Goal: Information Seeking & Learning: Check status

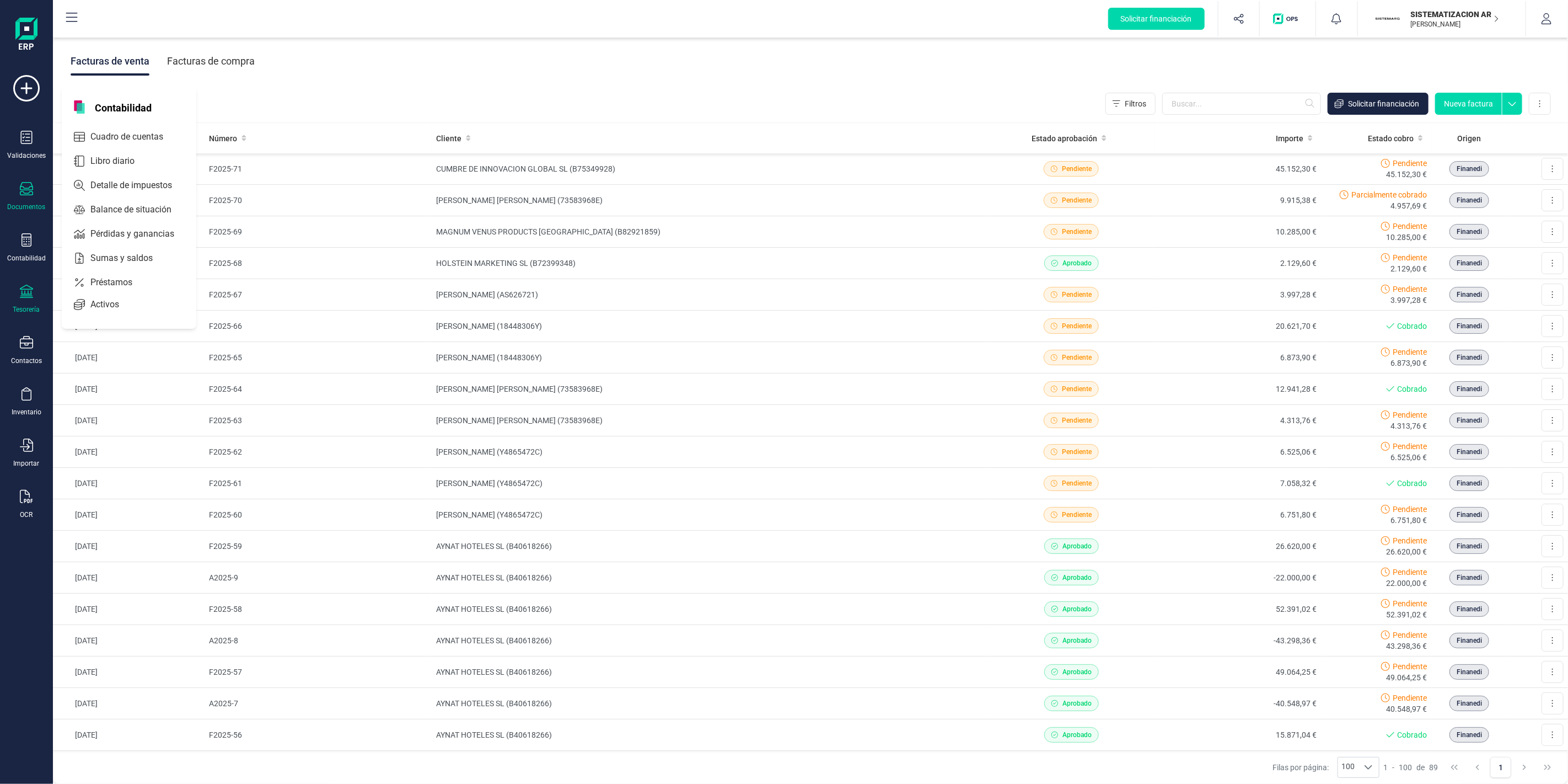
click at [23, 314] on div "Tesorería" at bounding box center [26, 309] width 27 height 9
click at [940, 75] on div "Facturas de venta Facturas de compra" at bounding box center [810, 61] width 1515 height 46
click at [40, 228] on div "Validaciones Documentos Documentos Presupuestos Pedidos Albaranes Facturas Fact…" at bounding box center [26, 301] width 44 height 453
click at [39, 249] on div "Contabilidad" at bounding box center [26, 248] width 44 height 29
click at [40, 291] on div "Tesorería" at bounding box center [26, 300] width 44 height 29
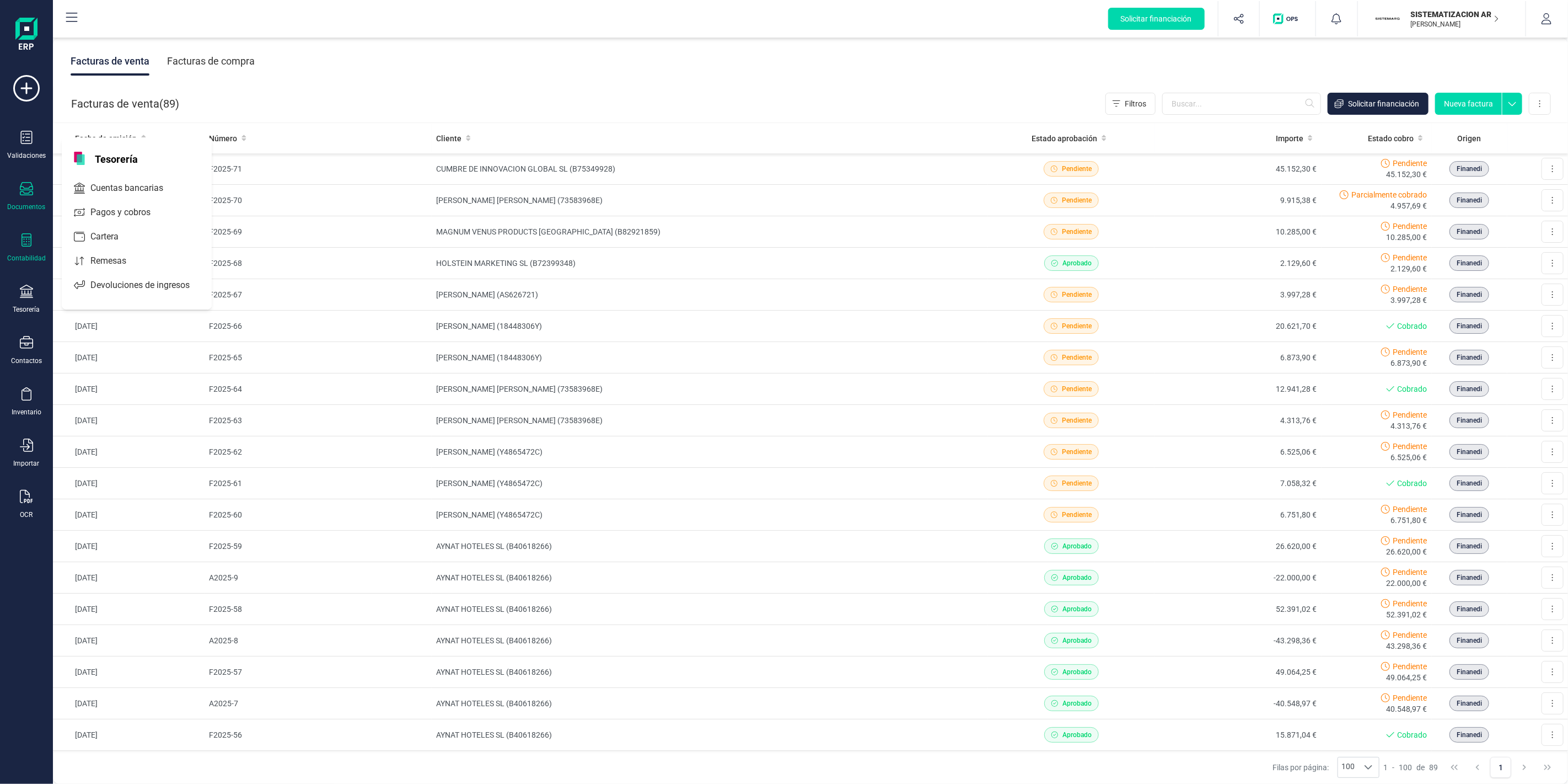
click at [33, 262] on div "Contabilidad" at bounding box center [26, 258] width 39 height 9
drag, startPoint x: 105, startPoint y: 215, endPoint x: 100, endPoint y: 244, distance: 29.4
click at [100, 244] on div "Contabilidad Cuadro de cuentas Libro diario Detalle de impuestos Balance de sit…" at bounding box center [128, 207] width 134 height 243
click at [101, 239] on span "Pérdidas y ganancias" at bounding box center [139, 233] width 108 height 13
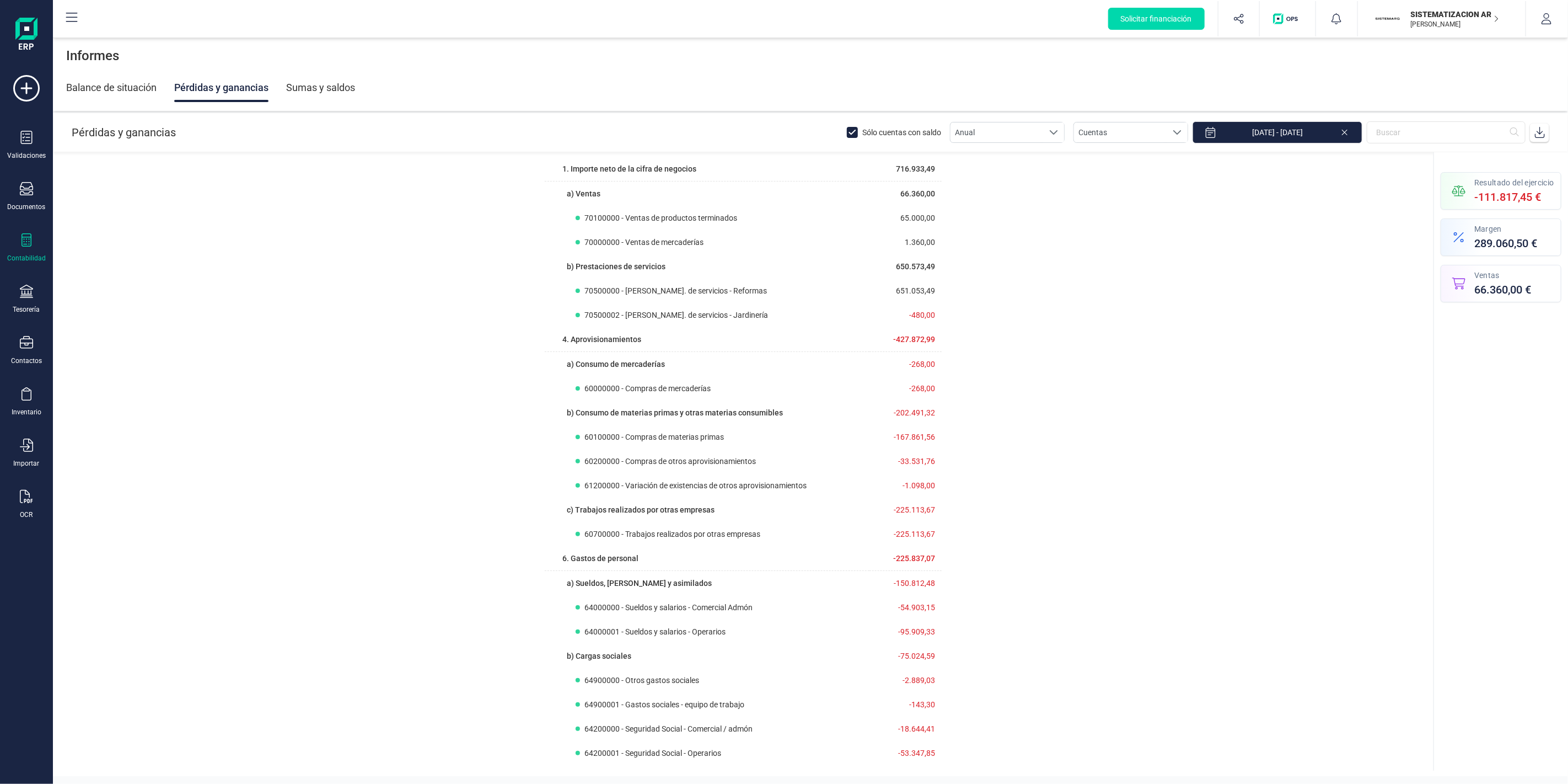
click at [33, 249] on div "Contabilidad" at bounding box center [26, 248] width 44 height 29
click at [113, 160] on span "Libro diario" at bounding box center [119, 160] width 68 height 13
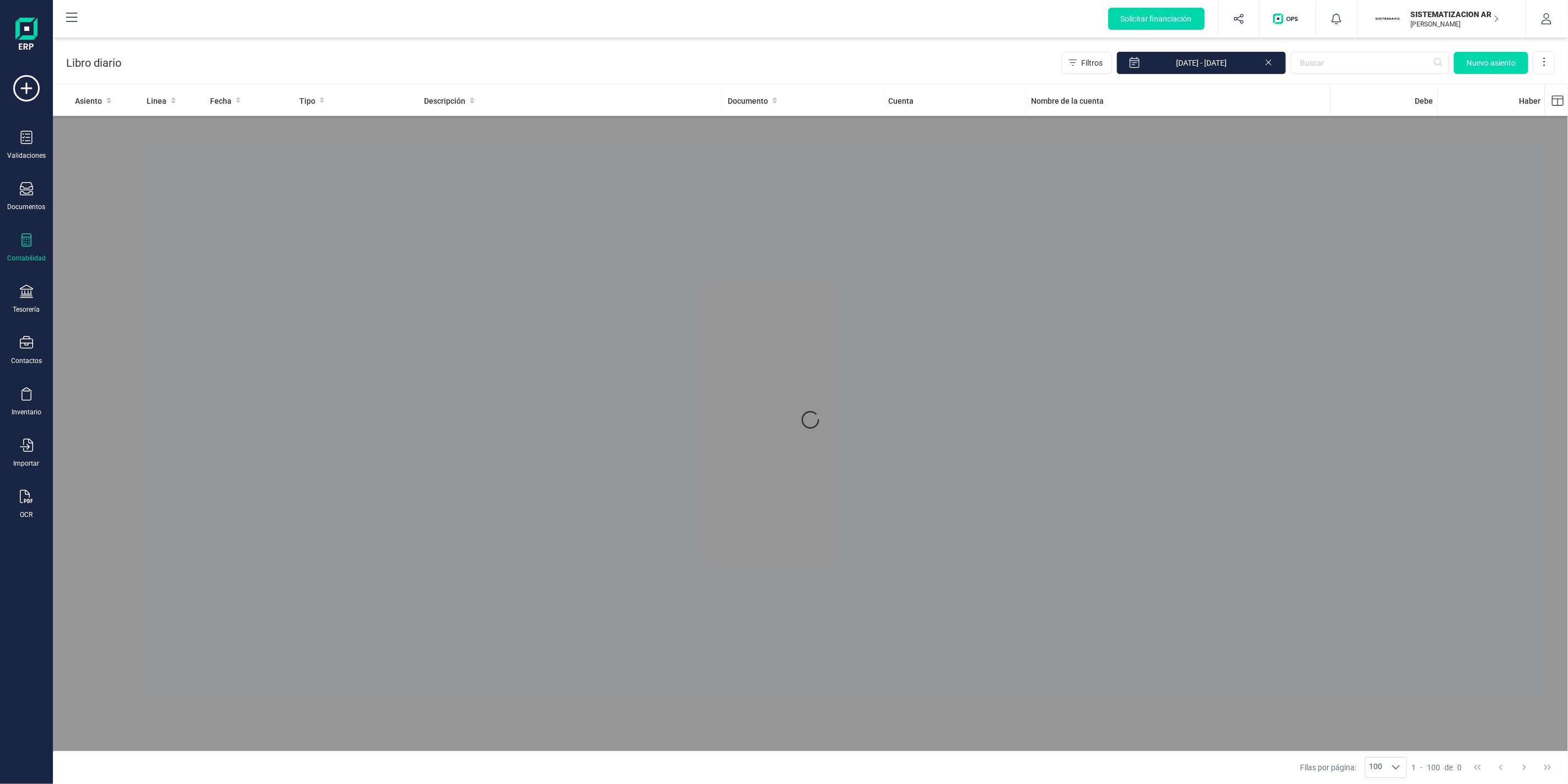
click at [42, 230] on div "Validaciones Documentos Documentos Presupuestos Pedidos Albaranes Facturas Fact…" at bounding box center [26, 301] width 44 height 453
click at [32, 243] on div "Contabilidad" at bounding box center [26, 248] width 44 height 29
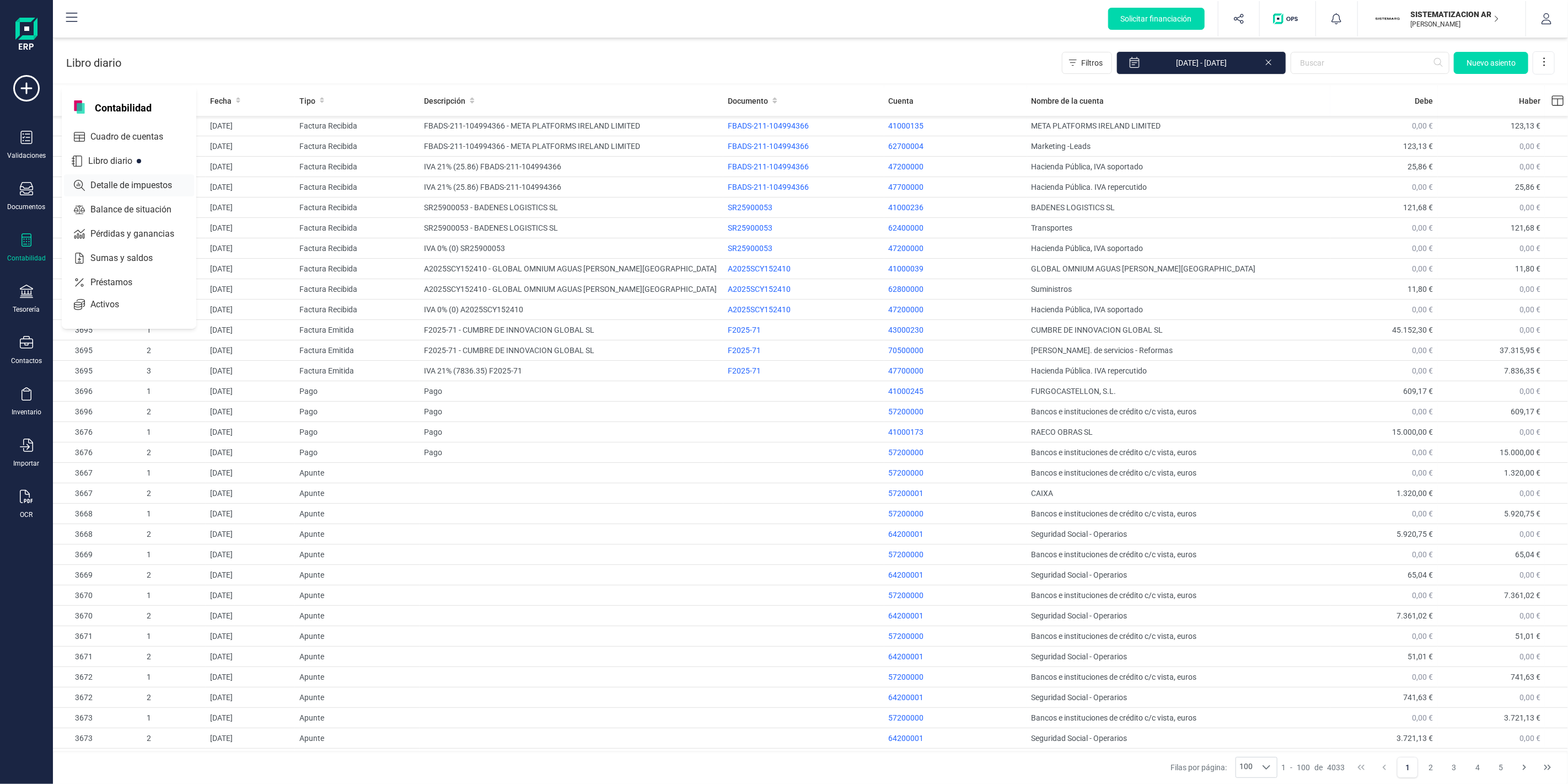
click at [102, 185] on span "Detalle de impuestos" at bounding box center [139, 185] width 106 height 13
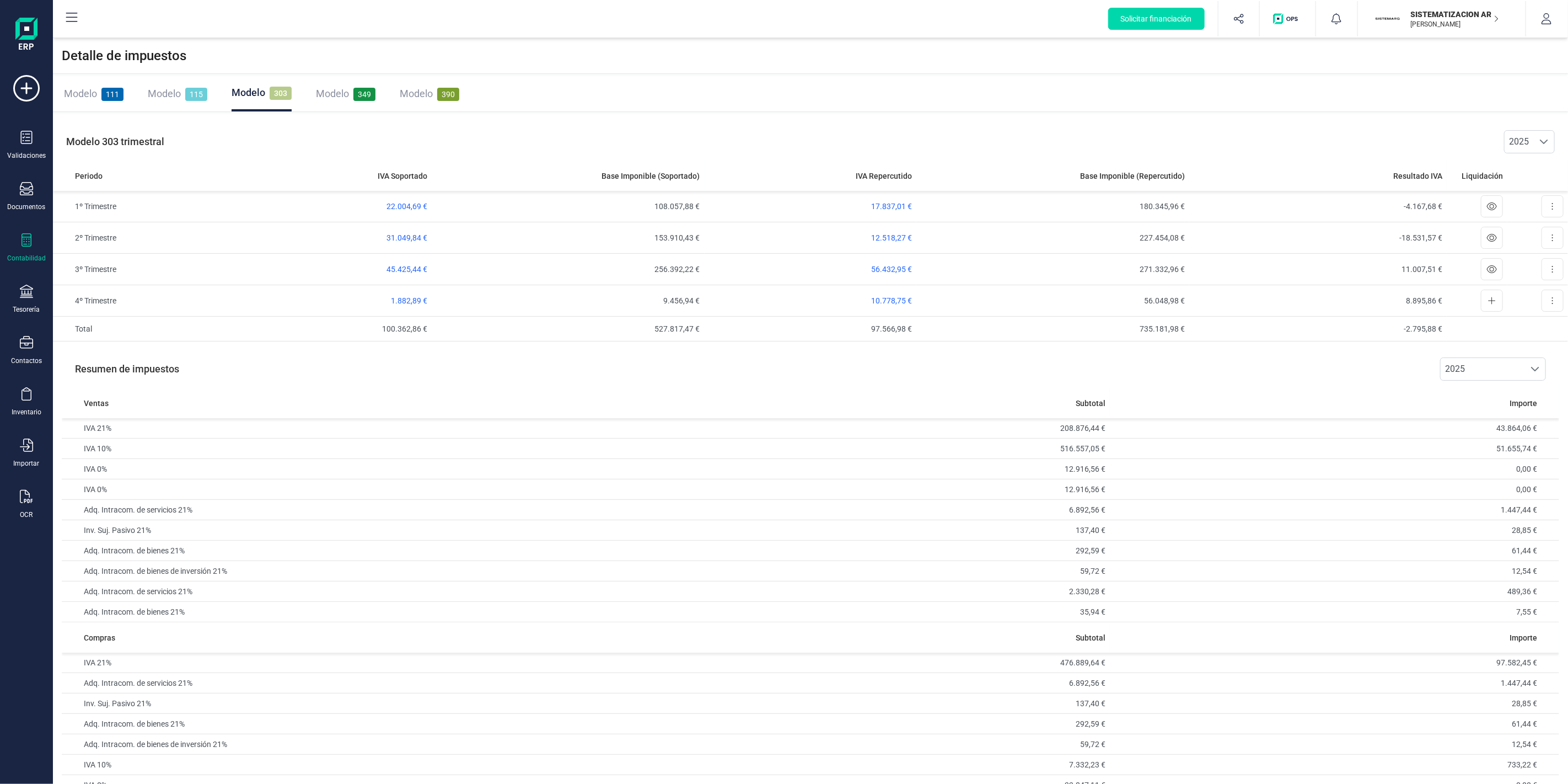
click at [190, 85] on div "Modelo 115" at bounding box center [177, 94] width 60 height 36
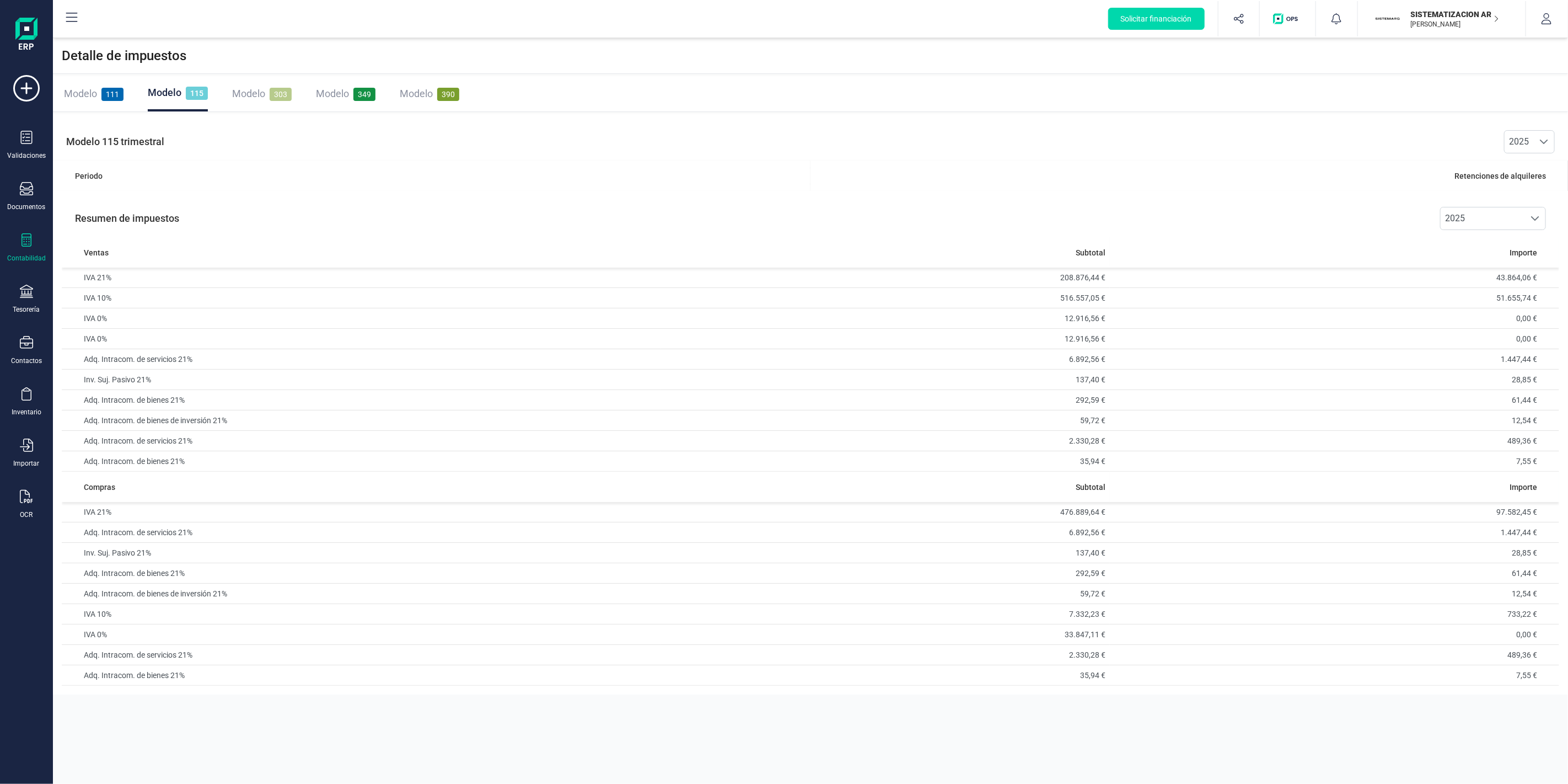
click at [257, 90] on span "Modelo" at bounding box center [248, 93] width 33 height 11
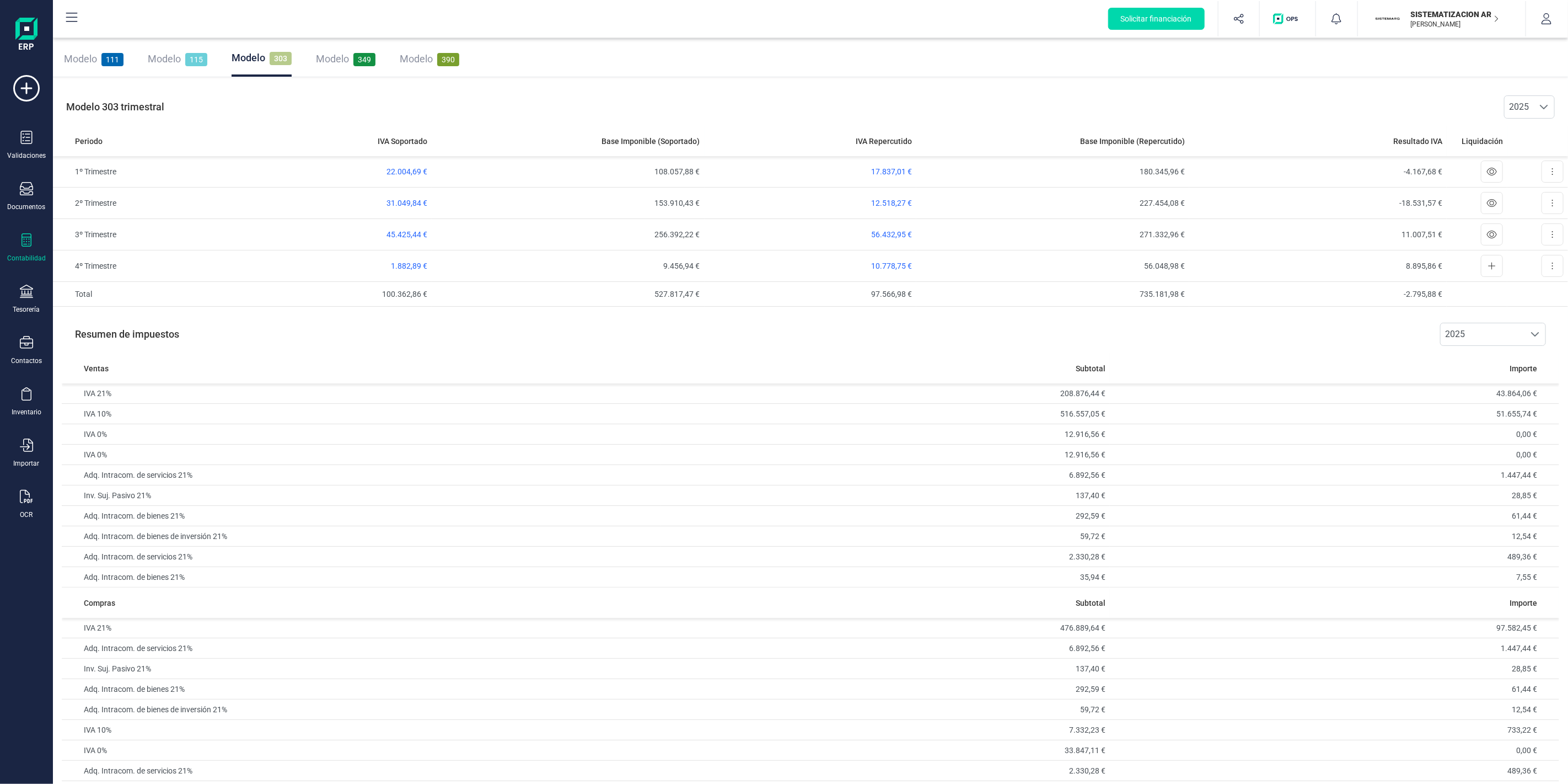
scroll to position [62, 0]
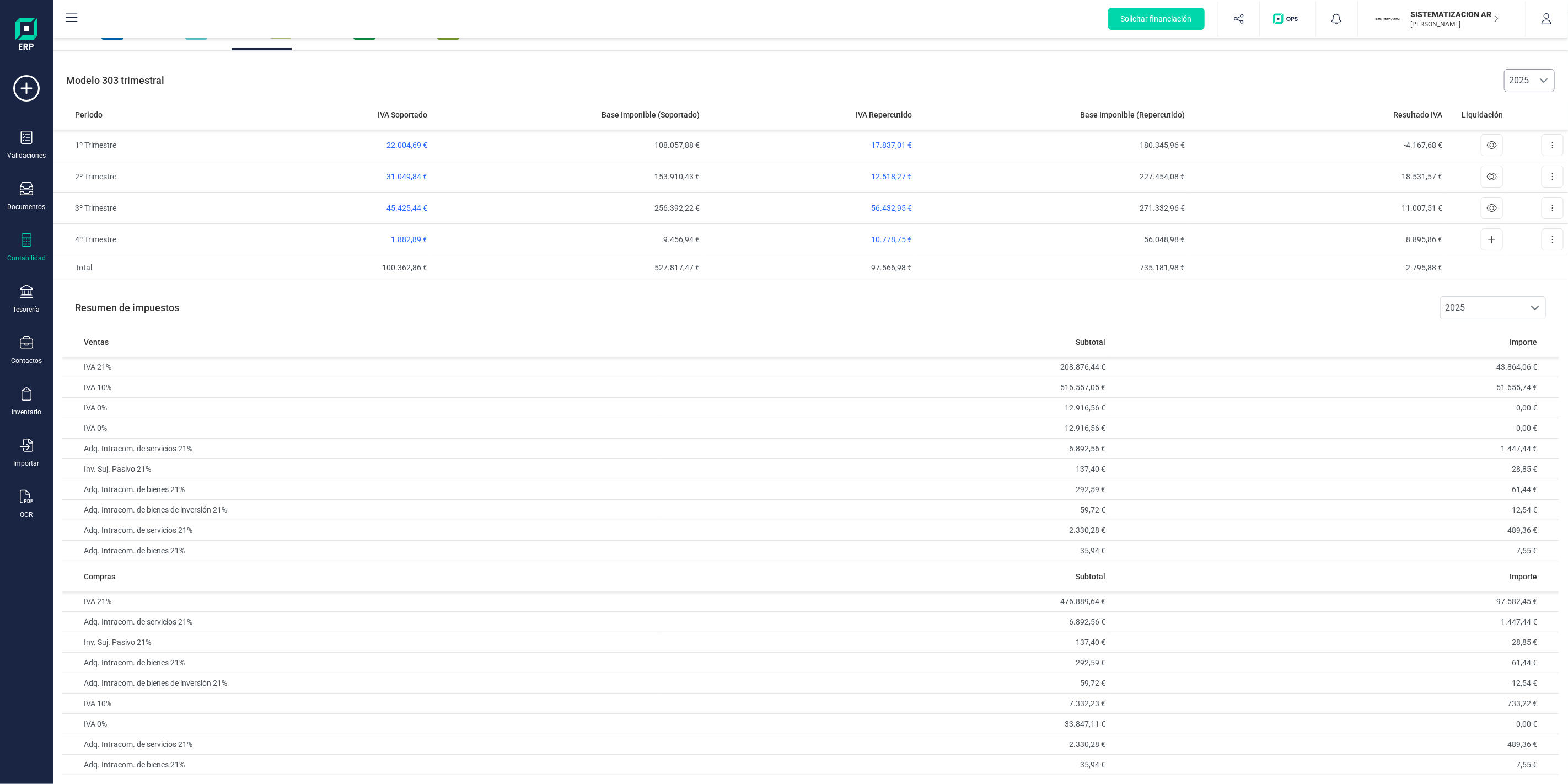
click at [1532, 75] on span "2025" at bounding box center [1519, 80] width 29 height 22
click at [1521, 141] on li "2023" at bounding box center [1529, 150] width 49 height 22
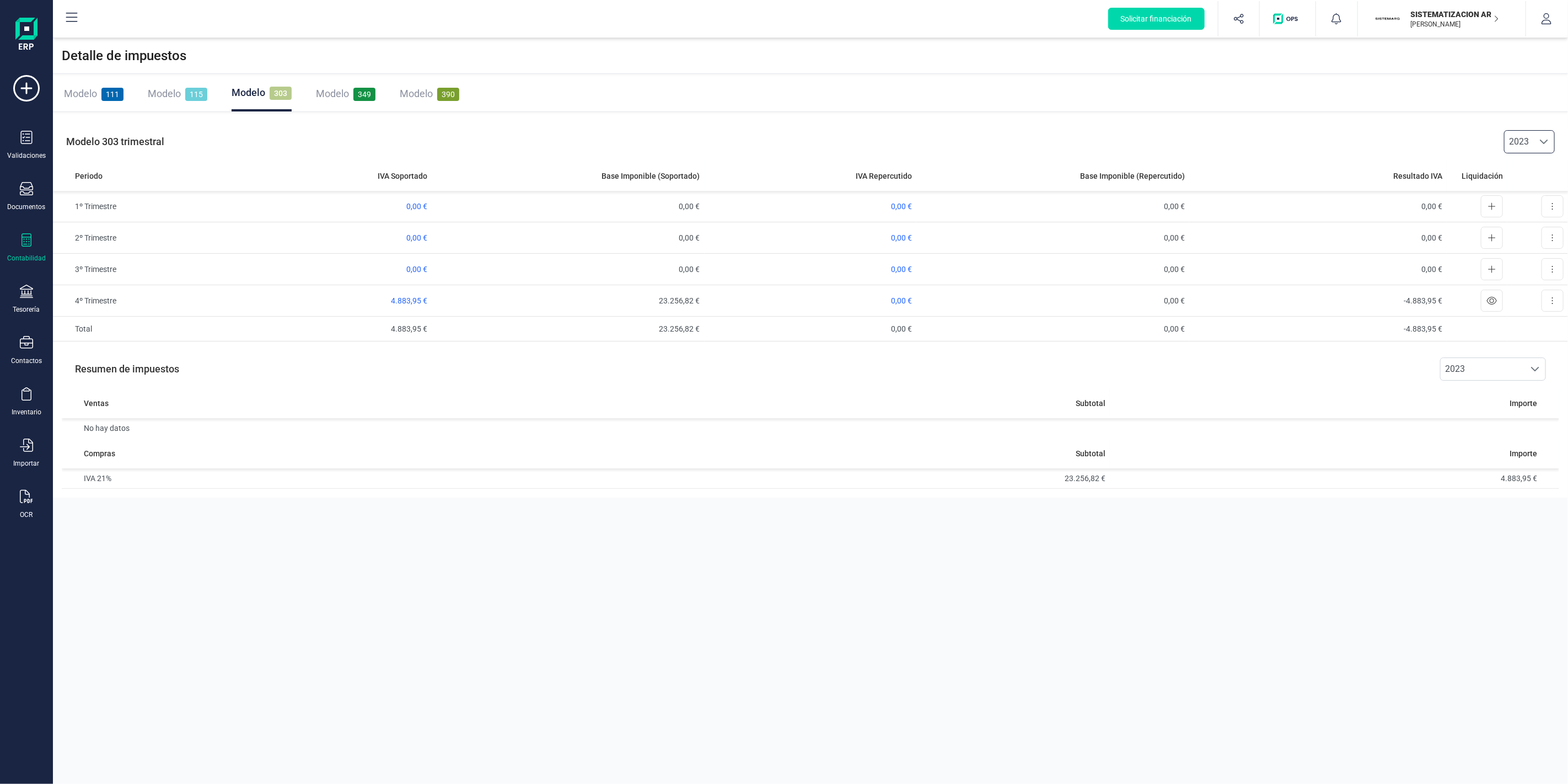
click at [1531, 139] on span "2023" at bounding box center [1519, 141] width 29 height 22
click at [1525, 162] on li "2025" at bounding box center [1529, 168] width 49 height 22
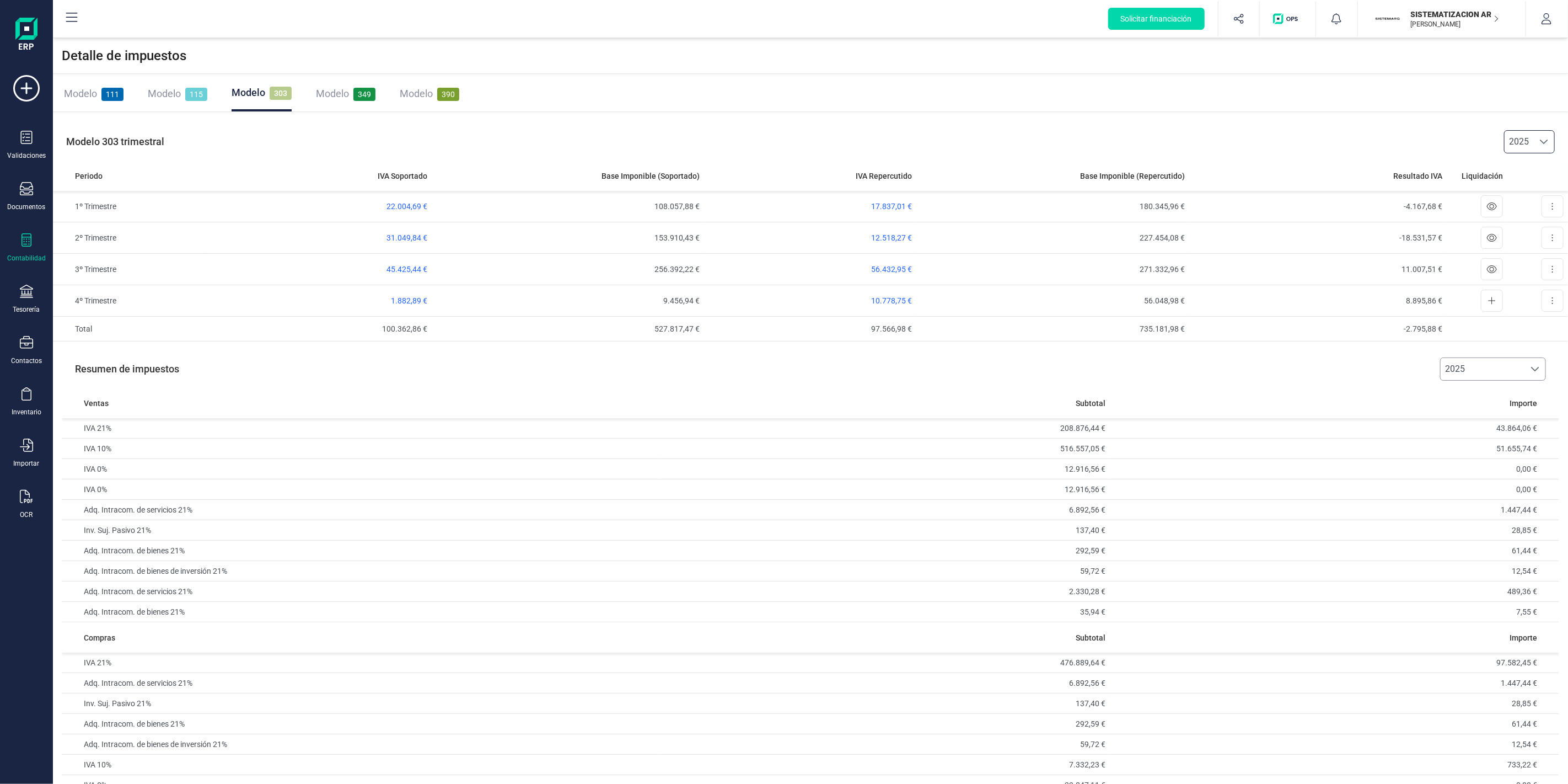
click at [1521, 379] on span "2025" at bounding box center [1482, 368] width 84 height 22
click at [1473, 457] on li "3º trimestre" at bounding box center [1493, 462] width 106 height 22
click at [1144, 365] on div "Resumen de impuestos 3º trimestre 3º trimestre" at bounding box center [810, 368] width 1497 height 37
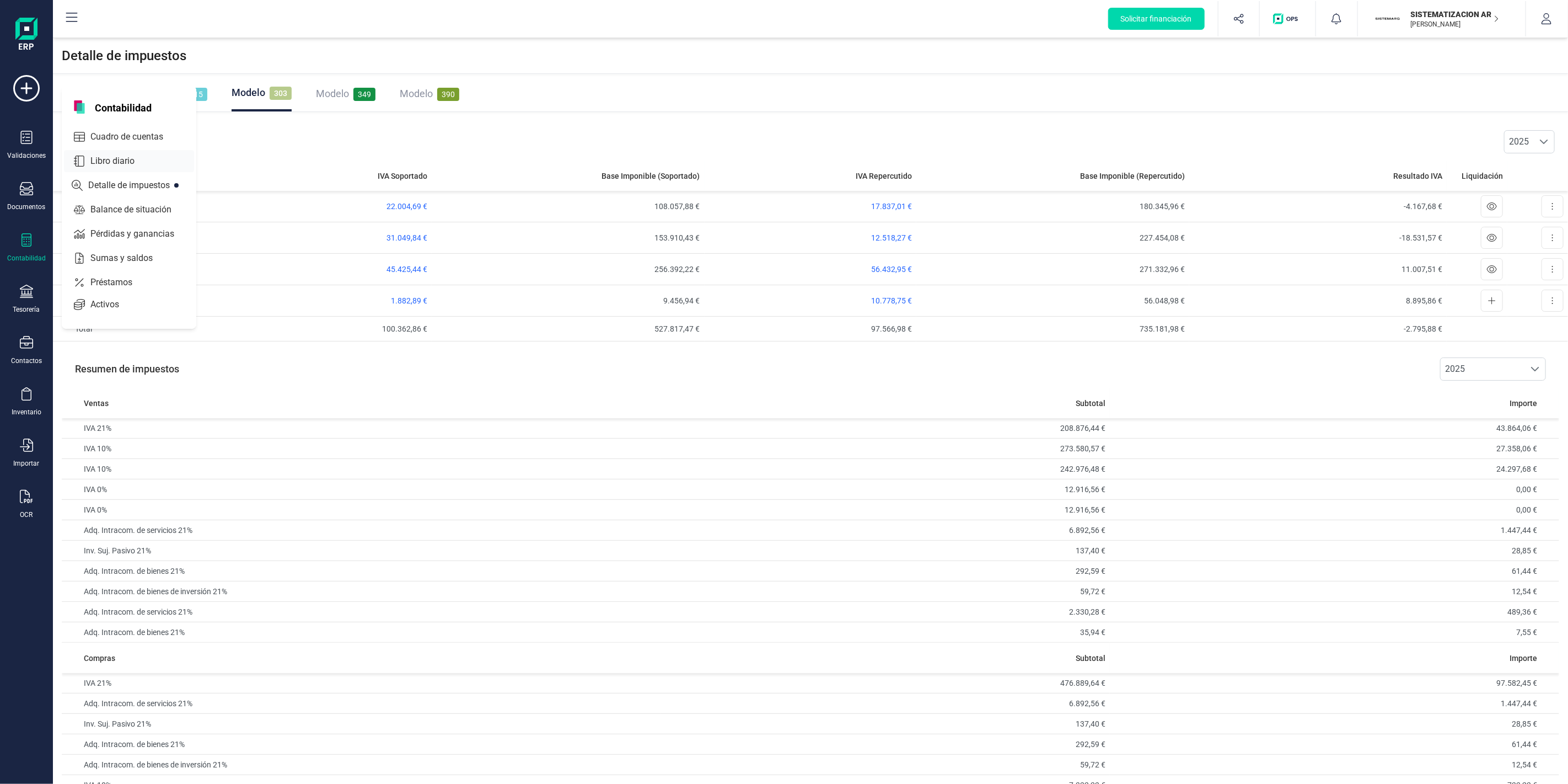
click at [98, 162] on span "Libro diario" at bounding box center [119, 160] width 68 height 13
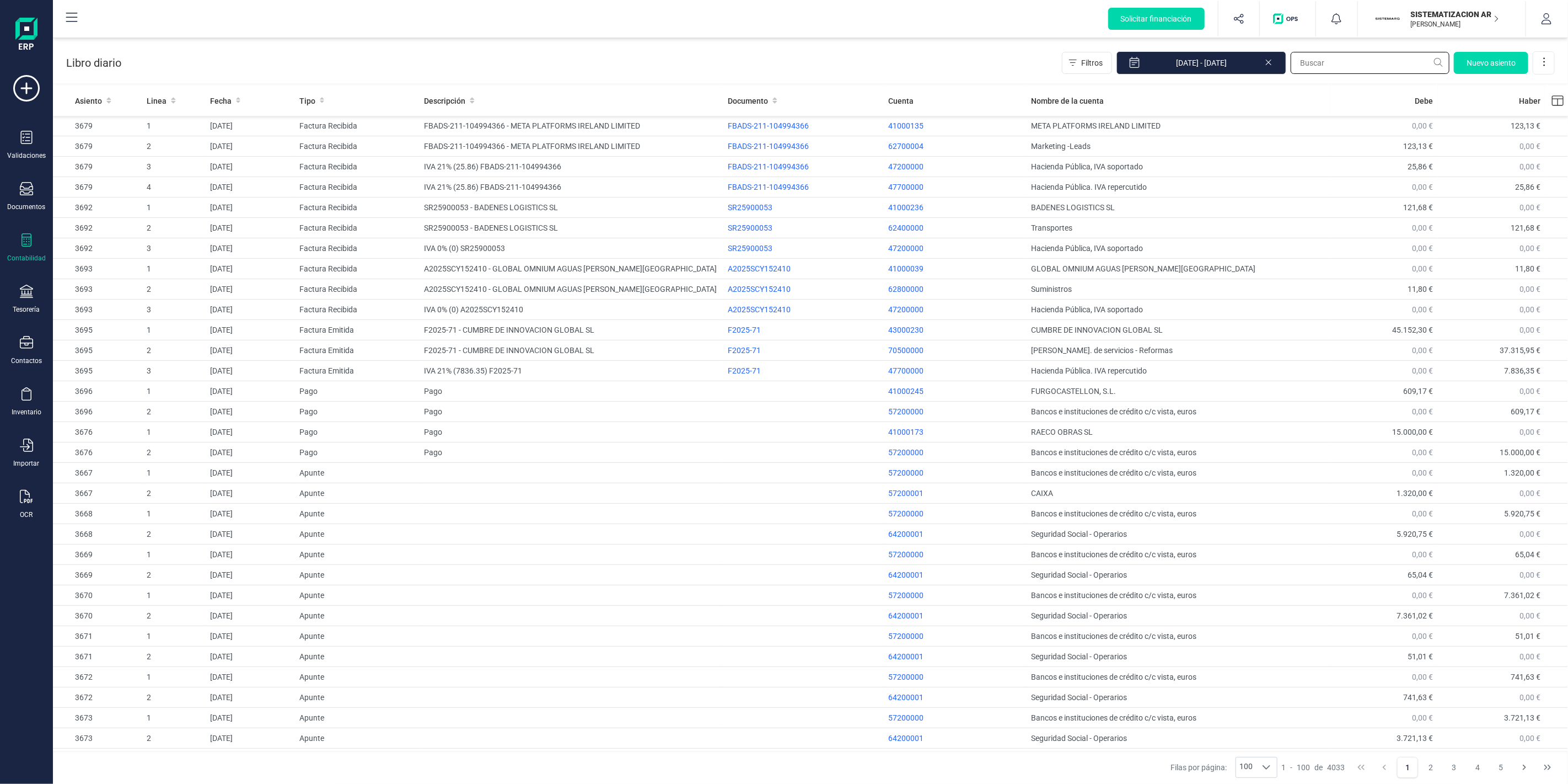
click at [1370, 59] on input "text" at bounding box center [1370, 62] width 158 height 22
paste input "2492"
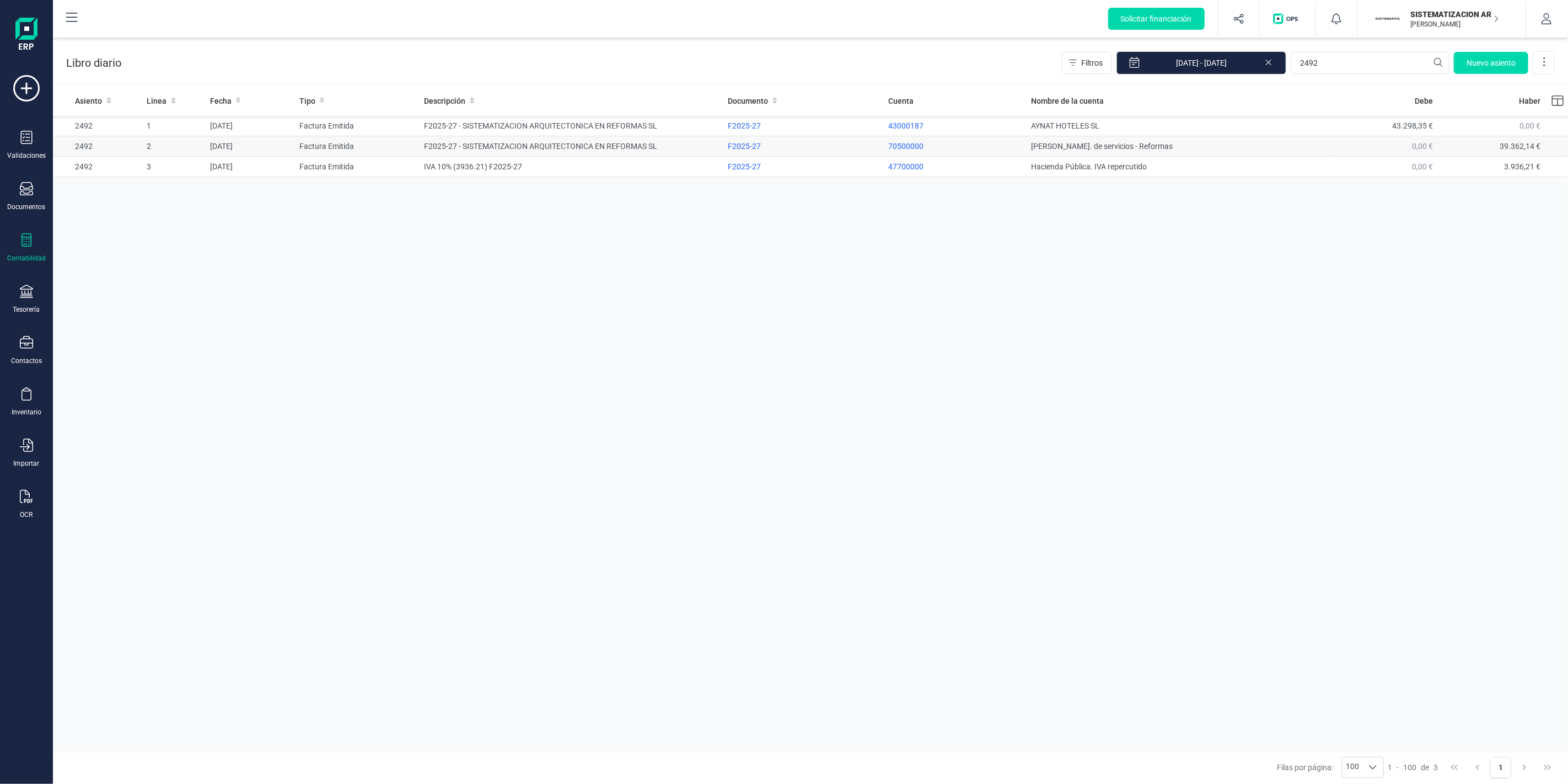
click at [197, 138] on td "2" at bounding box center [173, 146] width 63 height 21
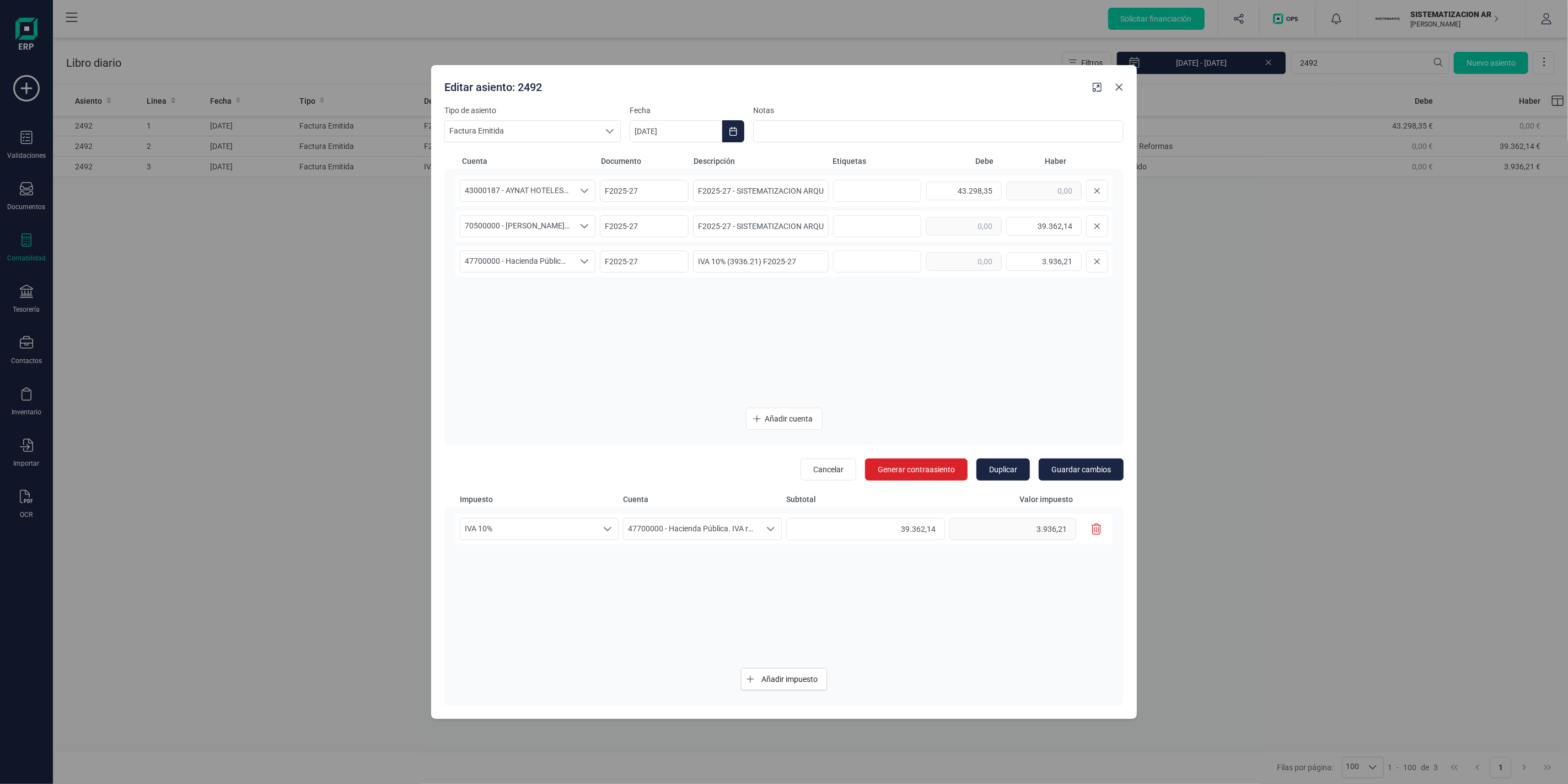
click at [1120, 86] on icon "Close" at bounding box center [1120, 87] width 7 height 7
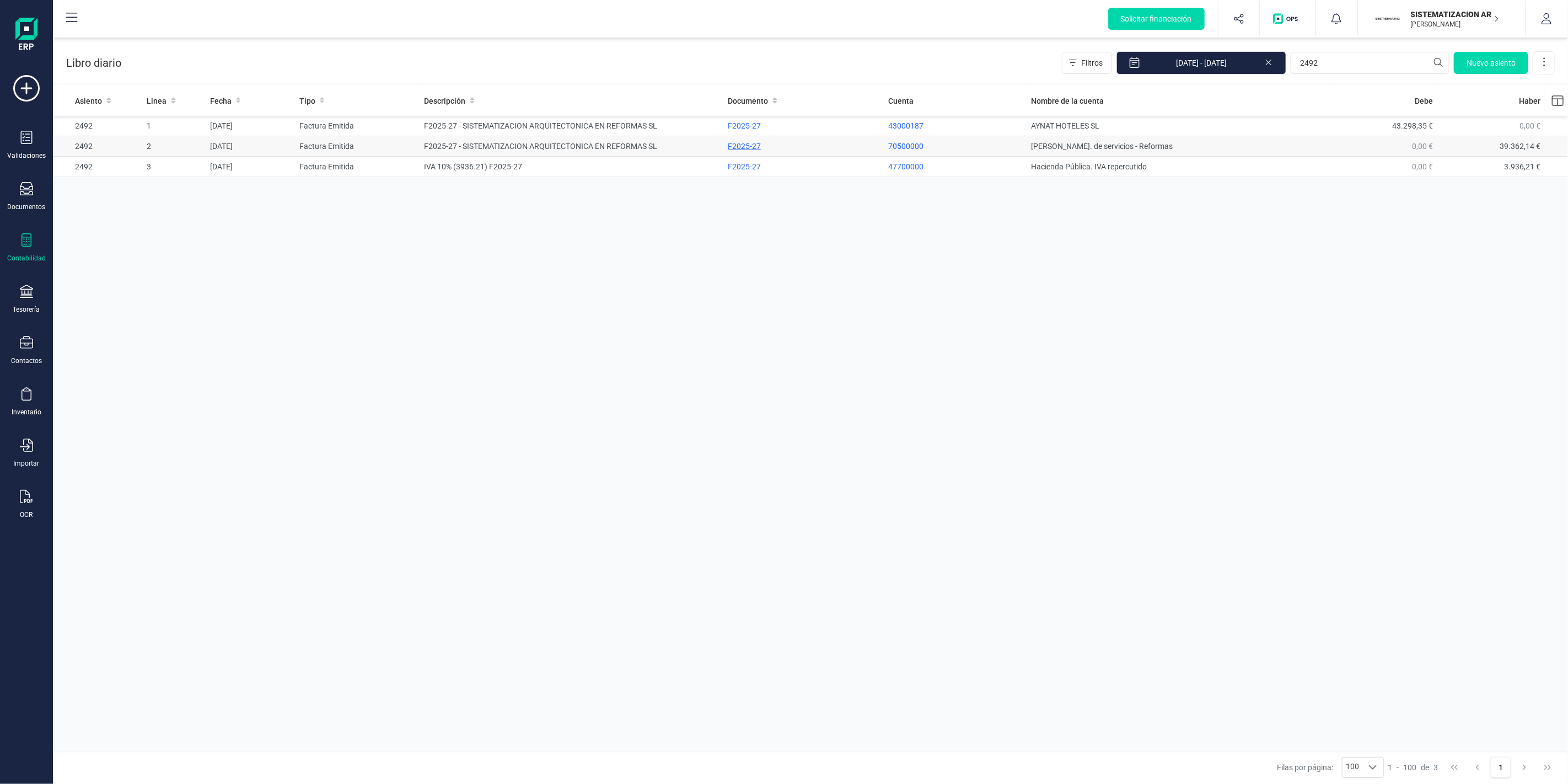
click at [751, 146] on div "F2025-27" at bounding box center [804, 146] width 152 height 11
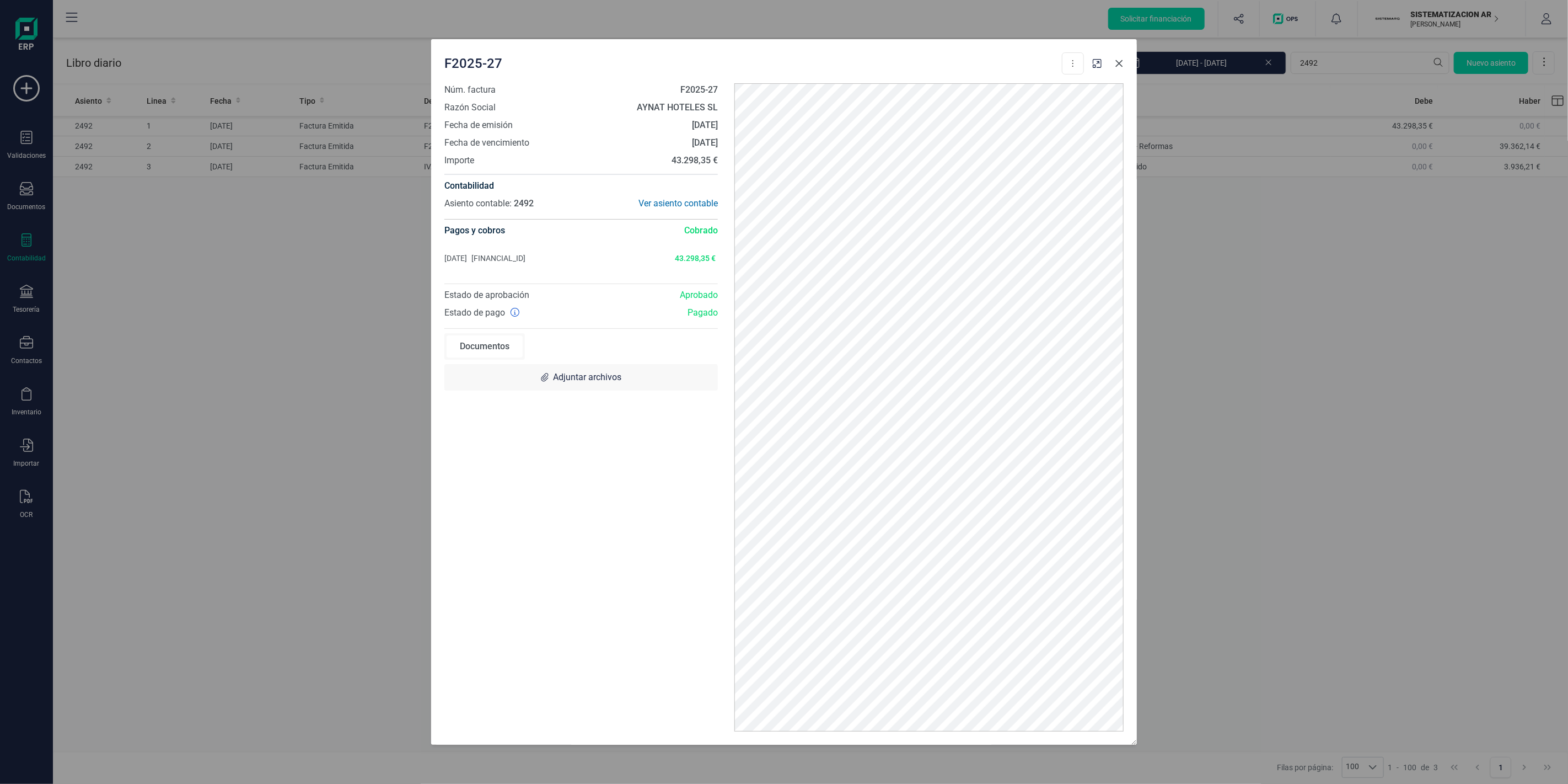
click at [1118, 67] on icon "Close" at bounding box center [1120, 63] width 9 height 9
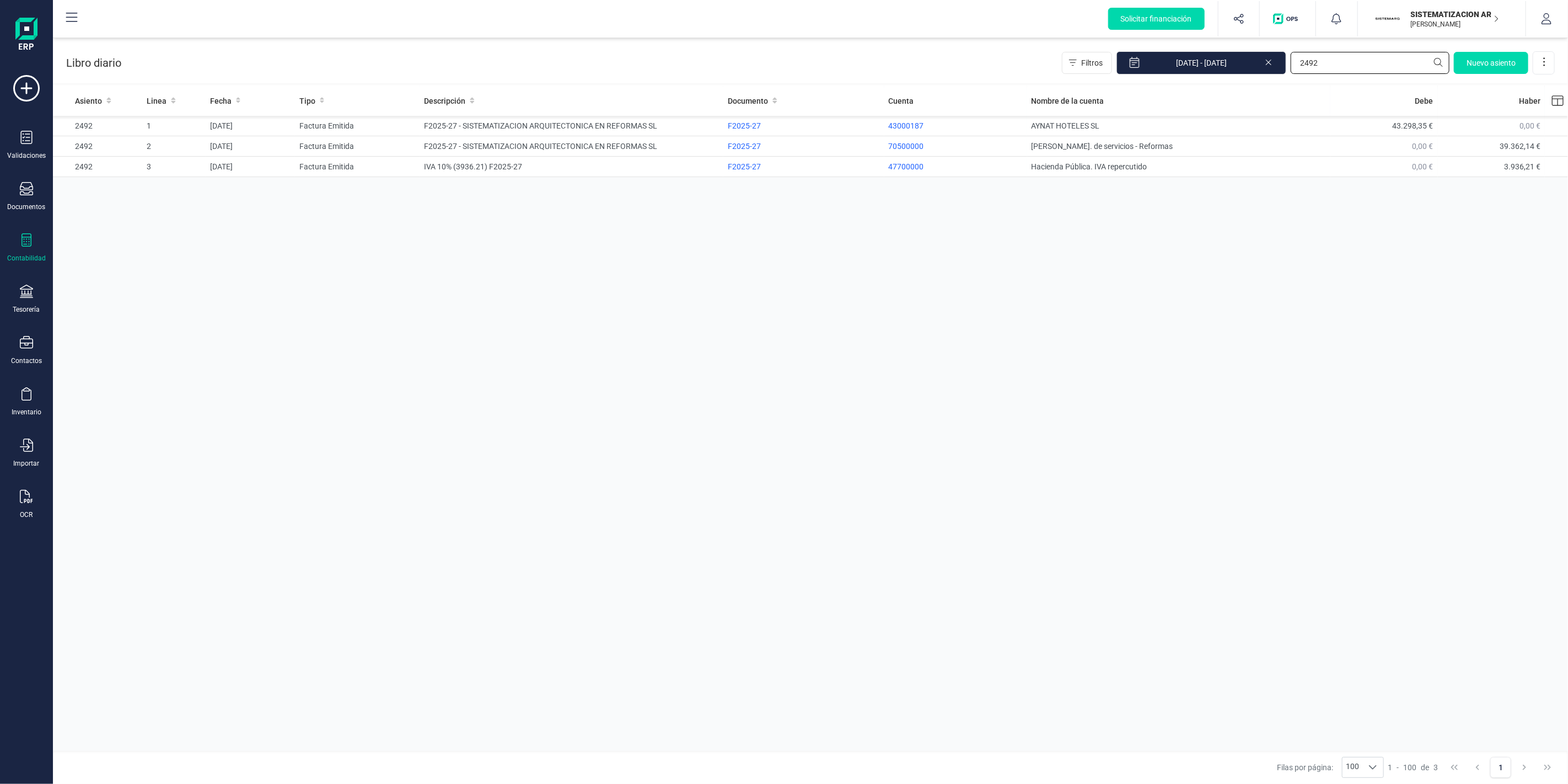
click at [1380, 69] on input "2492" at bounding box center [1370, 62] width 158 height 22
paste input "1391"
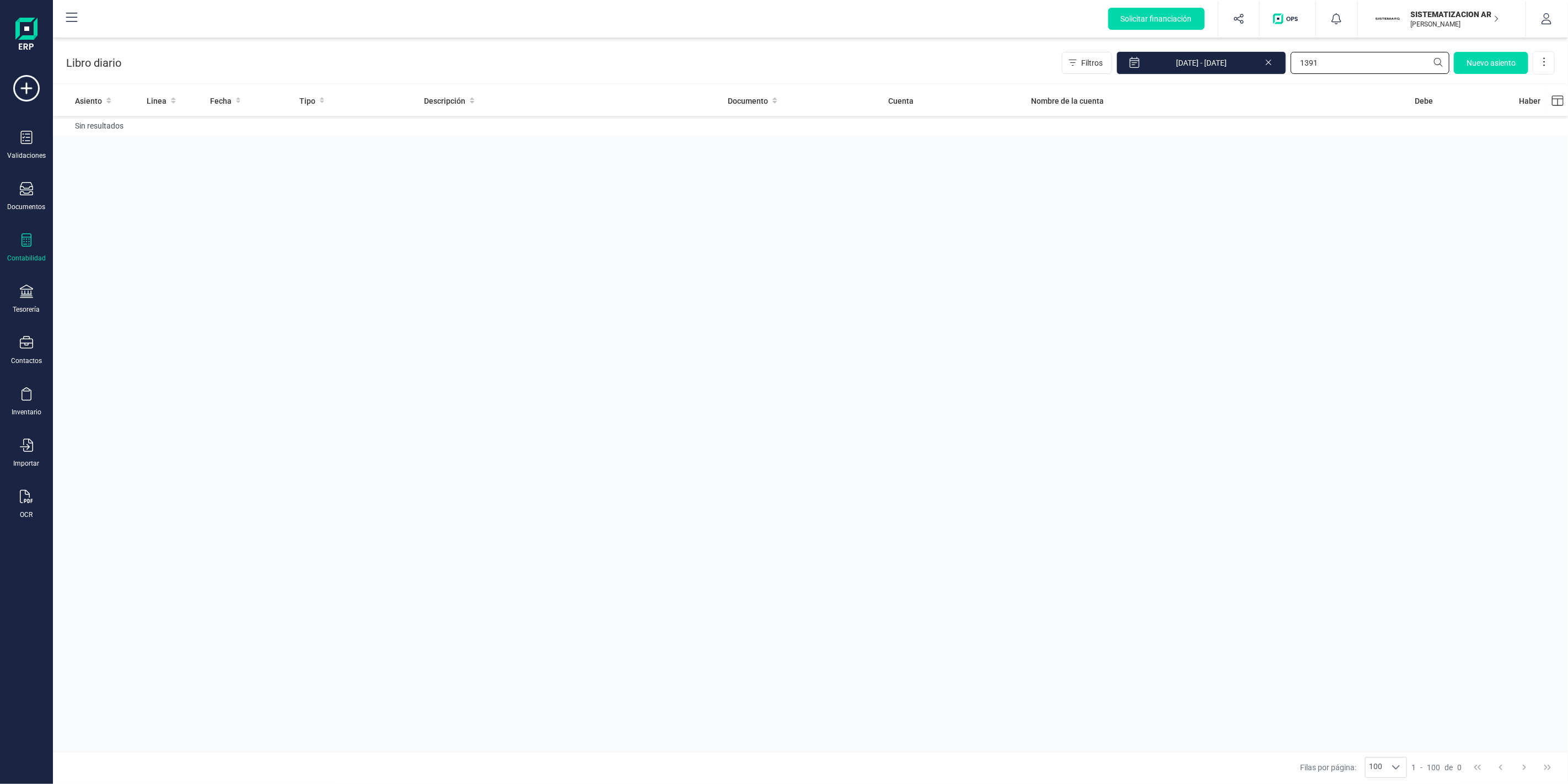
type input "1391"
click at [1269, 63] on icon at bounding box center [1268, 62] width 5 height 5
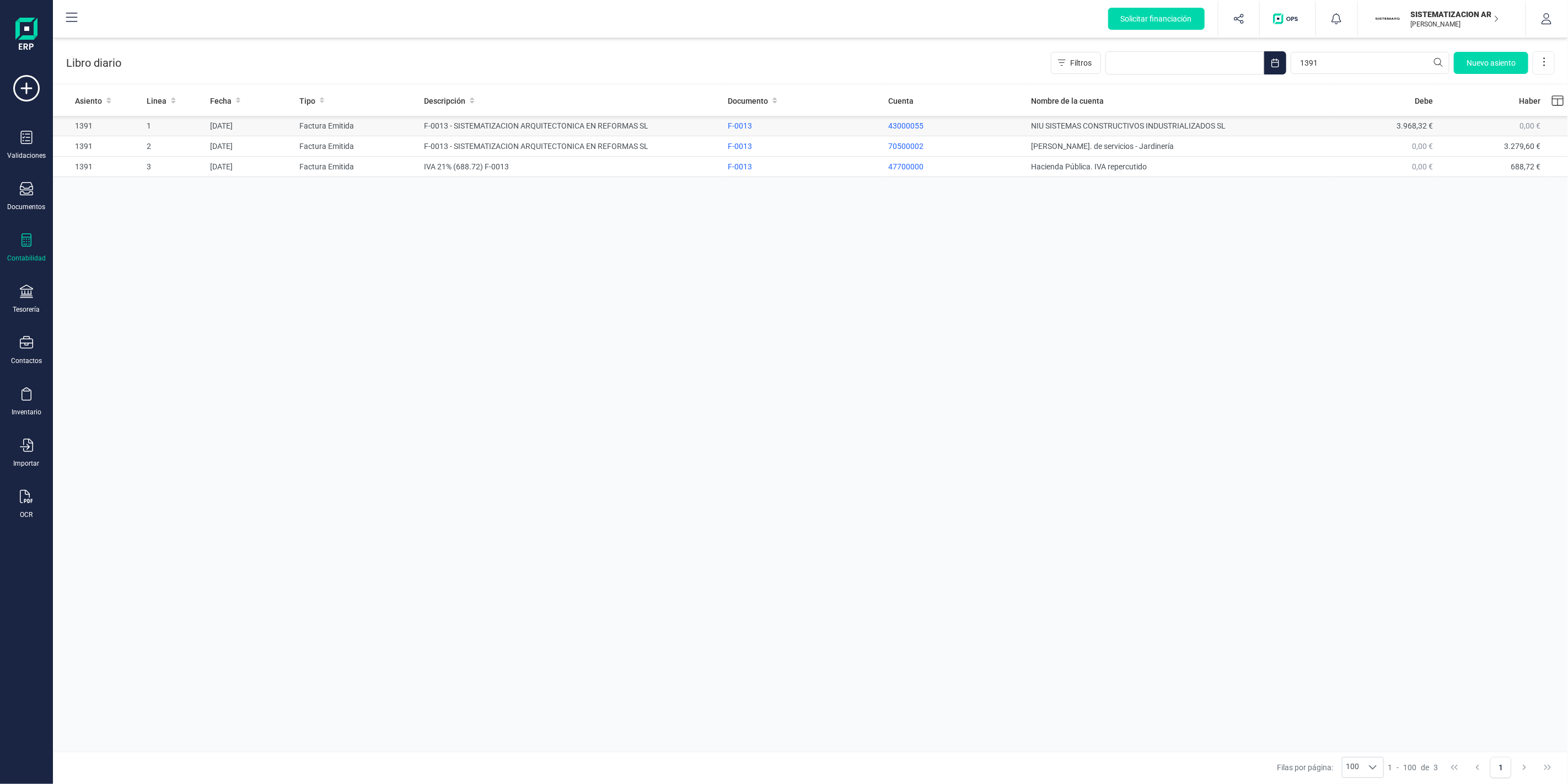
click at [130, 127] on td "1391" at bounding box center [97, 126] width 89 height 21
click at [747, 122] on div "F-0013" at bounding box center [804, 126] width 152 height 11
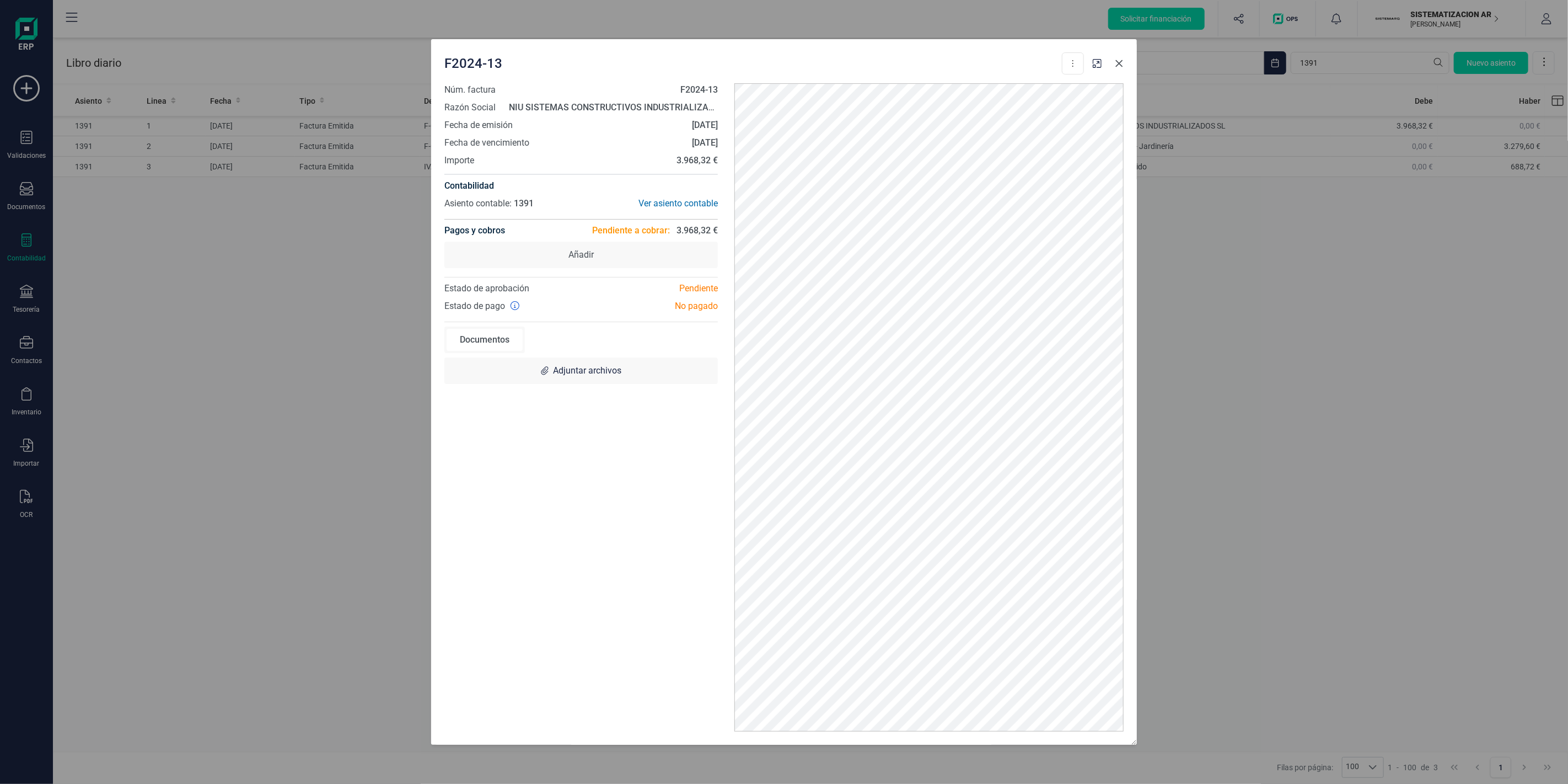
click at [1123, 64] on icon "Close" at bounding box center [1120, 63] width 9 height 9
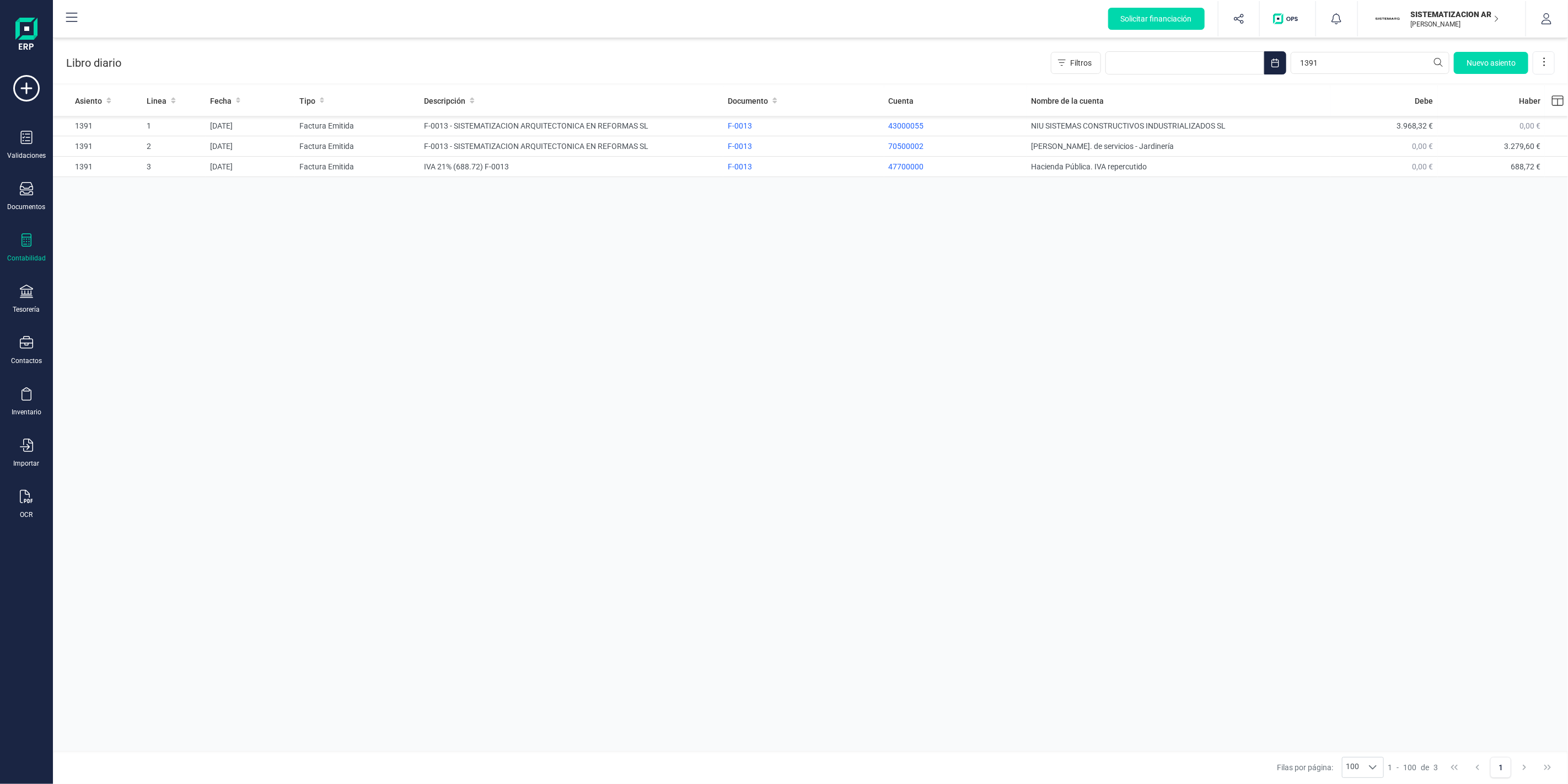
click at [1327, 77] on div "Libro diario Filtros 1391 Nuevo asiento" at bounding box center [810, 61] width 1515 height 45
drag, startPoint x: 1327, startPoint y: 76, endPoint x: 1341, endPoint y: 58, distance: 22.8
click at [1329, 74] on div "Libro diario Filtros 1391 Nuevo asiento" at bounding box center [810, 61] width 1515 height 45
click at [1341, 55] on input "1391" at bounding box center [1370, 62] width 158 height 22
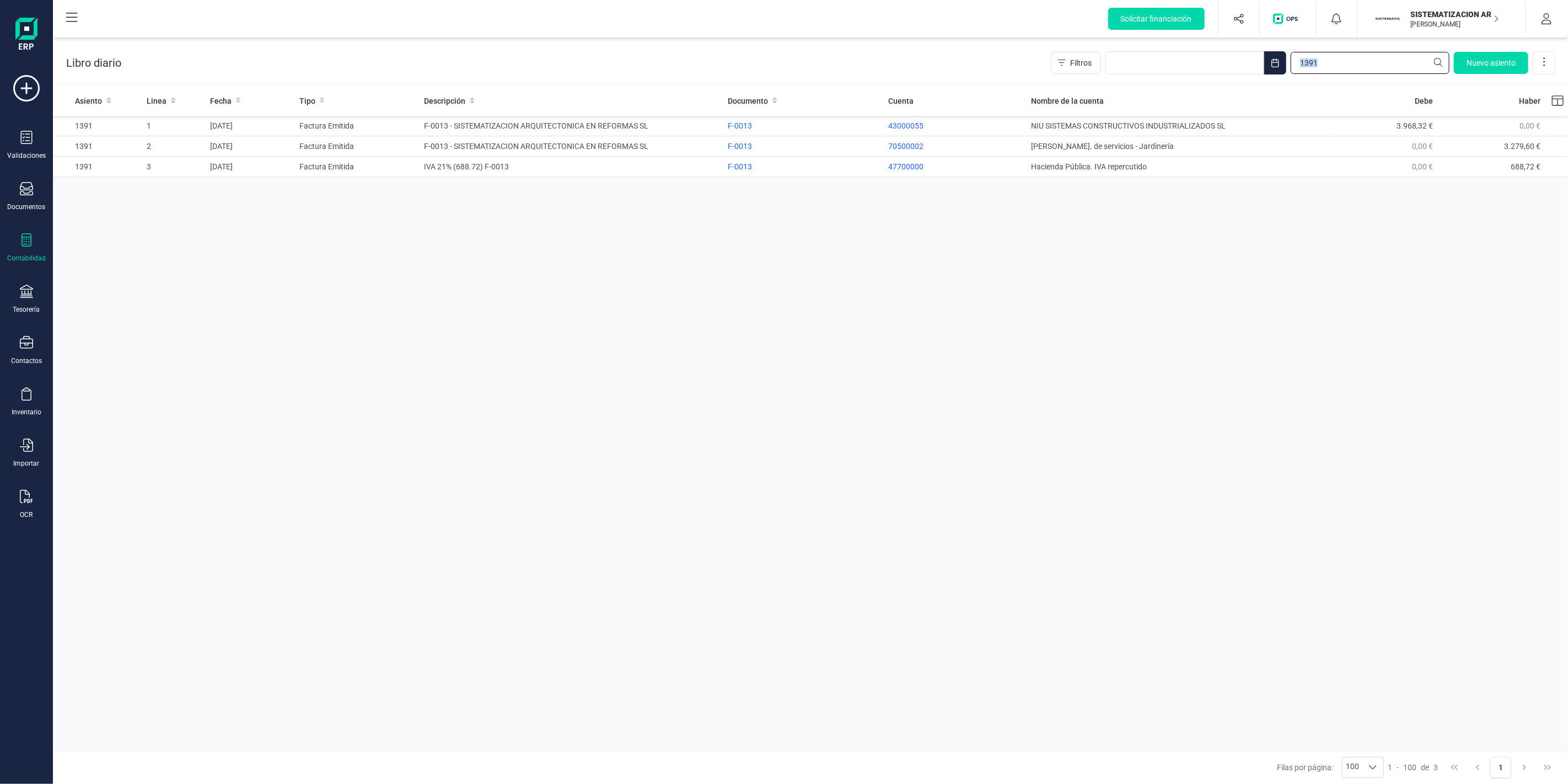
click at [1327, 58] on input "1391" at bounding box center [1370, 62] width 158 height 22
click at [1326, 56] on input "1391" at bounding box center [1370, 62] width 158 height 22
paste input "2427"
click at [180, 129] on td "1" at bounding box center [173, 126] width 63 height 21
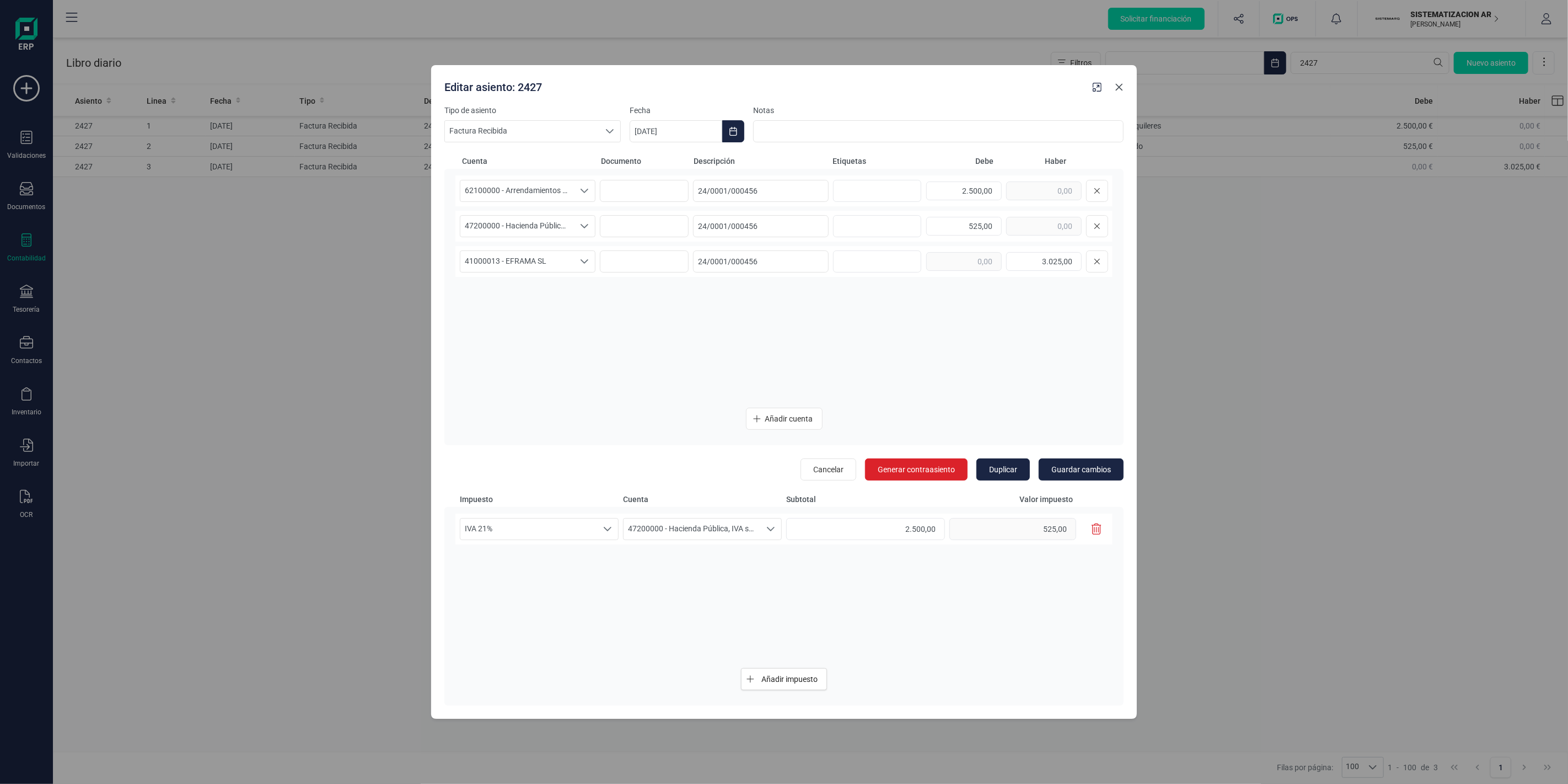
click at [1118, 88] on icon "Close" at bounding box center [1120, 87] width 7 height 7
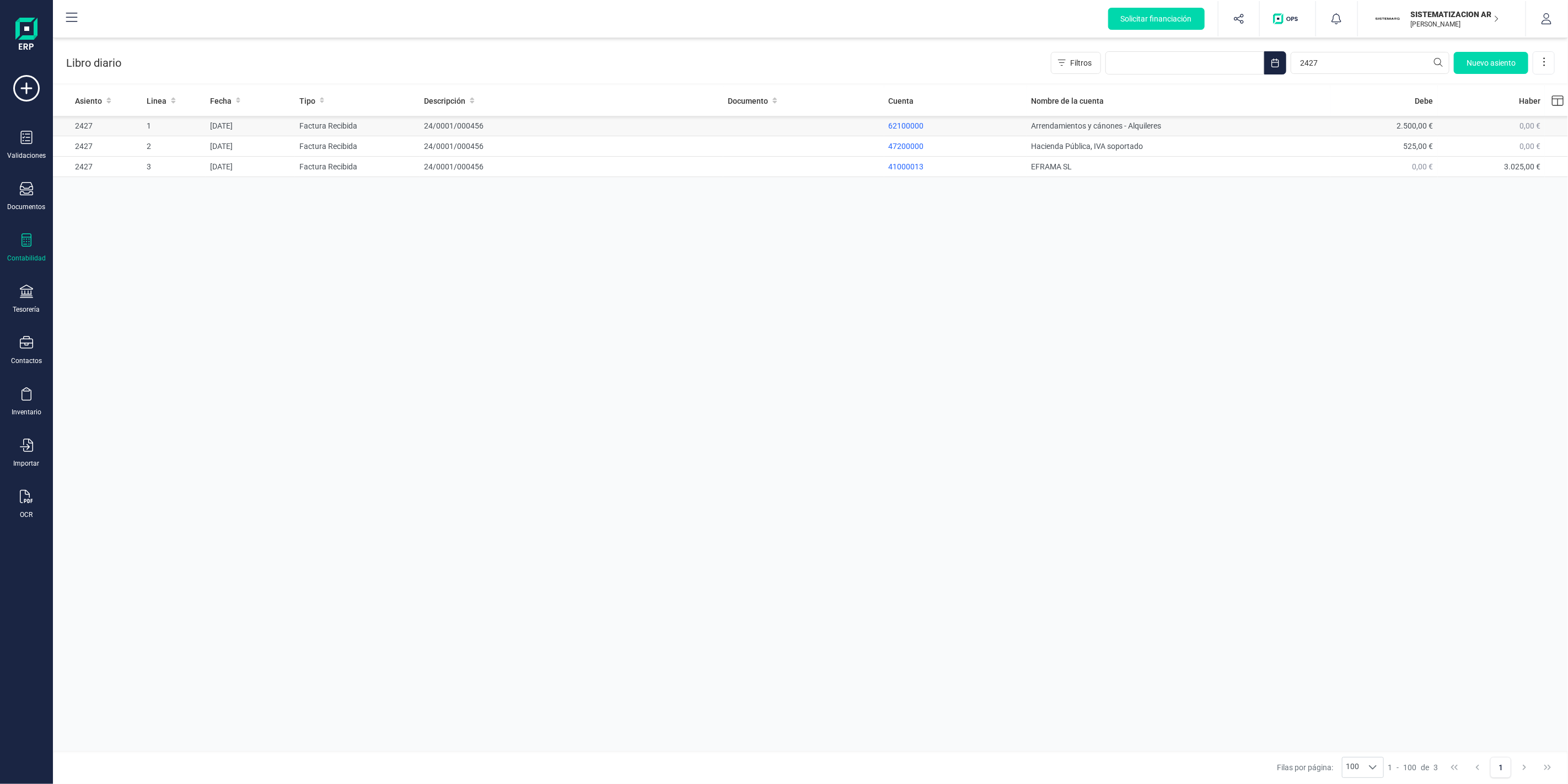
click at [444, 126] on td "24/0001/000456" at bounding box center [571, 126] width 304 height 21
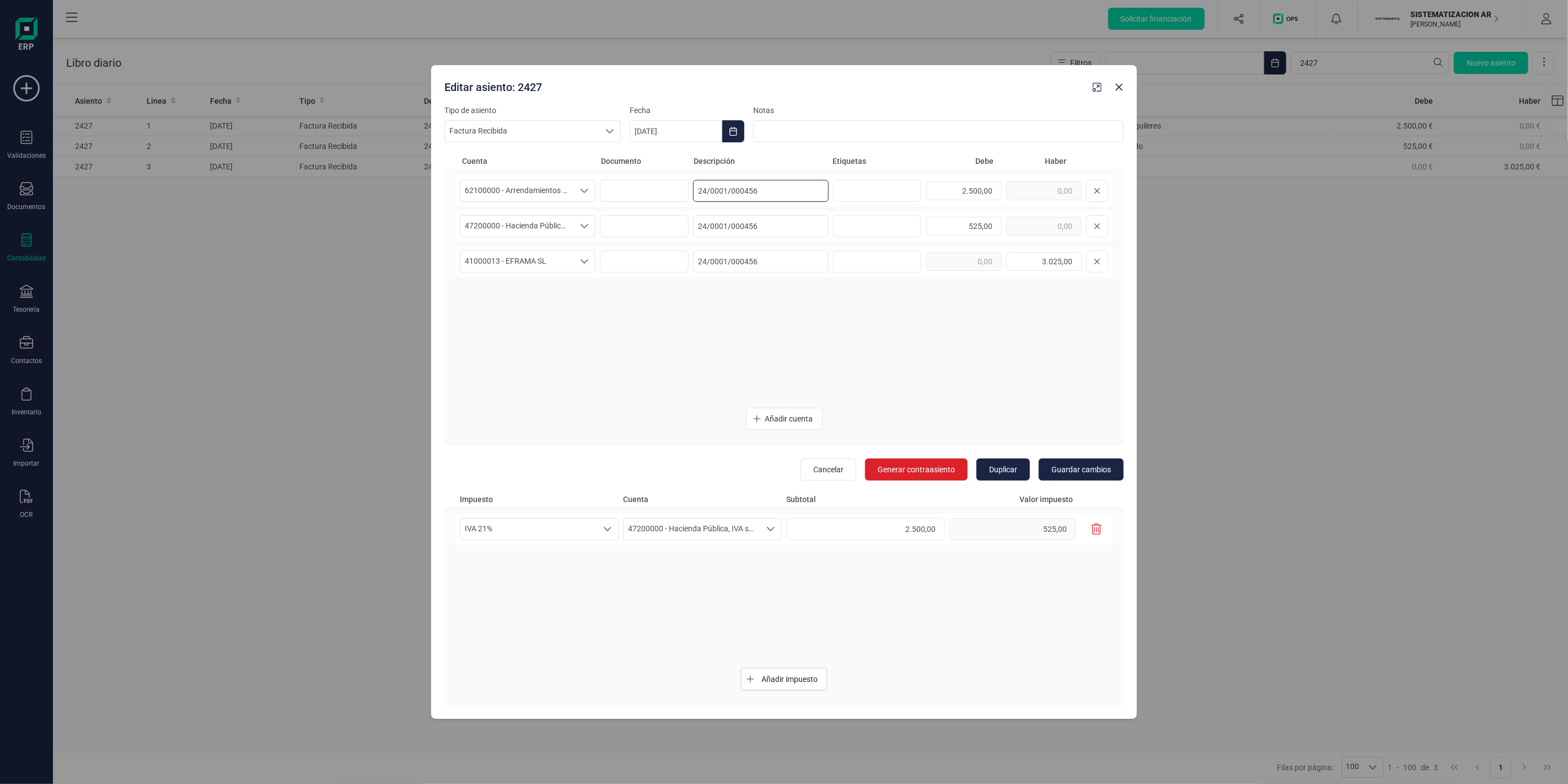
click at [733, 185] on input "24/0001/000456" at bounding box center [760, 191] width 136 height 22
click at [732, 185] on input "24/0001/000456" at bounding box center [760, 191] width 136 height 22
drag, startPoint x: 1126, startPoint y: 85, endPoint x: 1120, endPoint y: 86, distance: 6.1
click at [1125, 86] on button "Close" at bounding box center [1119, 87] width 17 height 17
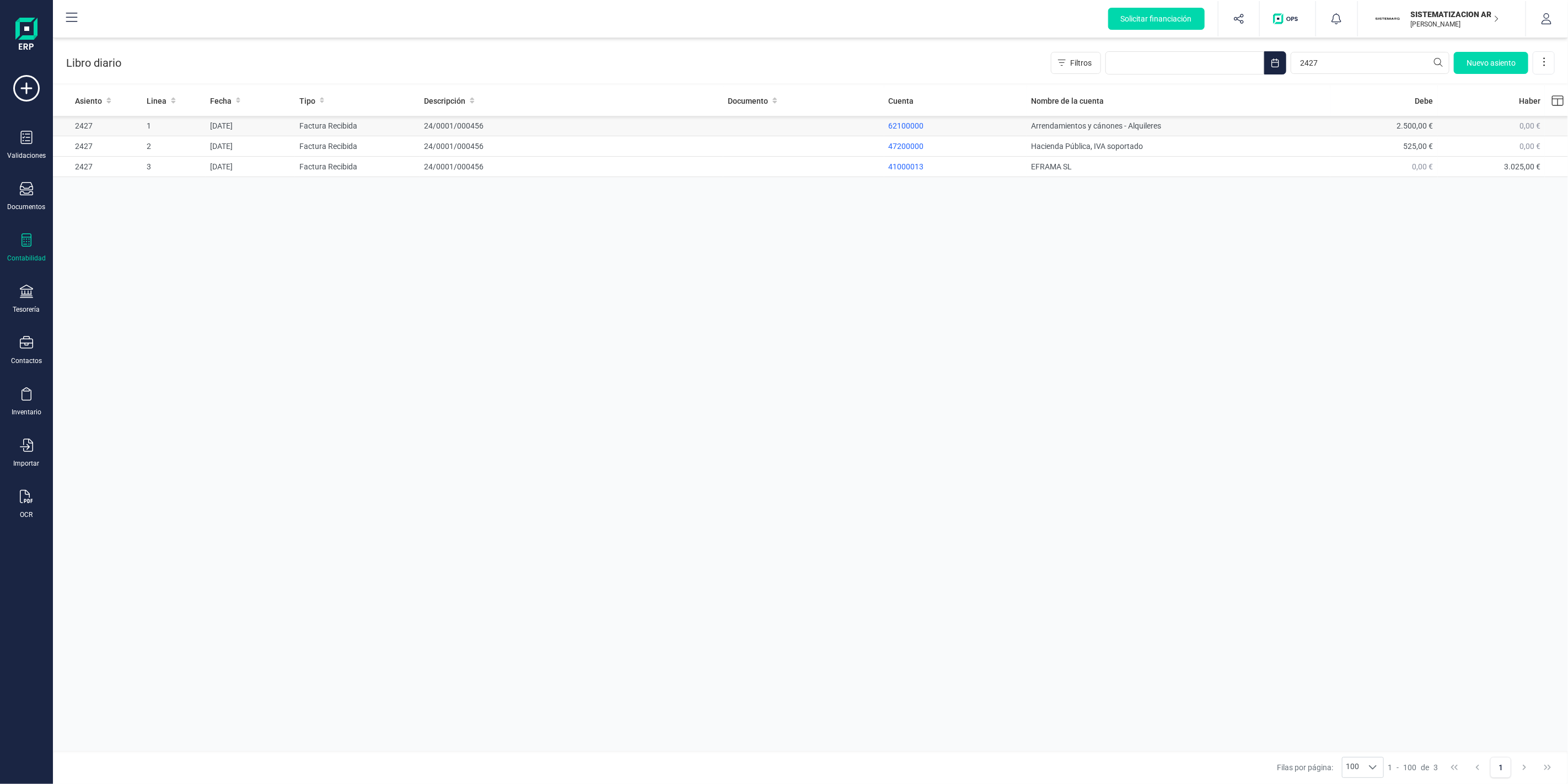
click at [745, 120] on td at bounding box center [803, 126] width 161 height 21
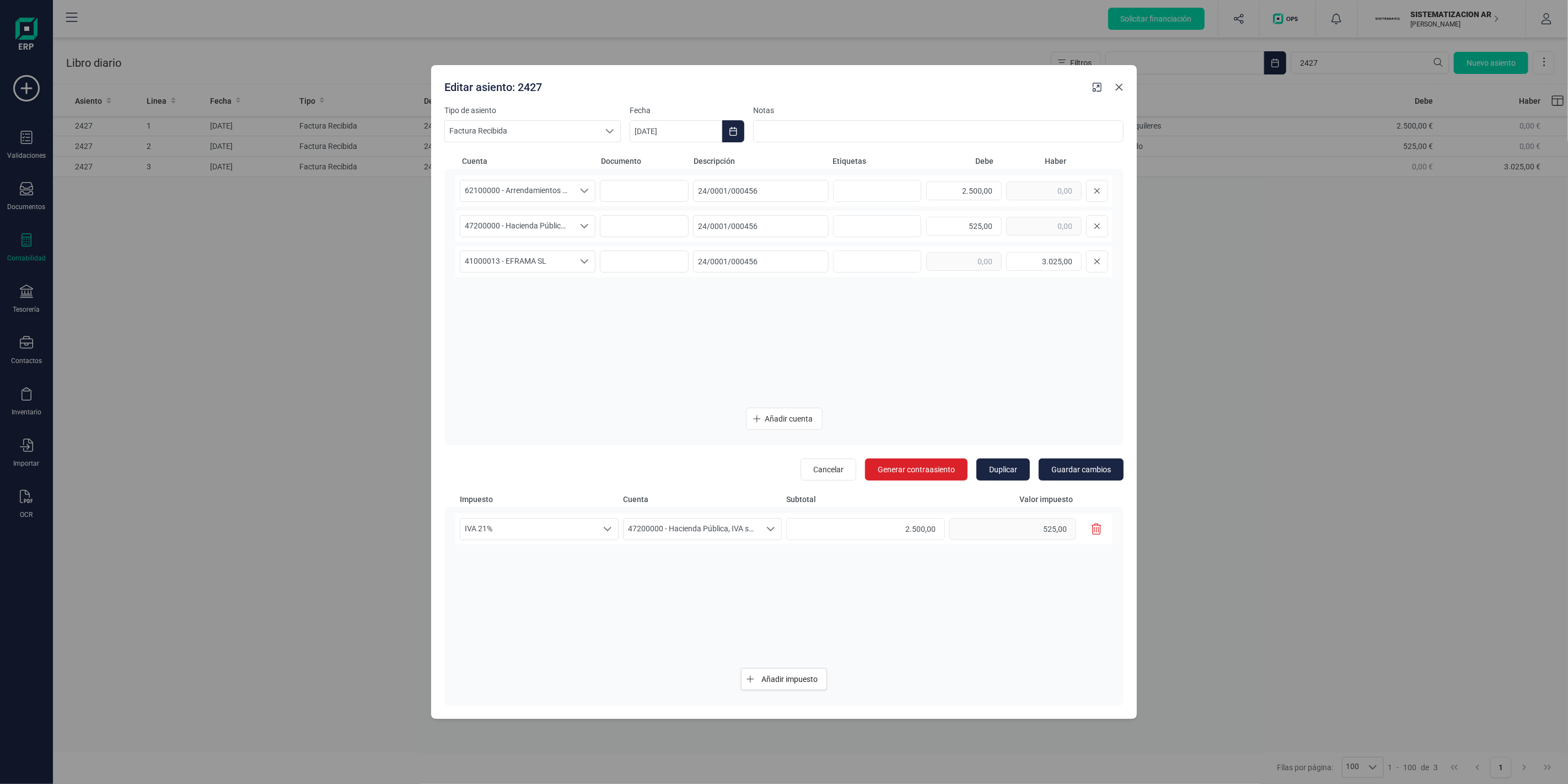
drag, startPoint x: 1120, startPoint y: 88, endPoint x: 1213, endPoint y: 75, distance: 93.9
click at [1120, 88] on icon "Close" at bounding box center [1120, 87] width 9 height 9
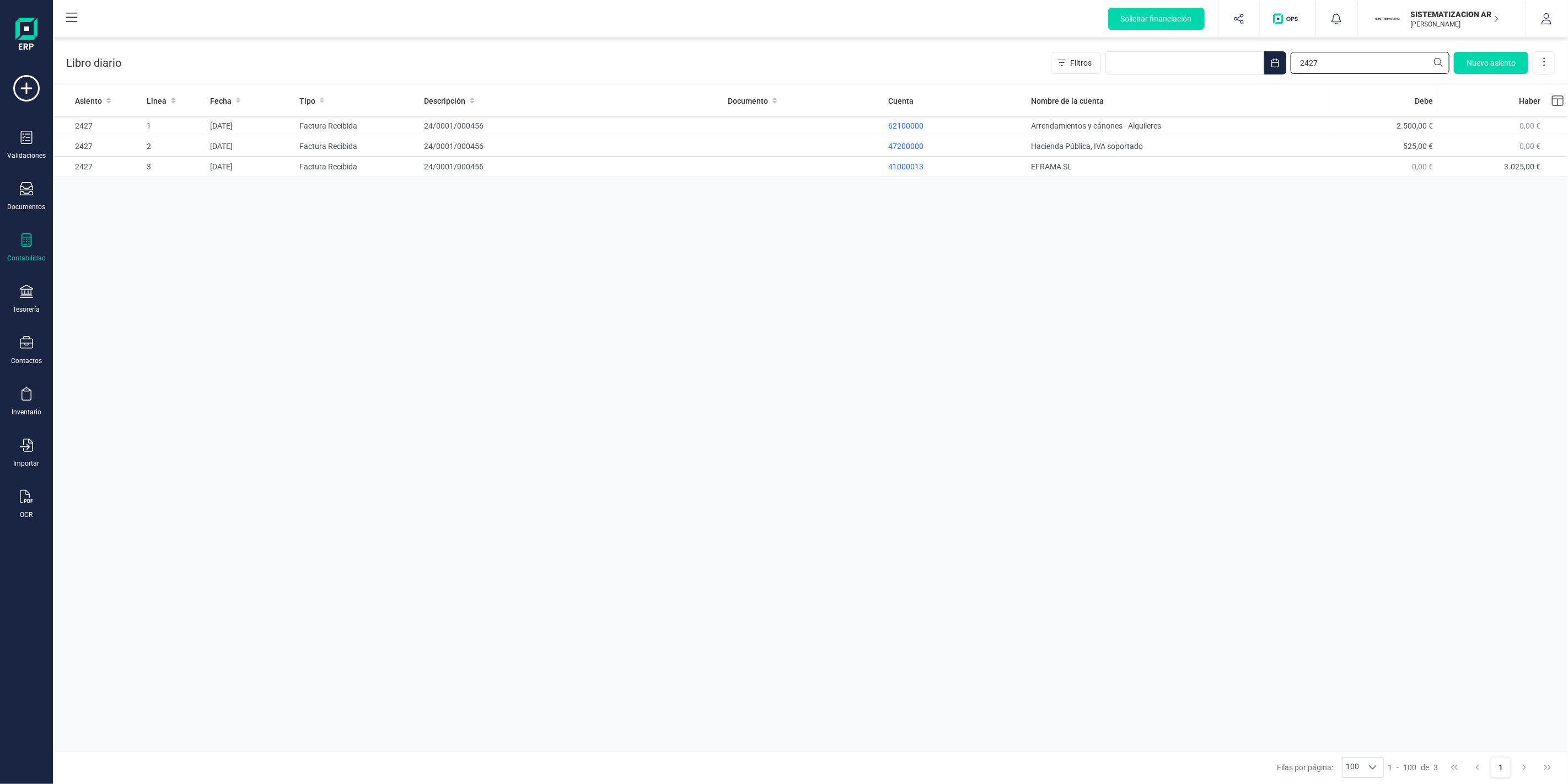
click at [1346, 54] on input "2427" at bounding box center [1370, 62] width 158 height 22
paste input "1390"
click at [734, 125] on div "F-0012" at bounding box center [804, 126] width 152 height 11
click at [562, 121] on td "F-0012 - SISTEMATIZACION ARQUITECTONICA EN REFORMAS SL" at bounding box center [571, 126] width 304 height 21
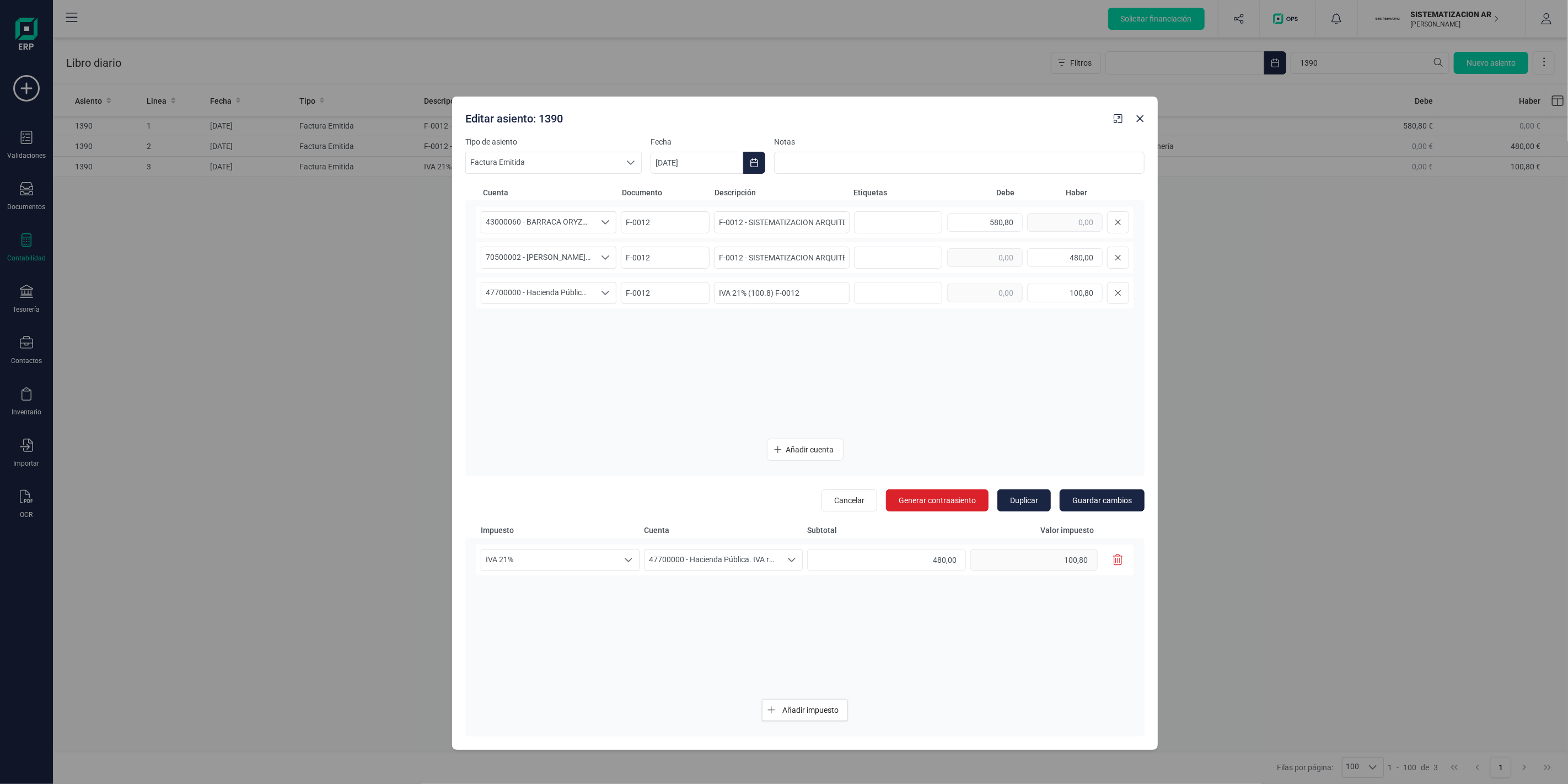
drag, startPoint x: 939, startPoint y: 75, endPoint x: 960, endPoint y: 96, distance: 29.7
click at [954, 107] on div "Editar asiento: 1390" at bounding box center [784, 116] width 648 height 20
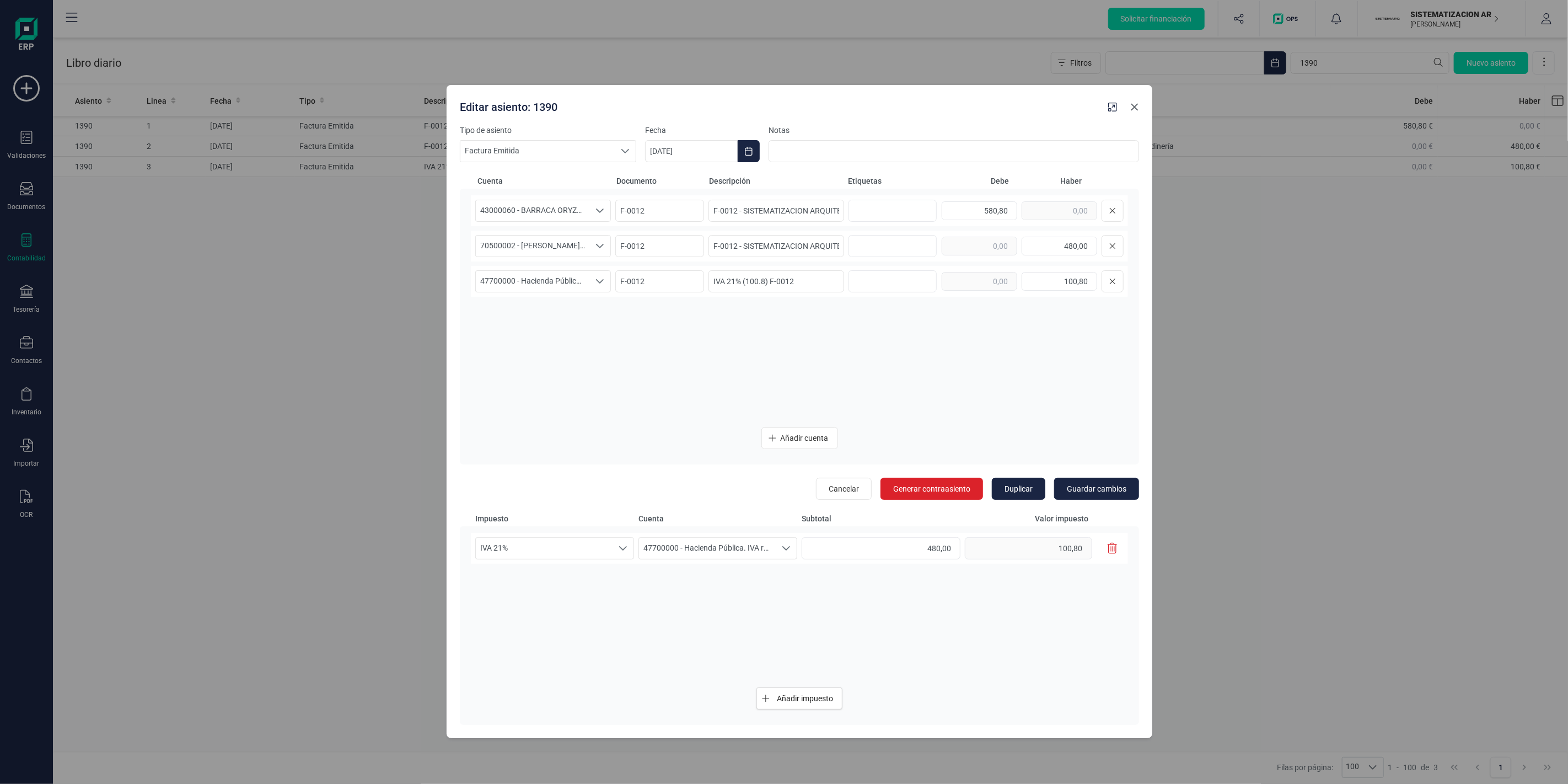
click at [1138, 107] on icon "Close" at bounding box center [1134, 107] width 9 height 9
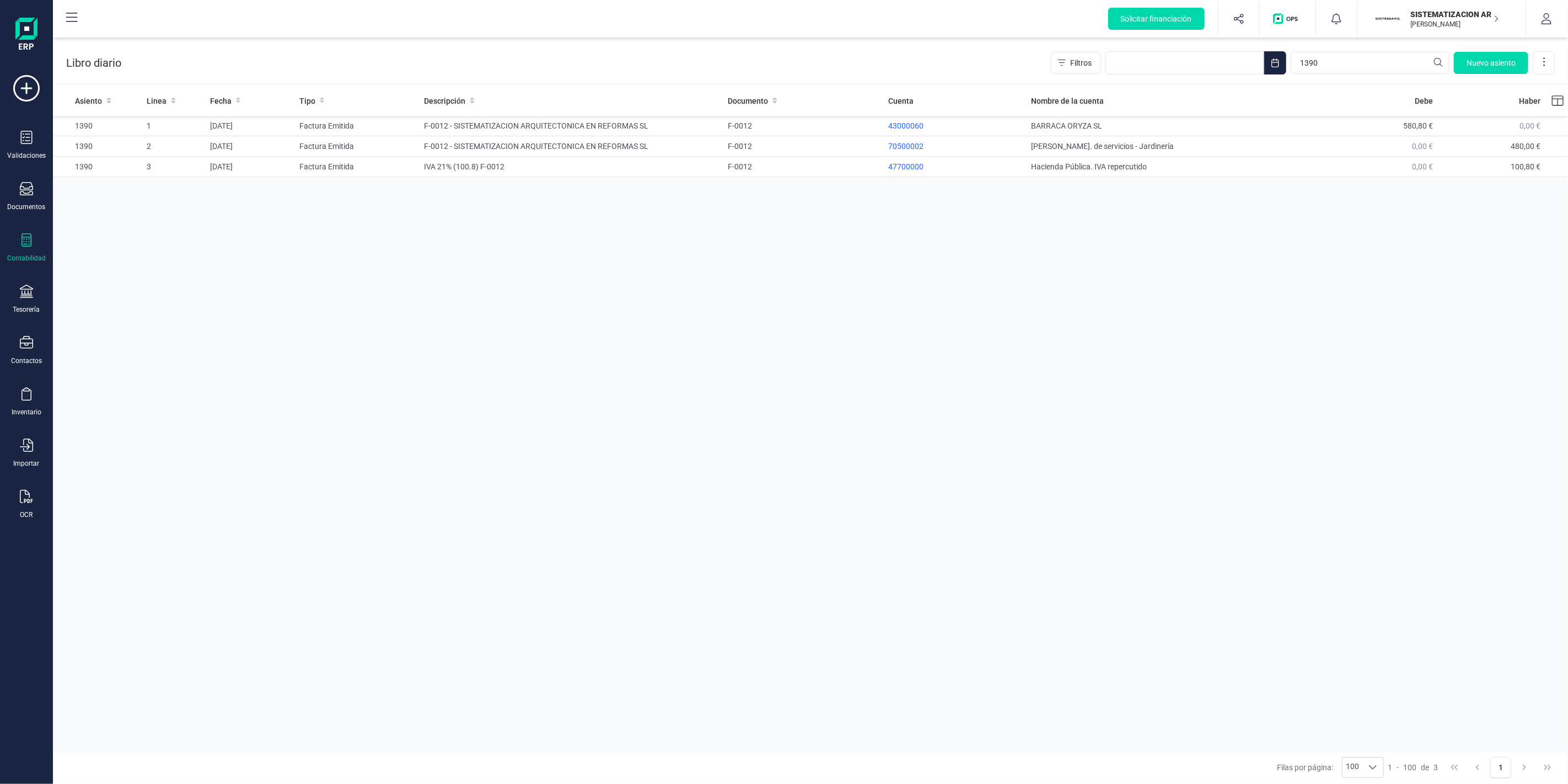
click at [1344, 51] on div "Filtros 1390 Nuevo asiento" at bounding box center [1303, 62] width 504 height 23
click at [1335, 64] on input "1390" at bounding box center [1370, 62] width 158 height 22
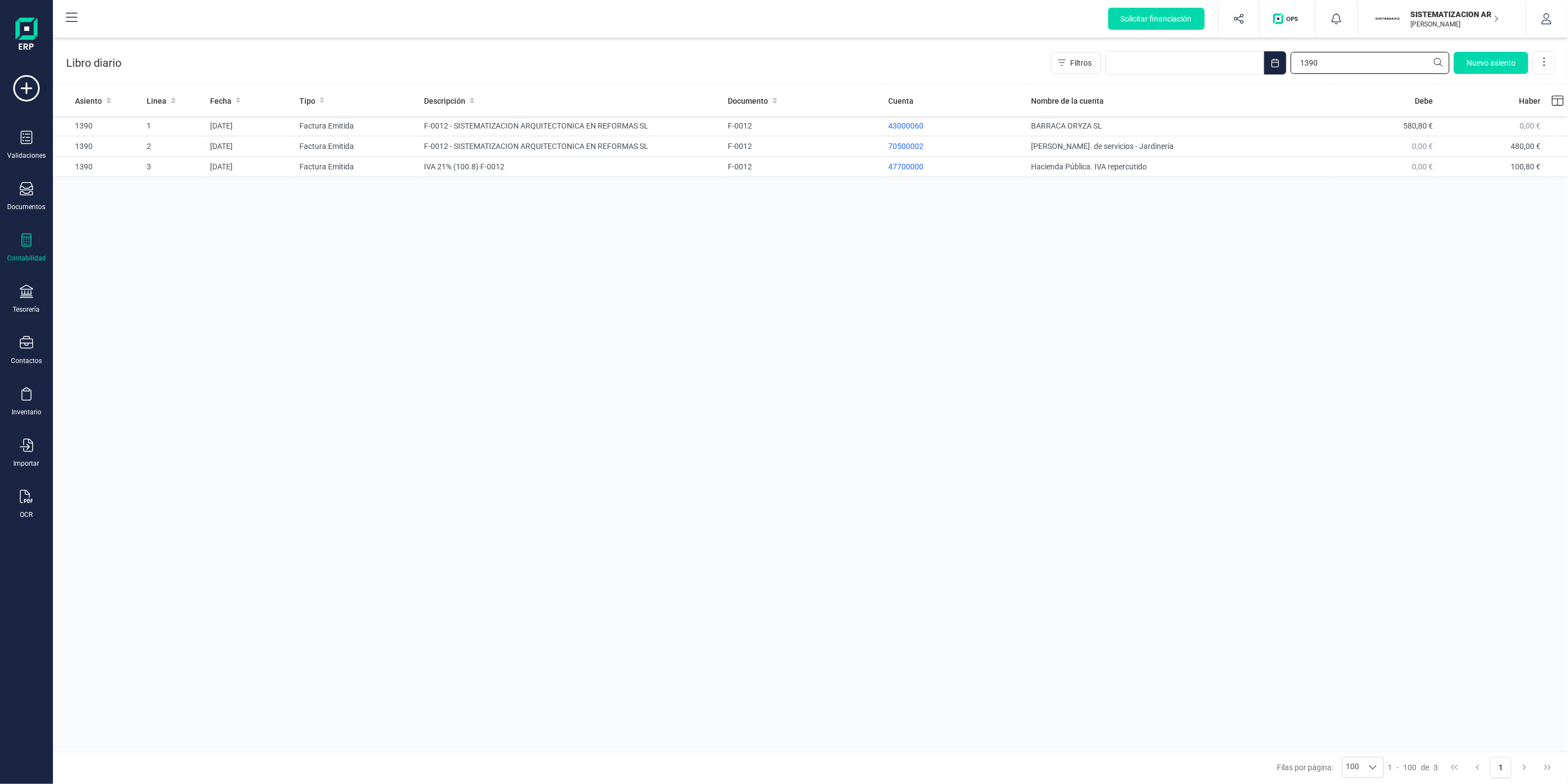
paste input "094"
click at [554, 141] on td "F-0010 - SISTEMATIZACION ARQUITECTONICA EN REFORMAS SL" at bounding box center [571, 146] width 304 height 21
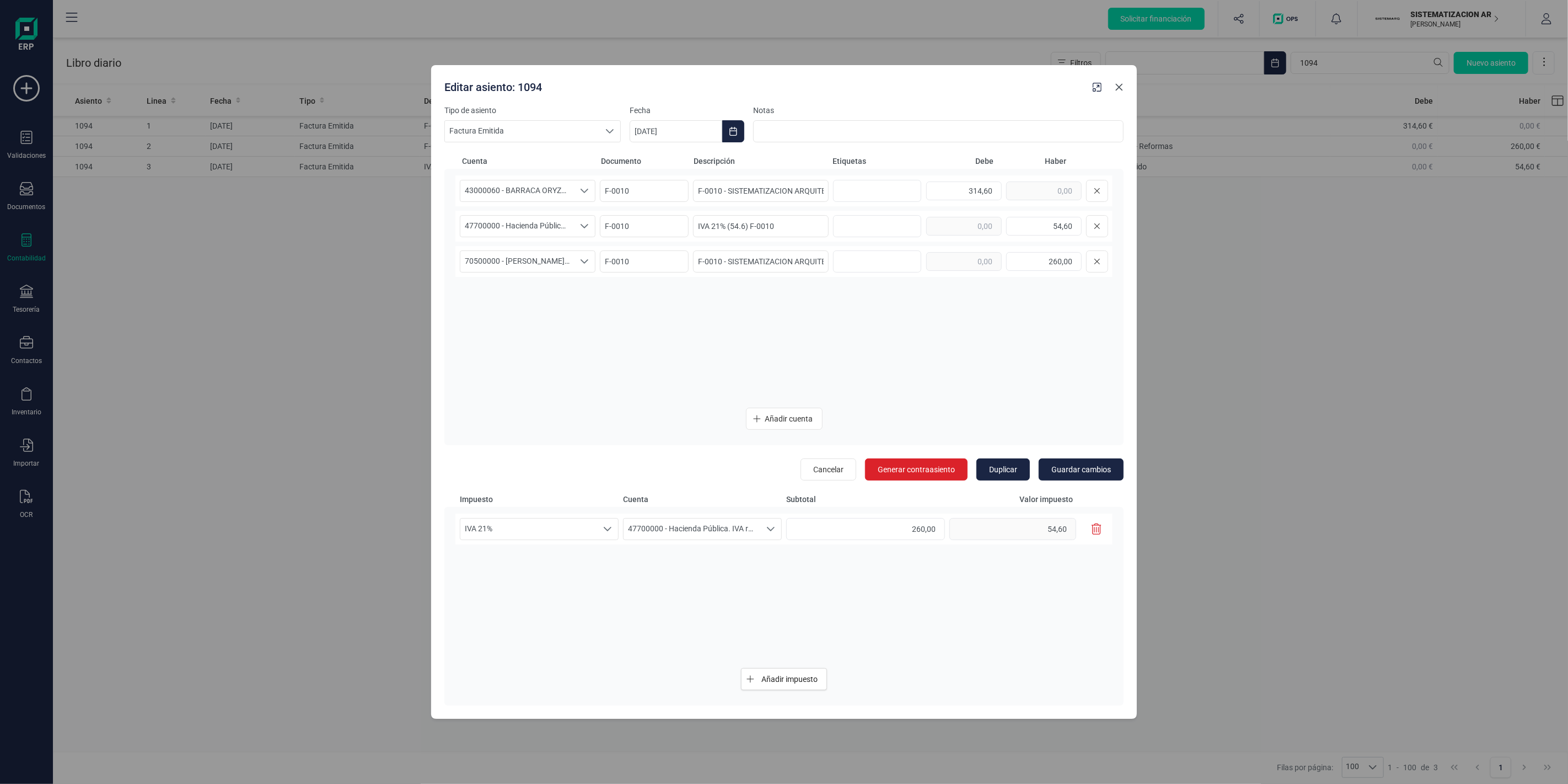
click at [1121, 86] on icon "Close" at bounding box center [1120, 87] width 7 height 7
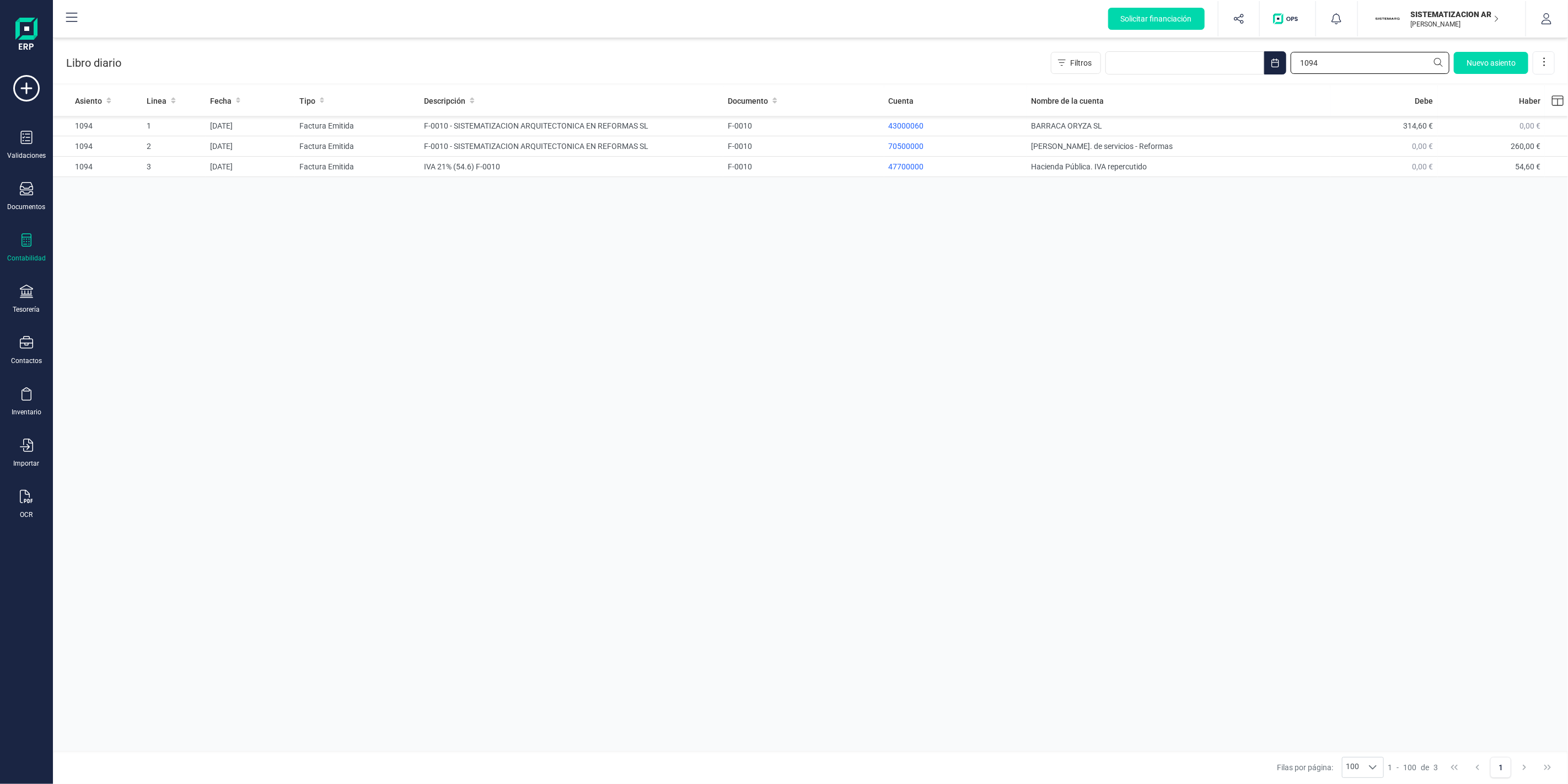
click at [1343, 58] on input "1094" at bounding box center [1370, 62] width 158 height 22
paste input "81"
click at [697, 135] on td "nomina dic" at bounding box center [571, 126] width 304 height 21
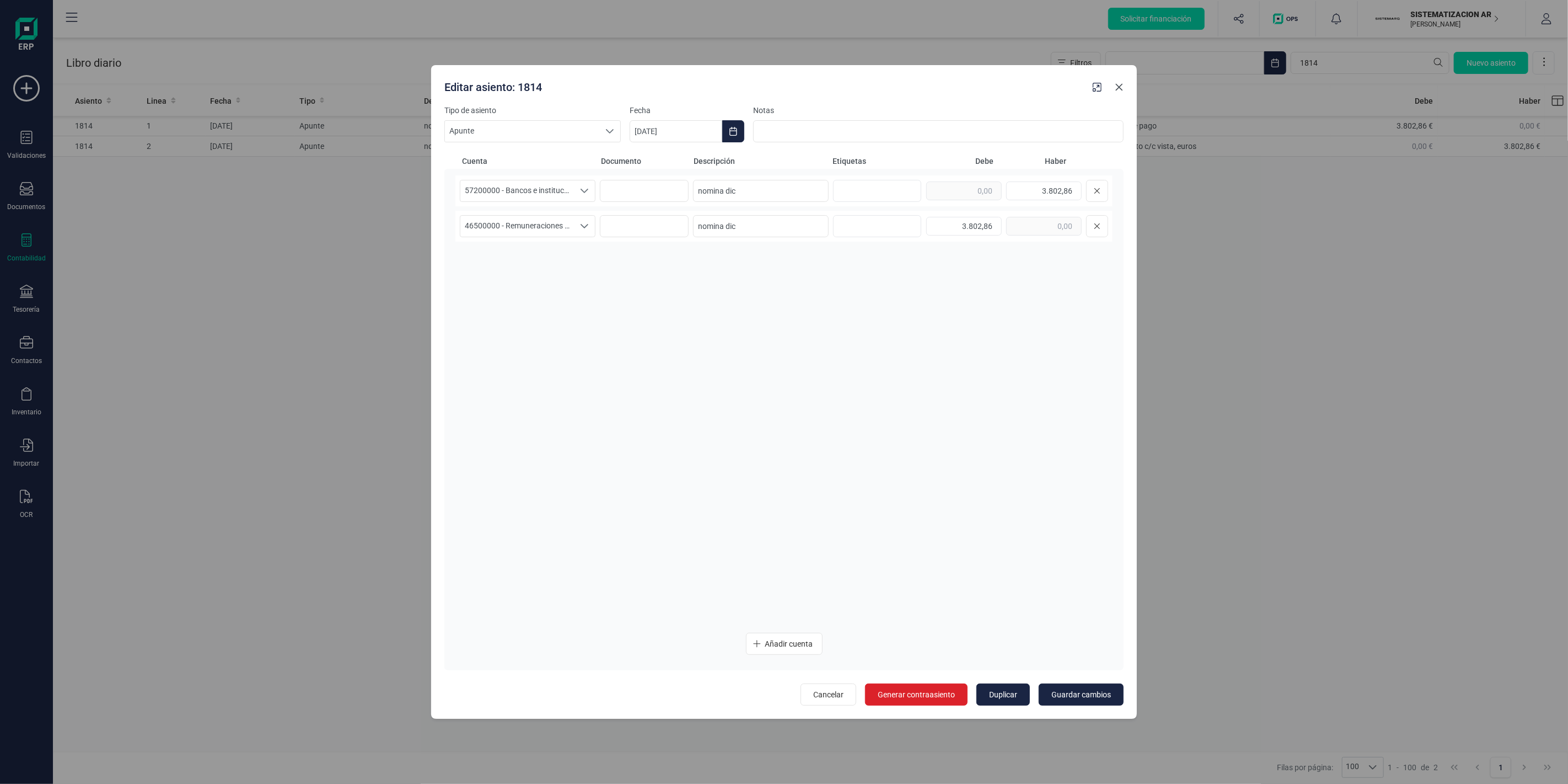
click at [1121, 86] on icon "Close" at bounding box center [1120, 87] width 9 height 9
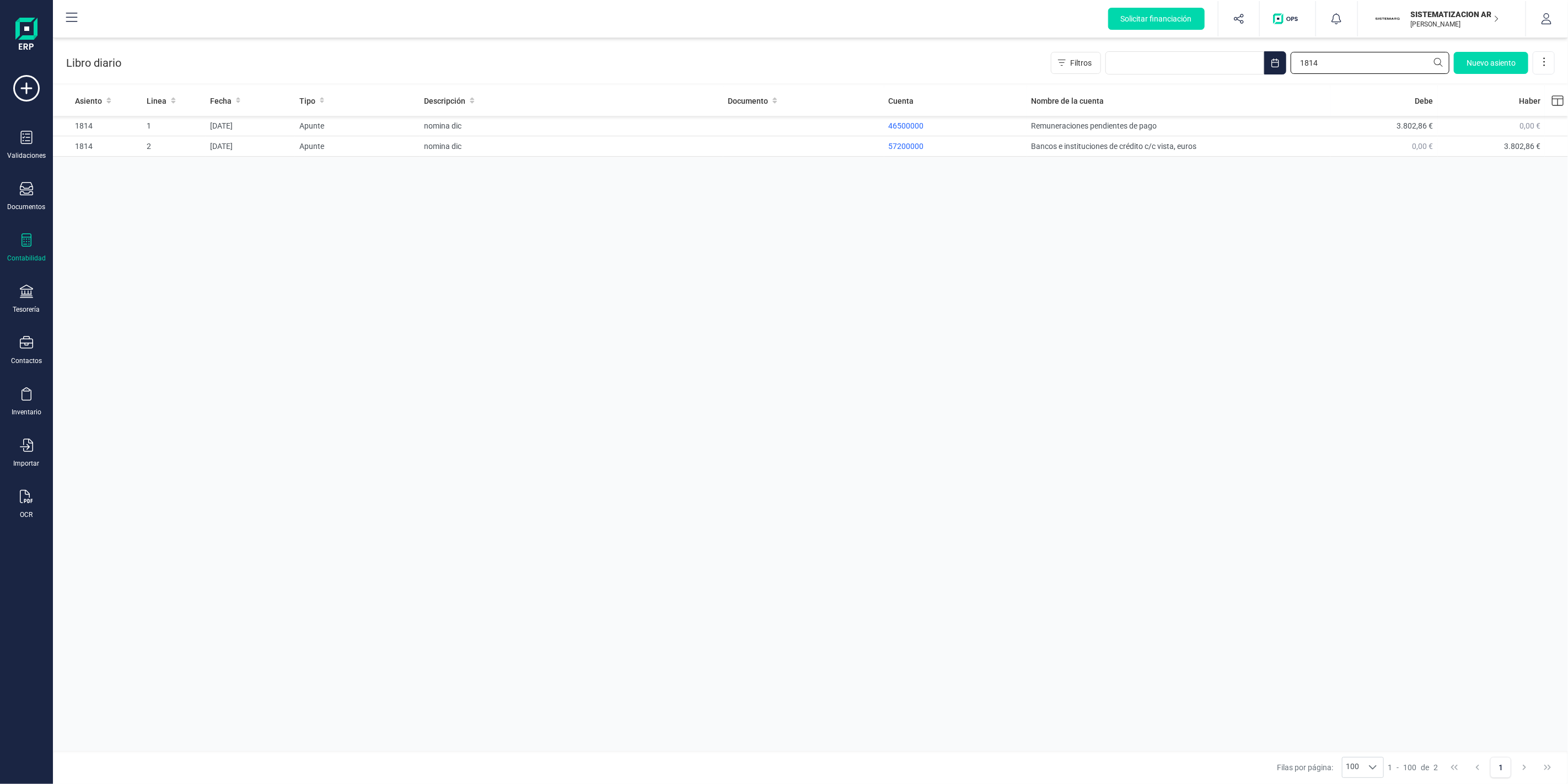
click at [1324, 62] on input "1814" at bounding box center [1370, 62] width 158 height 22
click at [1314, 68] on input "1814" at bounding box center [1370, 62] width 158 height 22
paste input "023"
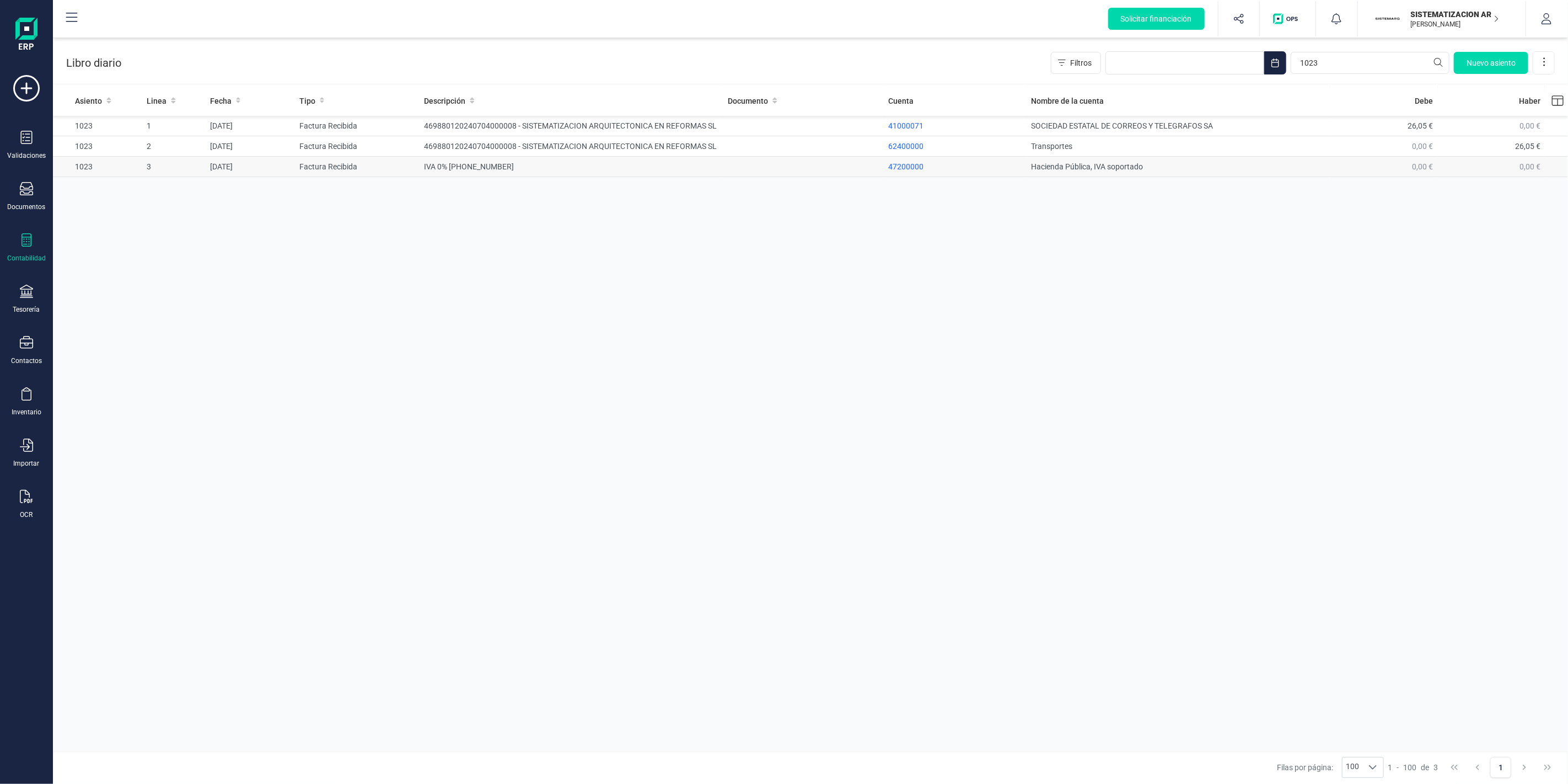
click at [629, 166] on td "IVA 0% (0) 469880120240704000008" at bounding box center [571, 167] width 304 height 21
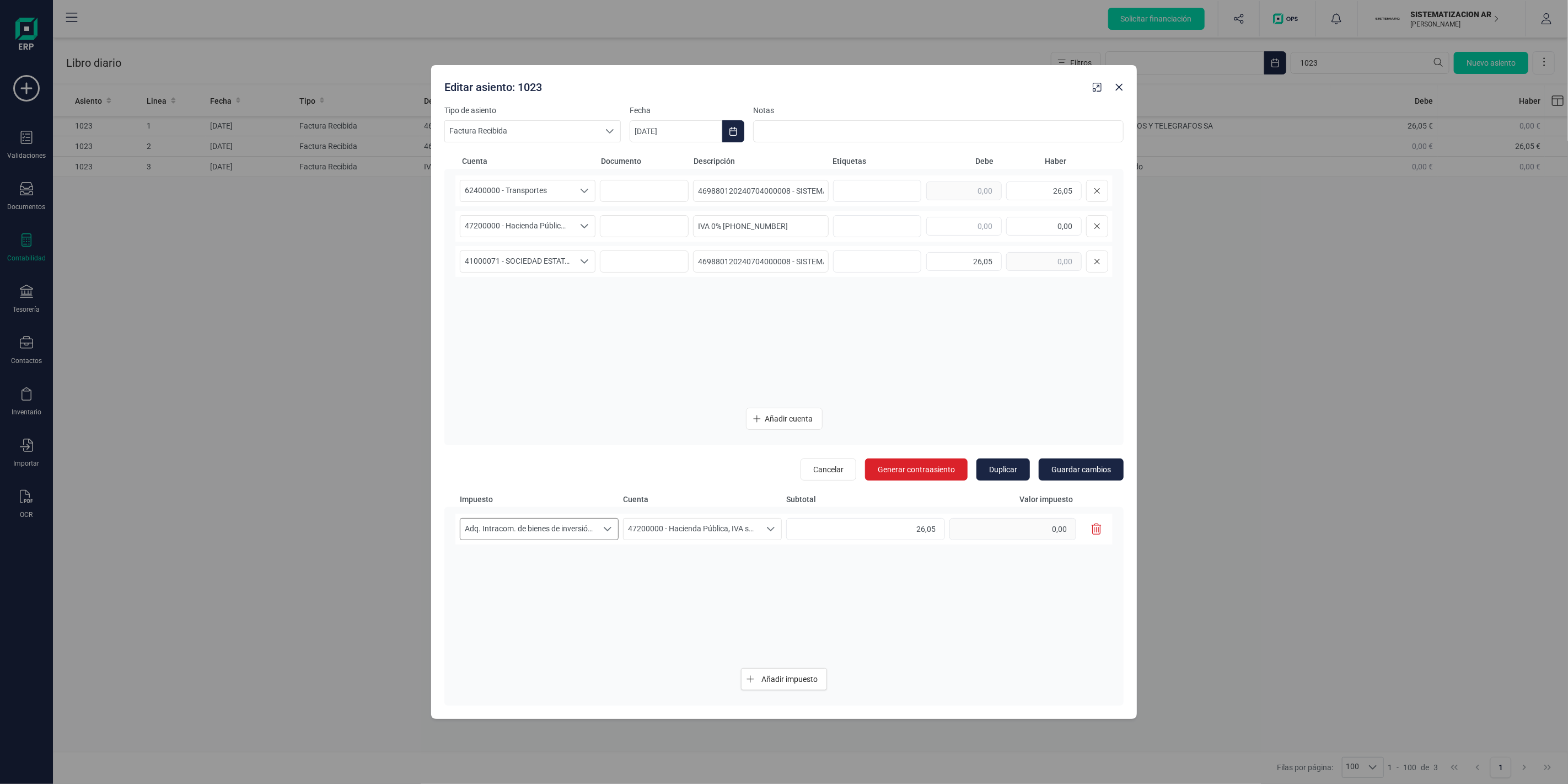
click at [543, 522] on span "Adq. Intracom. de bienes de inversión 21%" at bounding box center [529, 529] width 137 height 21
click at [779, 564] on div "Adq. Intracom. de bienes de inversión 21% Adq. Intracom. de bienes de inversión…" at bounding box center [784, 586] width 657 height 146
click at [589, 528] on span "Adq. Intracom. de bienes de inversión 21%" at bounding box center [529, 529] width 137 height 21
click at [773, 610] on div "Adq. Intracom. de bienes de inversión 21% Adq. Intracom. de bienes de inversión…" at bounding box center [784, 586] width 657 height 146
click at [1120, 84] on icon "Close" at bounding box center [1120, 87] width 9 height 9
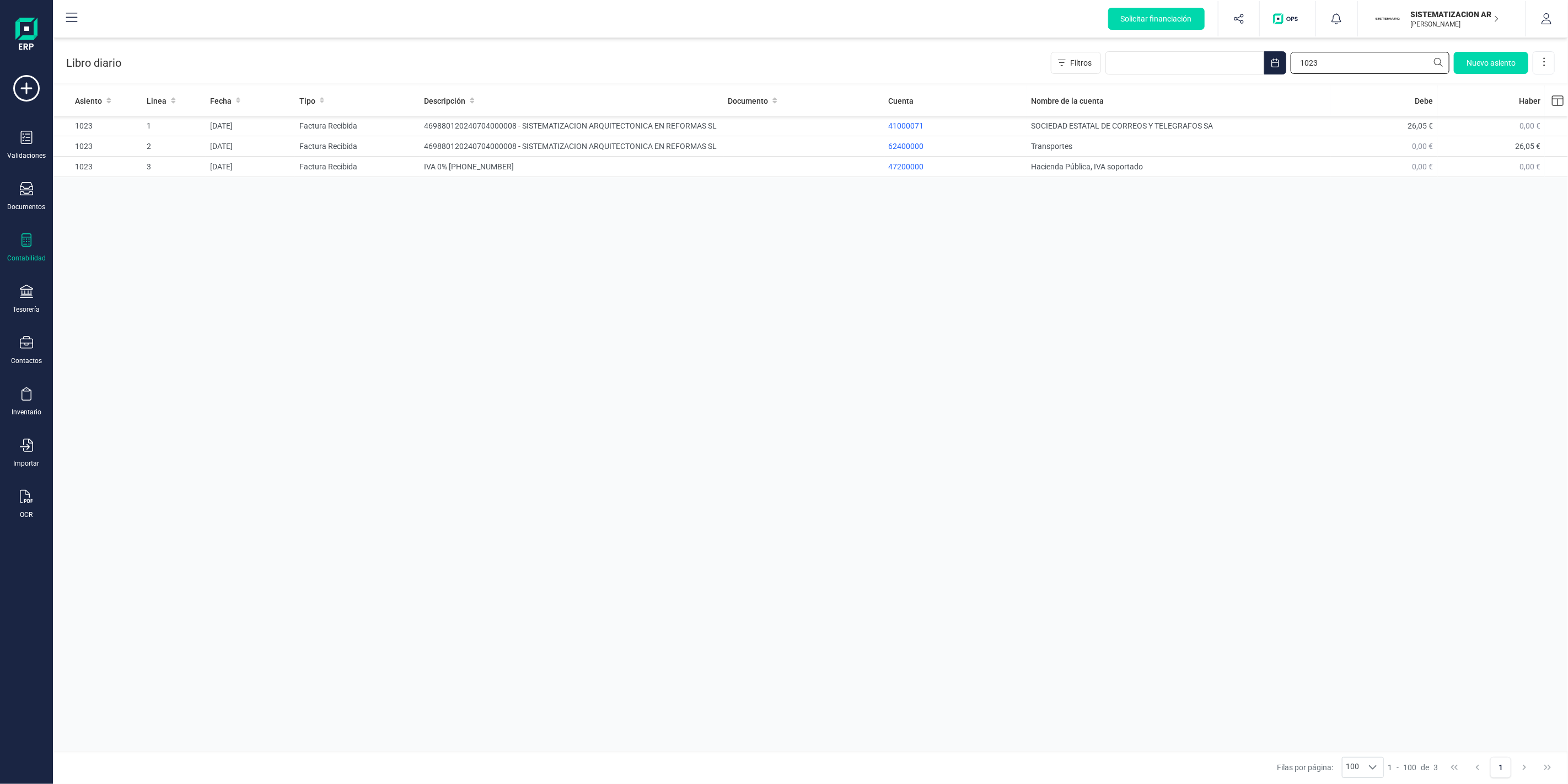
click at [1340, 62] on input "1023" at bounding box center [1370, 62] width 158 height 22
paste input "2"
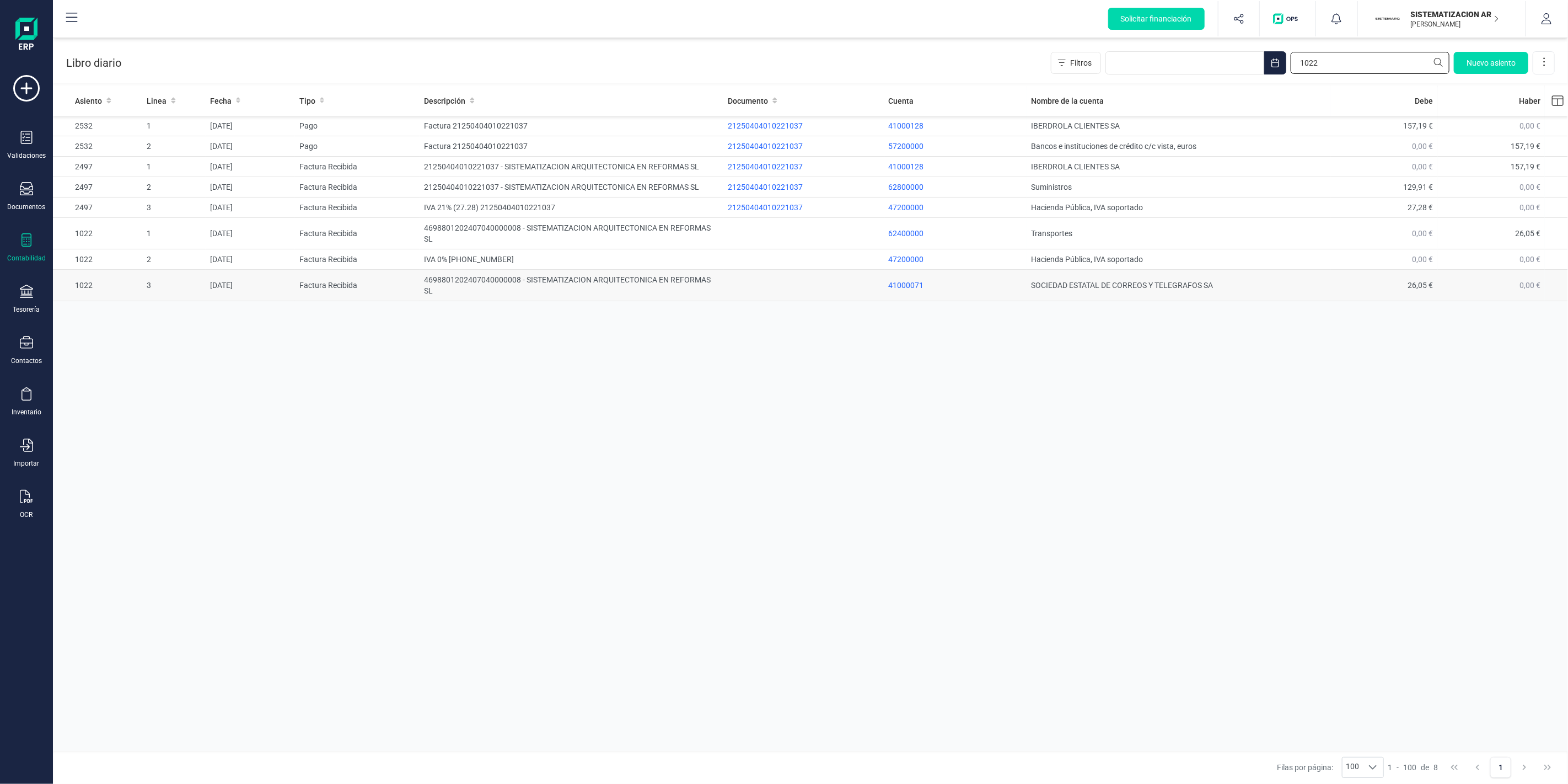
type input "1022"
click at [458, 274] on td "4698801202407040000008 - SISTEMATIZACION ARQUITECTONICA EN REFORMAS SL" at bounding box center [571, 285] width 304 height 31
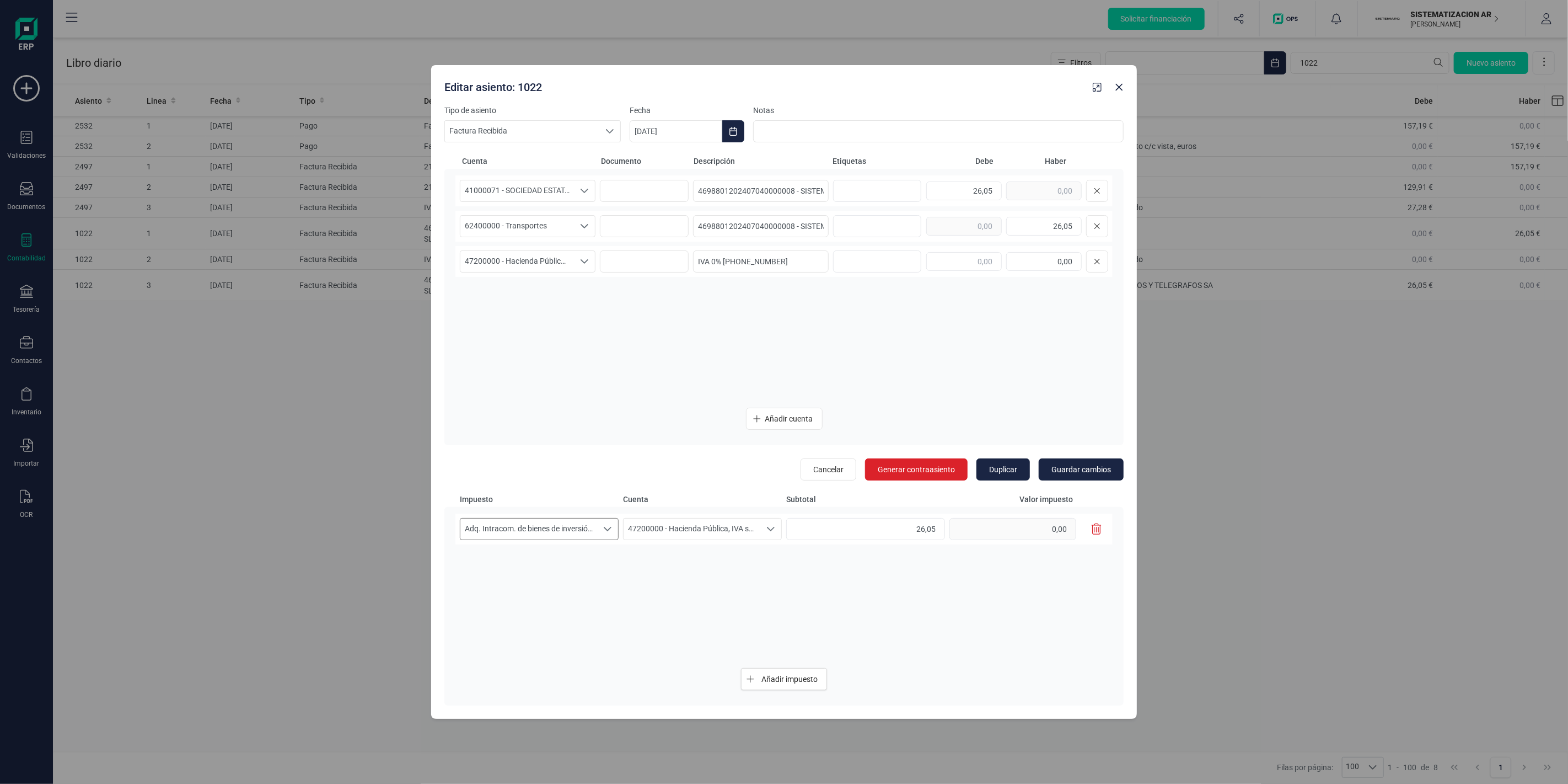
click at [541, 528] on span "Adq. Intracom. de bienes de inversión 21%" at bounding box center [529, 529] width 137 height 21
click at [1122, 86] on icon "Close" at bounding box center [1120, 87] width 9 height 9
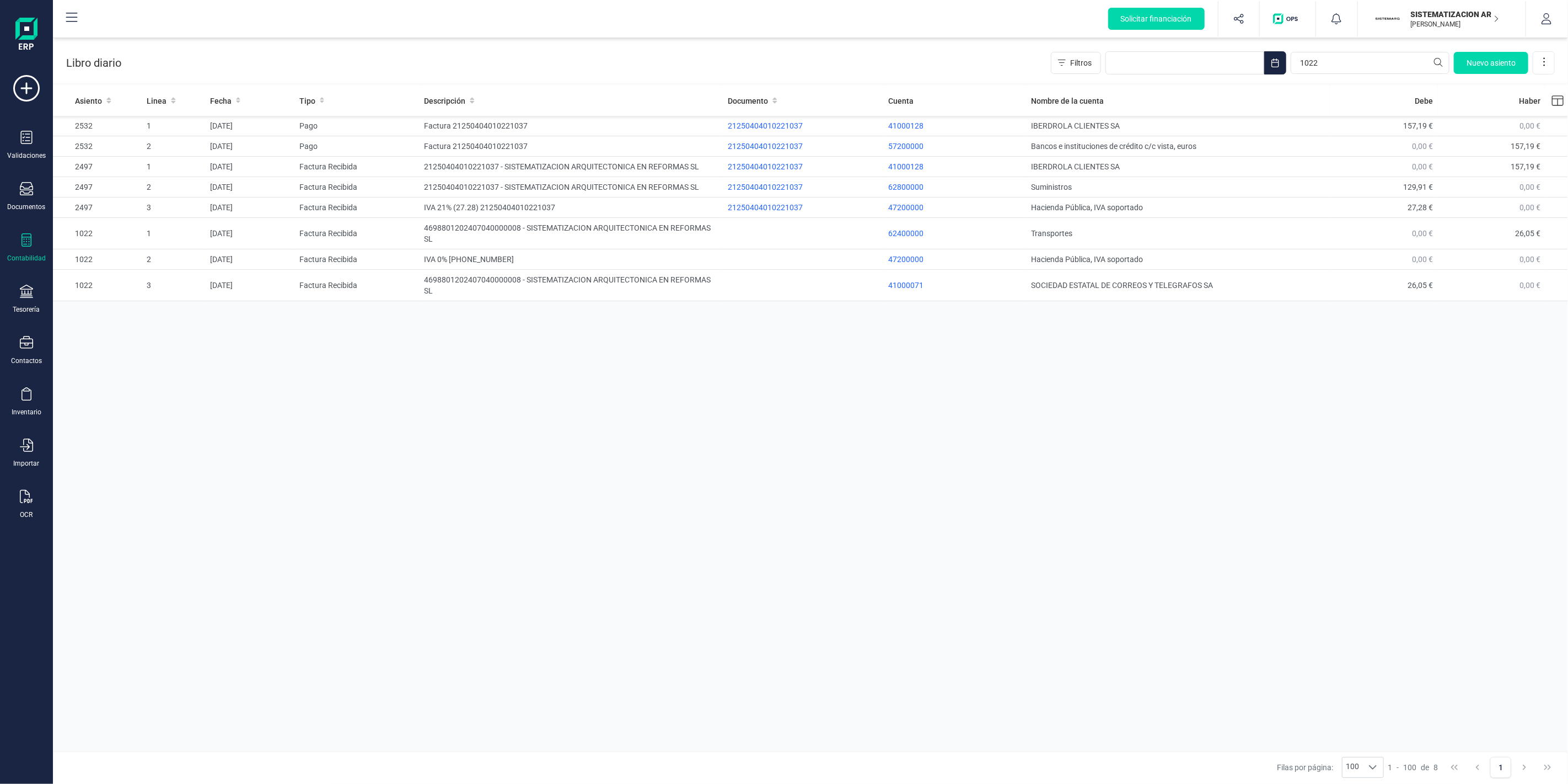
click at [32, 247] on div at bounding box center [26, 241] width 13 height 16
click at [125, 187] on span "Detalle de impuestos" at bounding box center [139, 185] width 106 height 13
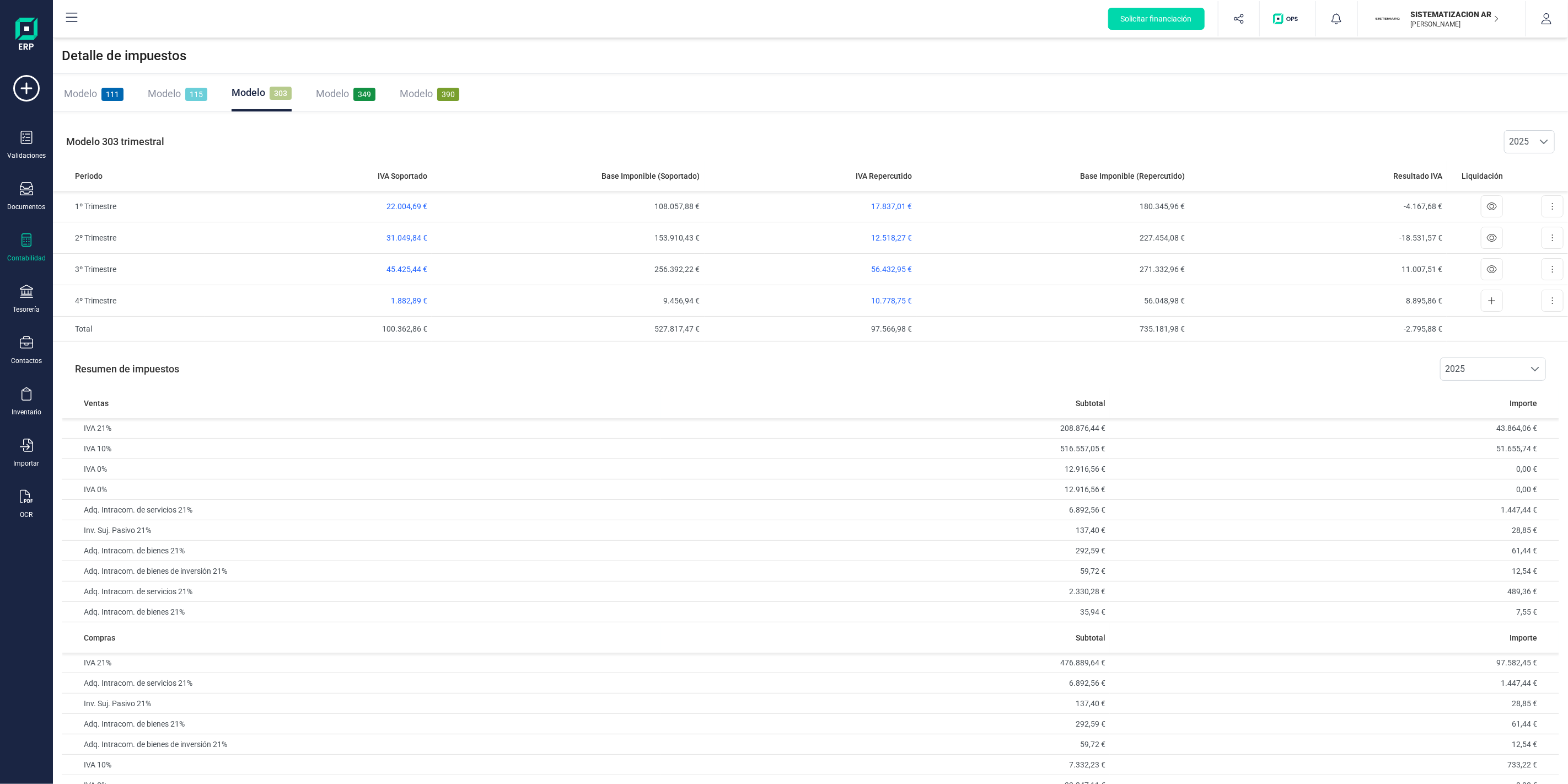
click at [836, 100] on div "Modelo 111 Modelo 115 Modelo 303 Modelo 349 Modelo 390" at bounding box center [810, 94] width 1515 height 36
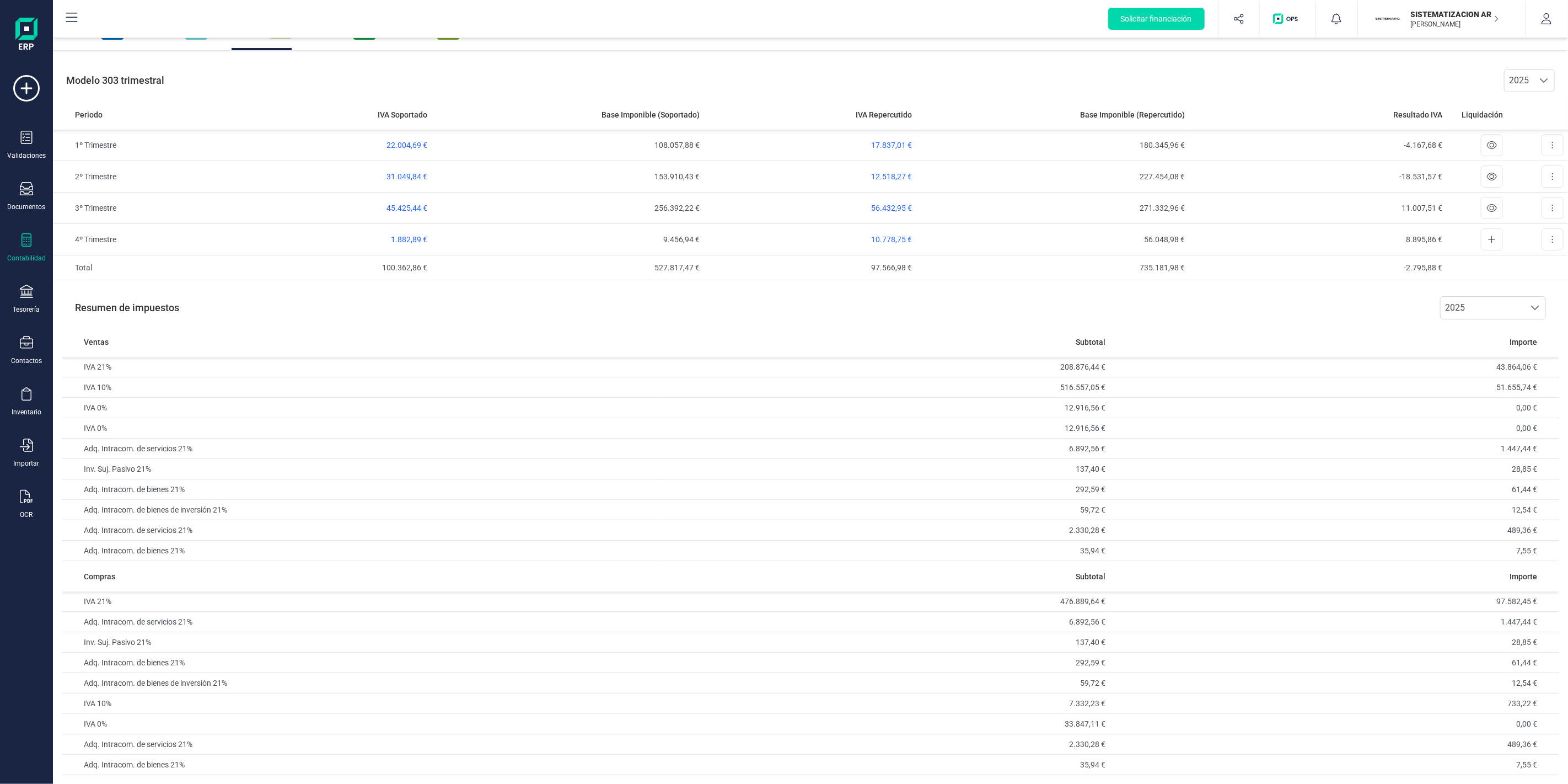
click at [1501, 309] on span "2025" at bounding box center [1482, 308] width 84 height 22
click at [1488, 355] on li "1º trimestre" at bounding box center [1493, 355] width 106 height 22
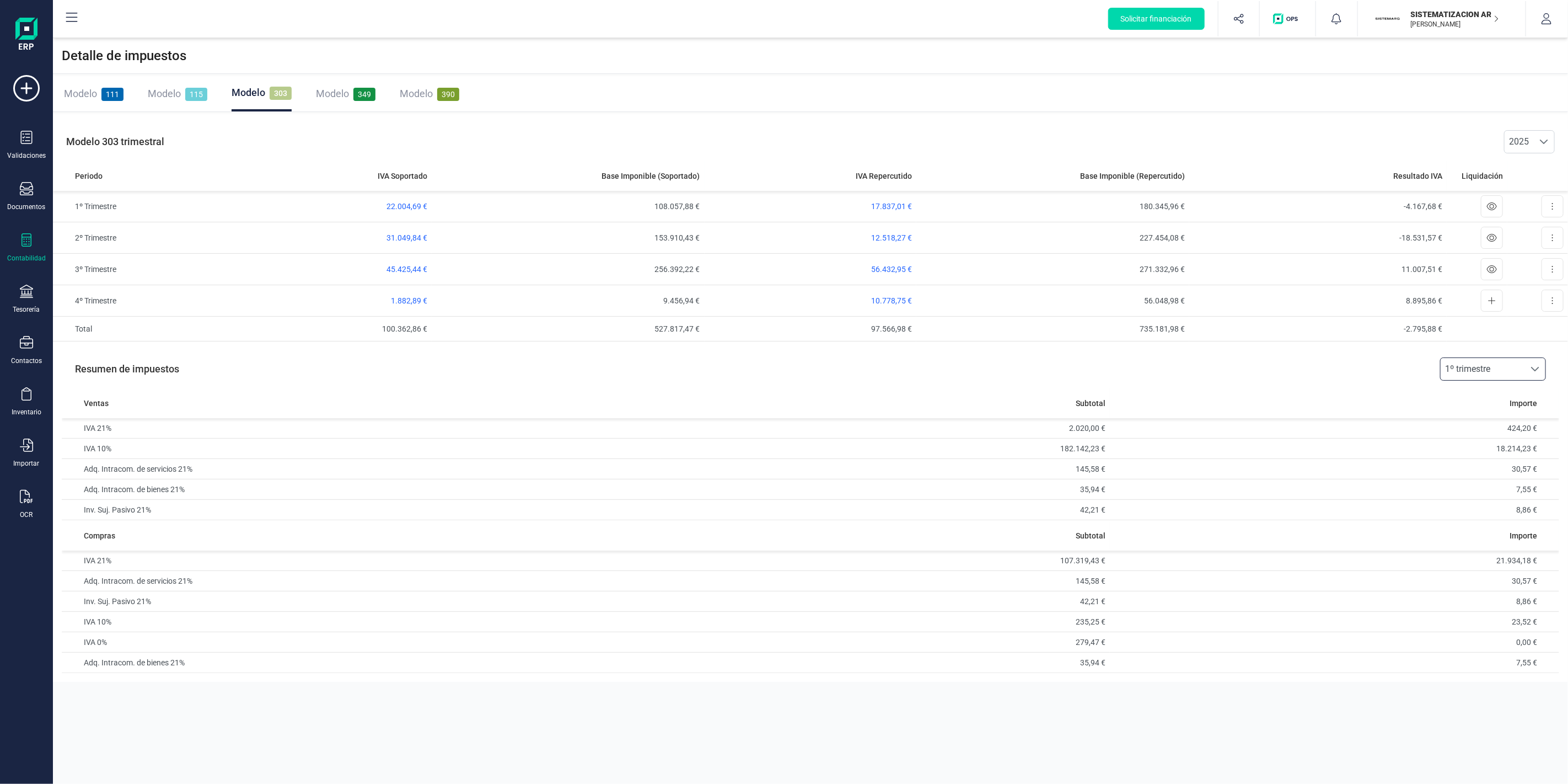
click at [1483, 366] on span "1º trimestre" at bounding box center [1482, 368] width 84 height 22
click at [1486, 442] on li "2º trimestre" at bounding box center [1493, 439] width 106 height 22
click at [1502, 366] on span "2º trimestre" at bounding box center [1482, 368] width 84 height 22
click at [1473, 400] on li "2025" at bounding box center [1493, 395] width 106 height 22
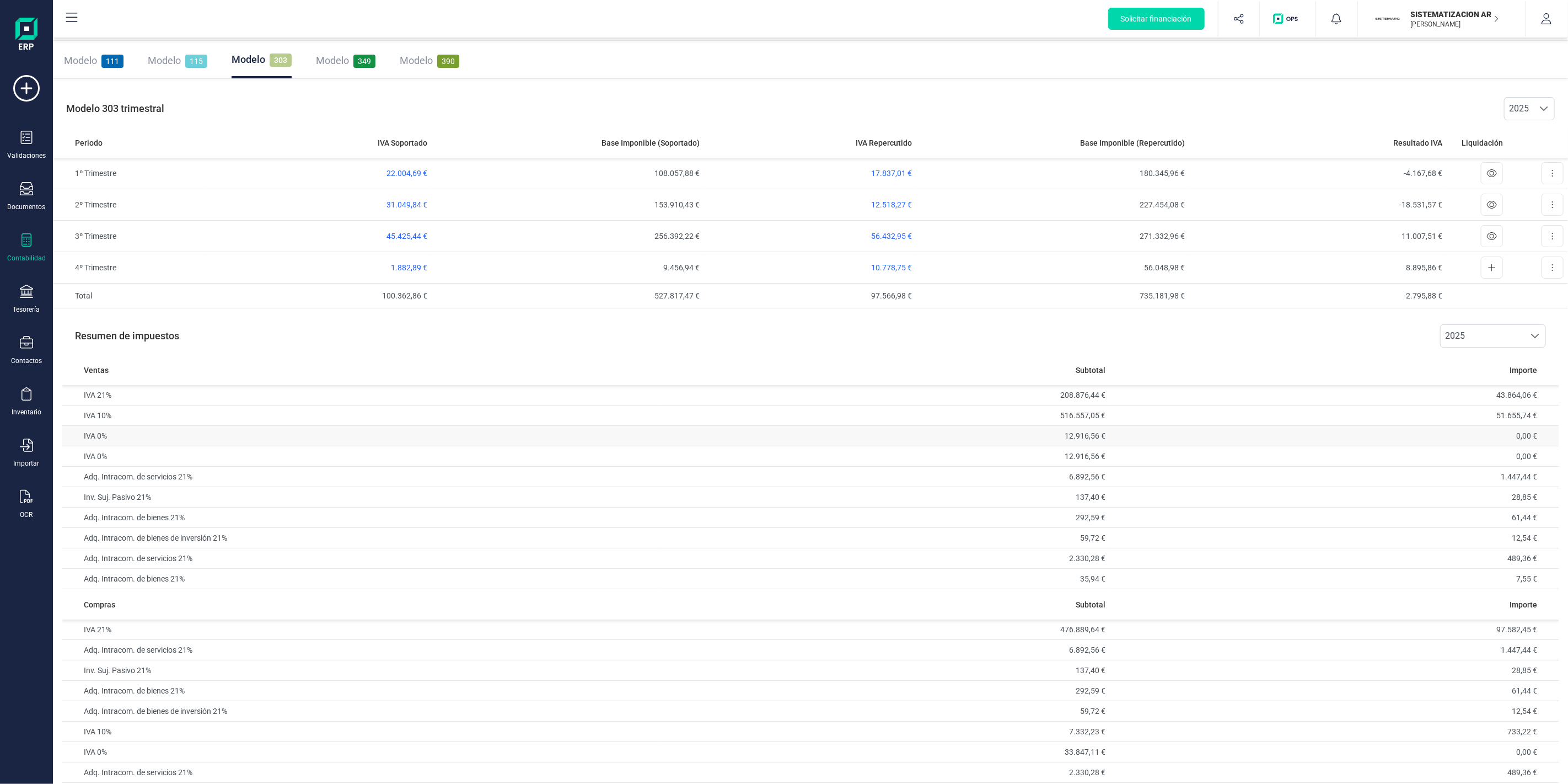
scroll to position [62, 0]
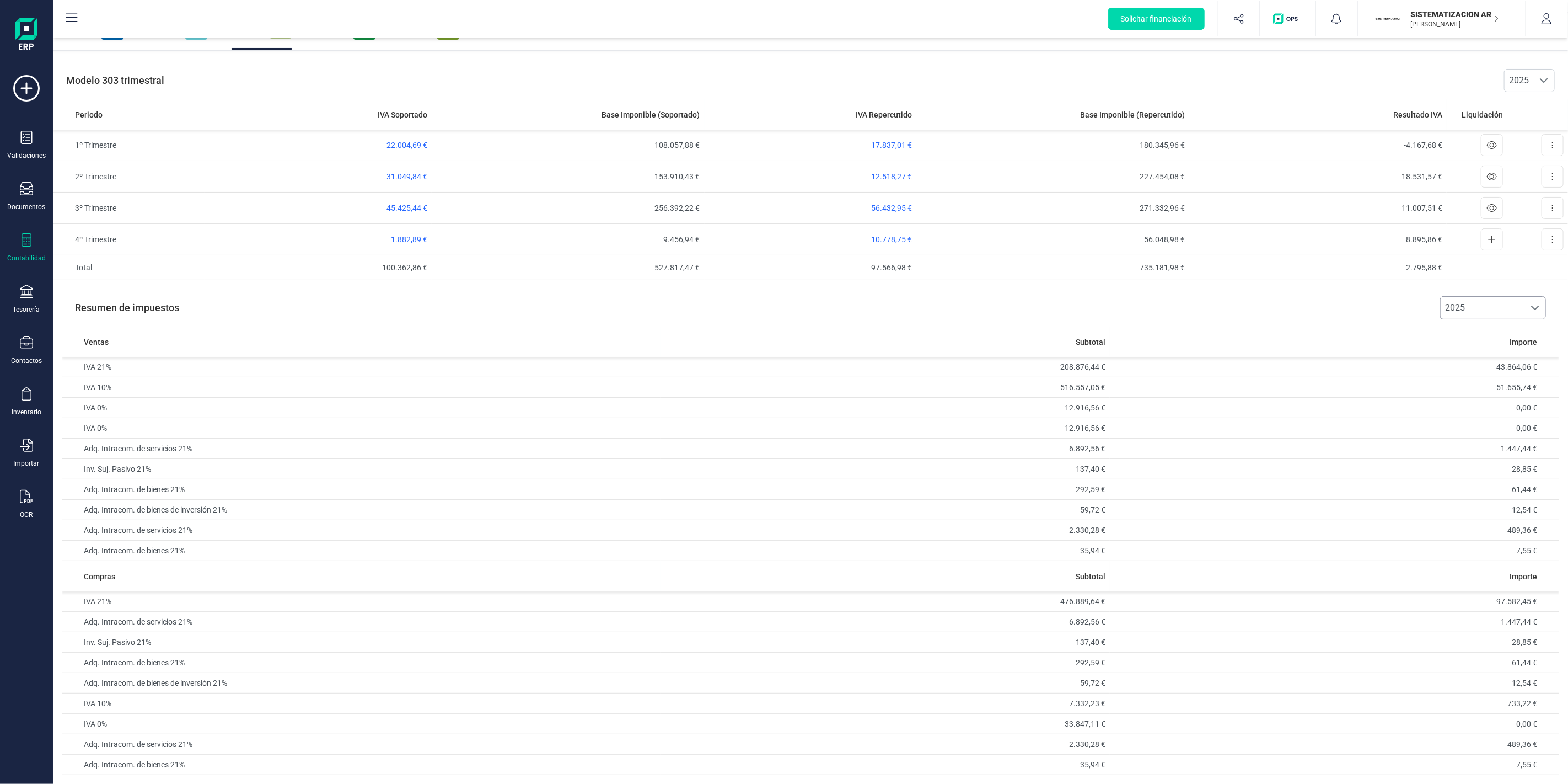
click at [1437, 296] on div "Resumen de impuestos 2025 2025" at bounding box center [810, 308] width 1497 height 37
click at [1465, 305] on span "2025" at bounding box center [1482, 308] width 84 height 22
click at [1479, 340] on li "4º trimestre" at bounding box center [1493, 332] width 106 height 22
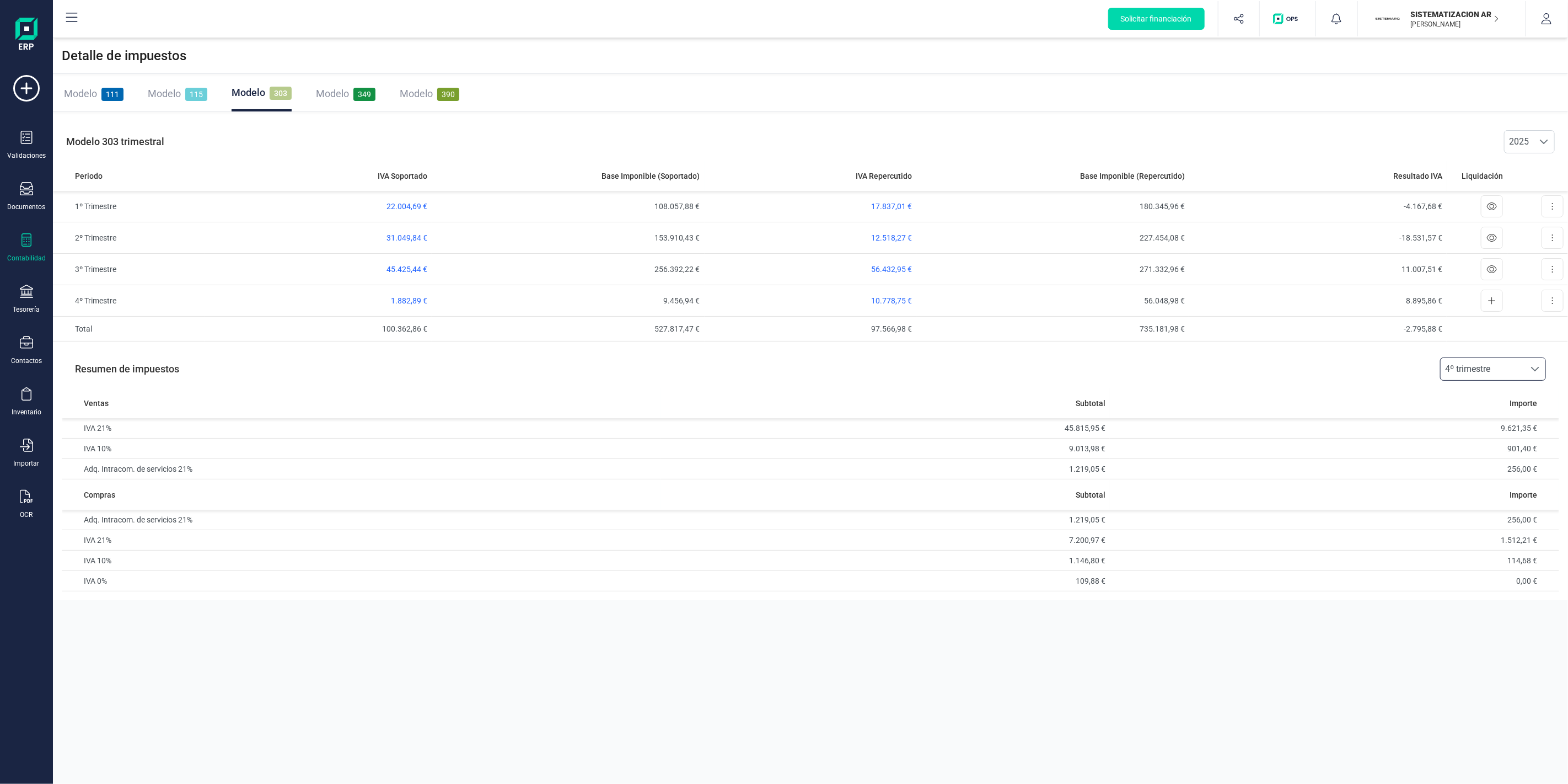
click at [1484, 368] on span "4º trimestre" at bounding box center [1482, 368] width 84 height 22
click at [1491, 459] on li "3º trimestre" at bounding box center [1493, 462] width 106 height 22
click at [878, 236] on span "12.518,27 €" at bounding box center [891, 237] width 41 height 9
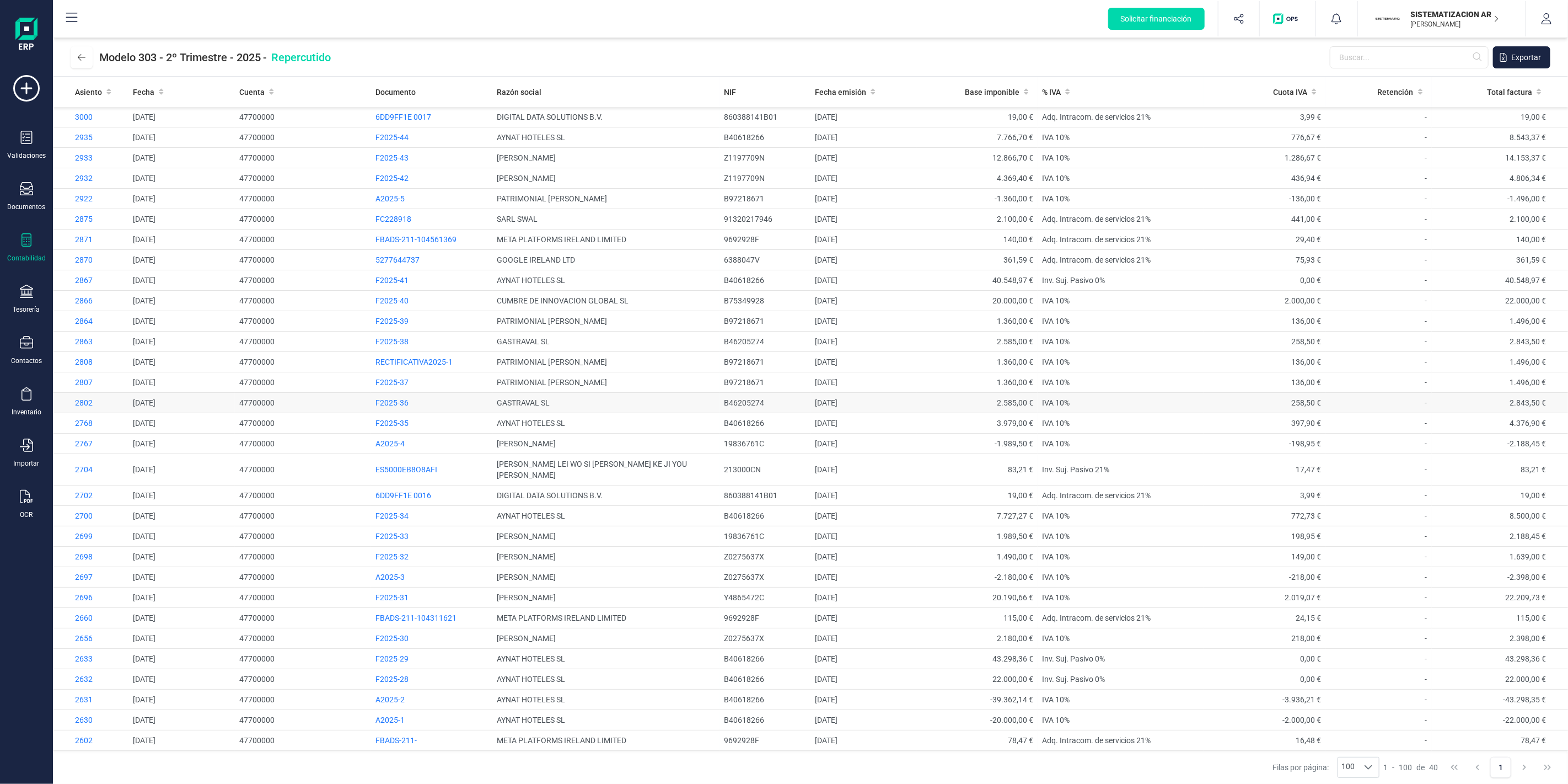
drag, startPoint x: 963, startPoint y: 408, endPoint x: 969, endPoint y: 405, distance: 6.7
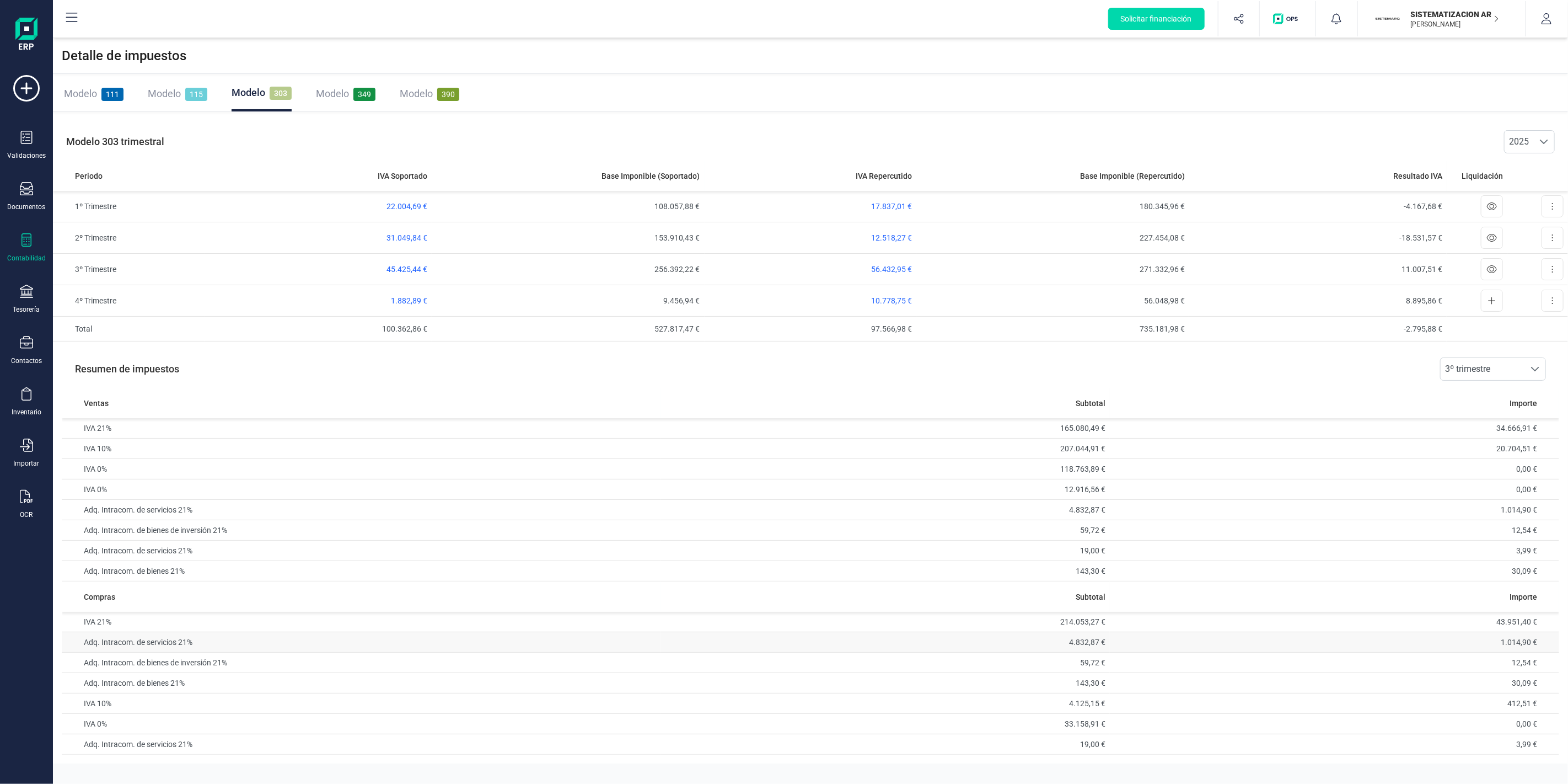
drag, startPoint x: 511, startPoint y: 483, endPoint x: 550, endPoint y: 646, distance: 167.6
click at [494, 529] on tbody "IVA 21% 165.080,49 € 34.666,91 € IVA 10% 207.044,91 € 20.704,51 € IVA 0% 118.76…" at bounding box center [810, 500] width 1497 height 163
click at [1115, 748] on td "3,99 €" at bounding box center [1334, 745] width 449 height 21
click at [1039, 737] on td "19,00 €" at bounding box center [885, 745] width 449 height 21
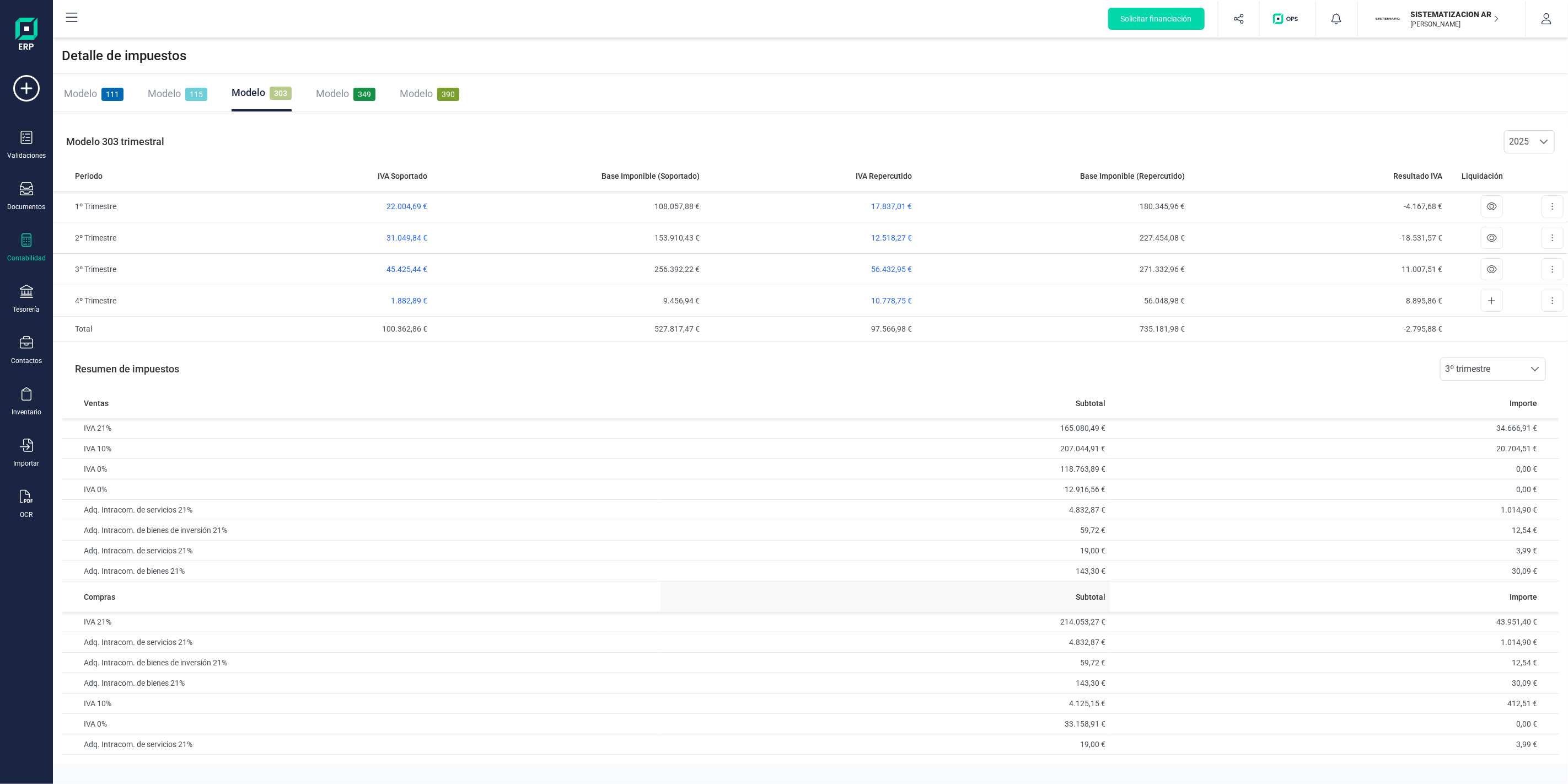
click at [1071, 590] on th "Subtotal" at bounding box center [885, 596] width 449 height 30
click at [1473, 379] on span "3º trimestre" at bounding box center [1482, 368] width 84 height 22
click at [1349, 361] on div "Resumen de impuestos 3º trimestre 3º trimestre" at bounding box center [810, 368] width 1497 height 37
click at [887, 267] on span "56.432,95 €" at bounding box center [891, 269] width 41 height 9
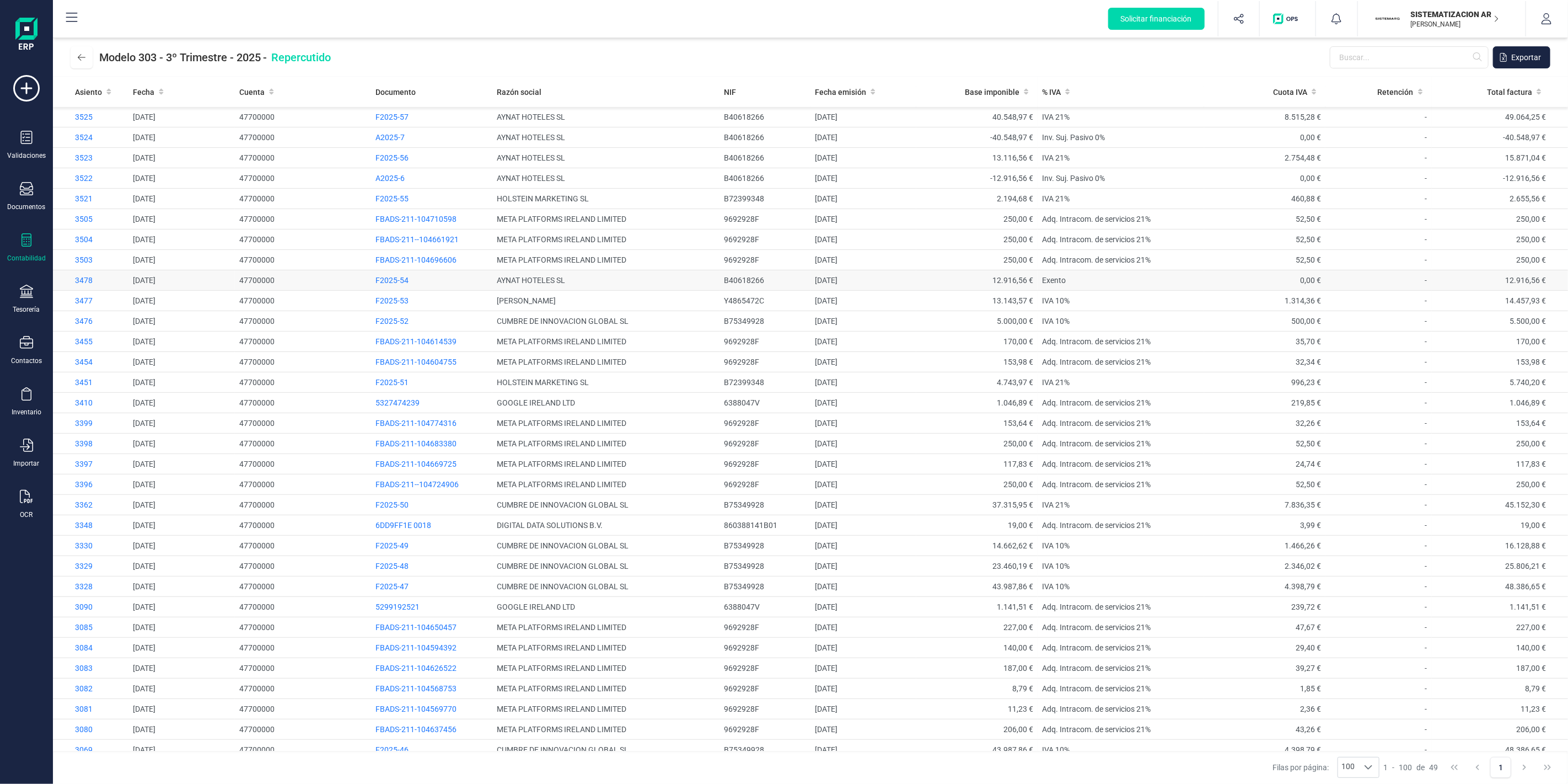
scroll to position [359, 0]
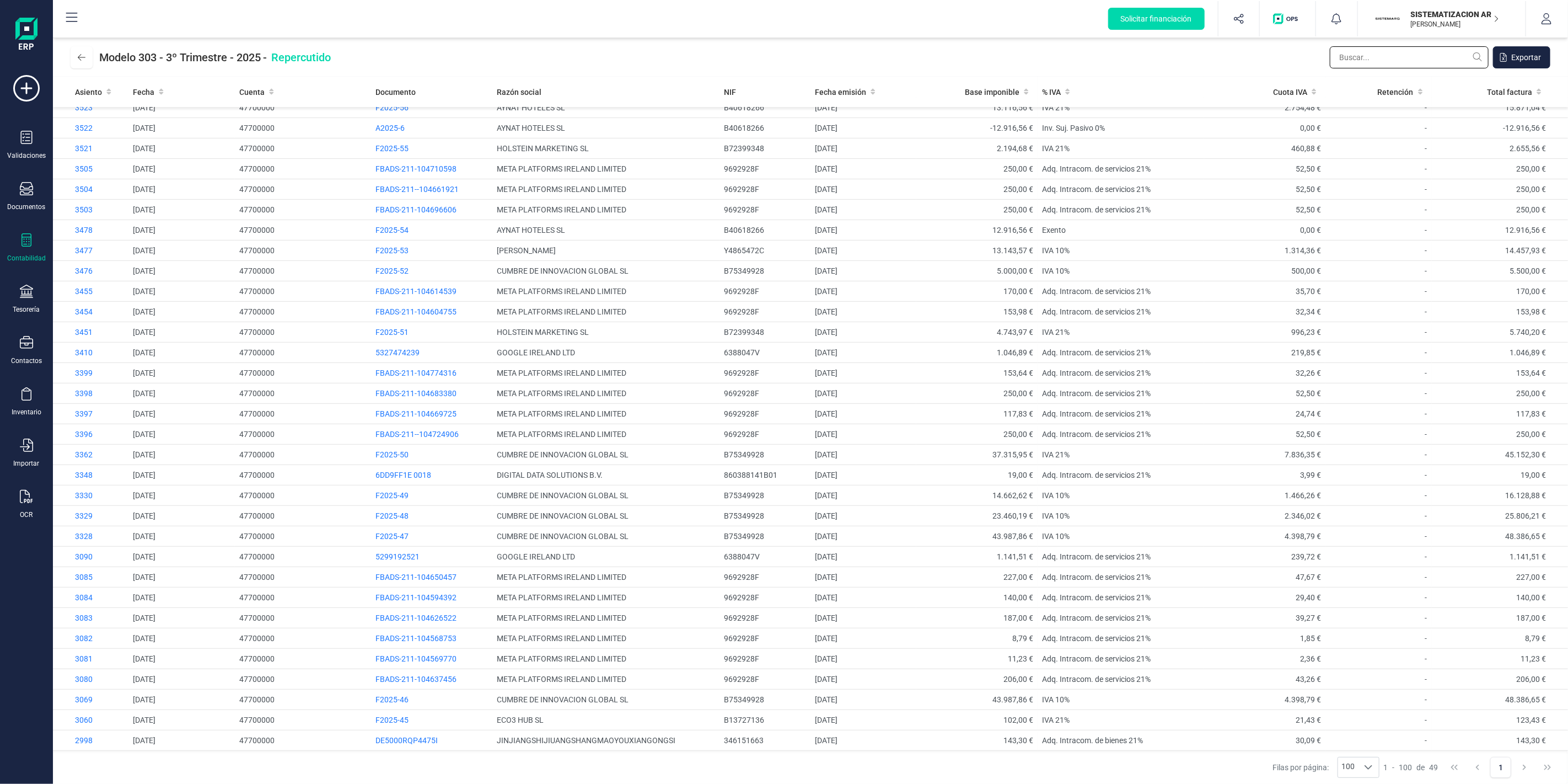
click at [1371, 48] on input "text" at bounding box center [1409, 56] width 158 height 22
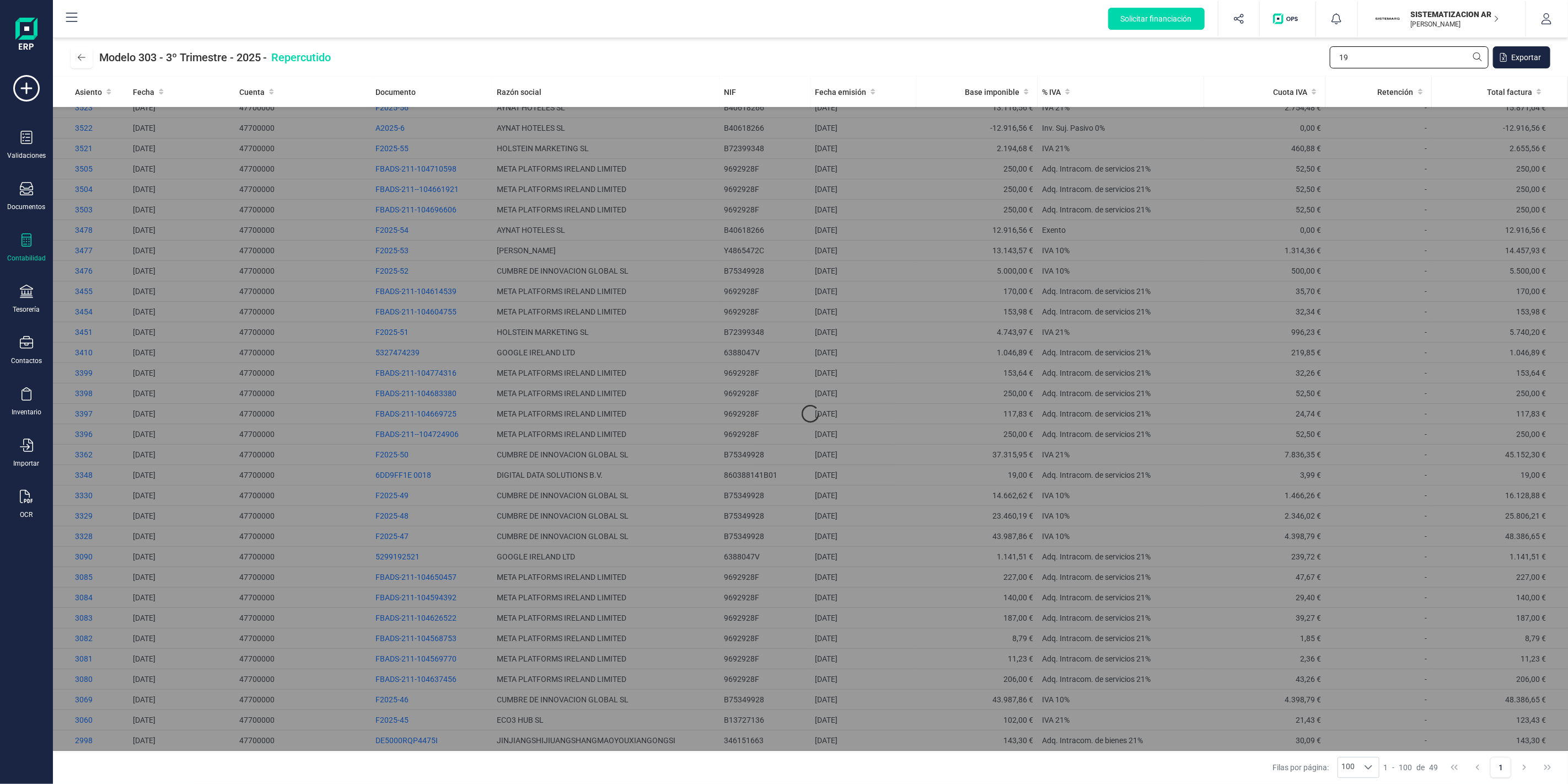
scroll to position [0, 0]
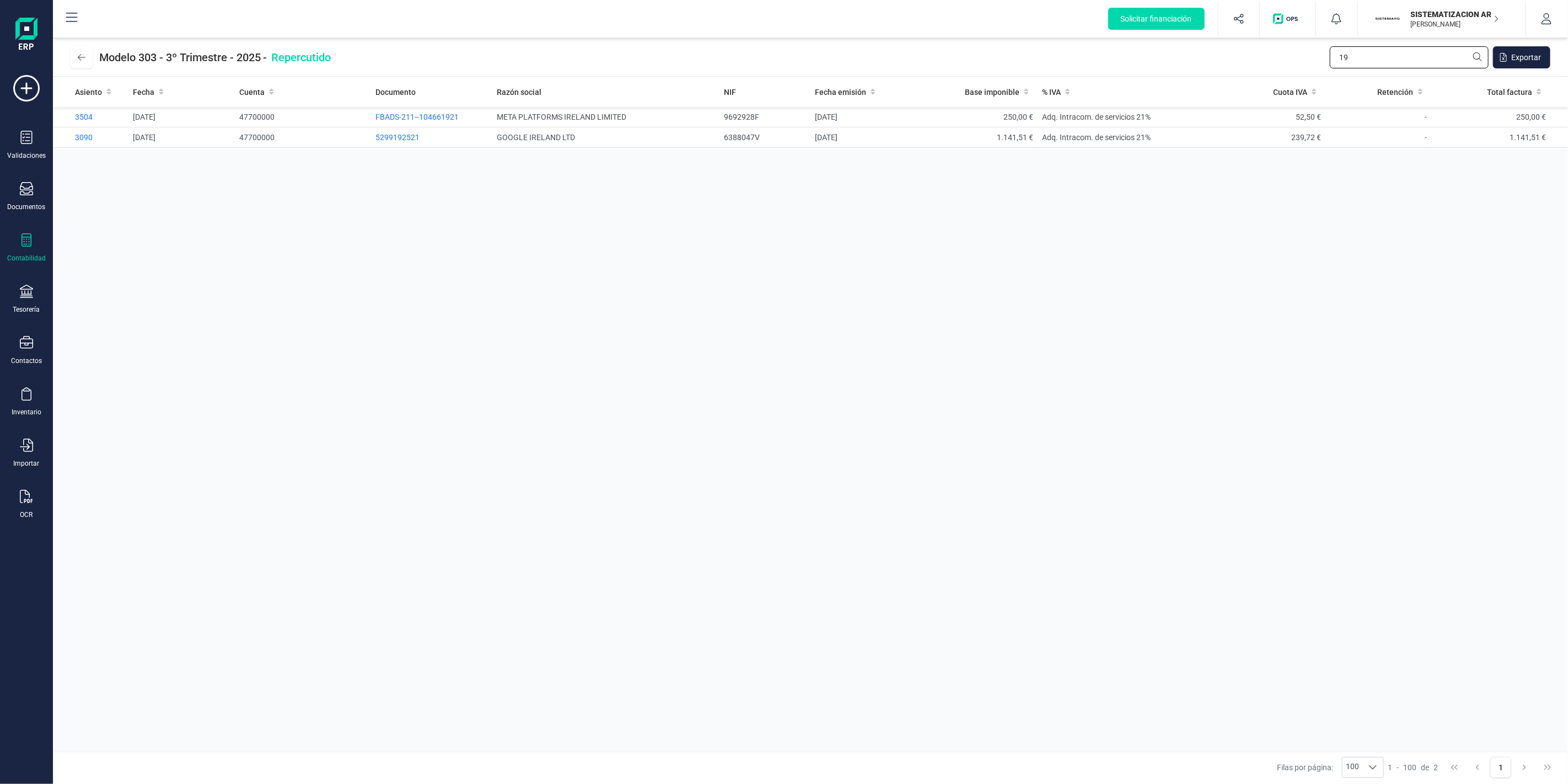
type input "1"
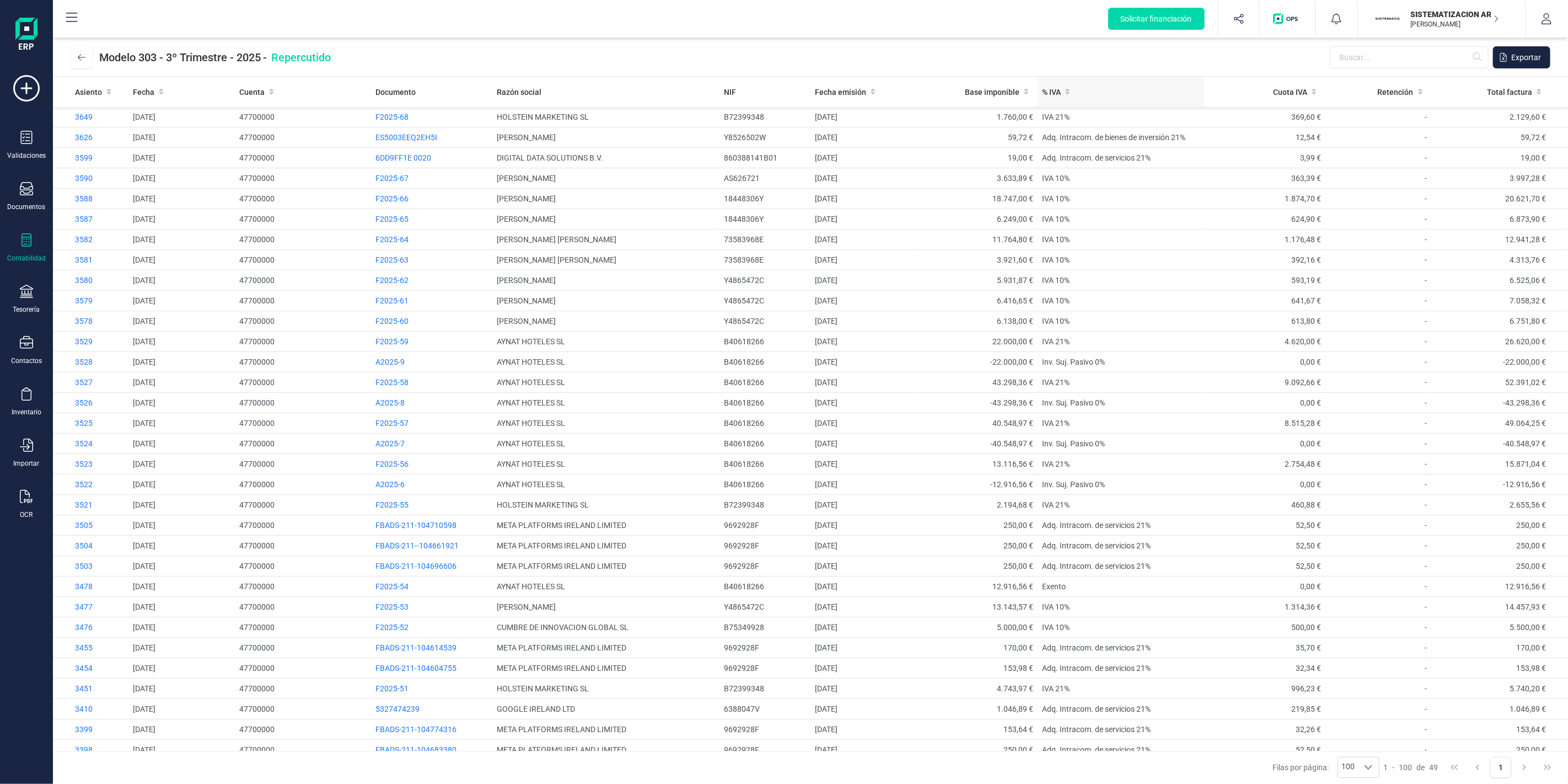
click at [1145, 97] on th "% IVA" at bounding box center [1120, 92] width 166 height 30
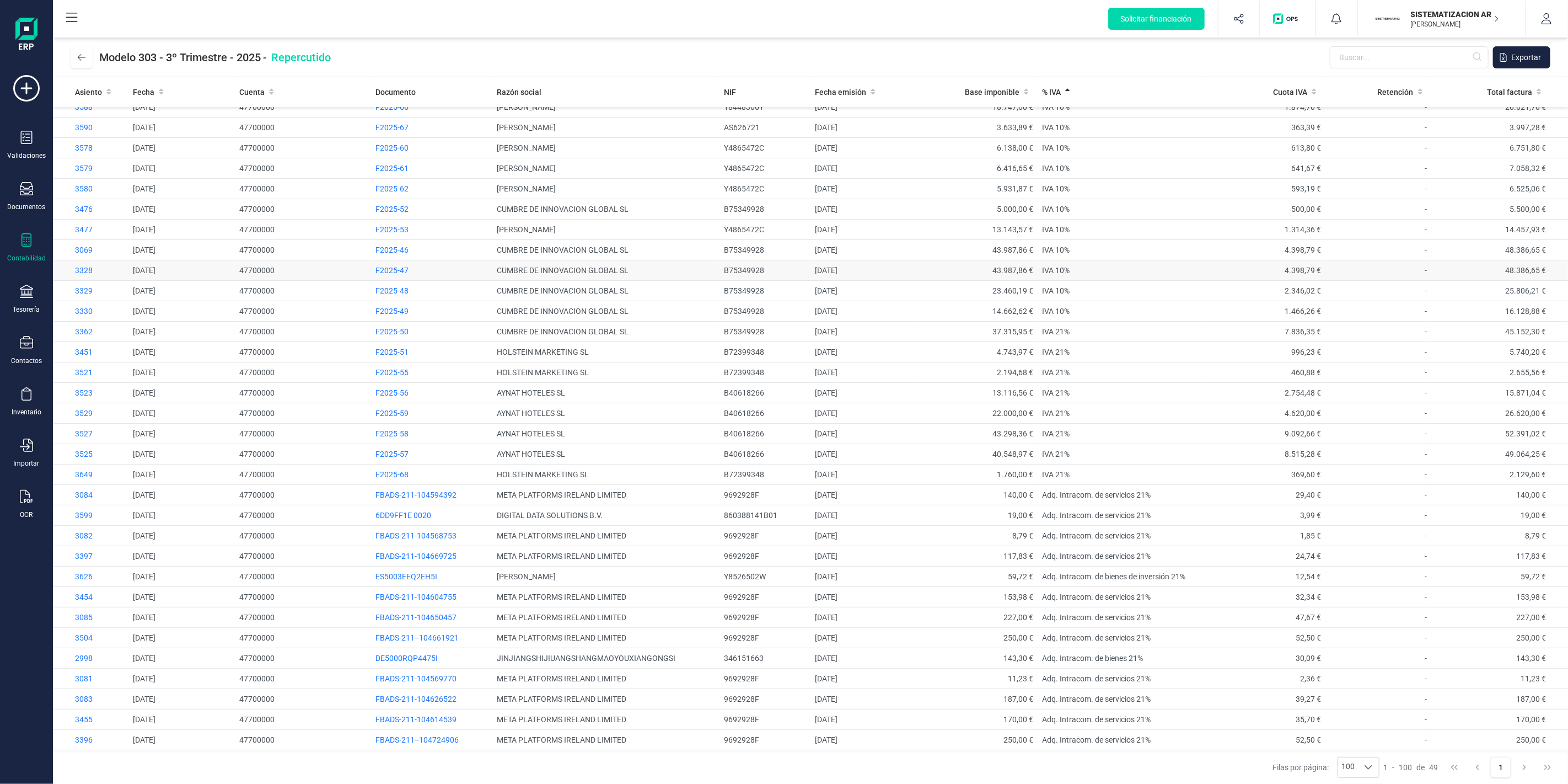
scroll to position [359, 0]
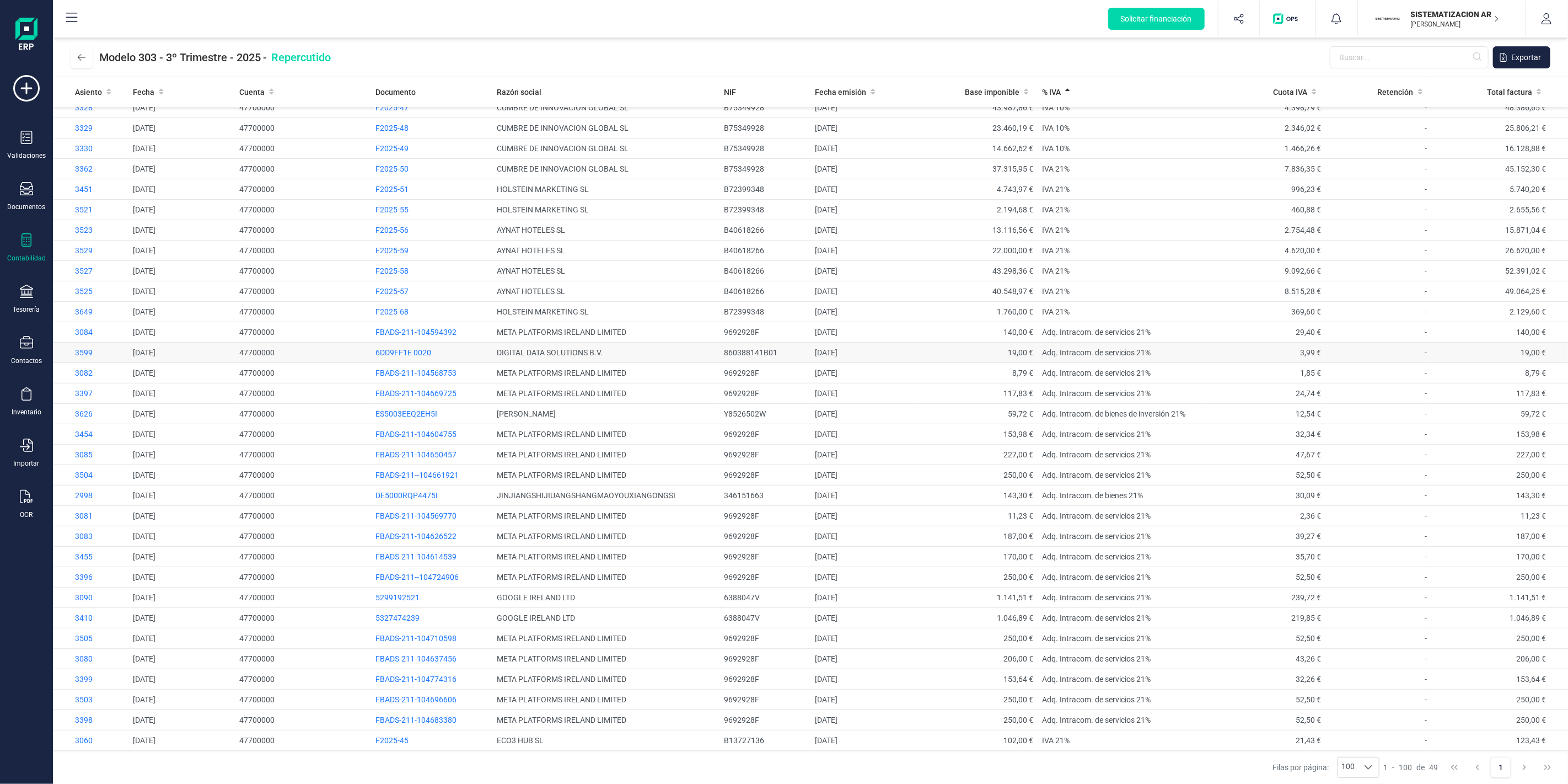
click at [1108, 360] on td "Adq. Intracom. de servicios 21%" at bounding box center [1120, 353] width 166 height 21
click at [87, 348] on span "3599" at bounding box center [84, 353] width 17 height 9
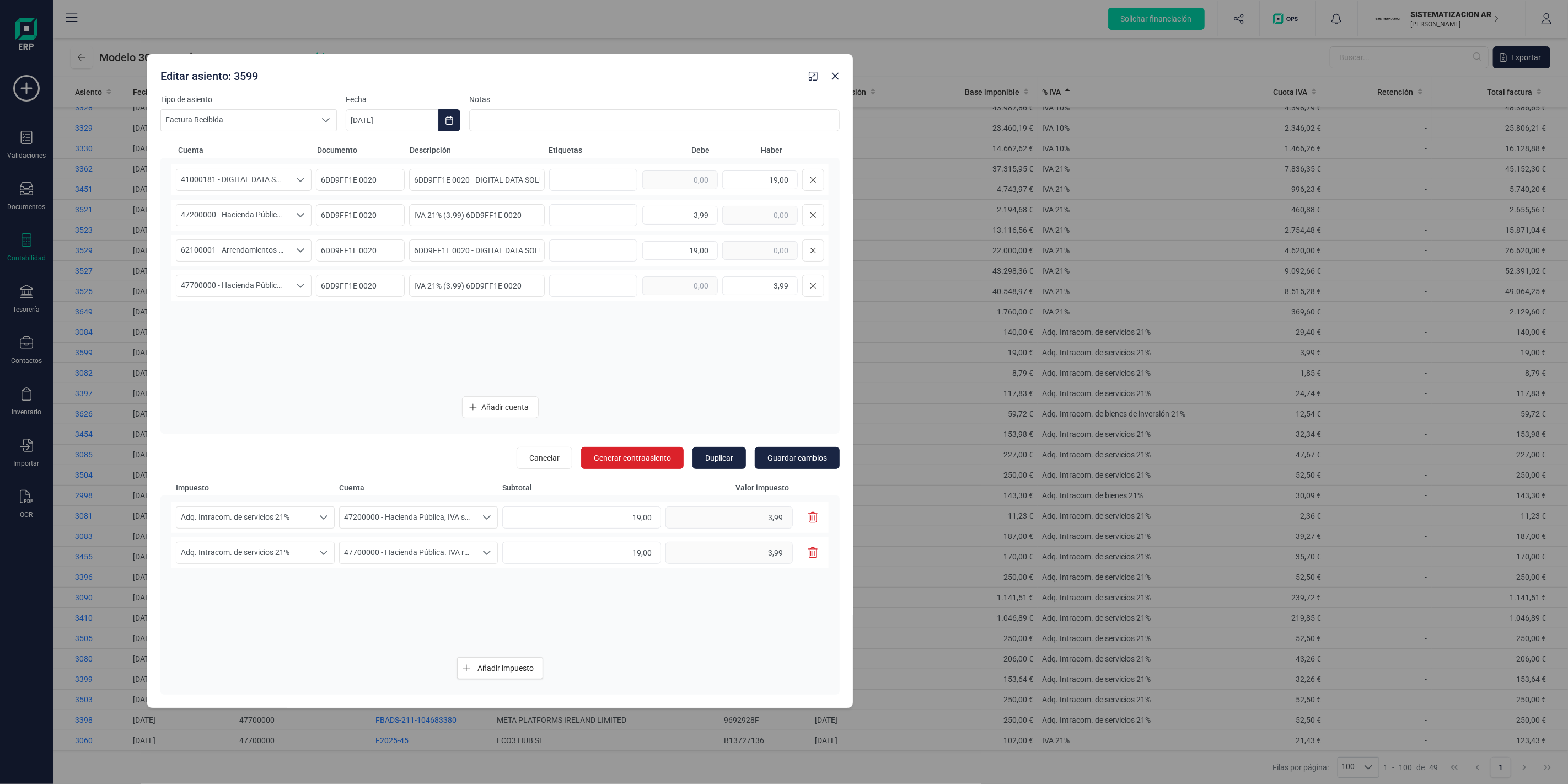
drag, startPoint x: 980, startPoint y: 76, endPoint x: 709, endPoint y: 54, distance: 271.9
click at [645, 64] on div "Editar asiento: 3599" at bounding box center [480, 74] width 648 height 20
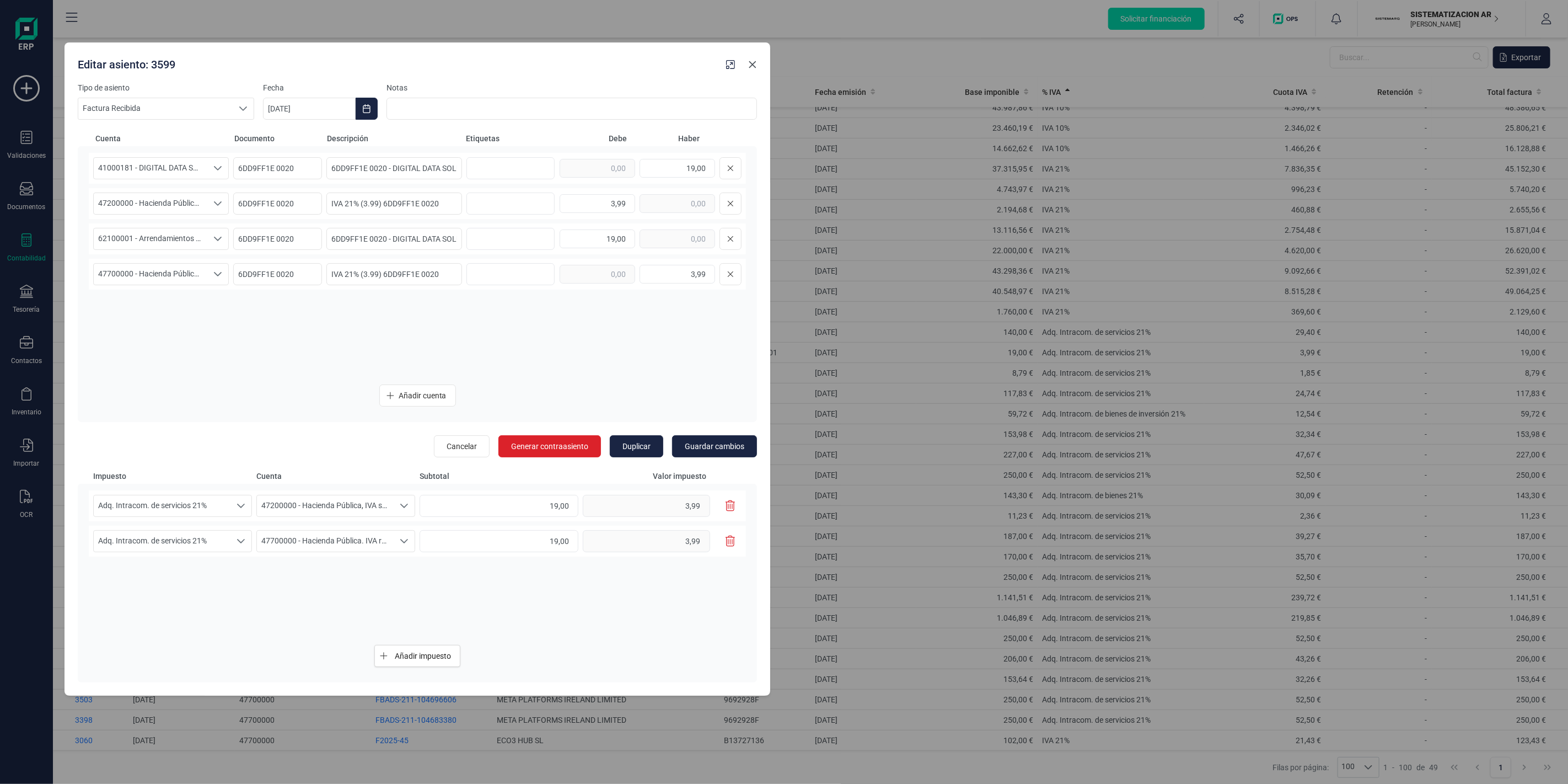
click at [752, 65] on icon "Close" at bounding box center [752, 64] width 9 height 9
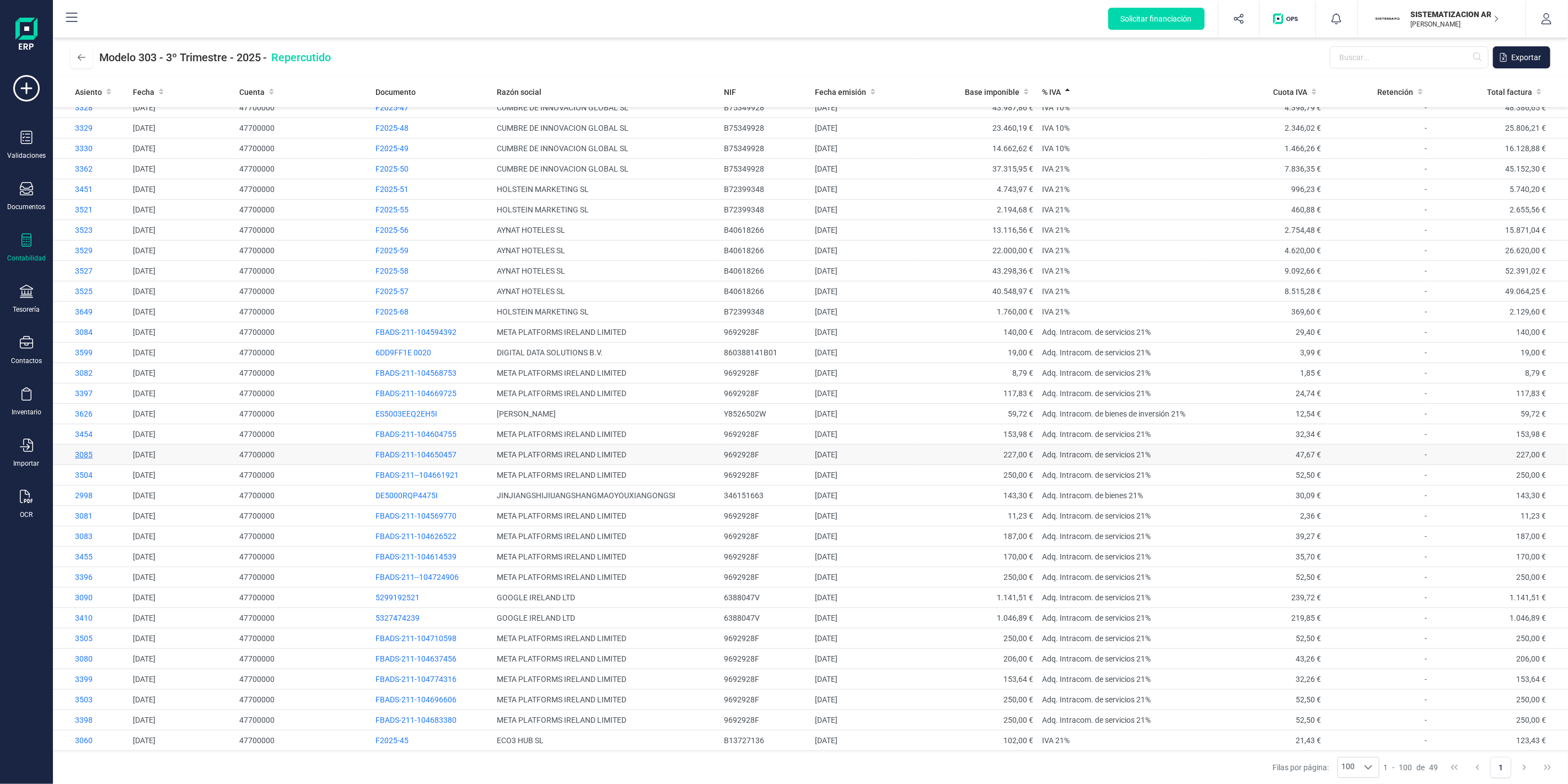
click at [78, 455] on span "3085" at bounding box center [84, 455] width 17 height 9
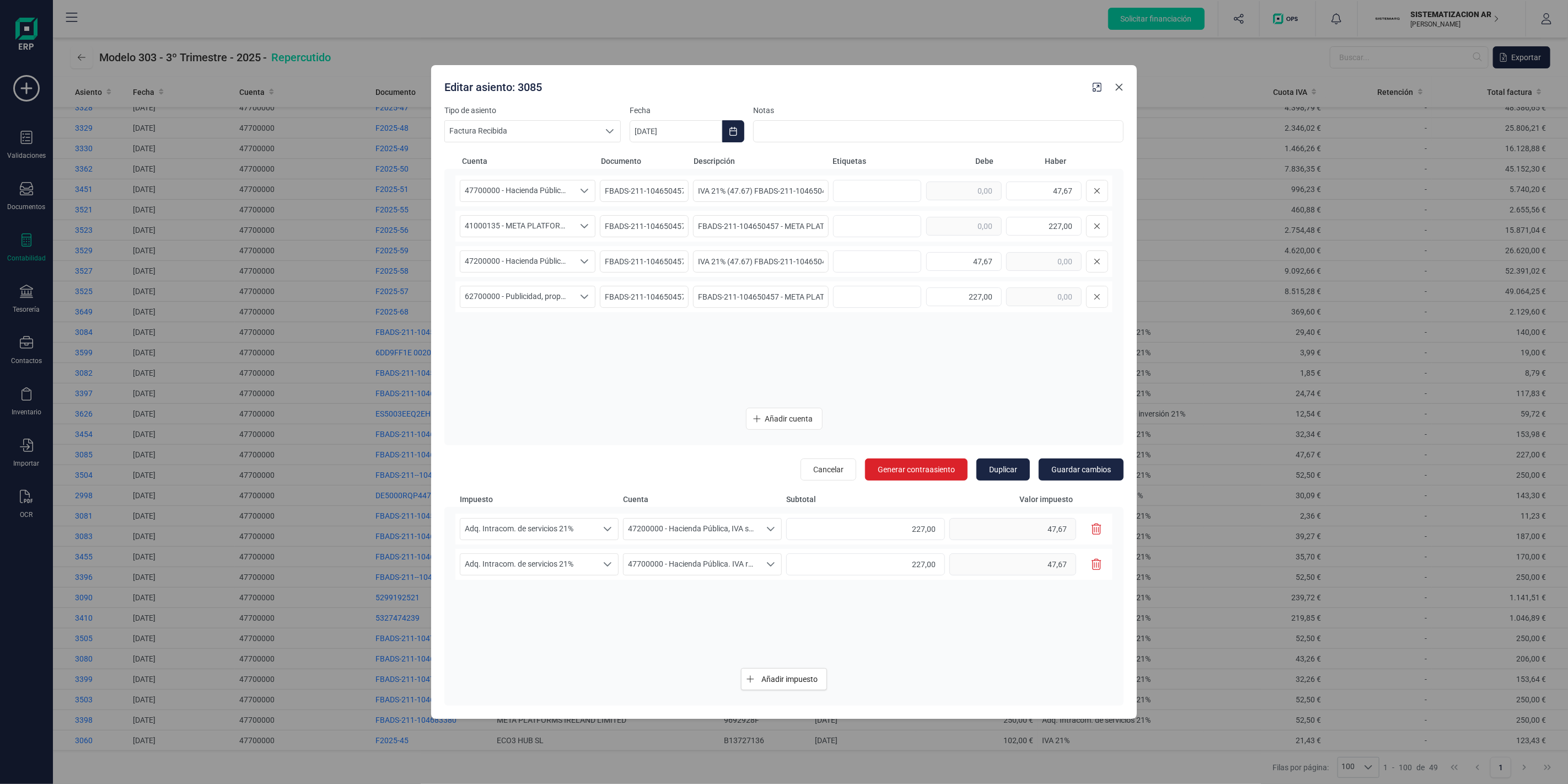
click at [1120, 92] on button "Close" at bounding box center [1119, 87] width 17 height 17
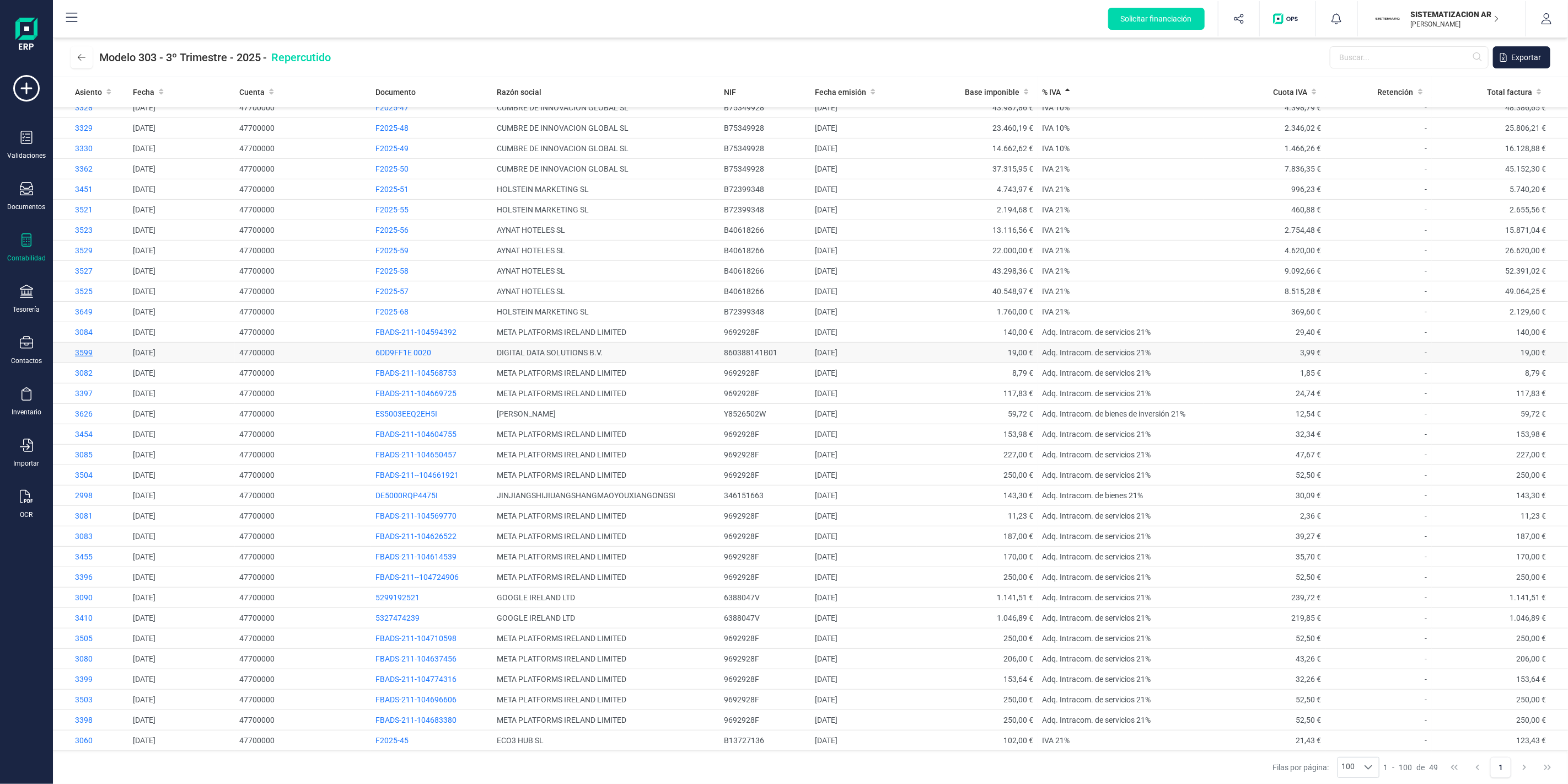
click at [86, 353] on span "3599" at bounding box center [84, 353] width 17 height 9
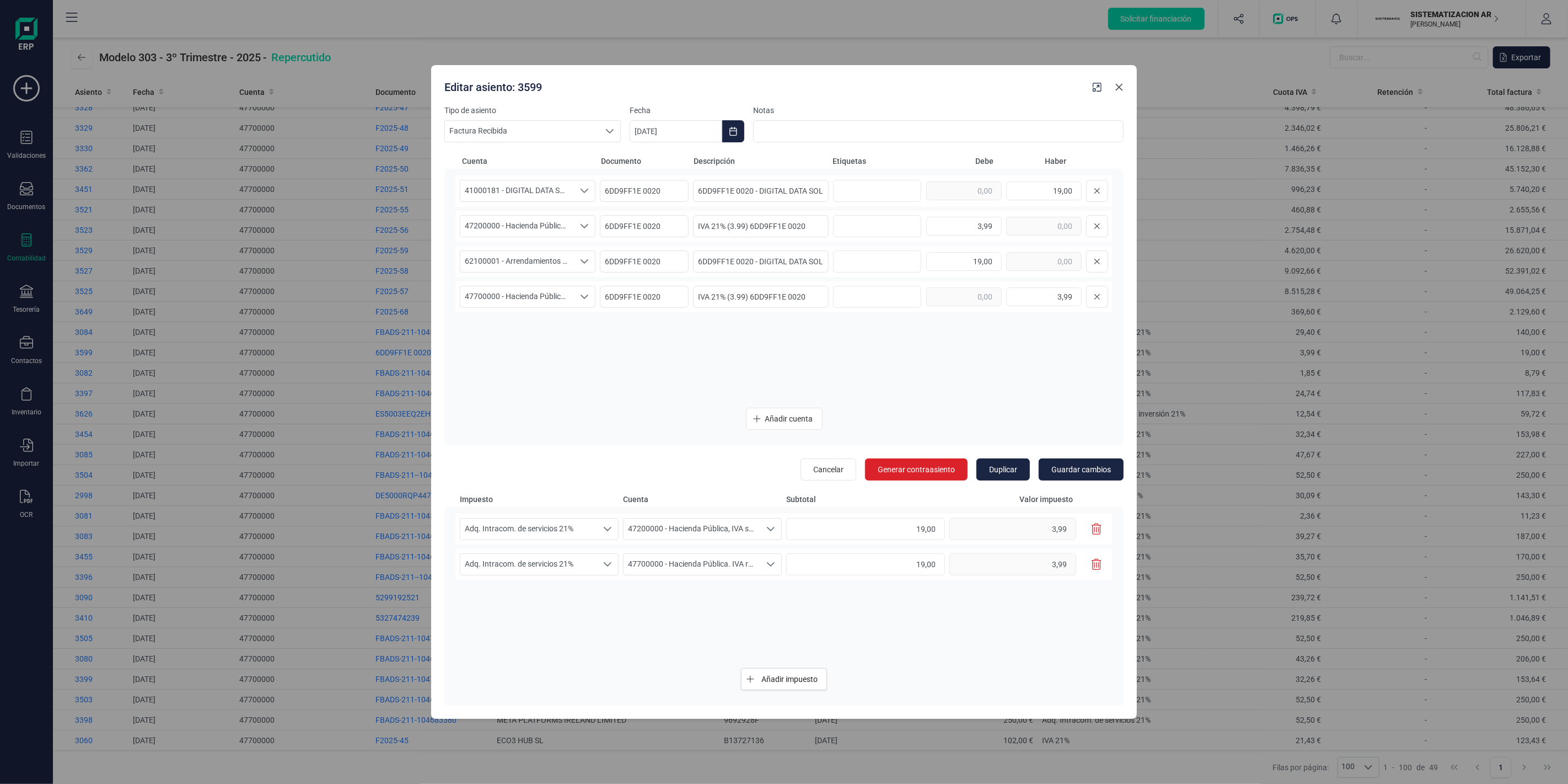
click at [1120, 87] on icon "Close" at bounding box center [1120, 87] width 9 height 9
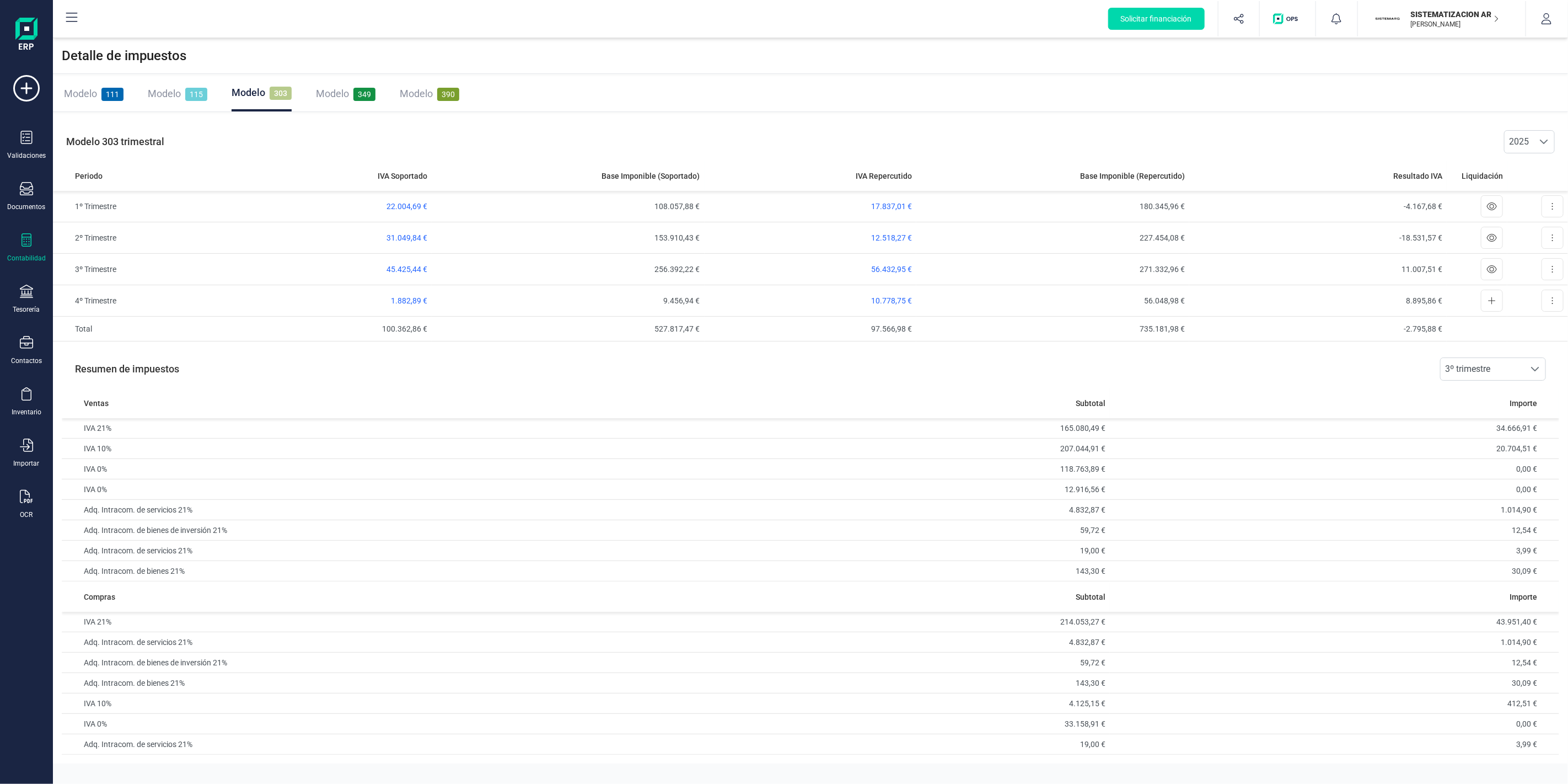
click at [15, 245] on div "Contabilidad" at bounding box center [26, 248] width 44 height 29
click at [120, 163] on span "Libro diario" at bounding box center [119, 160] width 68 height 13
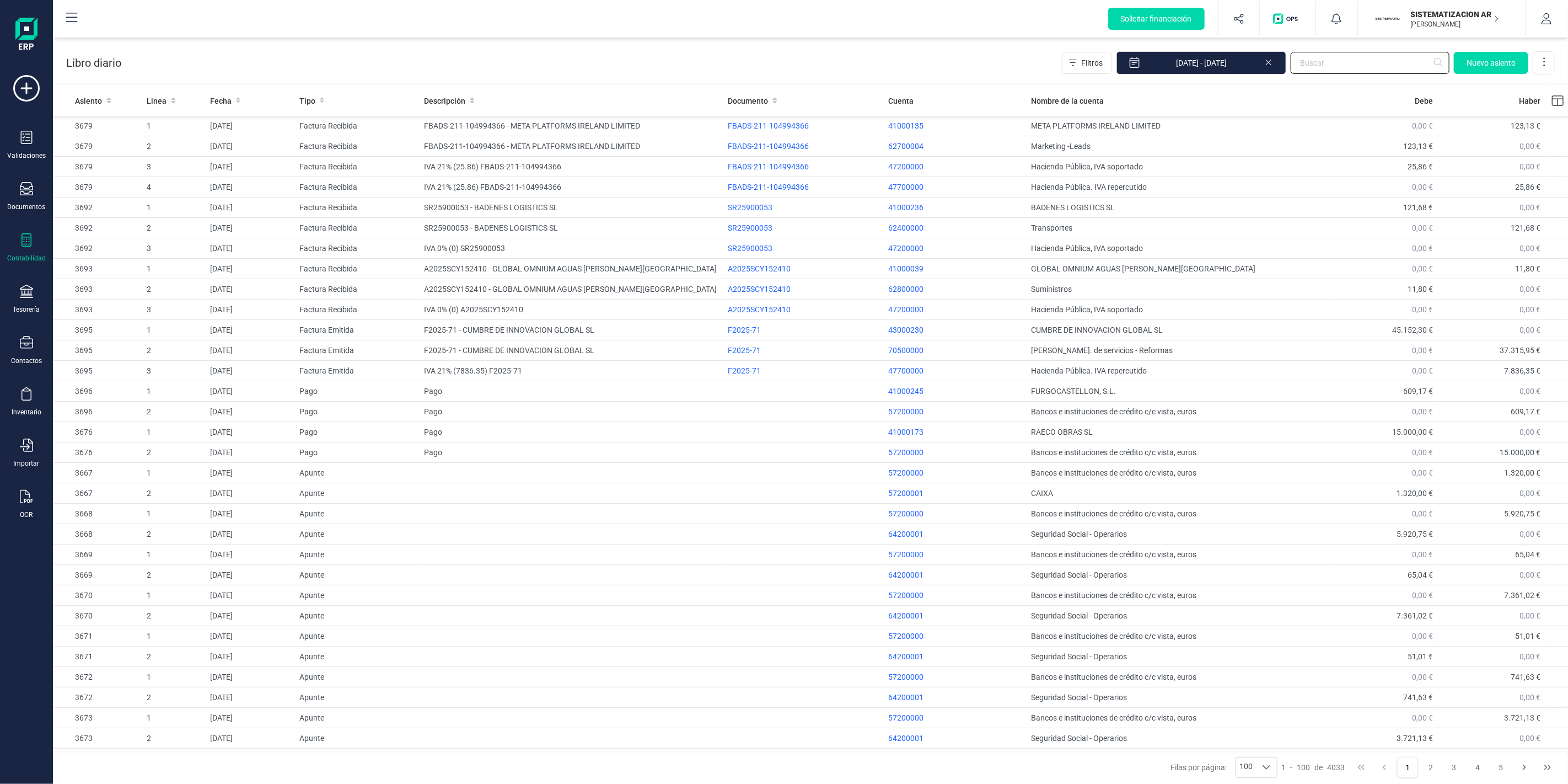
click at [1370, 63] on input "text" at bounding box center [1370, 62] width 158 height 22
paste input "3599"
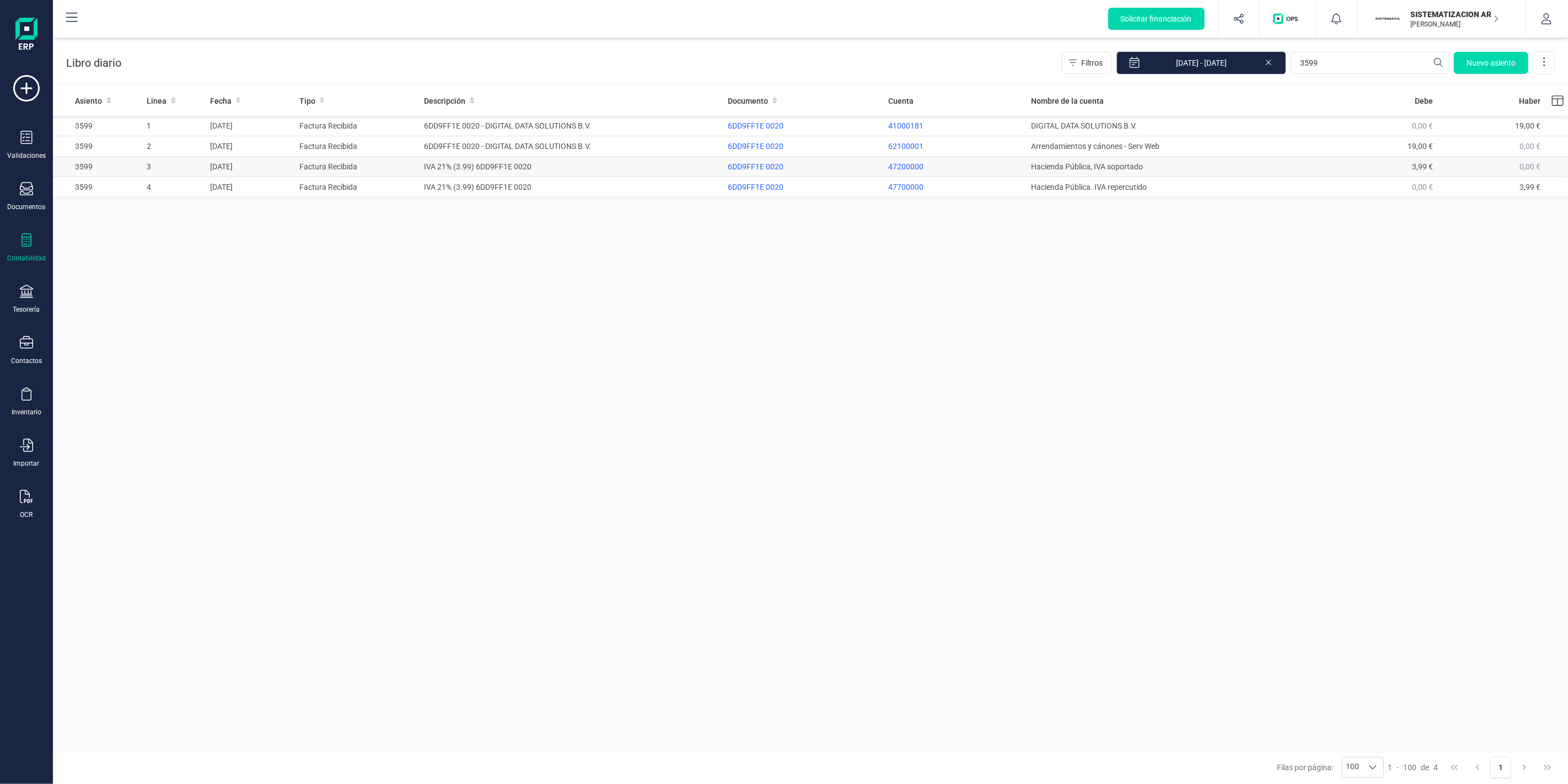
click at [390, 164] on td "Factura Recibida" at bounding box center [358, 167] width 126 height 21
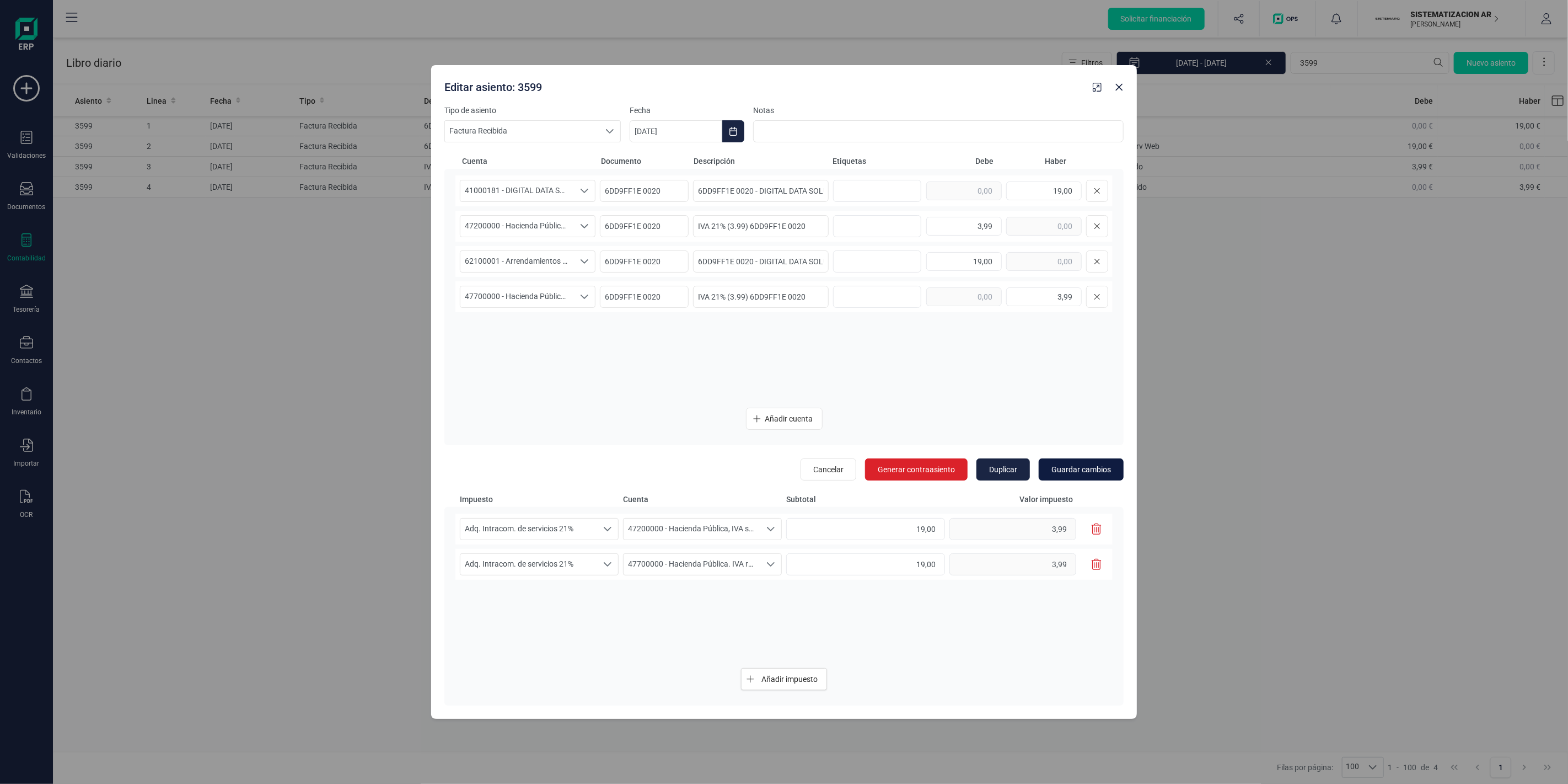
click at [1097, 459] on button "Guardar cambios" at bounding box center [1081, 469] width 85 height 22
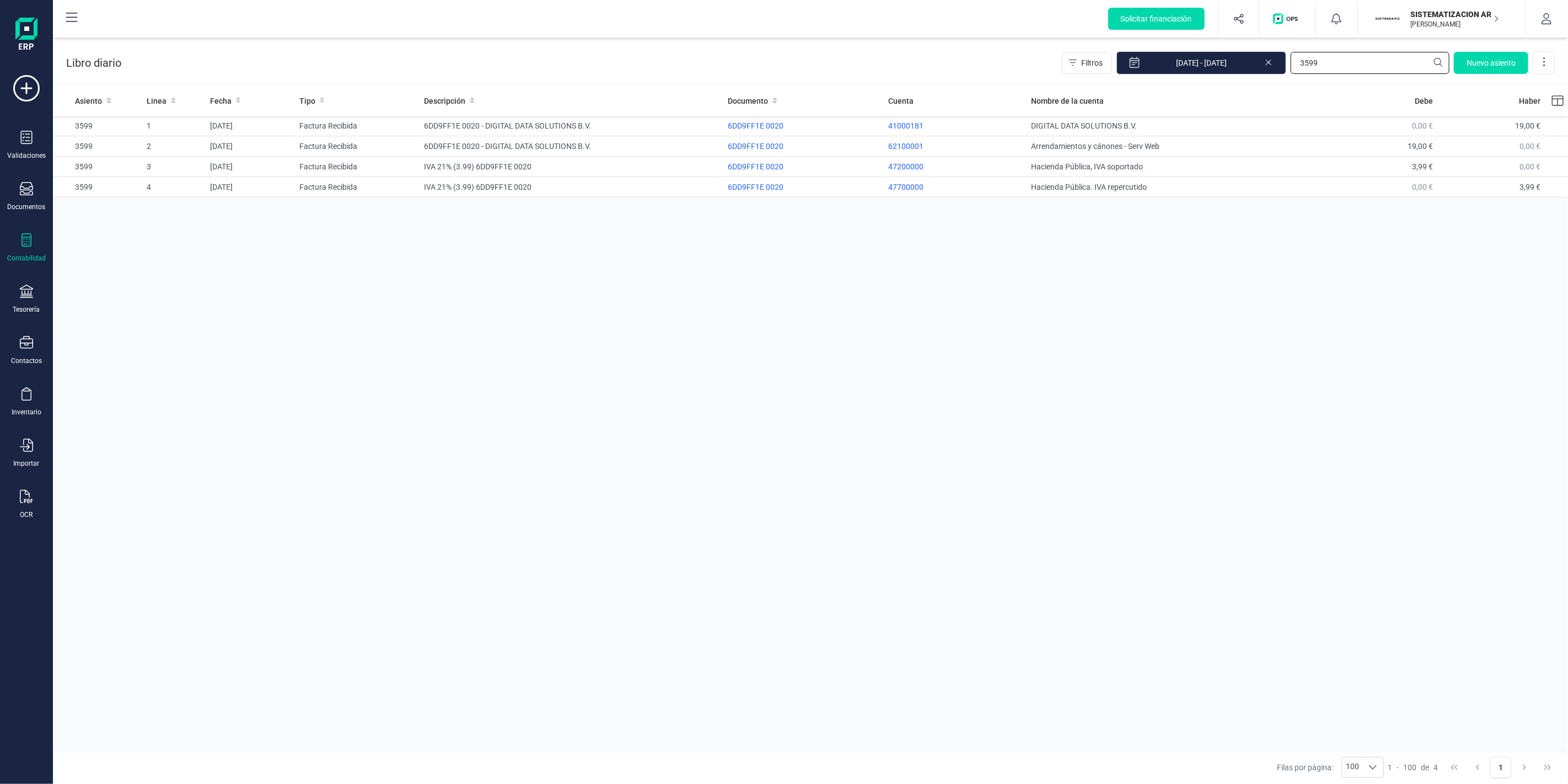
click at [1383, 59] on input "3599" at bounding box center [1370, 62] width 158 height 22
click at [1380, 54] on input "3599" at bounding box center [1370, 62] width 158 height 22
paste input "348"
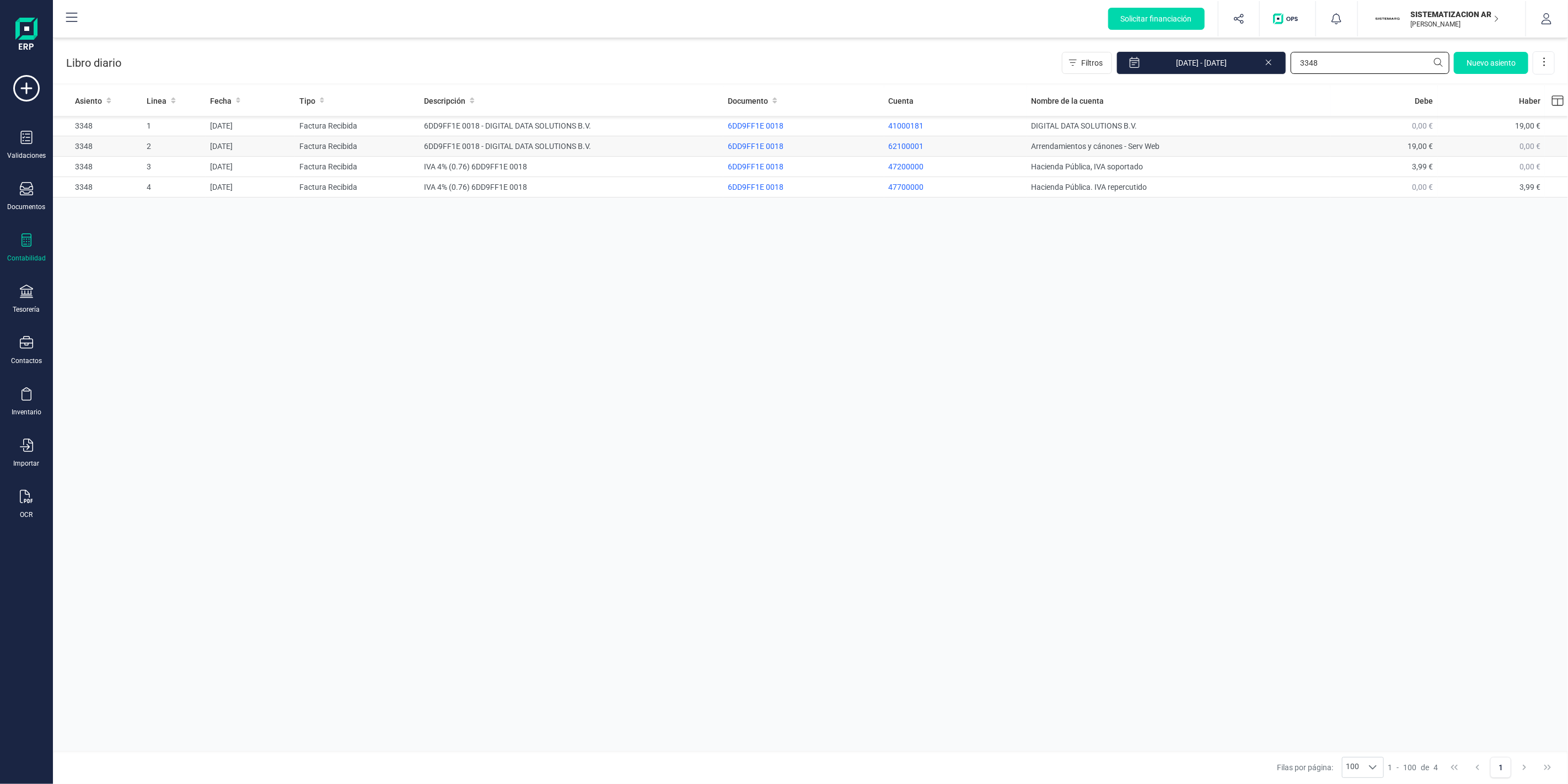
type input "3348"
click at [441, 156] on td "6DD9FF1E 0018 - DIGITAL DATA SOLUTIONS B.V." at bounding box center [571, 146] width 304 height 21
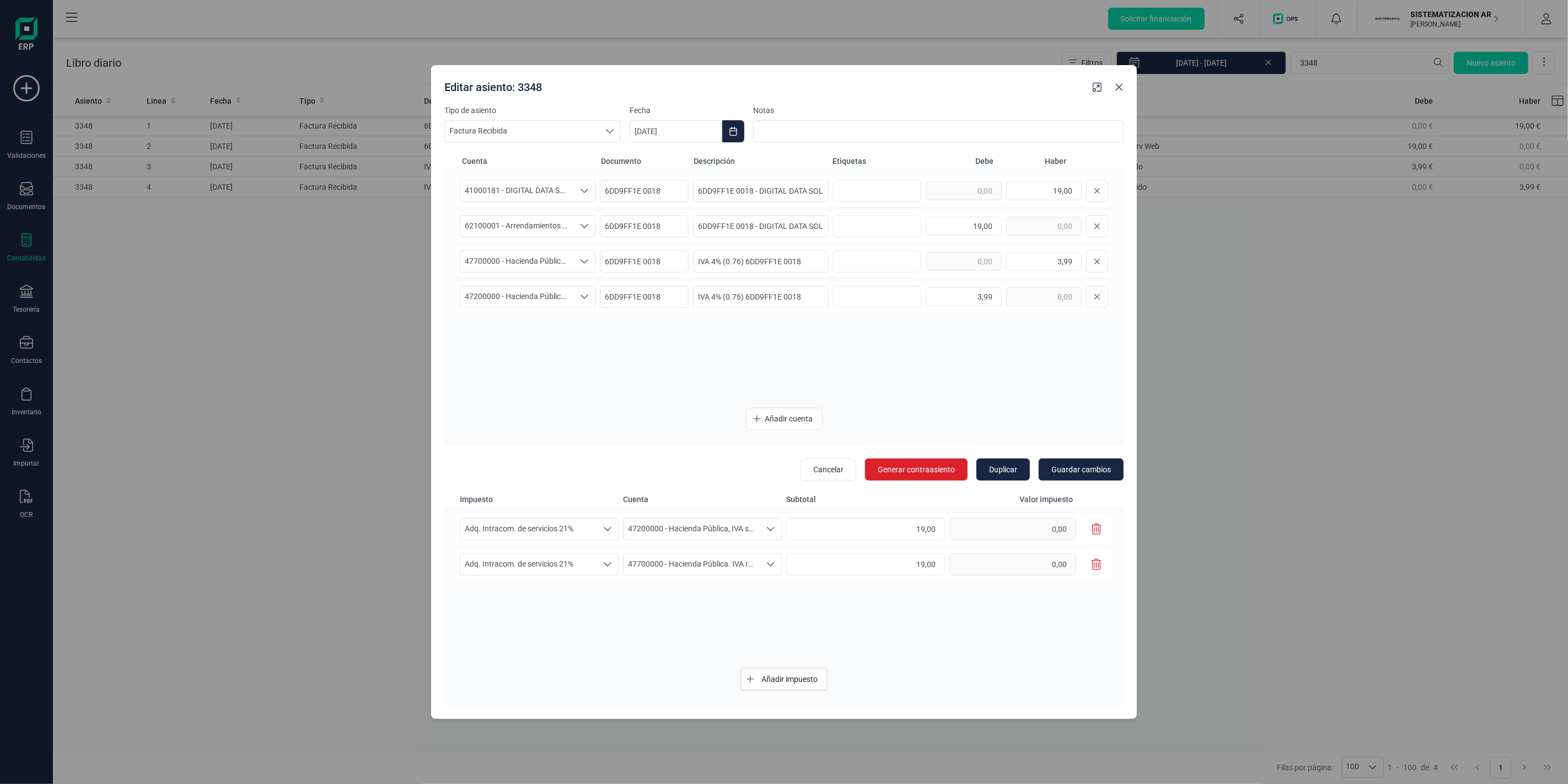
click at [1120, 87] on icon "Close" at bounding box center [1120, 87] width 9 height 9
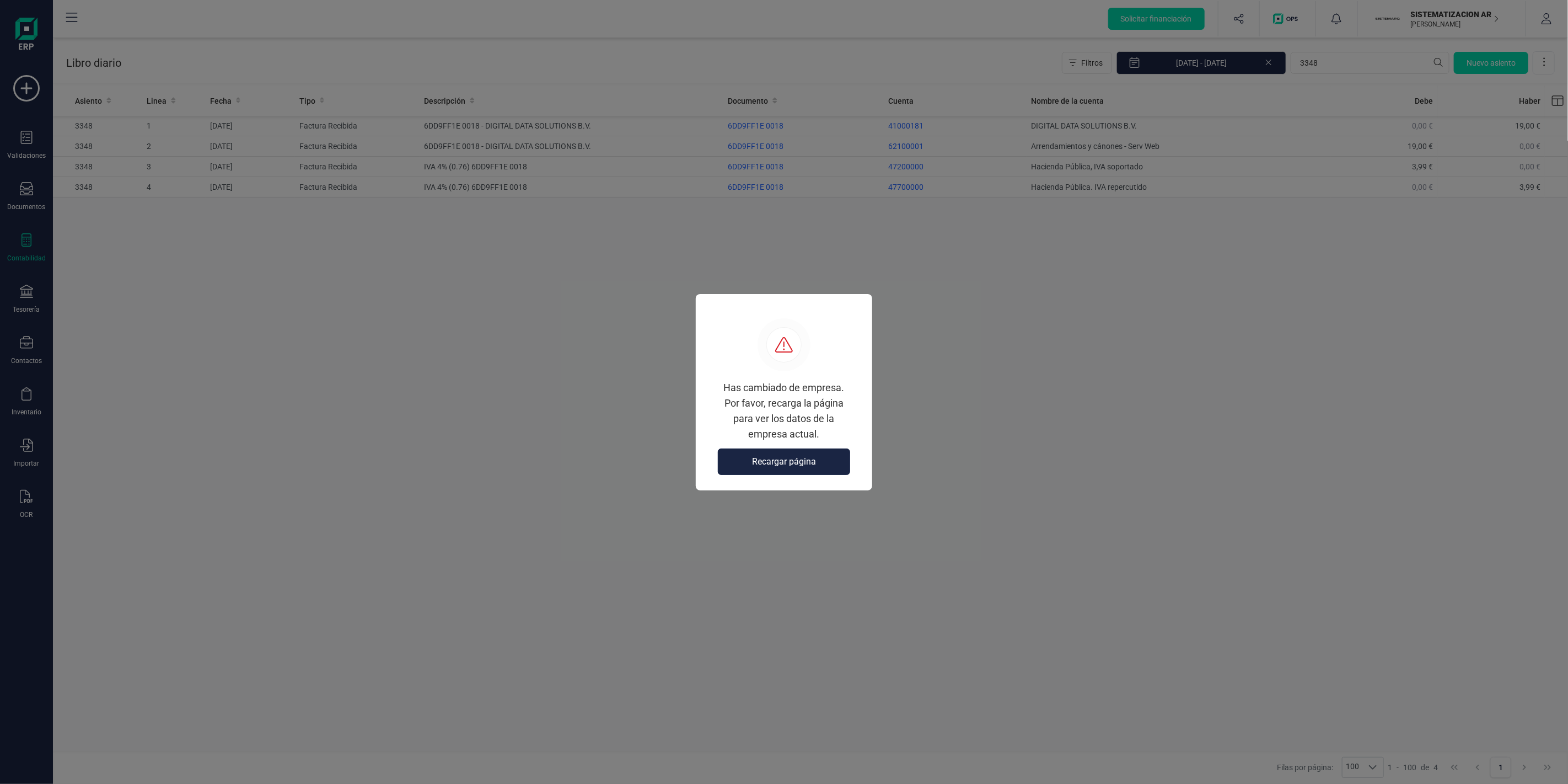
click at [787, 453] on button "Recargar página" at bounding box center [784, 462] width 132 height 27
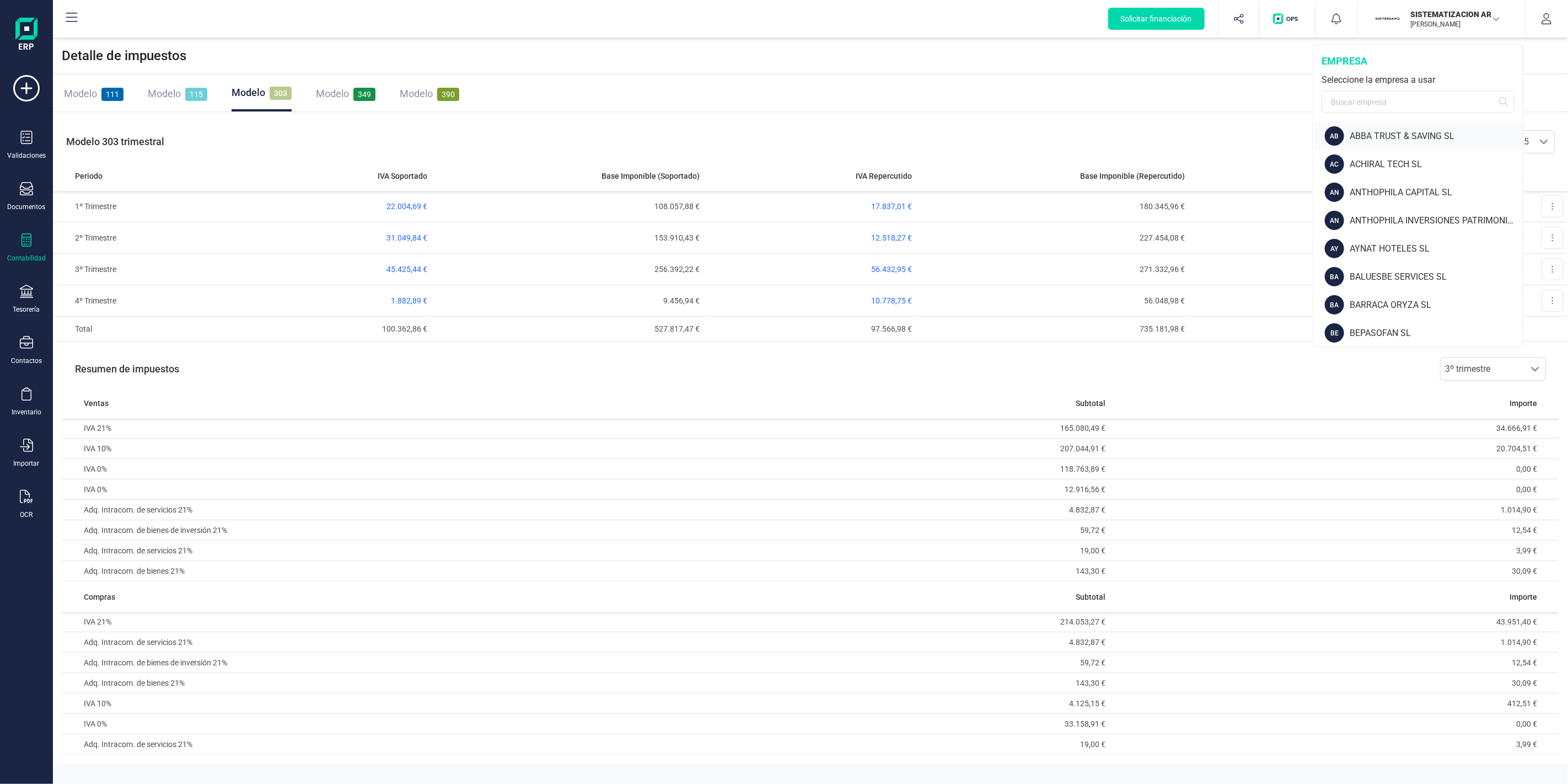
click at [1418, 135] on div "ABBA TRUST & SAVING SL" at bounding box center [1436, 136] width 174 height 13
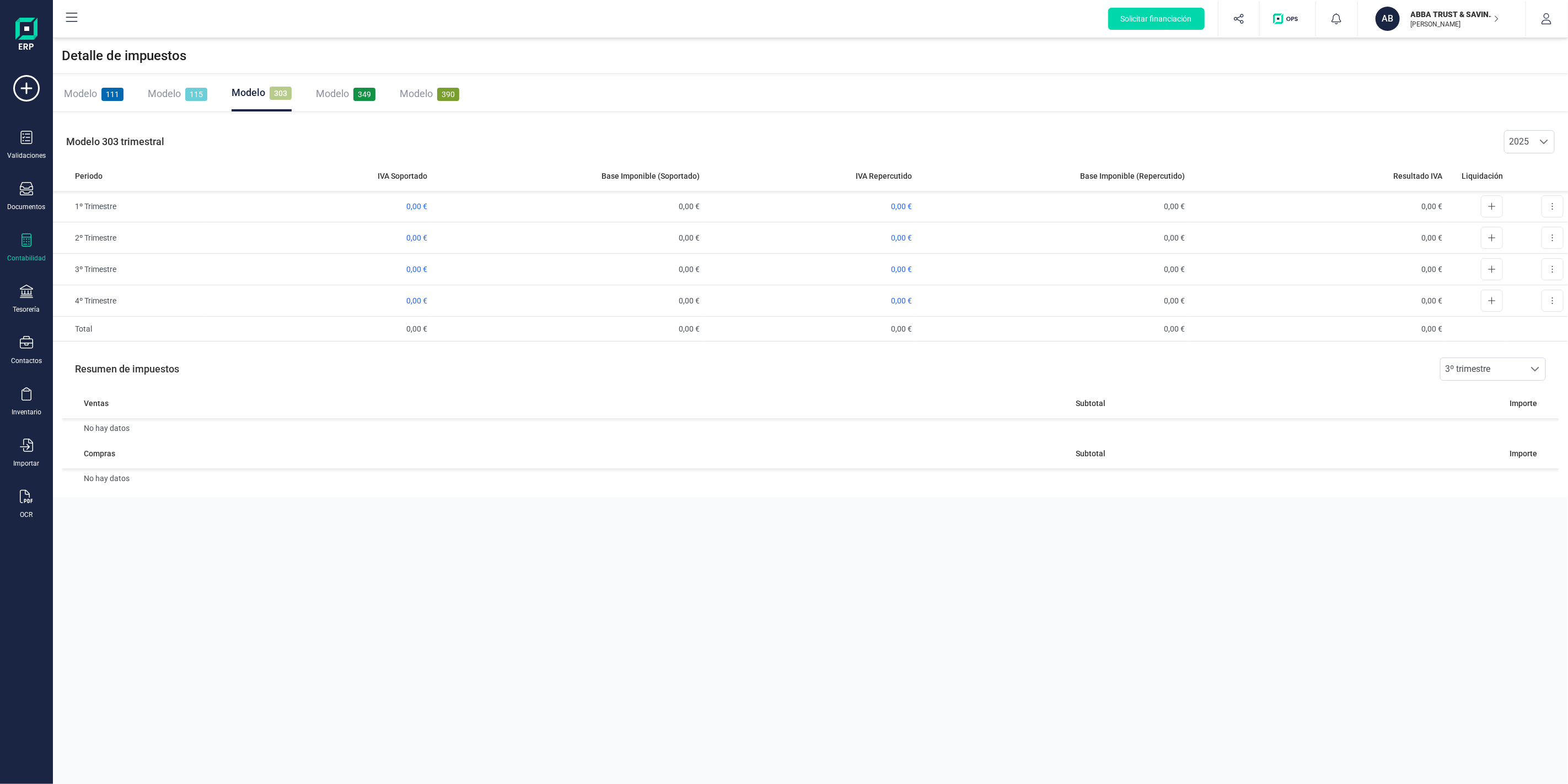
click at [1430, 18] on p "ABBA TRUST & SAVING SL" at bounding box center [1455, 14] width 88 height 11
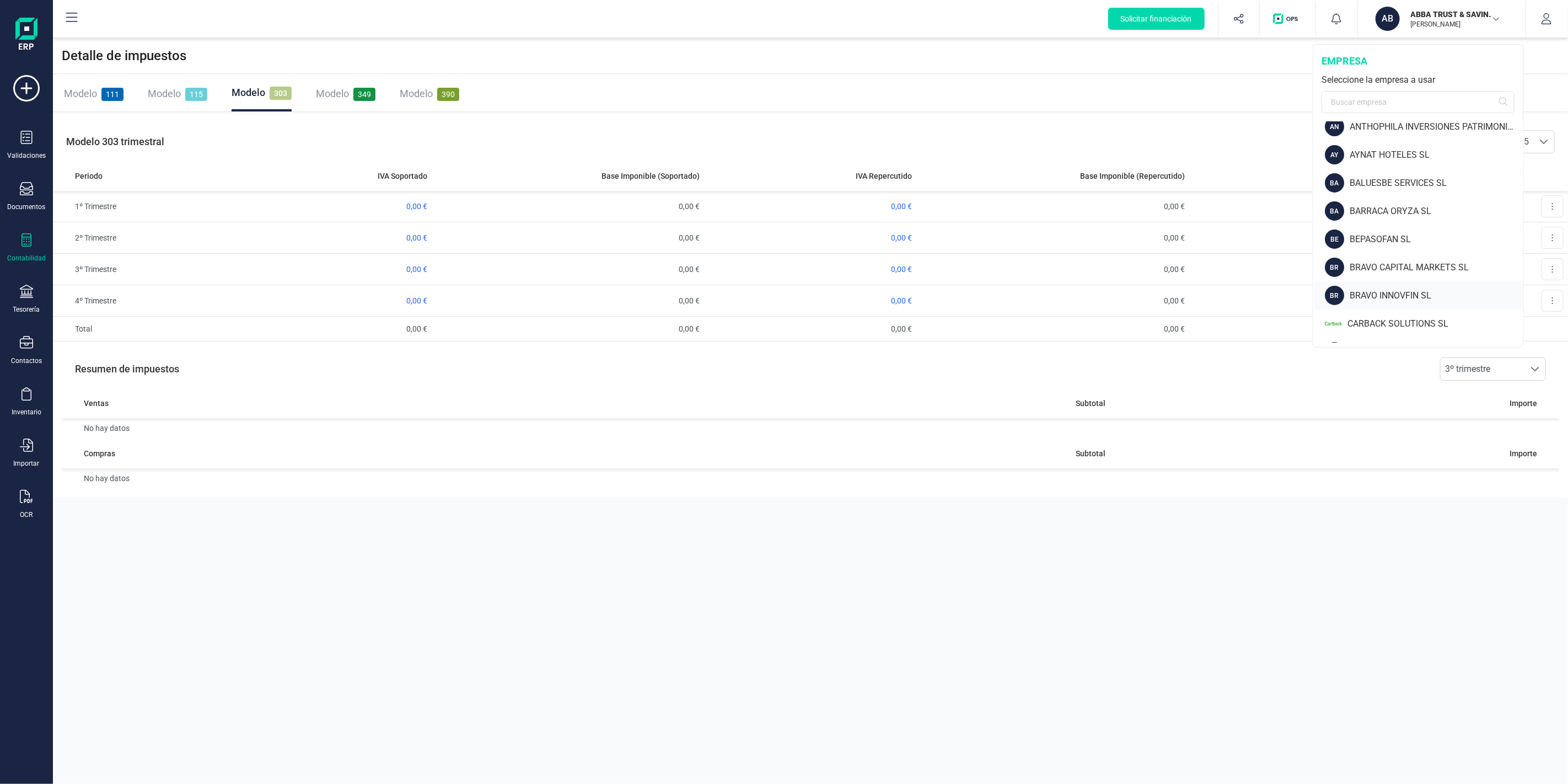
scroll to position [184, 0]
click at [1384, 100] on input "text" at bounding box center [1417, 101] width 193 height 22
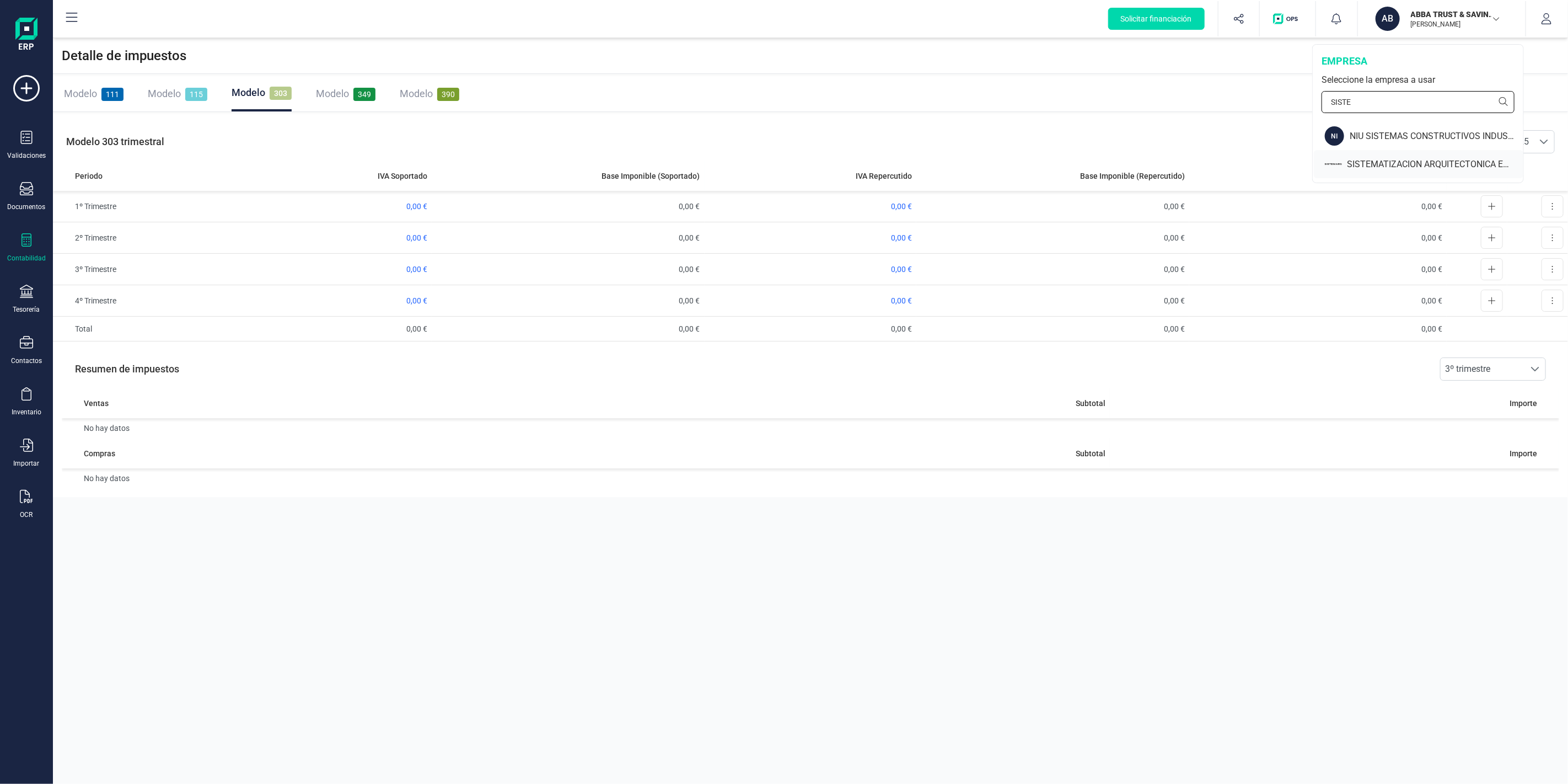
type input "SISTE"
click at [1385, 159] on div "SISTEMATIZACION ARQUITECTONICA EN REFORMAS SL" at bounding box center [1435, 164] width 176 height 13
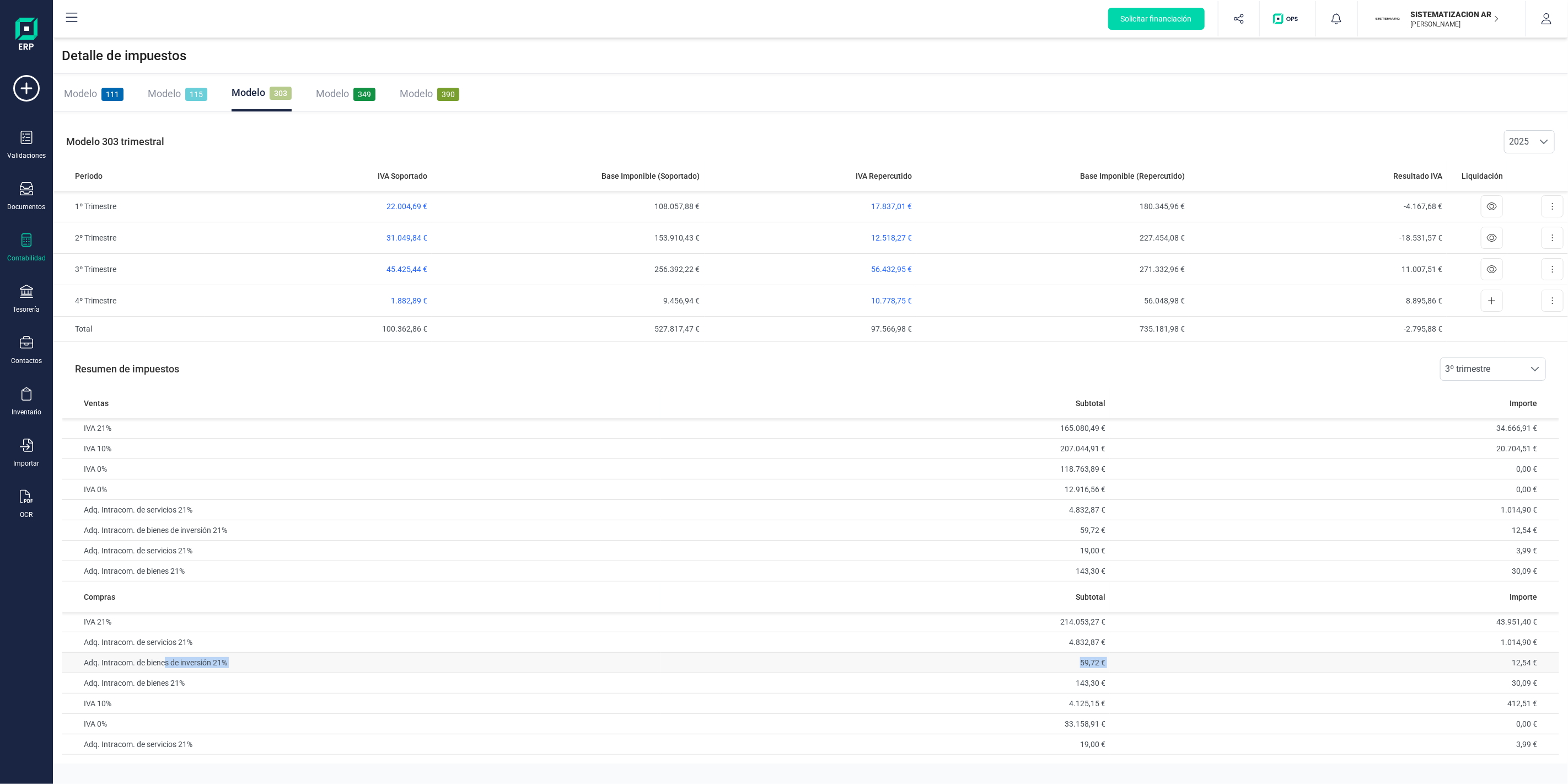
drag, startPoint x: 427, startPoint y: 652, endPoint x: 1161, endPoint y: 669, distance: 734.2
click at [1161, 669] on tr "Adq. Intracom. de bienes de inversión 21% 59,72 € 12,54 €" at bounding box center [810, 663] width 1497 height 21
drag, startPoint x: 1066, startPoint y: 638, endPoint x: 1132, endPoint y: 640, distance: 66.0
click at [1132, 640] on tr "Adq. Intracom. de servicios 21% 4.832,87 € 1.014,90 €" at bounding box center [810, 643] width 1497 height 21
click at [1025, 743] on td "19,00 €" at bounding box center [885, 745] width 449 height 21
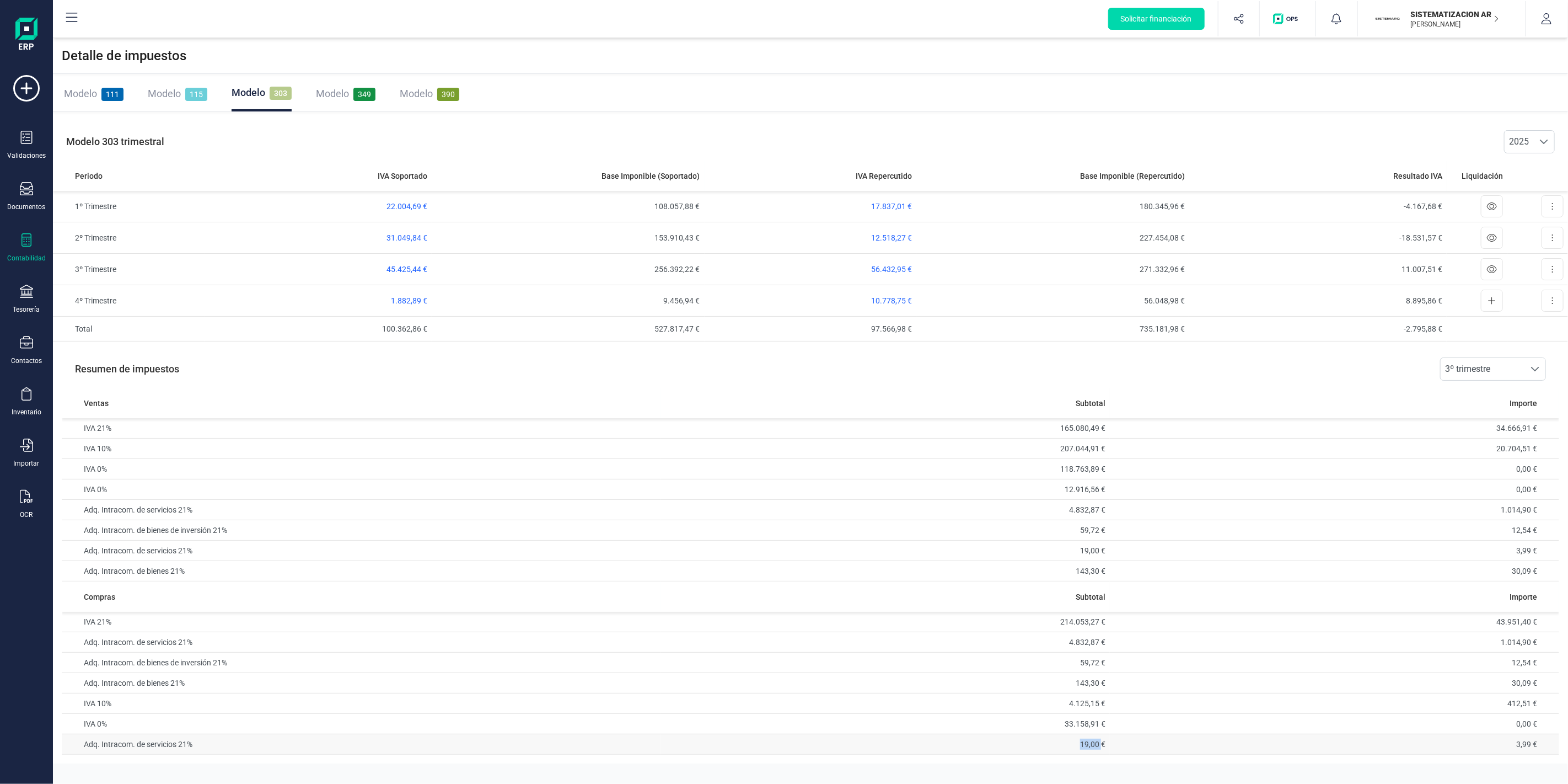
click at [1025, 743] on td "19,00 €" at bounding box center [885, 745] width 449 height 21
click at [338, 94] on span "Modelo" at bounding box center [332, 93] width 33 height 11
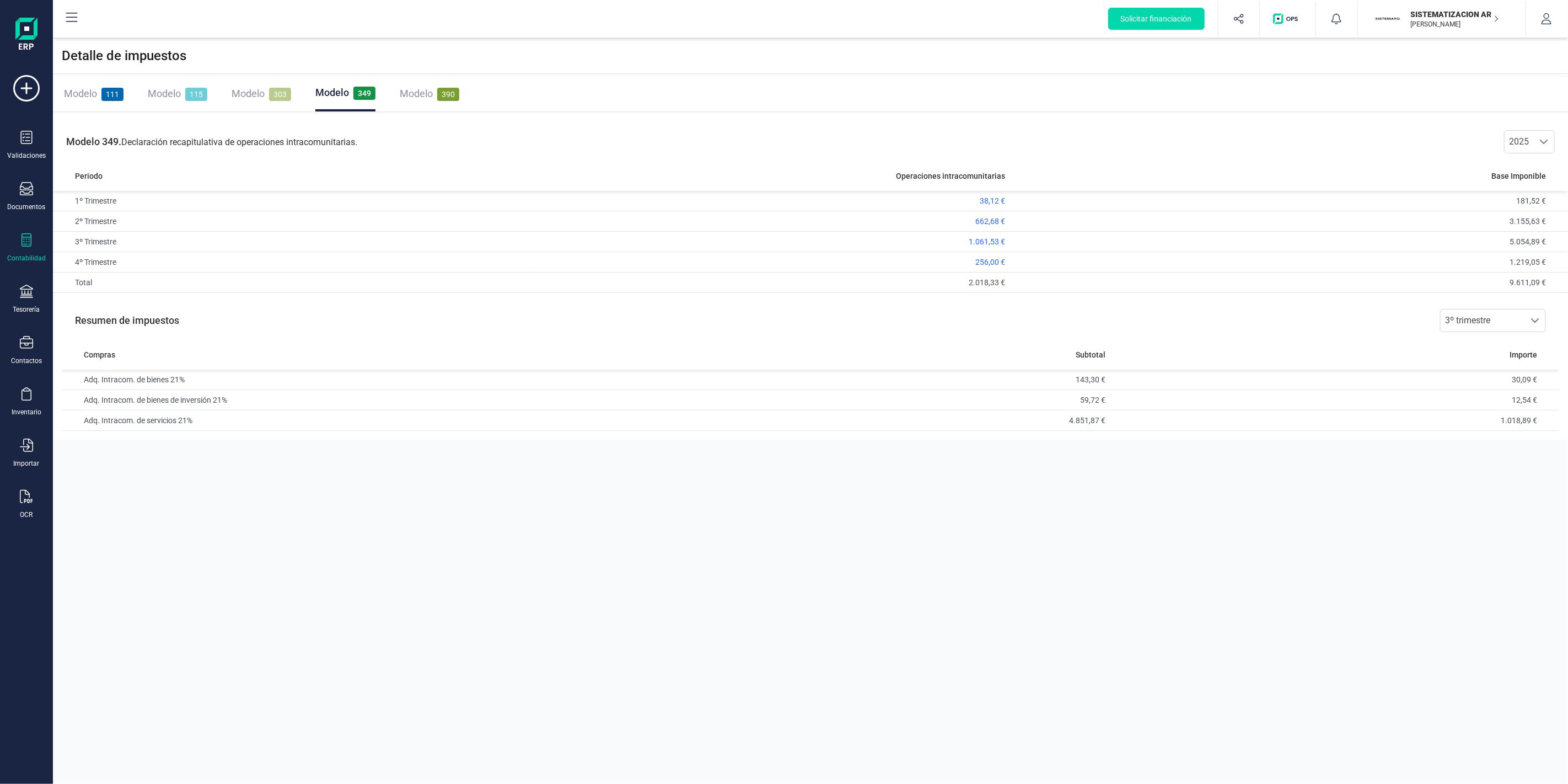
click at [250, 98] on span "Modelo" at bounding box center [248, 93] width 33 height 11
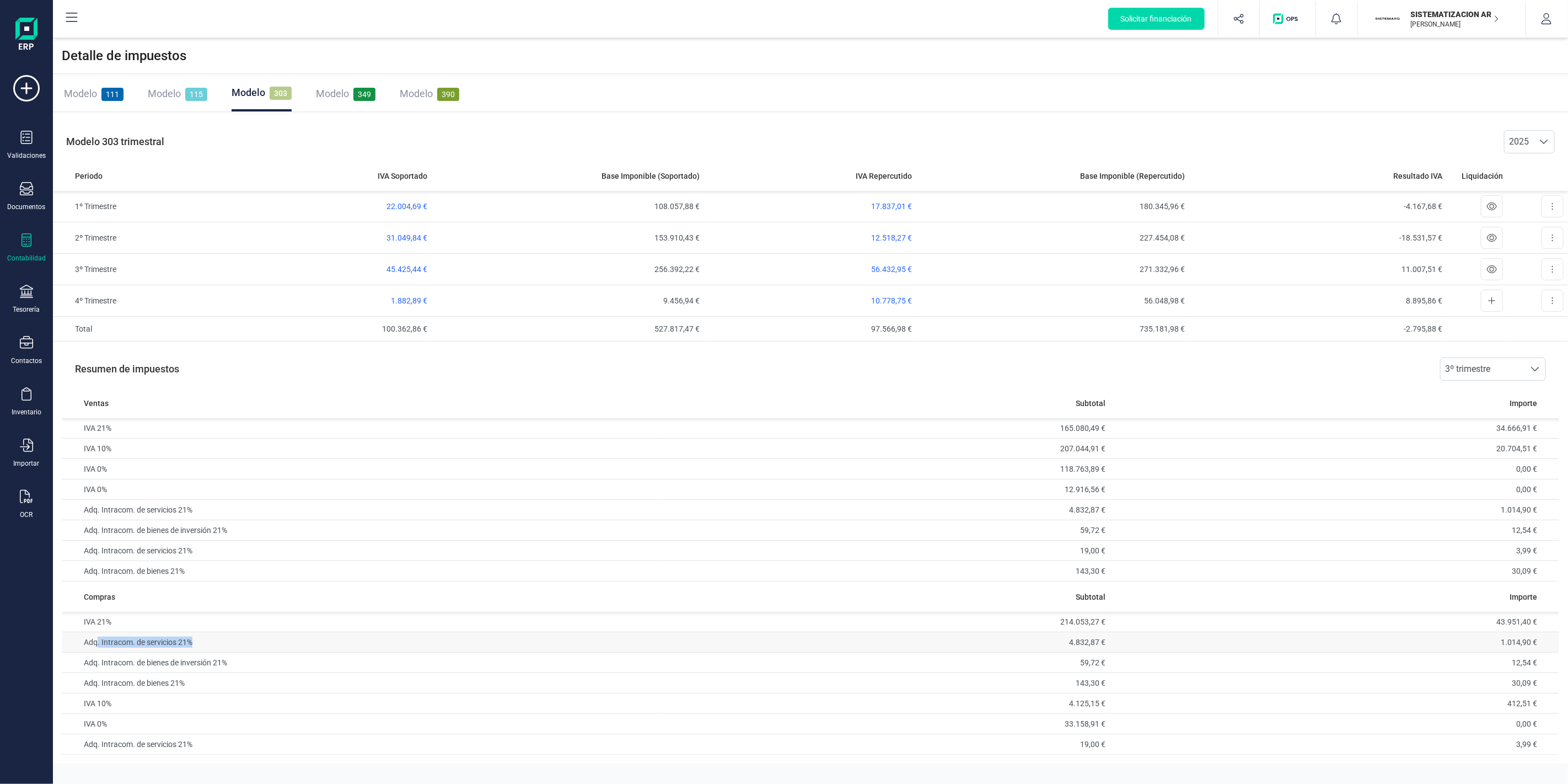
drag, startPoint x: 98, startPoint y: 643, endPoint x: 255, endPoint y: 649, distance: 157.1
click at [255, 649] on td "Adq. Intracom. de servicios 21%" at bounding box center [361, 643] width 599 height 21
click at [217, 96] on div "Modelo 111 Modelo 115 Modelo 303 Modelo 349 Modelo 390" at bounding box center [810, 94] width 1515 height 36
click at [170, 96] on span "Modelo" at bounding box center [165, 93] width 33 height 11
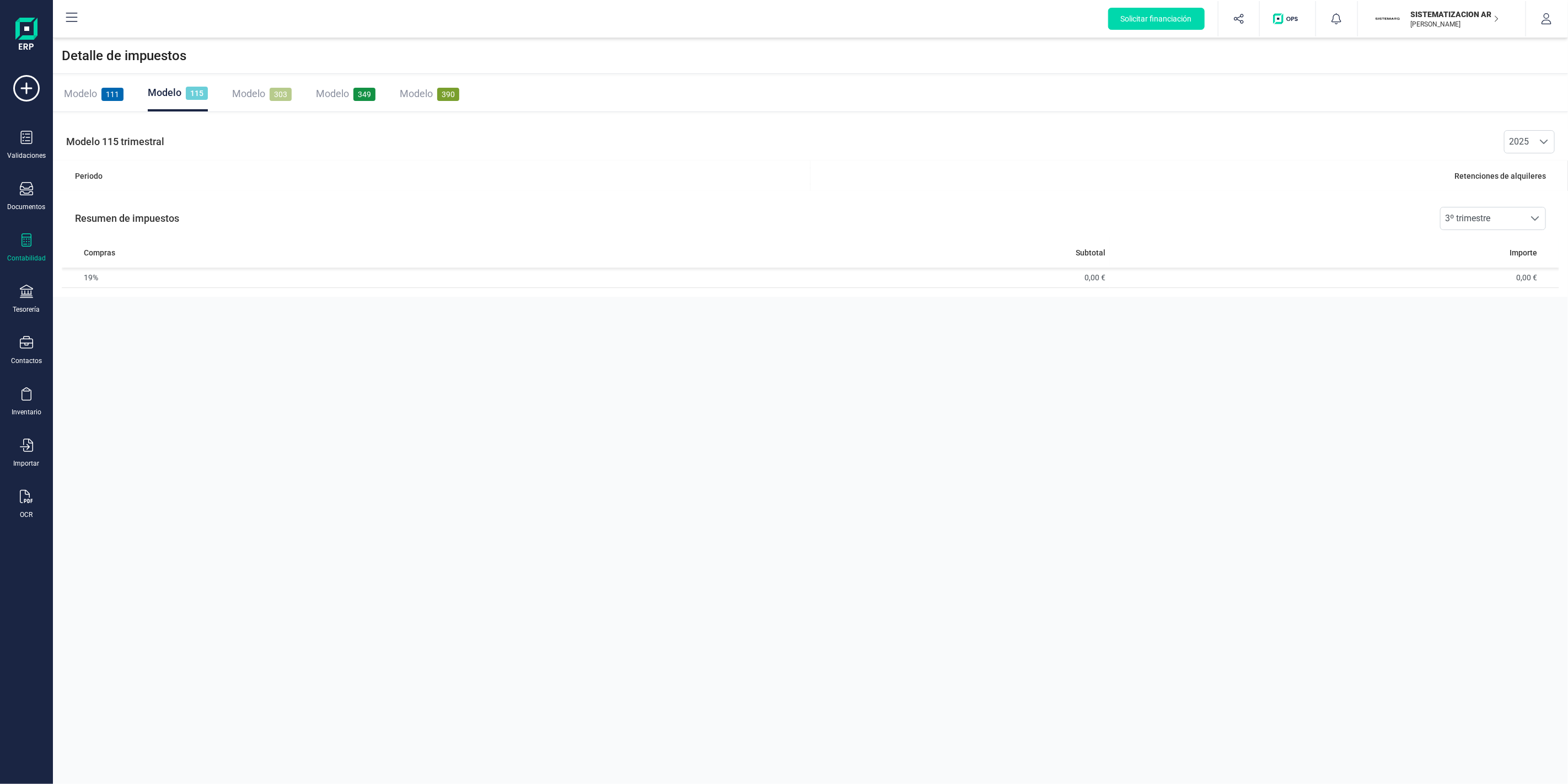
click at [253, 90] on span "Modelo" at bounding box center [248, 93] width 33 height 11
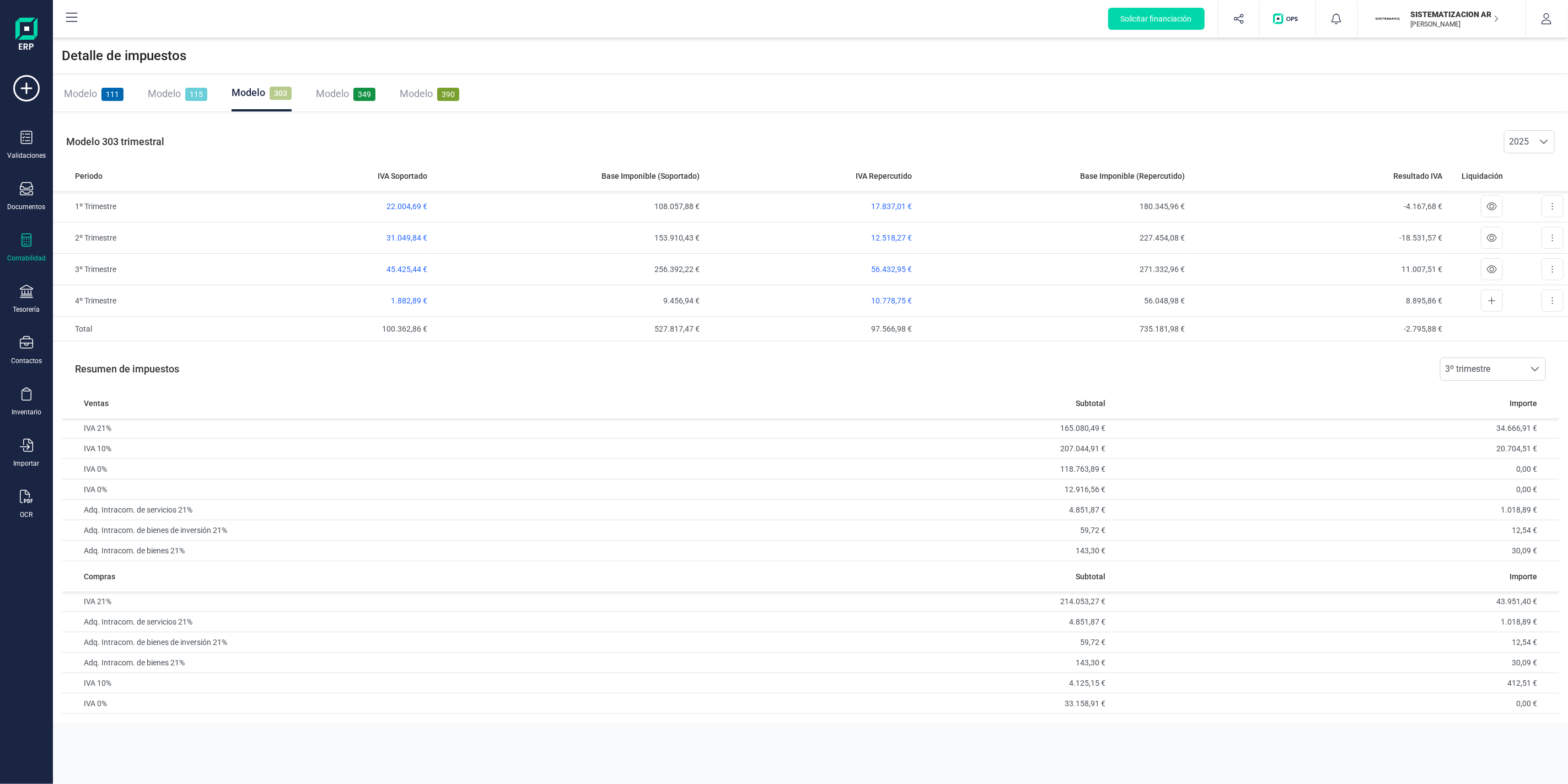
click at [1470, 17] on p "SISTEMATIZACION ARQUITECTONICA EN REFORMAS SL" at bounding box center [1455, 14] width 88 height 11
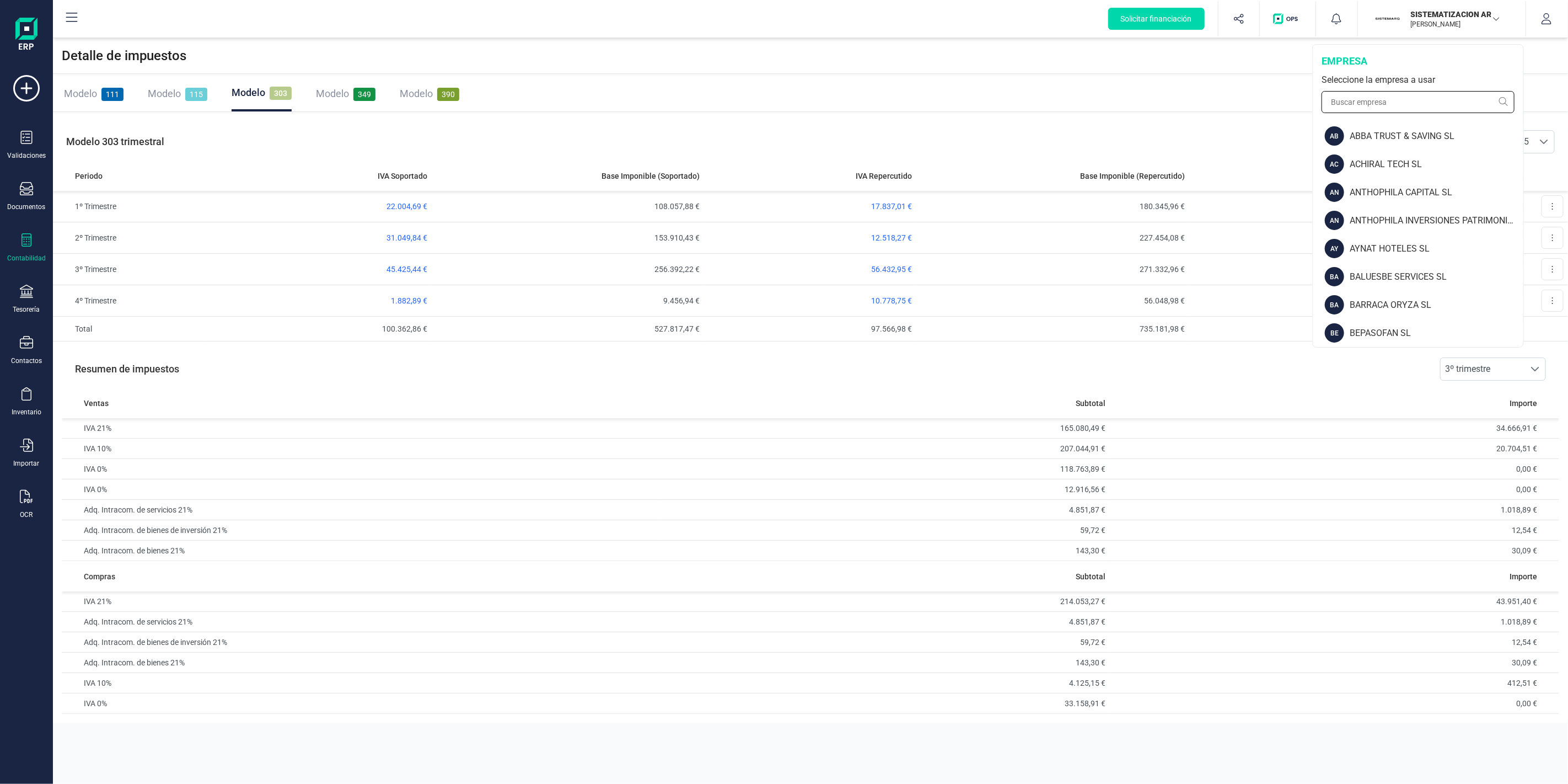
click at [1427, 92] on input "text" at bounding box center [1417, 101] width 193 height 22
type input "finan"
click at [1370, 172] on div "FINANEDI, S.L." at bounding box center [1418, 164] width 210 height 28
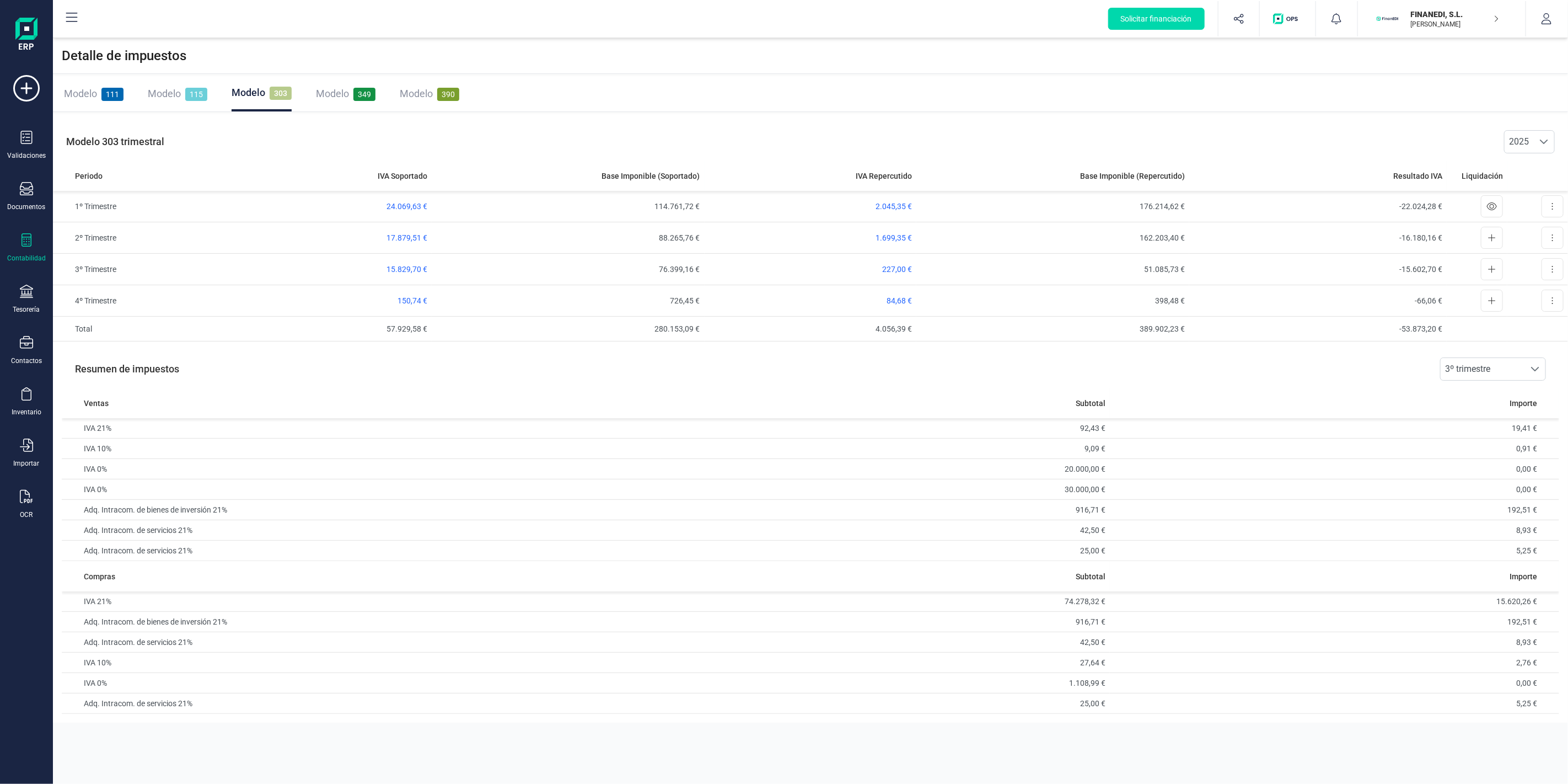
drag, startPoint x: 1460, startPoint y: 15, endPoint x: 1455, endPoint y: 23, distance: 9.4
click at [1459, 15] on p "FINANEDI, S.L." at bounding box center [1455, 14] width 88 height 11
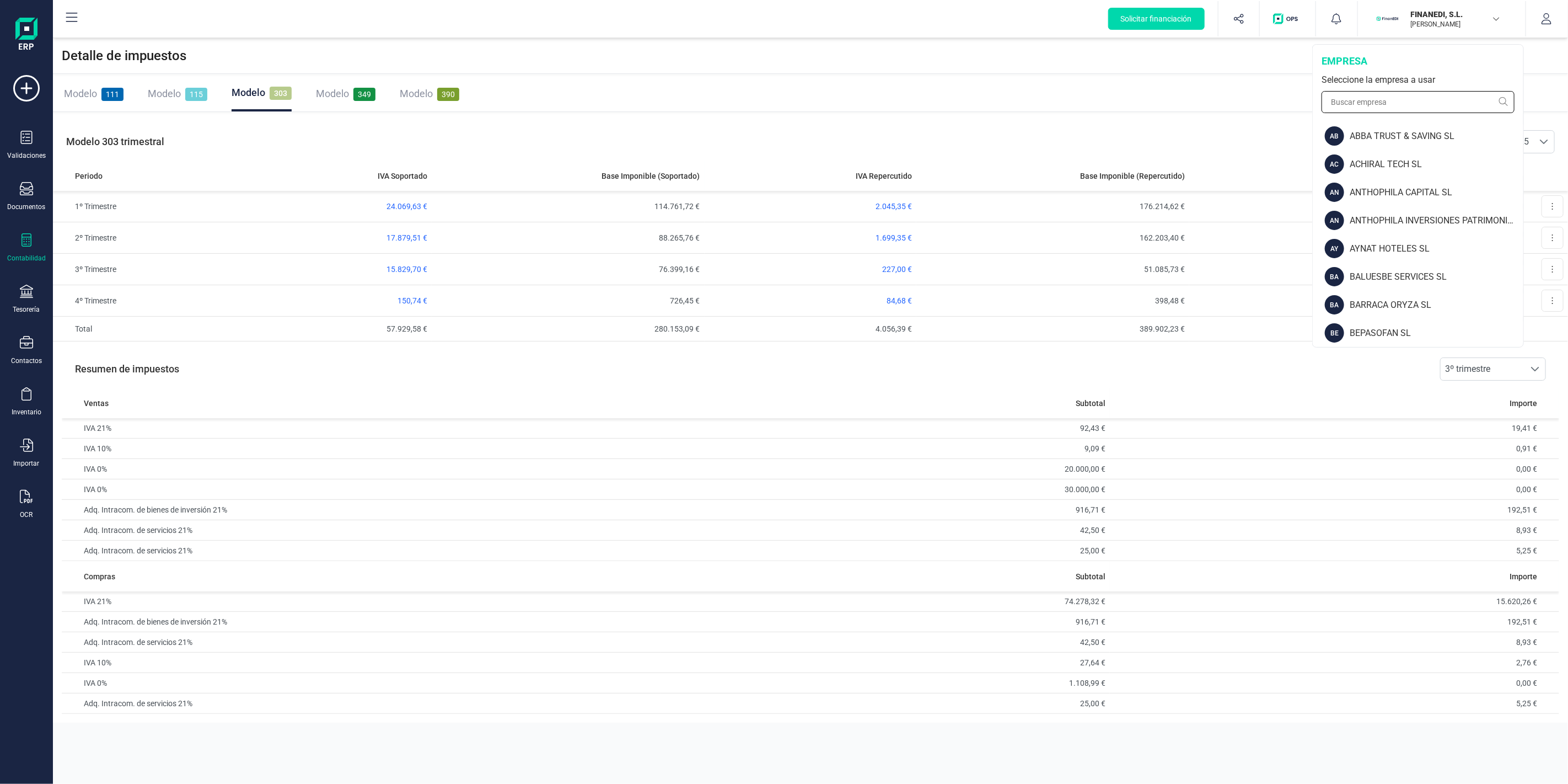
click at [1403, 101] on input "text" at bounding box center [1417, 101] width 193 height 22
type input "link"
click at [1398, 250] on div "LINK PRIVATE DEBT SA" at bounding box center [1435, 249] width 176 height 13
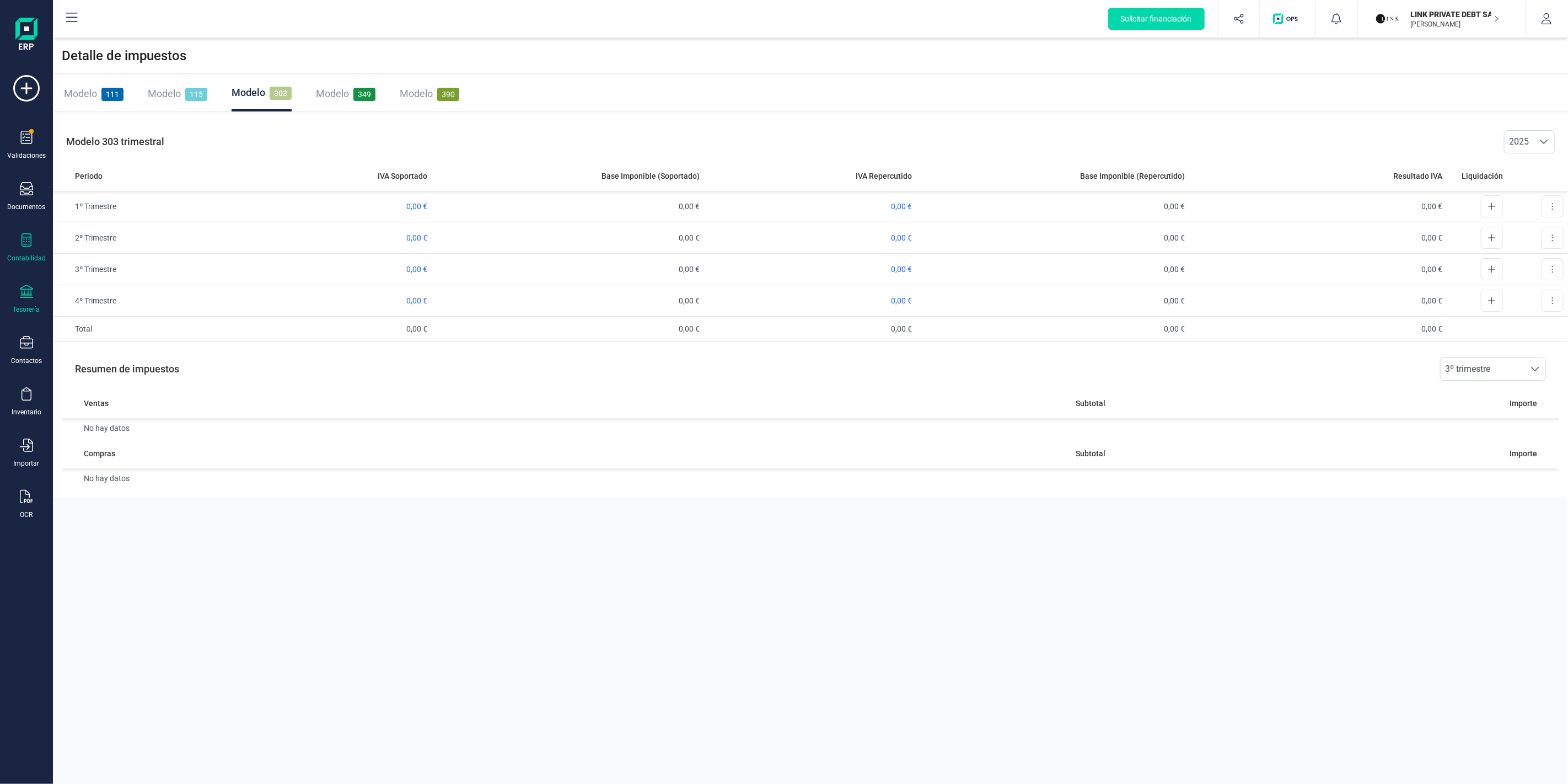
click at [43, 295] on div "Tesorería" at bounding box center [26, 300] width 44 height 29
click at [113, 186] on span "Cuentas bancarias" at bounding box center [134, 187] width 97 height 13
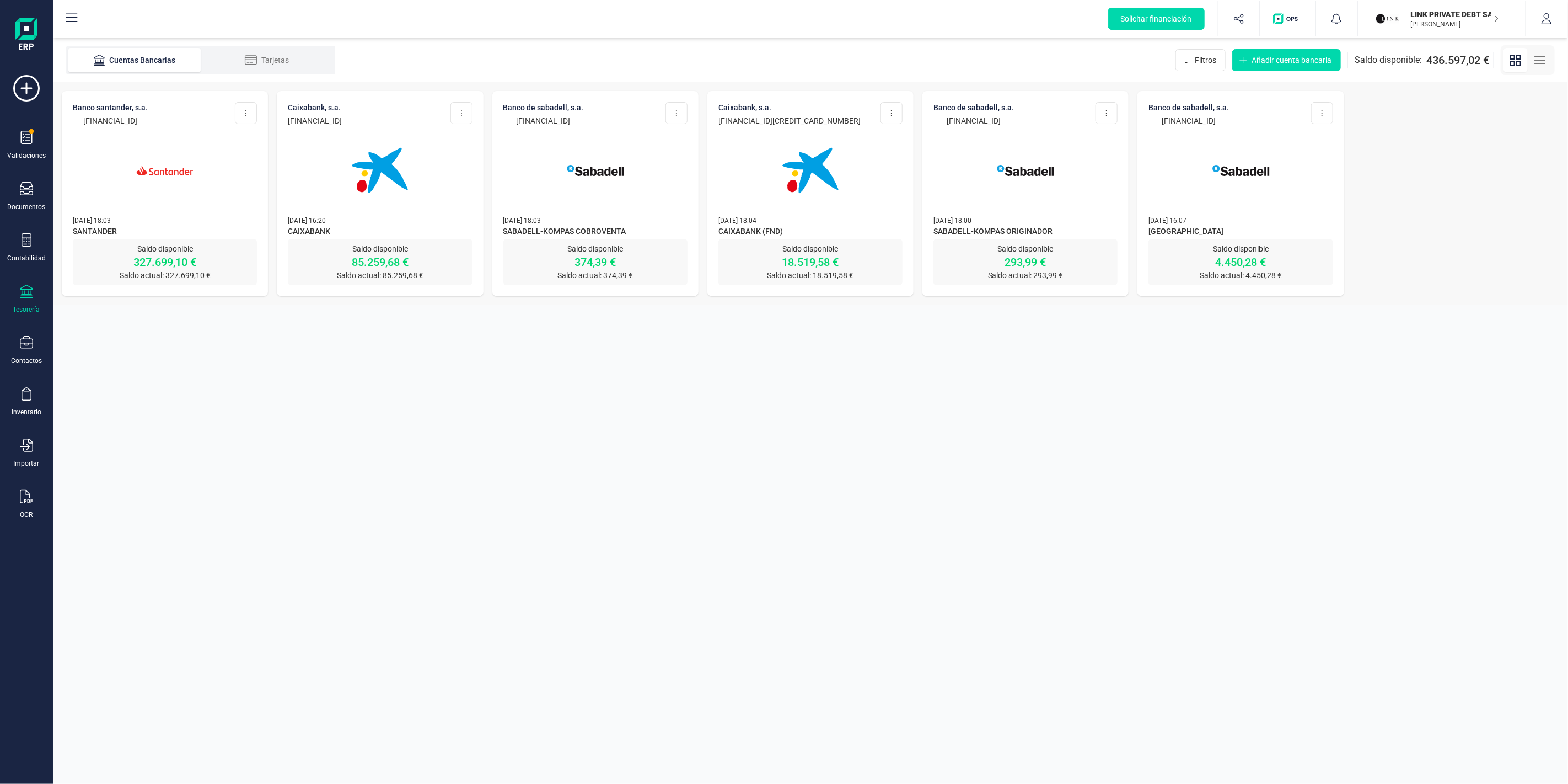
click at [371, 180] on img at bounding box center [379, 170] width 93 height 93
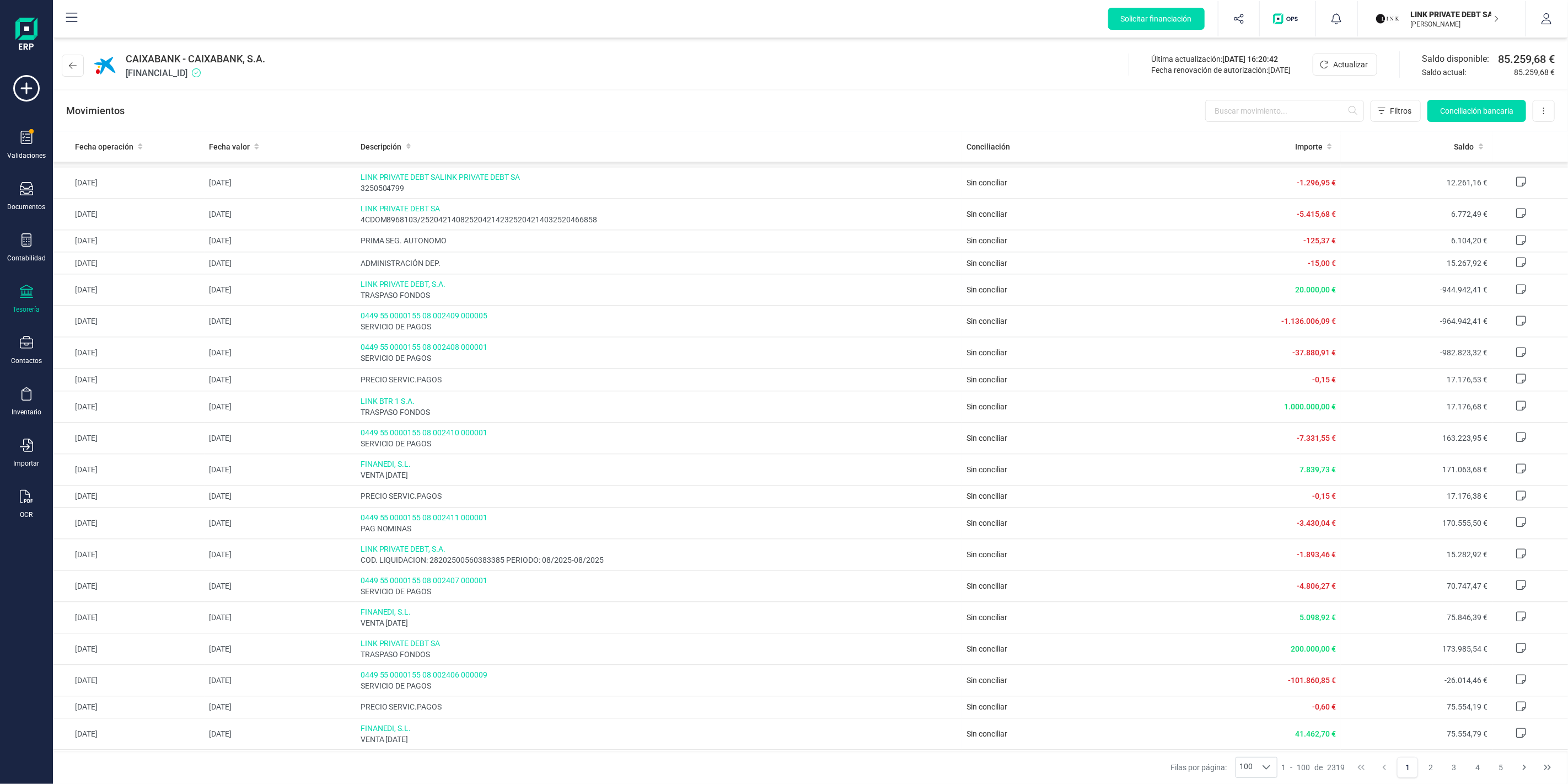
scroll to position [2298, 0]
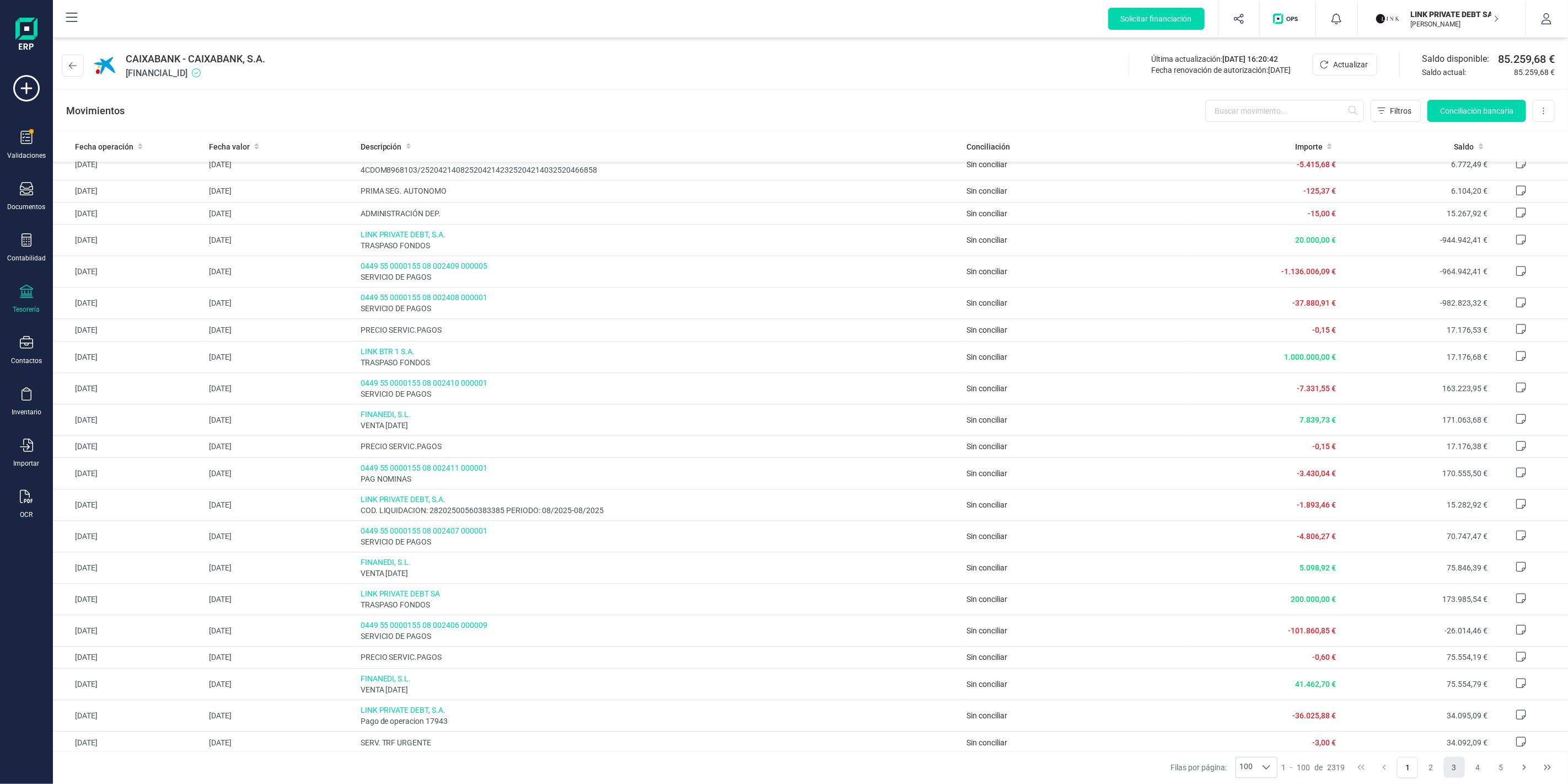
click at [1449, 761] on button "3" at bounding box center [1455, 768] width 21 height 21
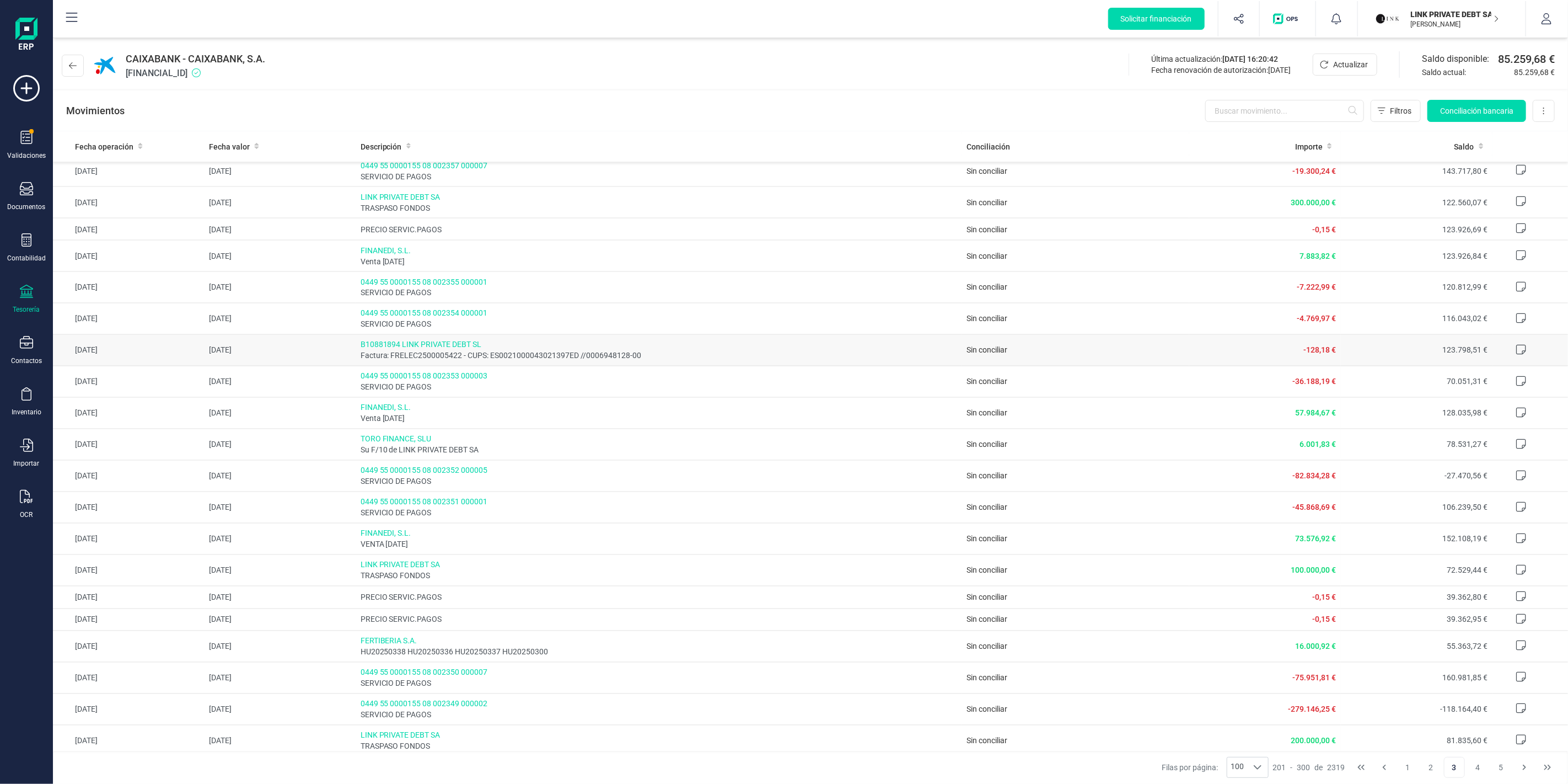
scroll to position [2253, 0]
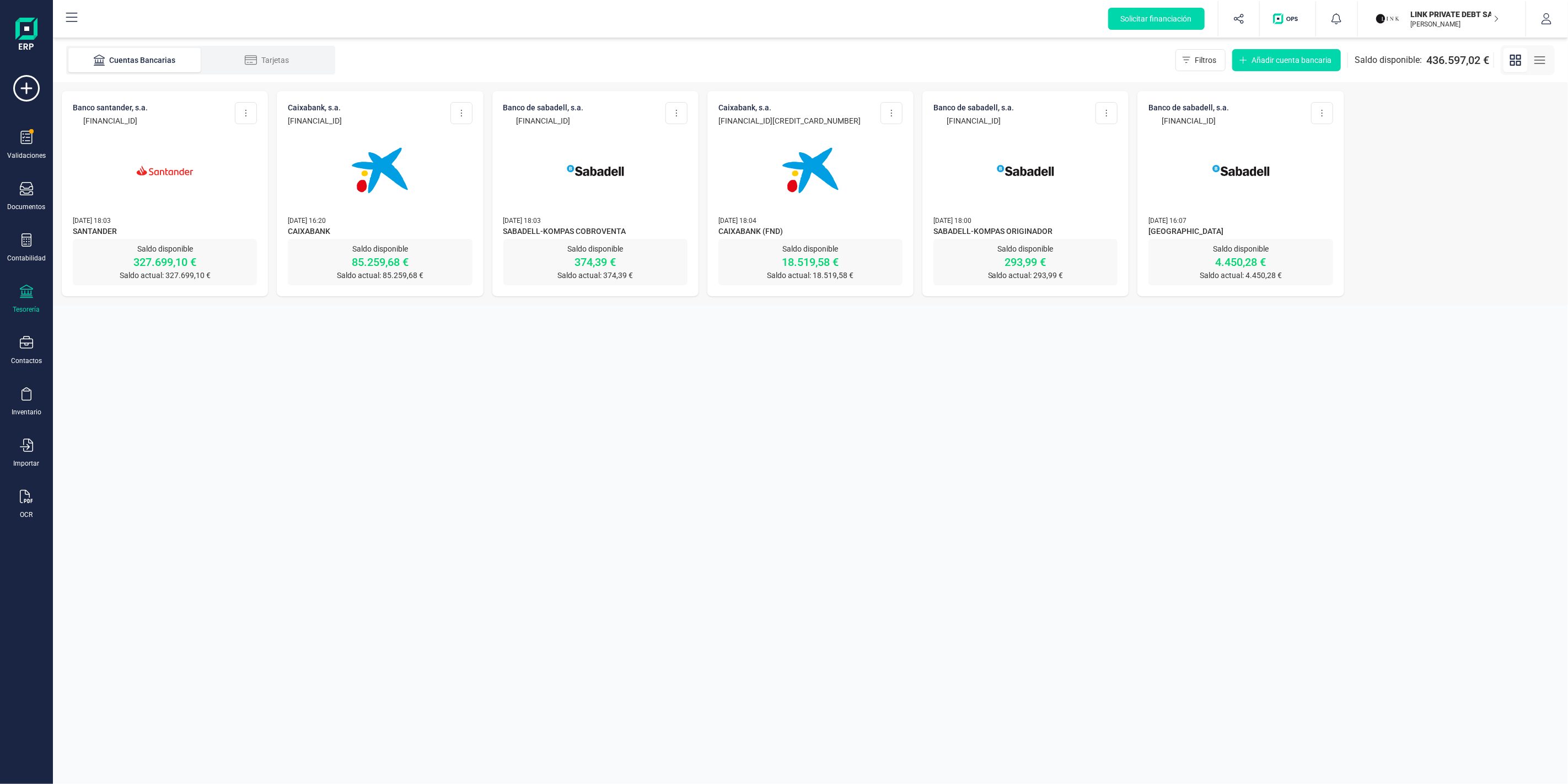
click at [1434, 23] on p "[PERSON_NAME]" at bounding box center [1455, 24] width 88 height 9
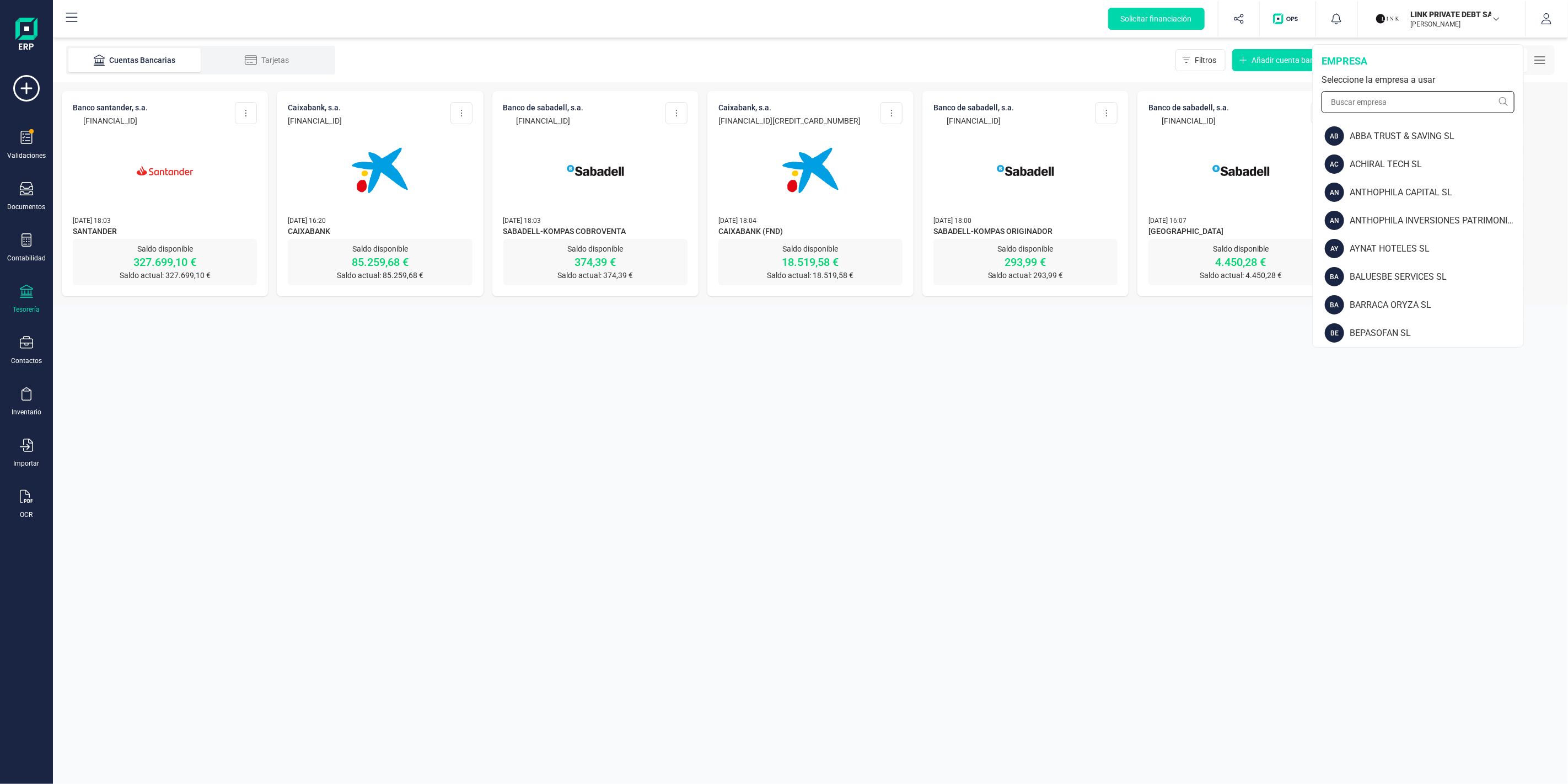
click at [1429, 95] on input "text" at bounding box center [1417, 101] width 193 height 22
type input "toro"
click at [1368, 147] on div "TORO FINANCE SL" at bounding box center [1418, 136] width 210 height 28
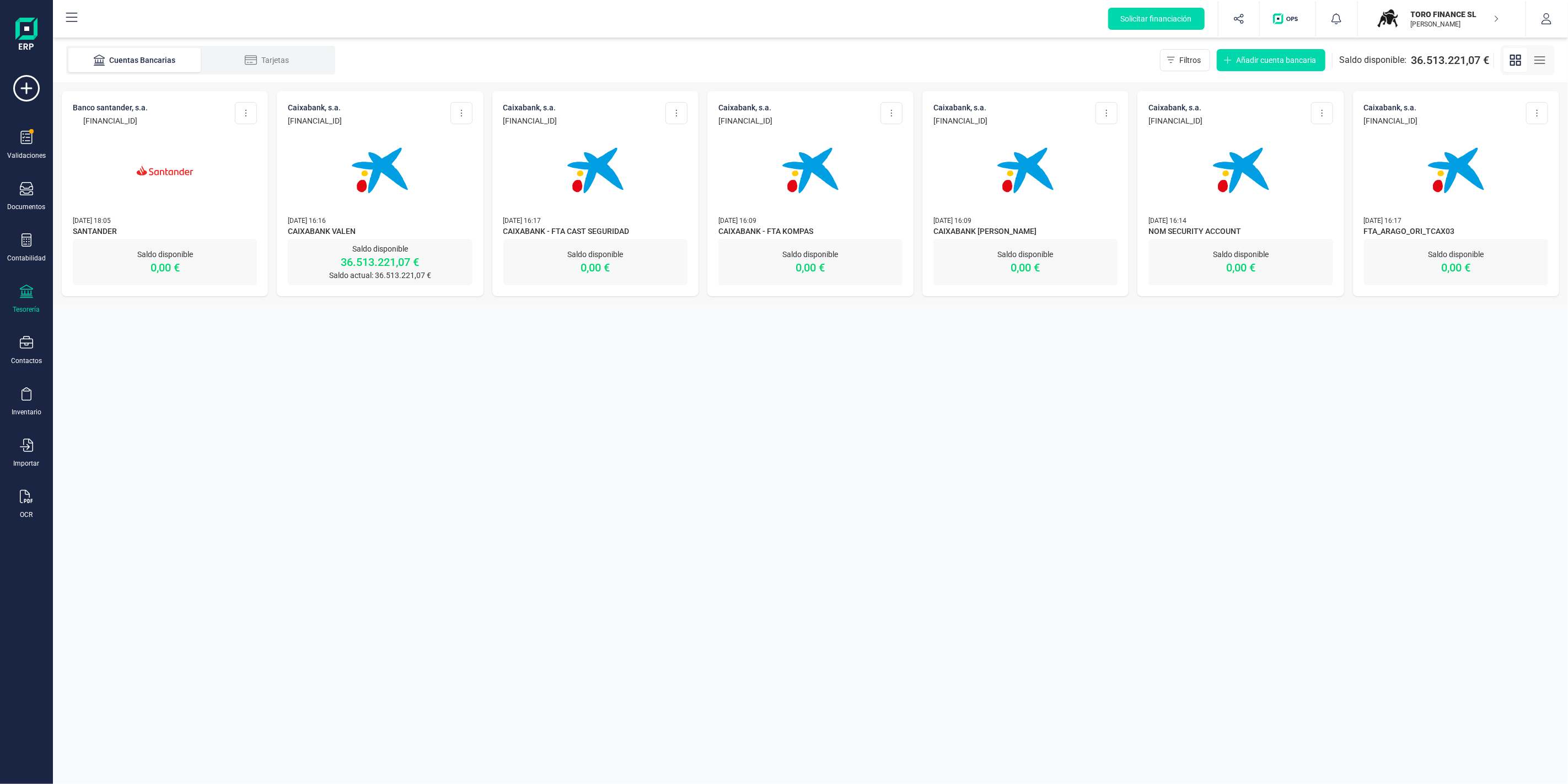
click at [18, 275] on div "Validaciones Documentos Documentos Presupuestos Pedidos Albaranes Facturas Fact…" at bounding box center [26, 301] width 44 height 453
click at [20, 262] on div "Contabilidad" at bounding box center [26, 258] width 39 height 9
click at [25, 322] on div "Validaciones Documentos Documentos Presupuestos Pedidos Albaranes Facturas Fact…" at bounding box center [26, 301] width 44 height 453
click at [27, 302] on div "Tesorería" at bounding box center [26, 300] width 44 height 29
click at [118, 213] on span "Pagos y cobros" at bounding box center [127, 212] width 84 height 13
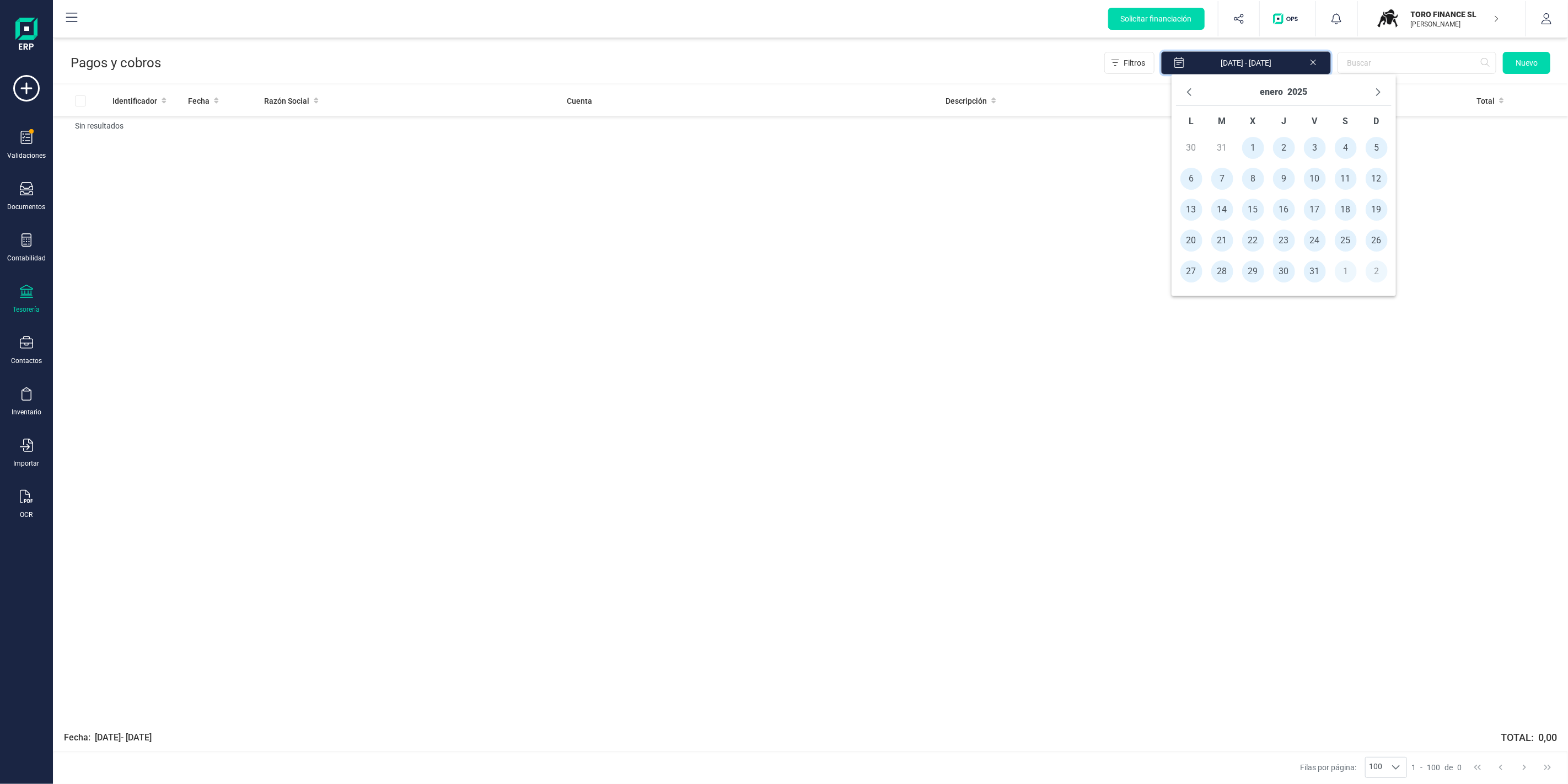
click at [1318, 61] on input "[DATE] - [DATE]" at bounding box center [1246, 62] width 170 height 23
click at [1313, 62] on icon at bounding box center [1313, 62] width 5 height 5
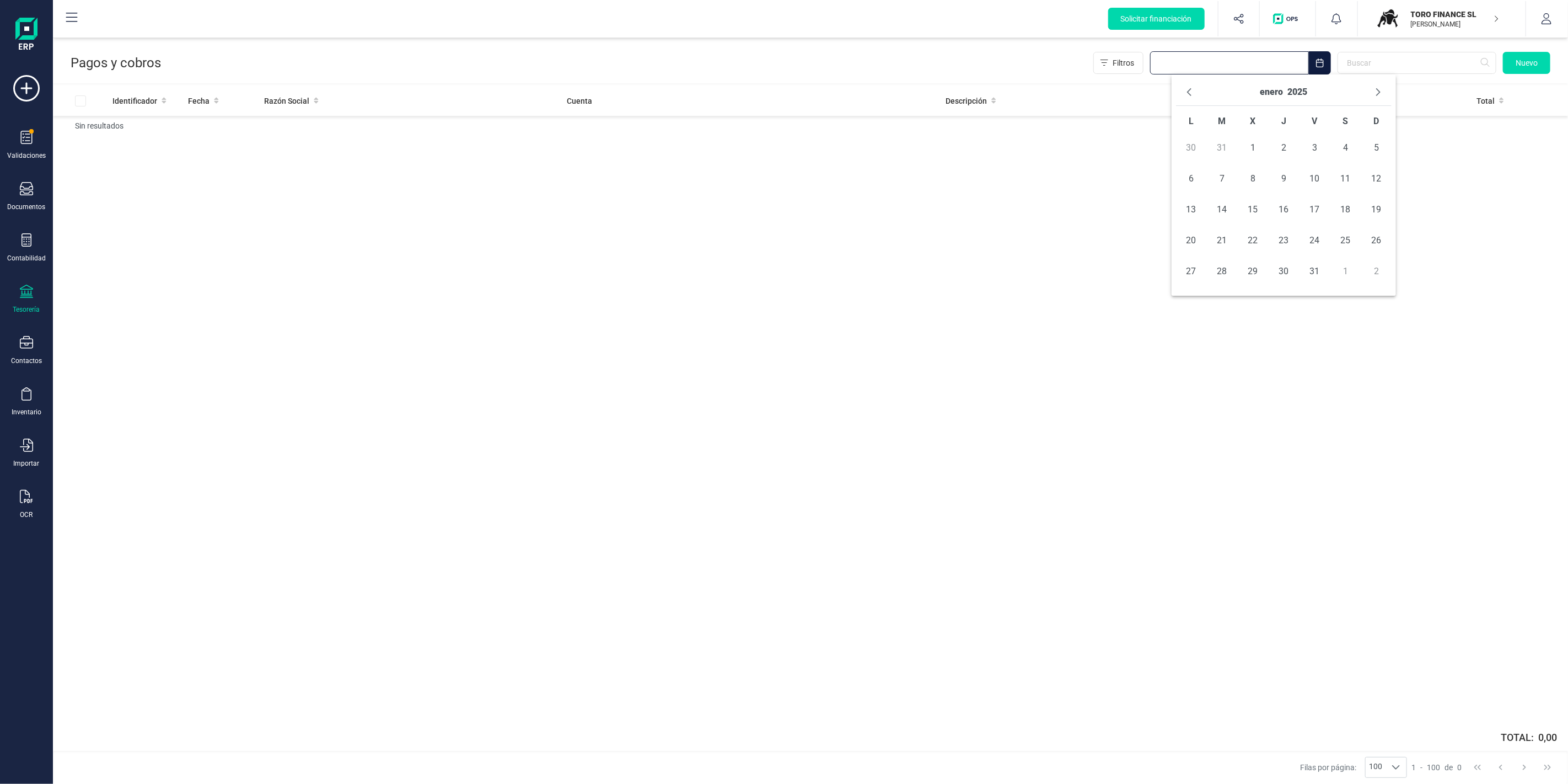
click at [1301, 69] on input "text" at bounding box center [1229, 62] width 158 height 23
click at [1432, 21] on p "[PERSON_NAME]" at bounding box center [1455, 24] width 88 height 9
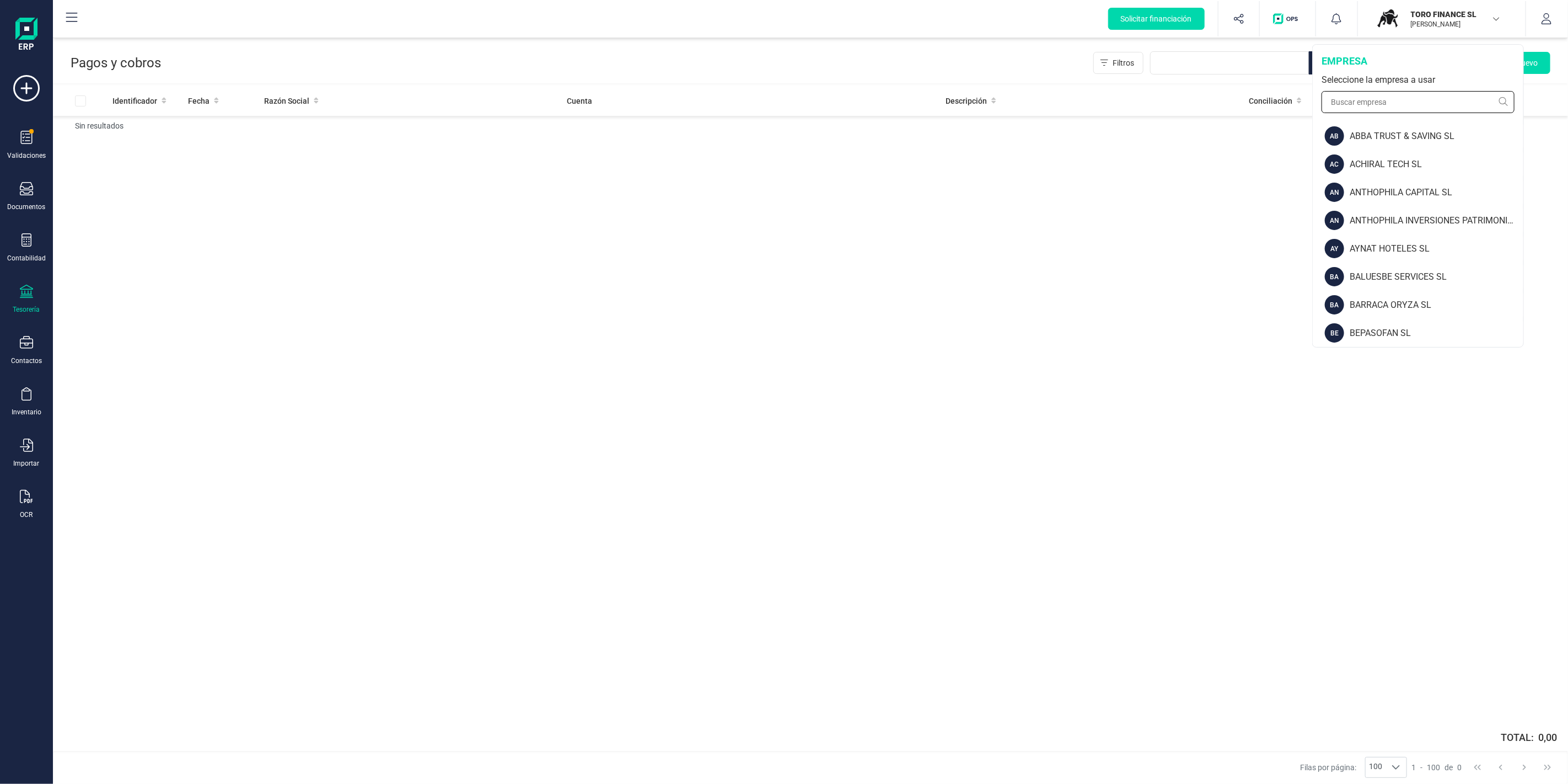
click at [1410, 105] on input "text" at bounding box center [1417, 101] width 193 height 22
type input "finan"
click at [1410, 168] on div "FINANEDI, S.L." at bounding box center [1435, 164] width 176 height 13
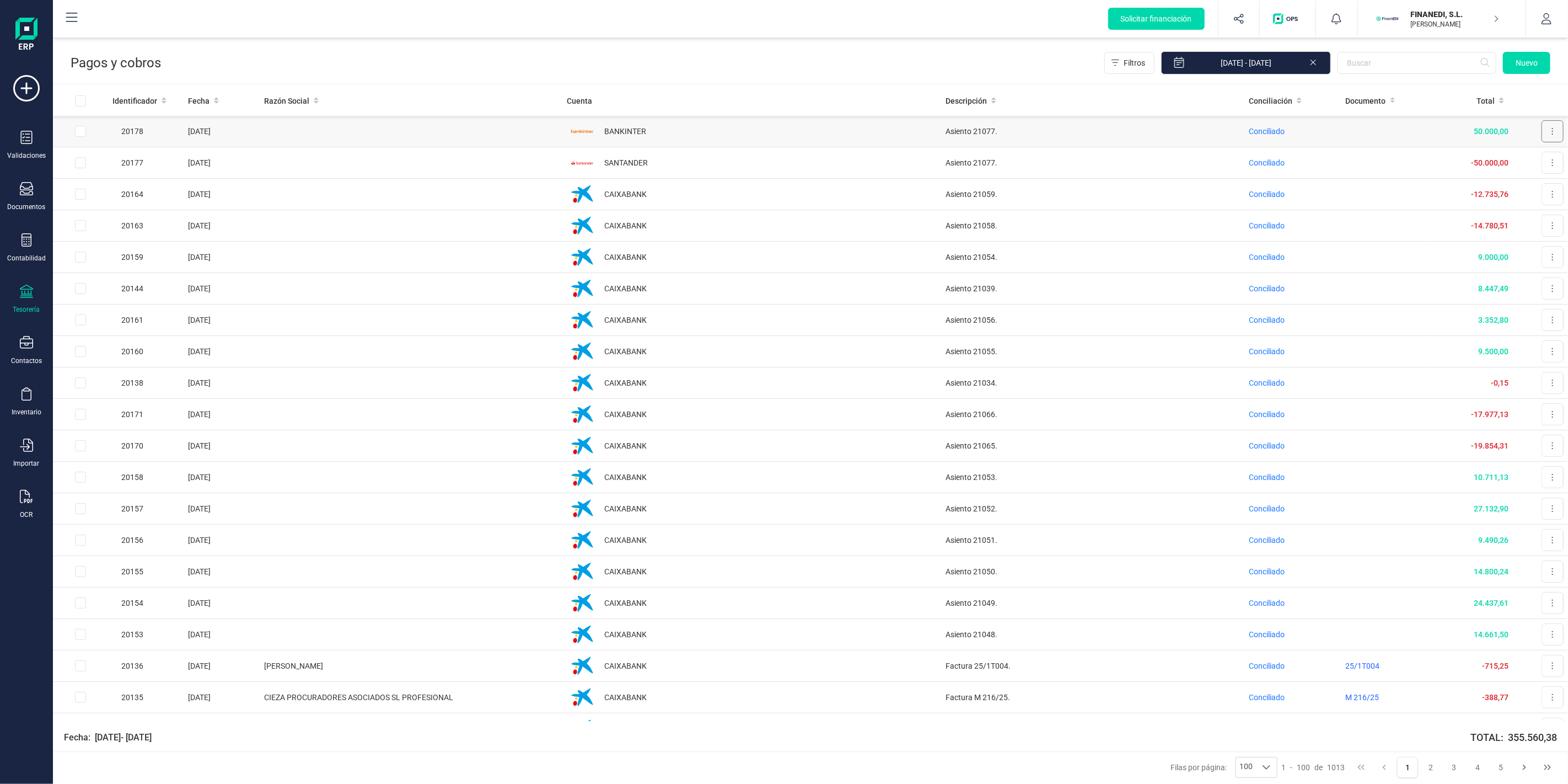
click at [1547, 128] on button at bounding box center [1552, 131] width 22 height 22
click at [1523, 155] on span "Editar cobro" at bounding box center [1533, 158] width 42 height 11
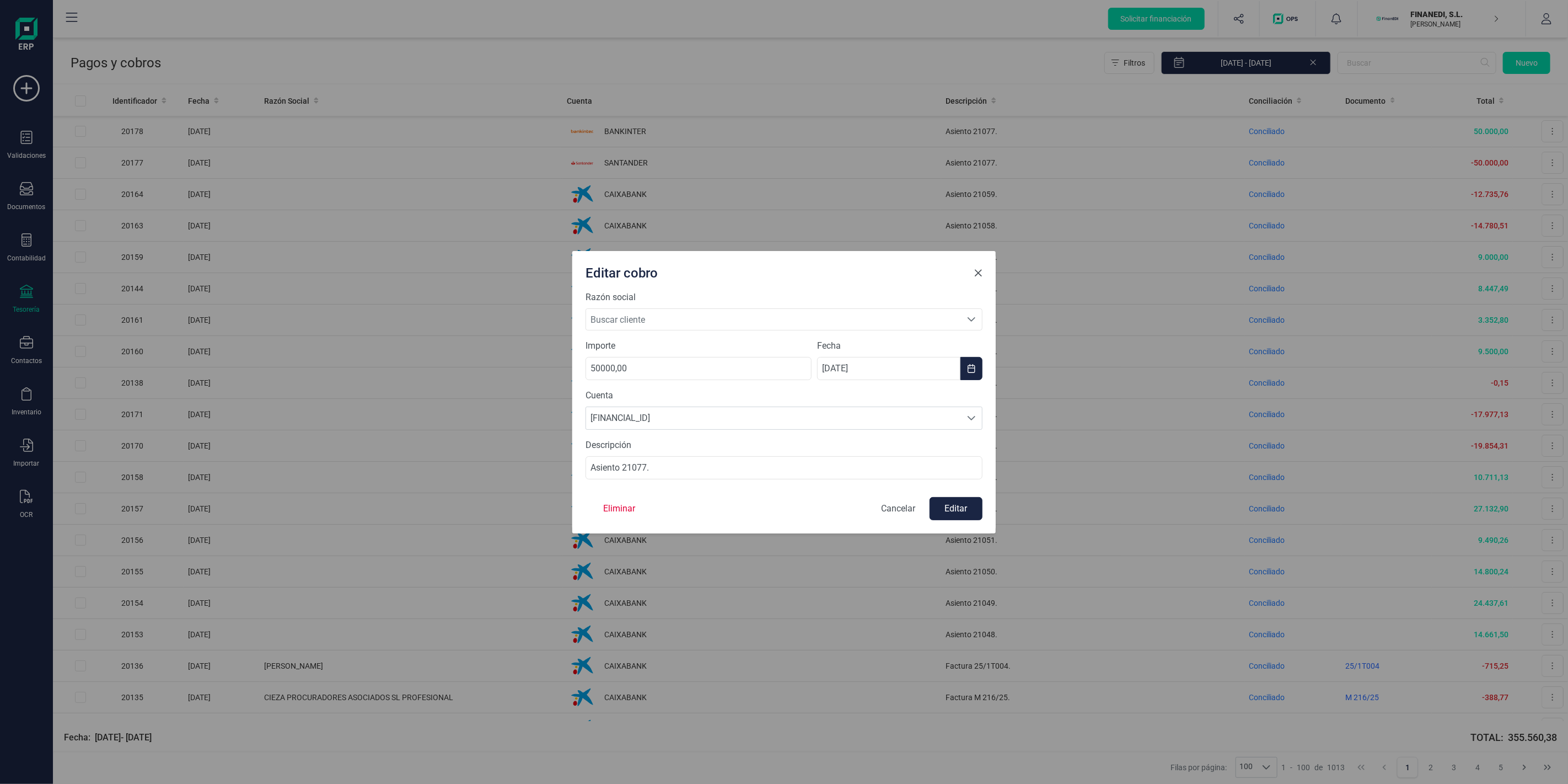
click at [984, 273] on button "Close" at bounding box center [978, 273] width 17 height 17
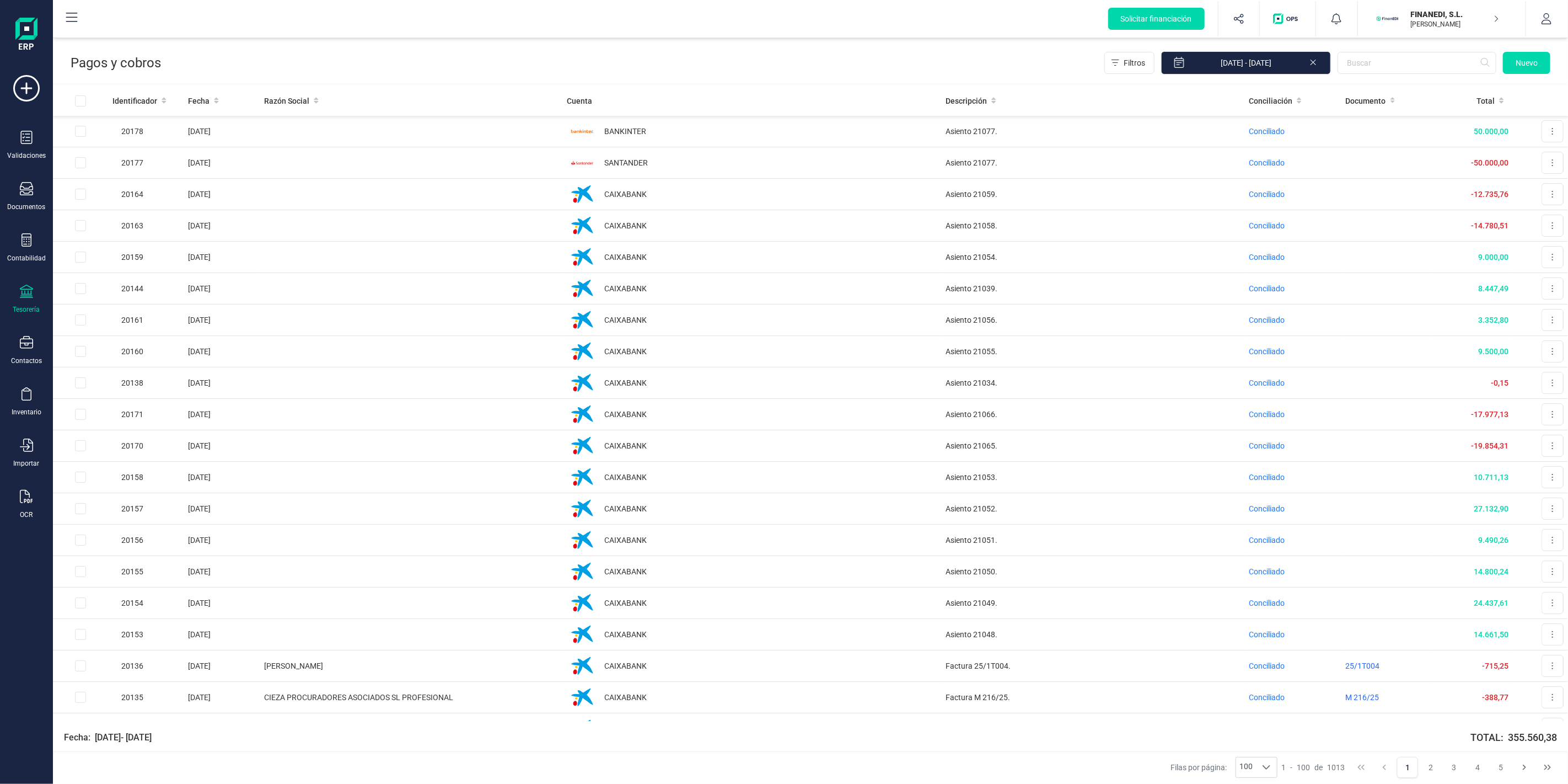
drag, startPoint x: 1429, startPoint y: 34, endPoint x: 1411, endPoint y: 76, distance: 45.7
click at [1428, 35] on button "FINANEDI, S.L. JAVIER DEVELOPER" at bounding box center [1442, 18] width 141 height 36
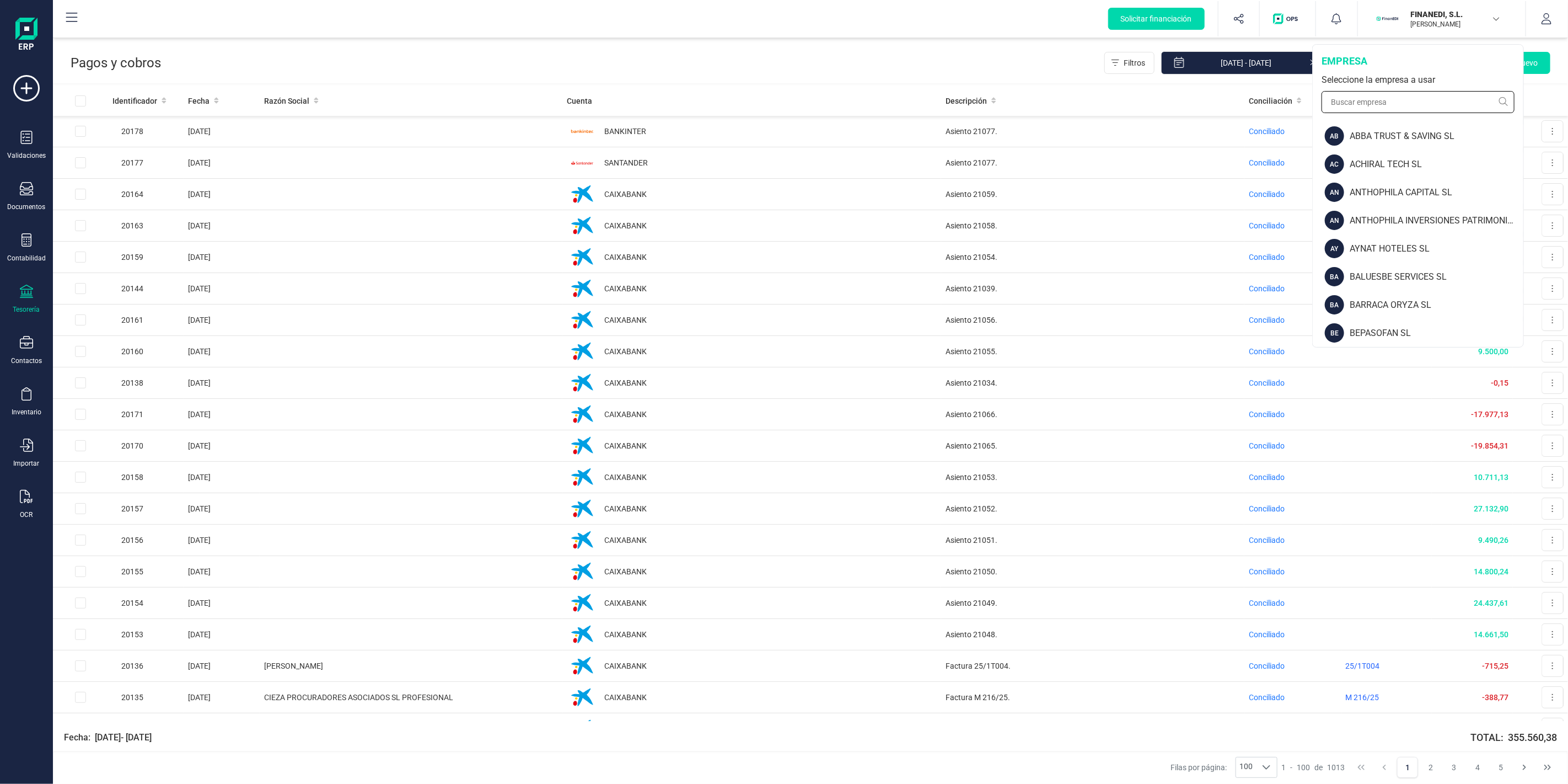
click at [1402, 94] on input "text" at bounding box center [1417, 101] width 193 height 22
type input "o"
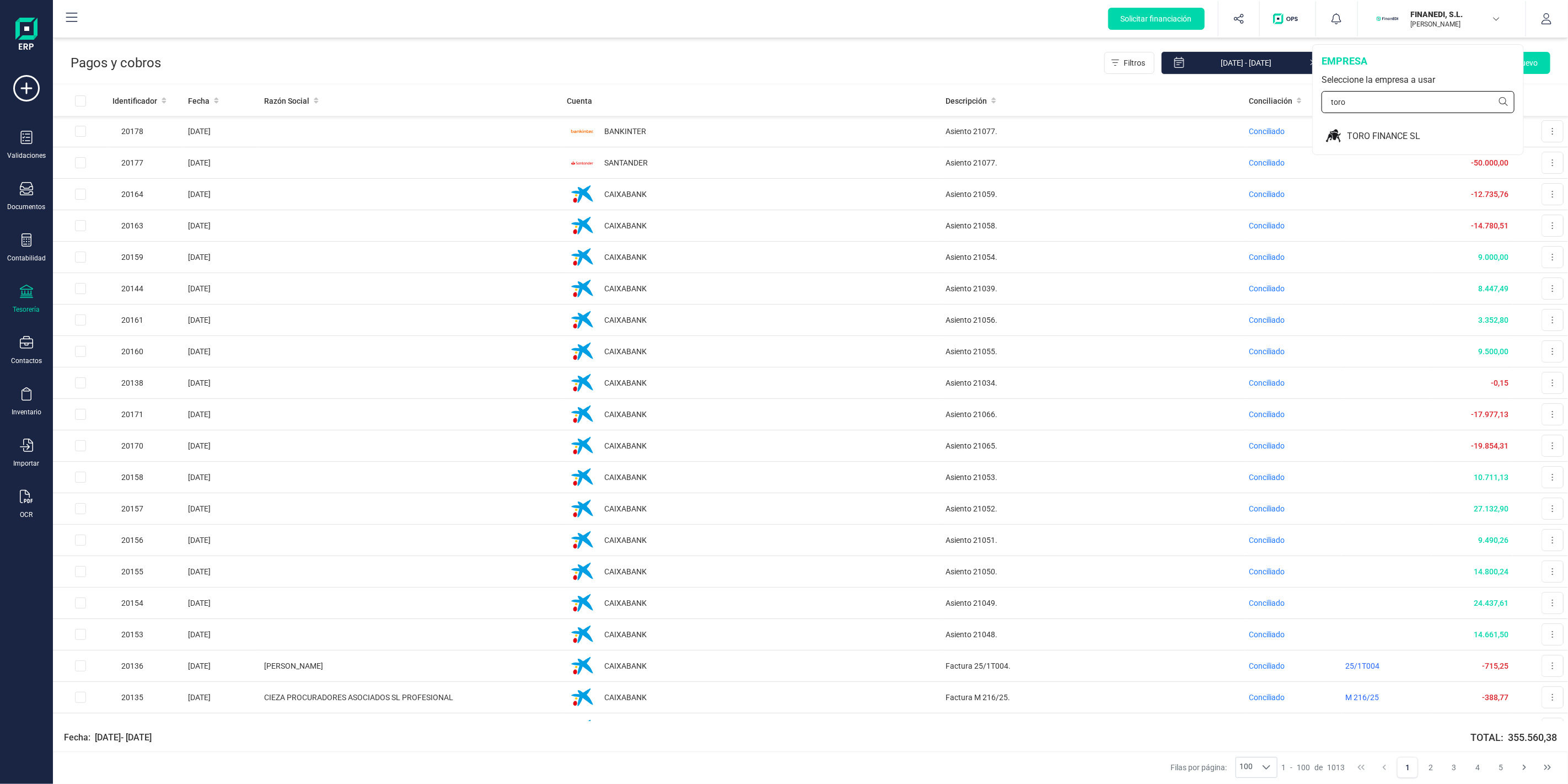
type input "toro"
click at [1371, 114] on div "empresa Seleccione la empresa a usar toro" at bounding box center [1417, 83] width 210 height 77
click at [1364, 128] on div "TORO FINANCE SL" at bounding box center [1418, 136] width 210 height 28
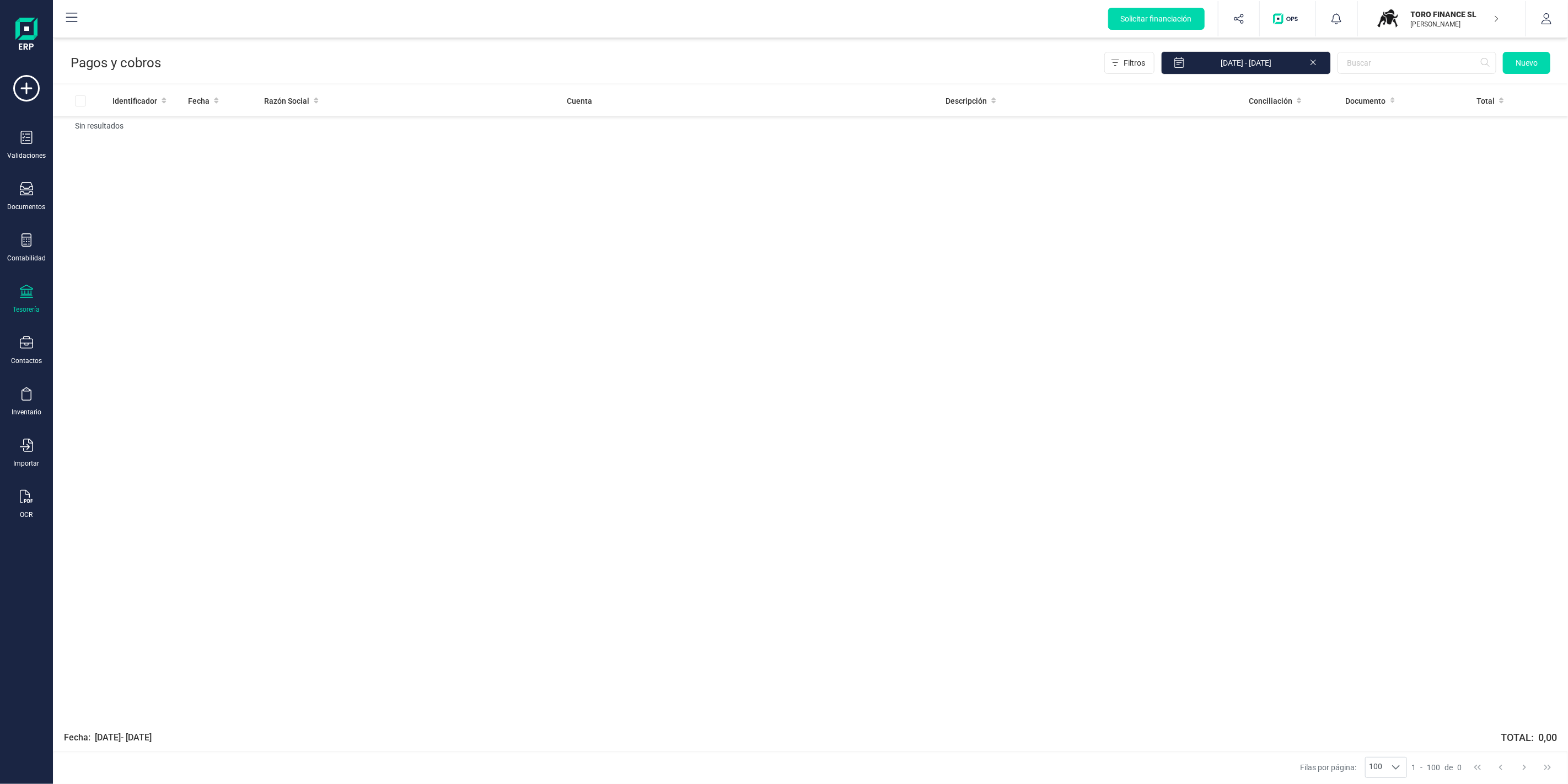
click at [35, 291] on div "Tesorería" at bounding box center [26, 300] width 44 height 29
click at [102, 189] on span "Cuentas bancarias" at bounding box center [134, 187] width 97 height 13
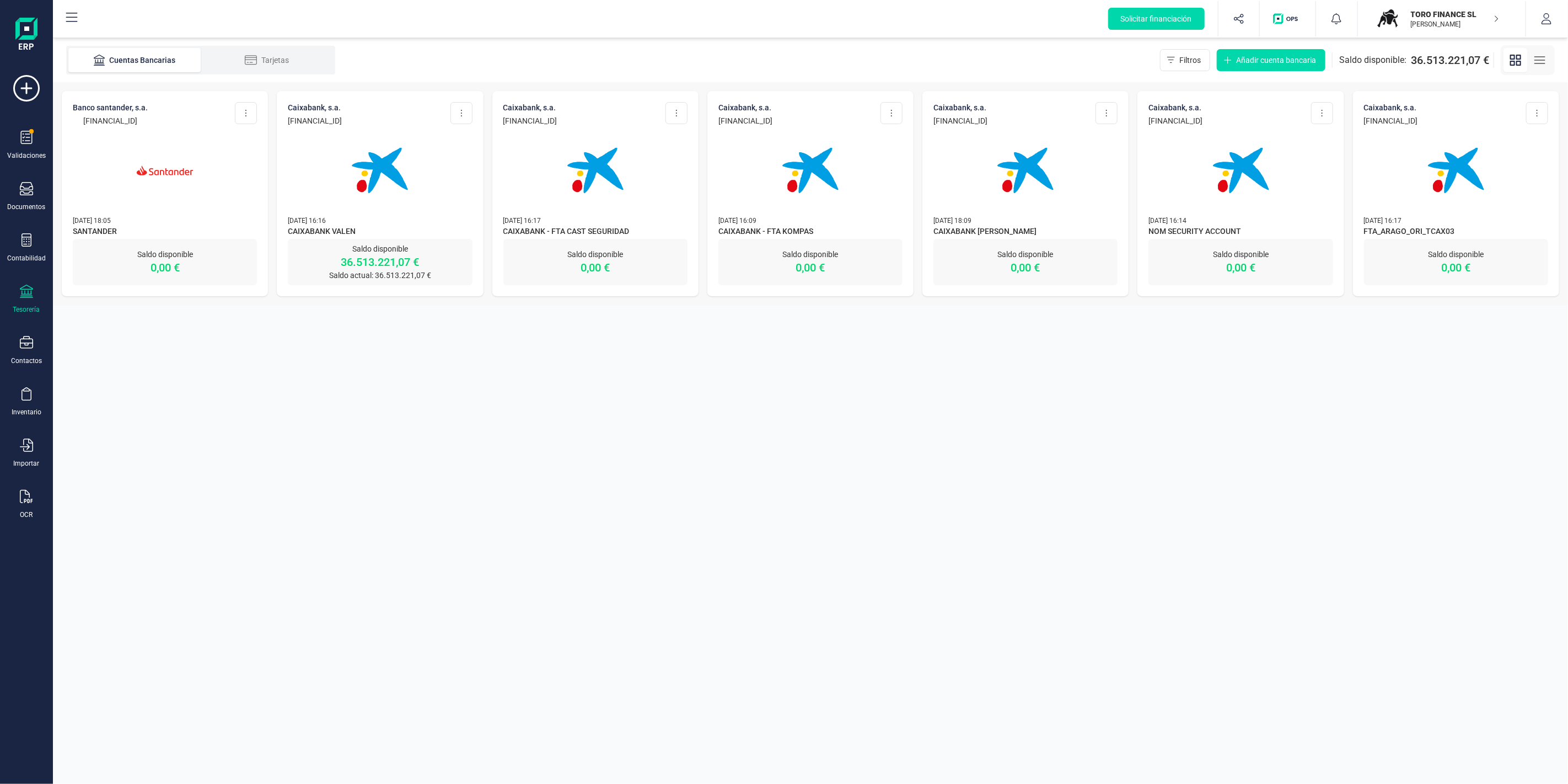
click at [382, 159] on img at bounding box center [379, 170] width 93 height 93
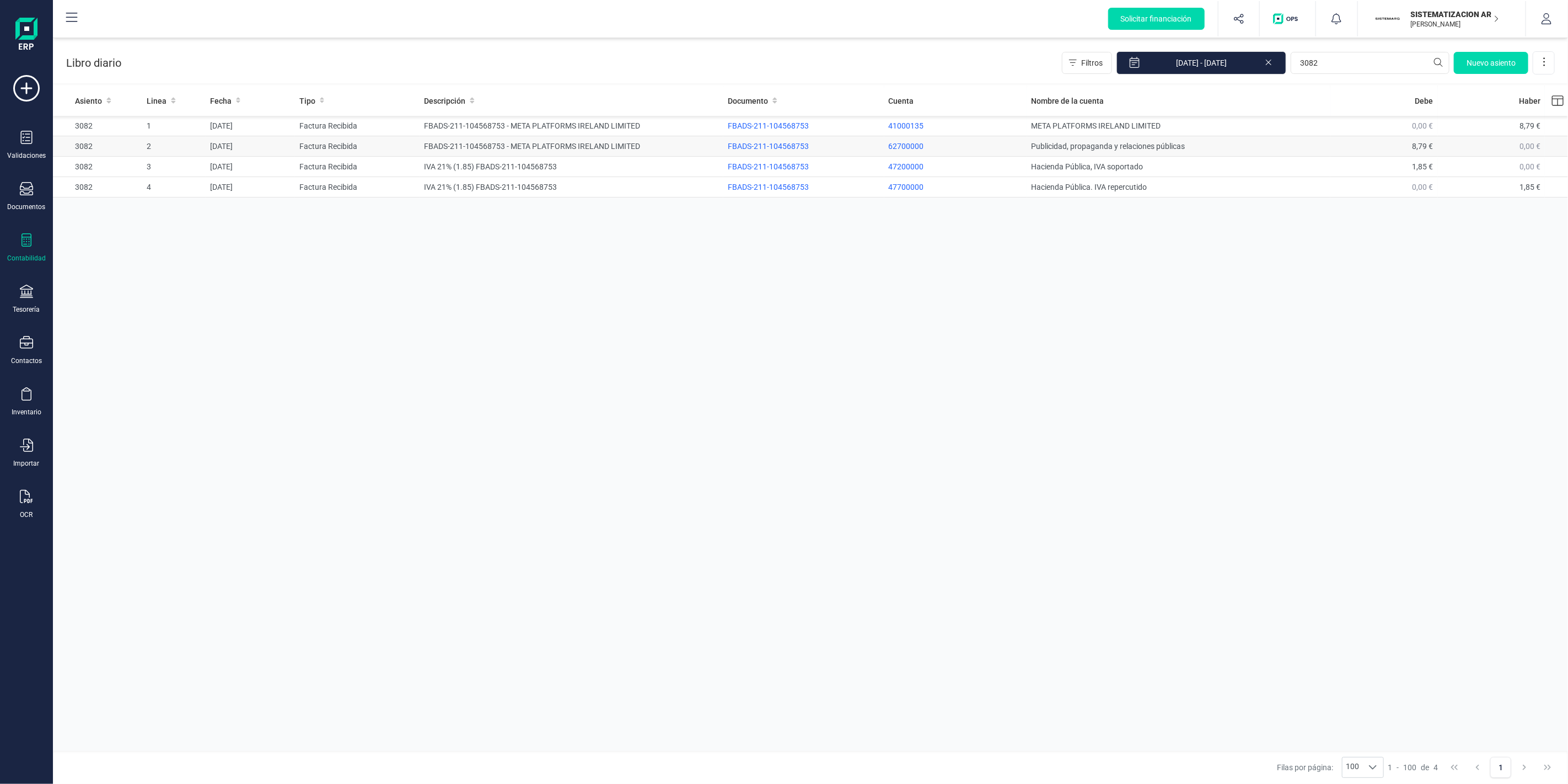
type input "3082"
click at [444, 150] on td "FBADS-211-104568753 - META PLATFORMS IRELAND LIMITED" at bounding box center [571, 146] width 304 height 21
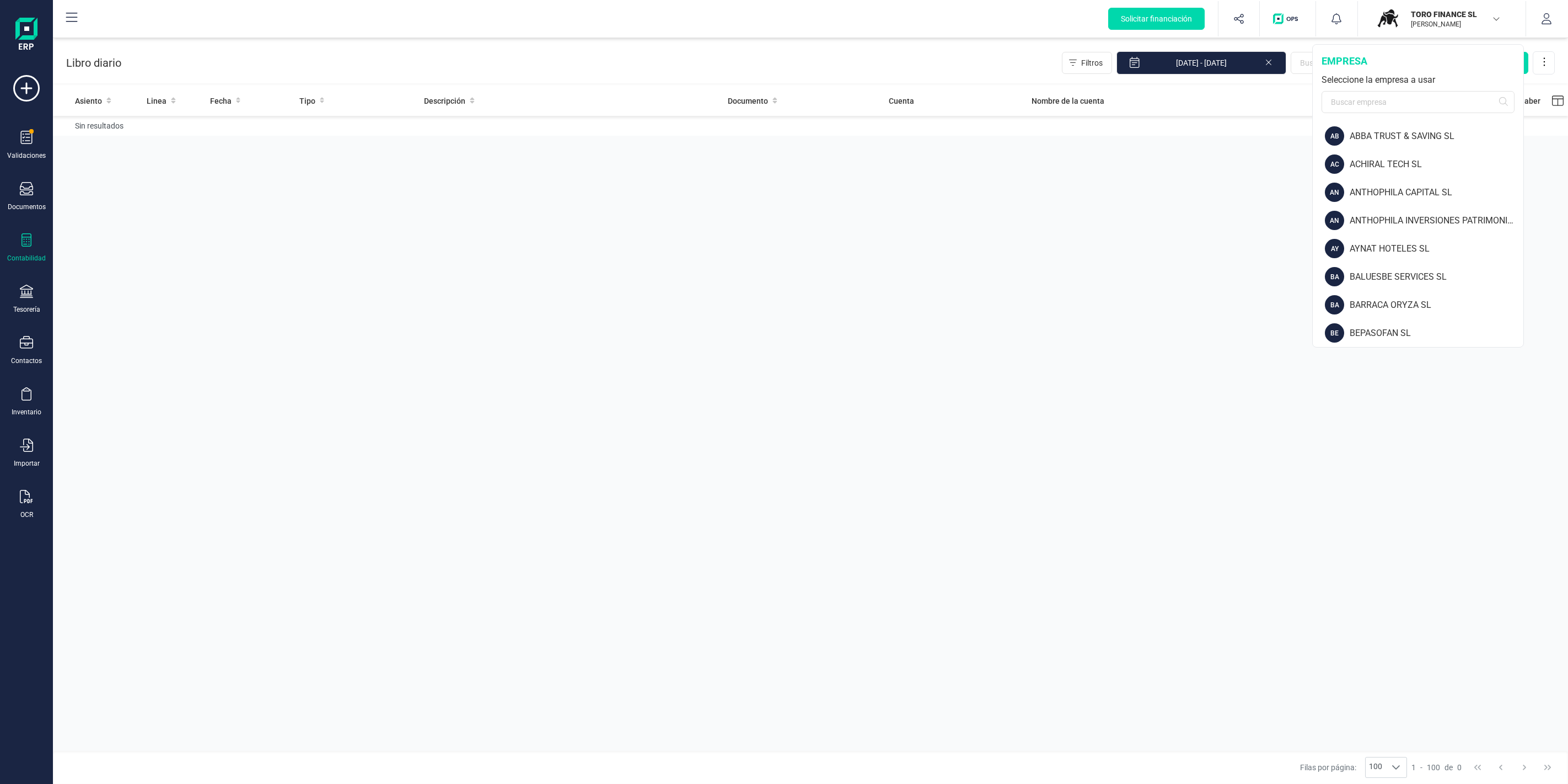
click at [1407, 91] on input "text" at bounding box center [1417, 101] width 193 height 22
type input "finan"
click at [1379, 166] on div "FINANEDI, S.L." at bounding box center [1435, 164] width 176 height 13
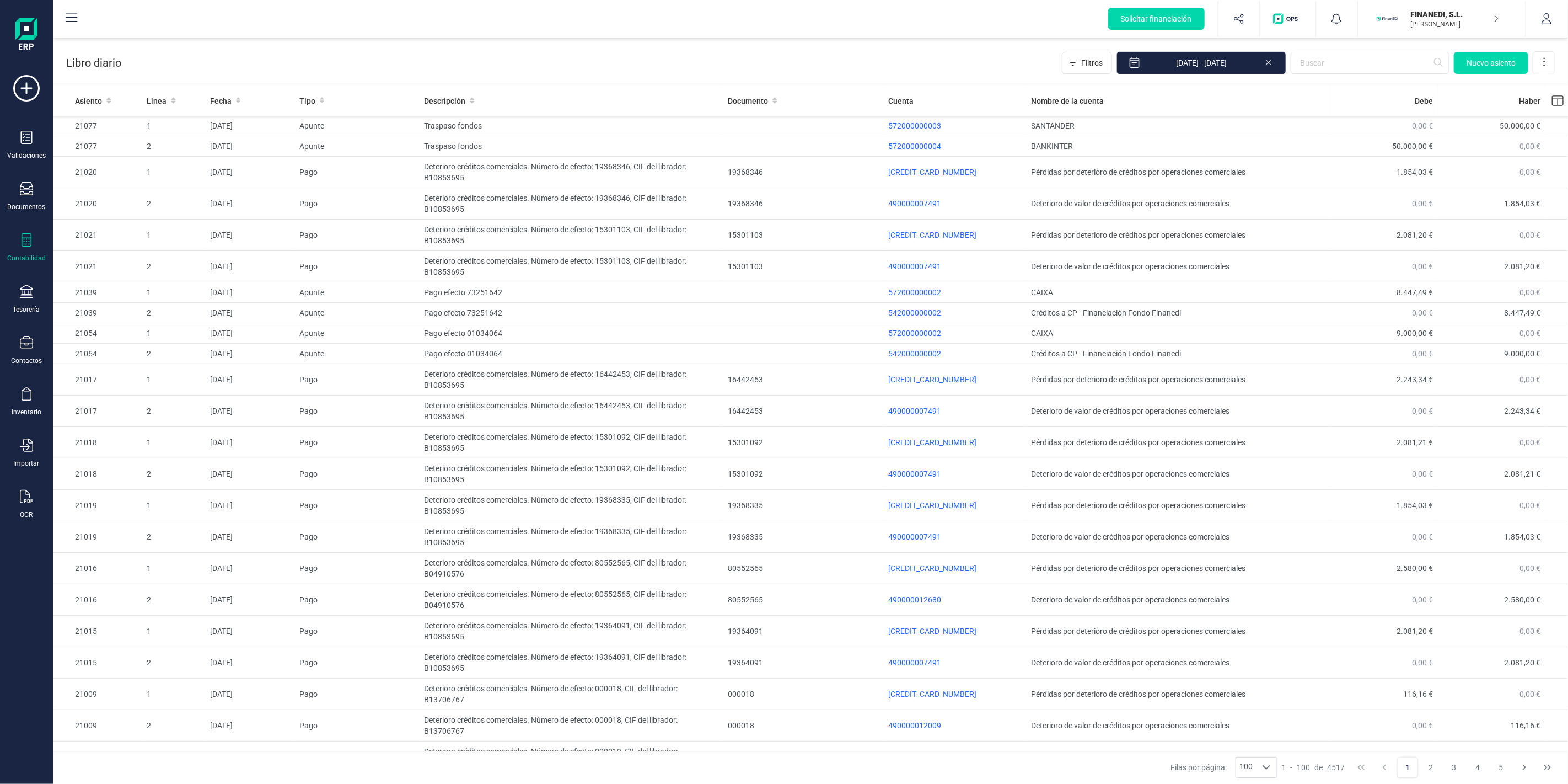
click at [35, 241] on div "Contabilidad" at bounding box center [26, 248] width 44 height 29
click at [106, 178] on span "Detalle de impuestos" at bounding box center [139, 185] width 106 height 13
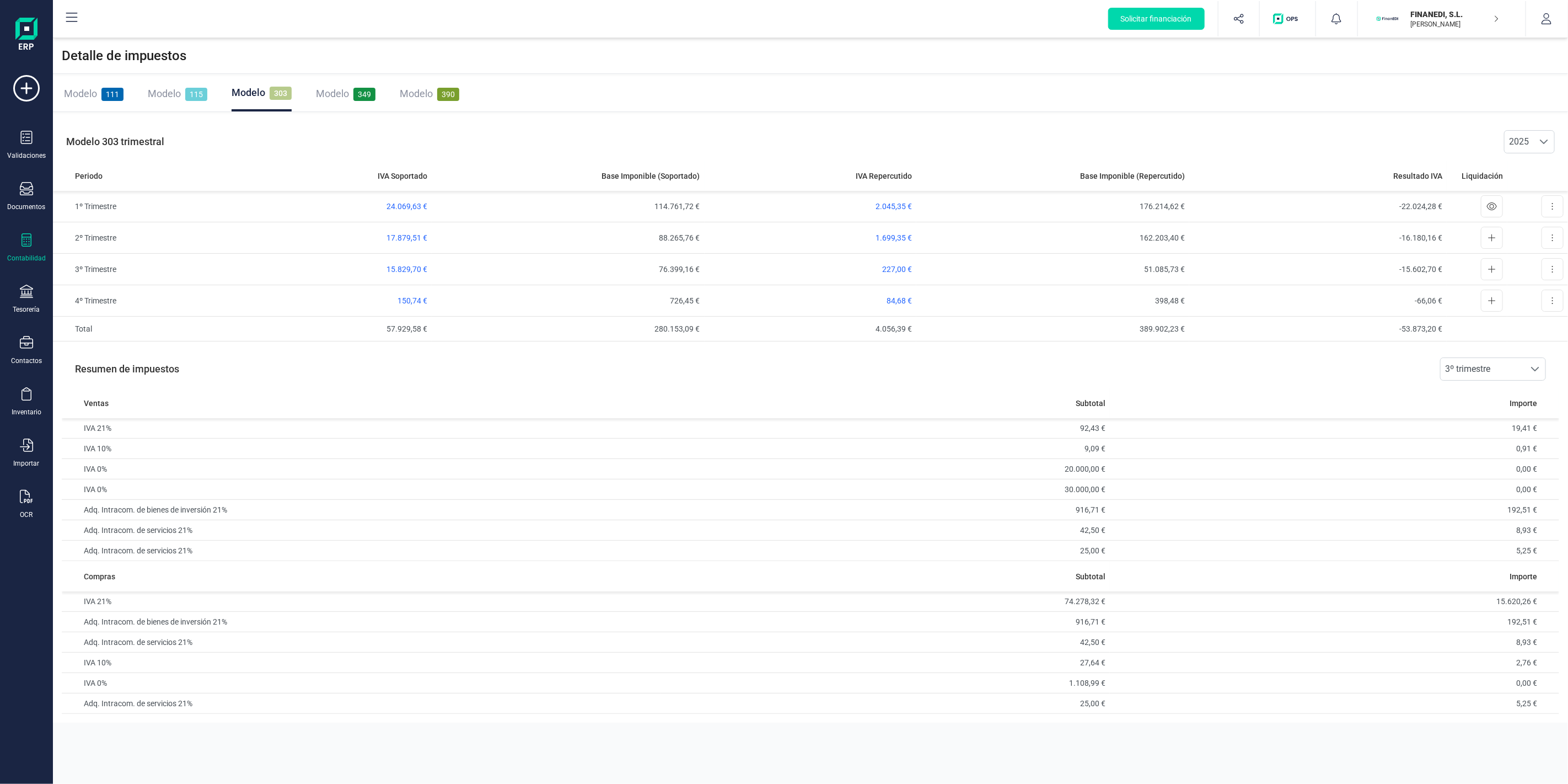
click at [1185, 355] on div "Resumen de impuestos 3º trimestre 3º trimestre" at bounding box center [810, 368] width 1497 height 37
click at [1171, 361] on div "Resumen de impuestos 3º trimestre 3º trimestre" at bounding box center [810, 368] width 1497 height 37
click at [1183, 360] on div "Resumen de impuestos 3º trimestre 3º trimestre" at bounding box center [810, 368] width 1497 height 37
click at [543, 119] on div "Modelo 303 trimestral 2025 2025 Periodo IVA Soportado Base Imponible (Soportado…" at bounding box center [810, 232] width 1515 height 236
click at [28, 265] on div "Validaciones Documentos Documentos Presupuestos Pedidos Albaranes Facturas Fact…" at bounding box center [26, 301] width 44 height 453
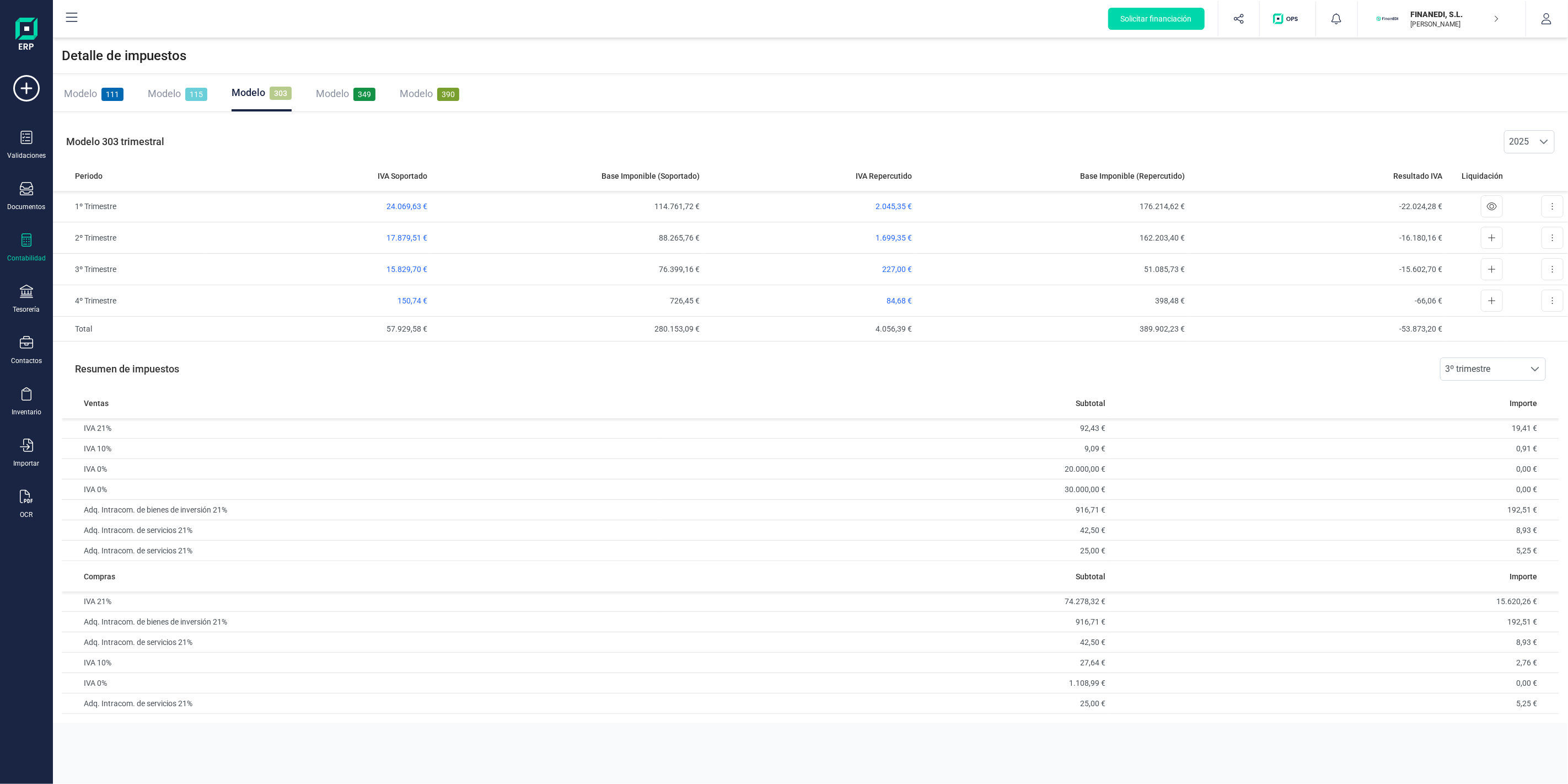
click at [8, 249] on div "Contabilidad" at bounding box center [26, 248] width 44 height 29
click at [122, 162] on span "Libro diario" at bounding box center [119, 160] width 68 height 13
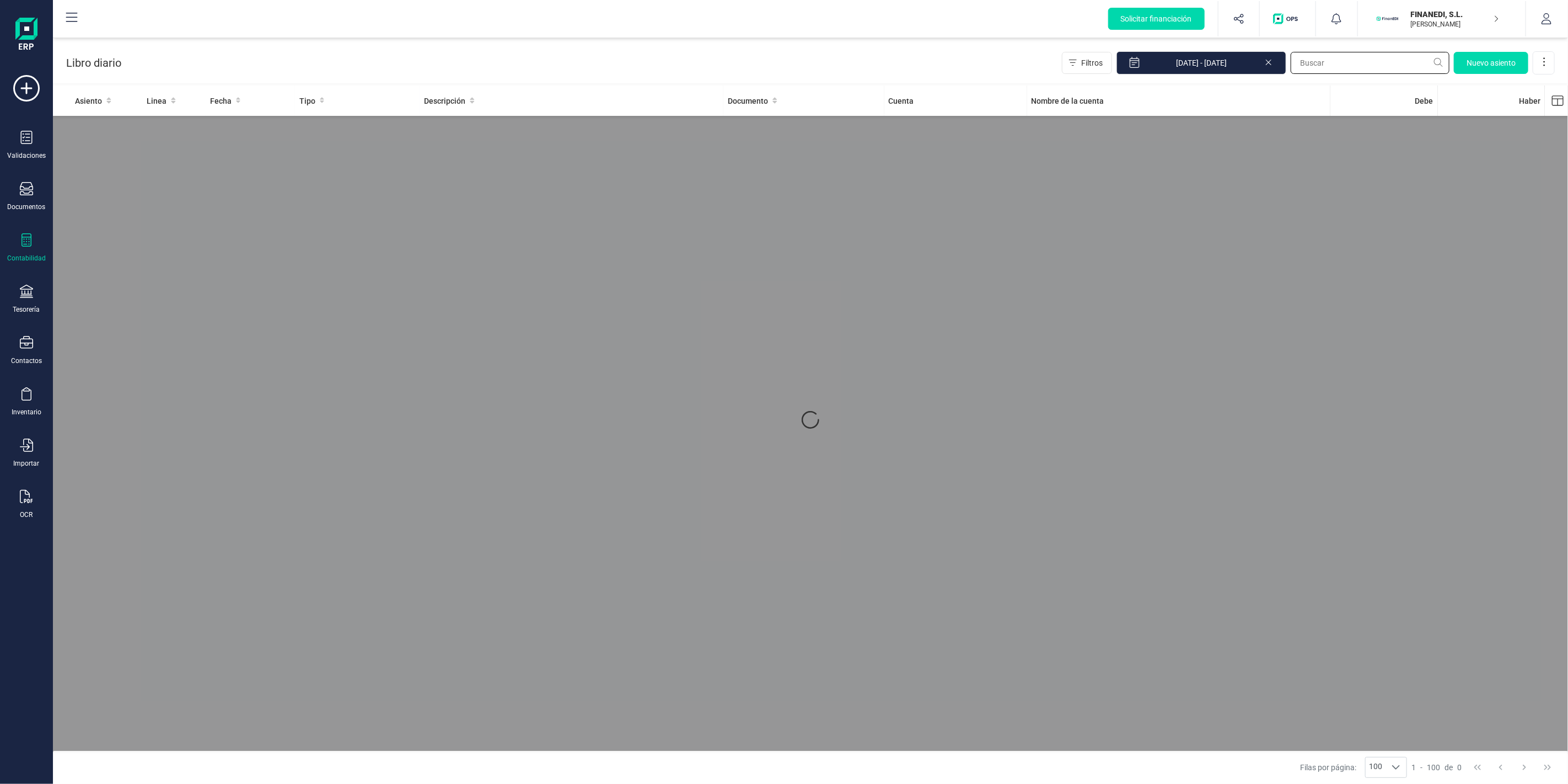
click at [1388, 55] on input "text" at bounding box center [1370, 62] width 158 height 22
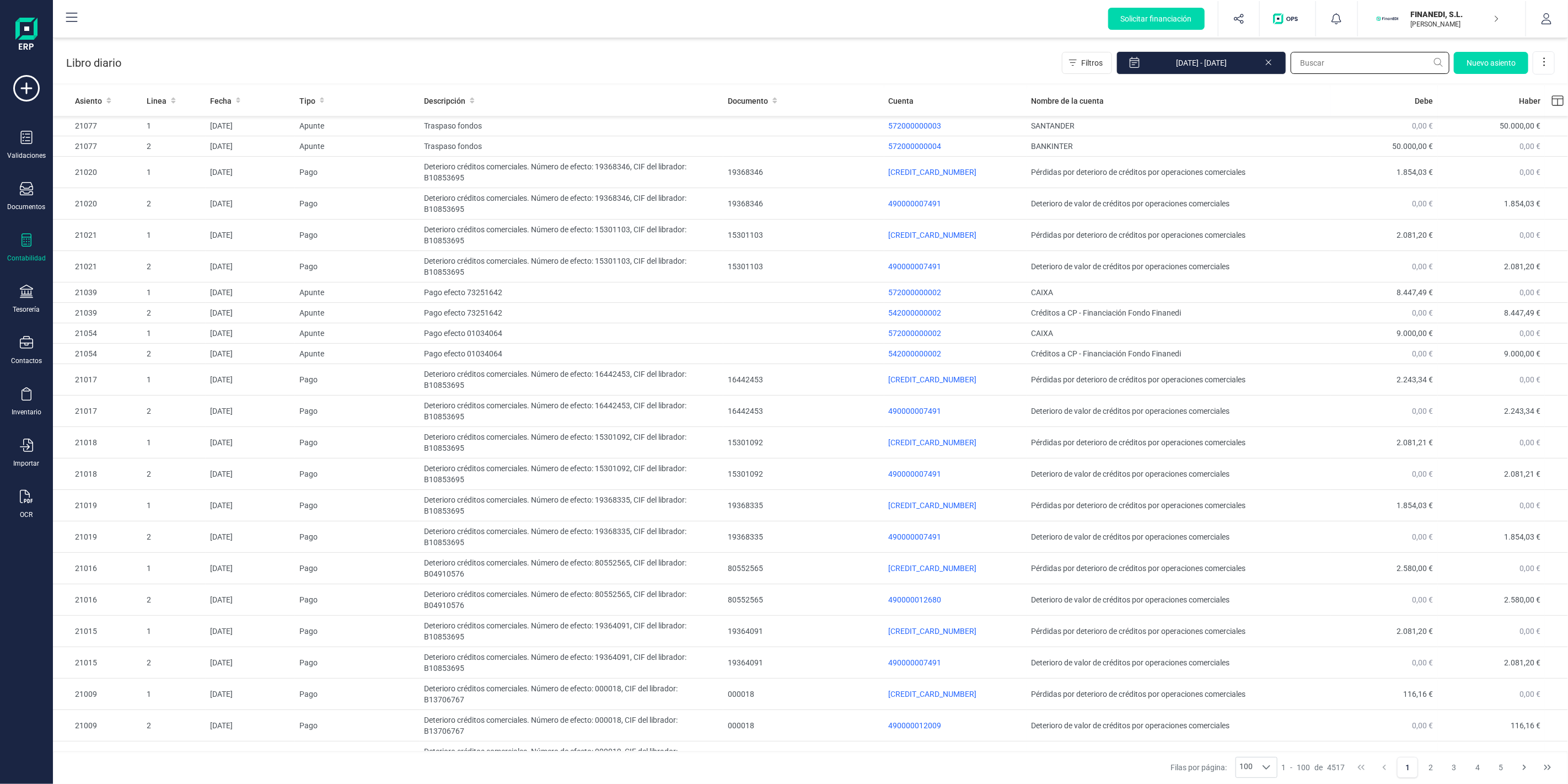
paste input "15013"
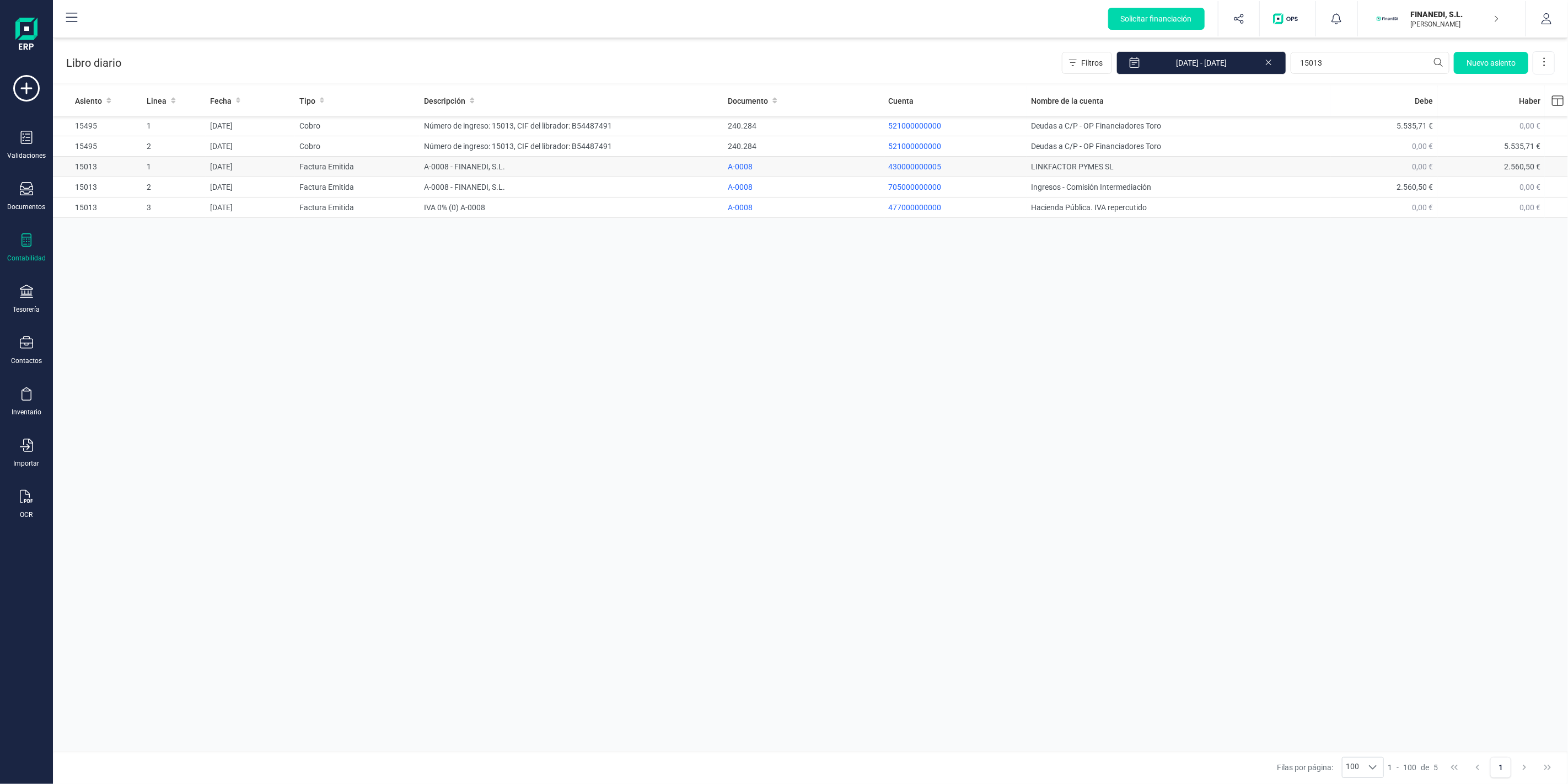
click at [571, 165] on td "A-0008 - FINANEDI, S.L." at bounding box center [571, 167] width 304 height 21
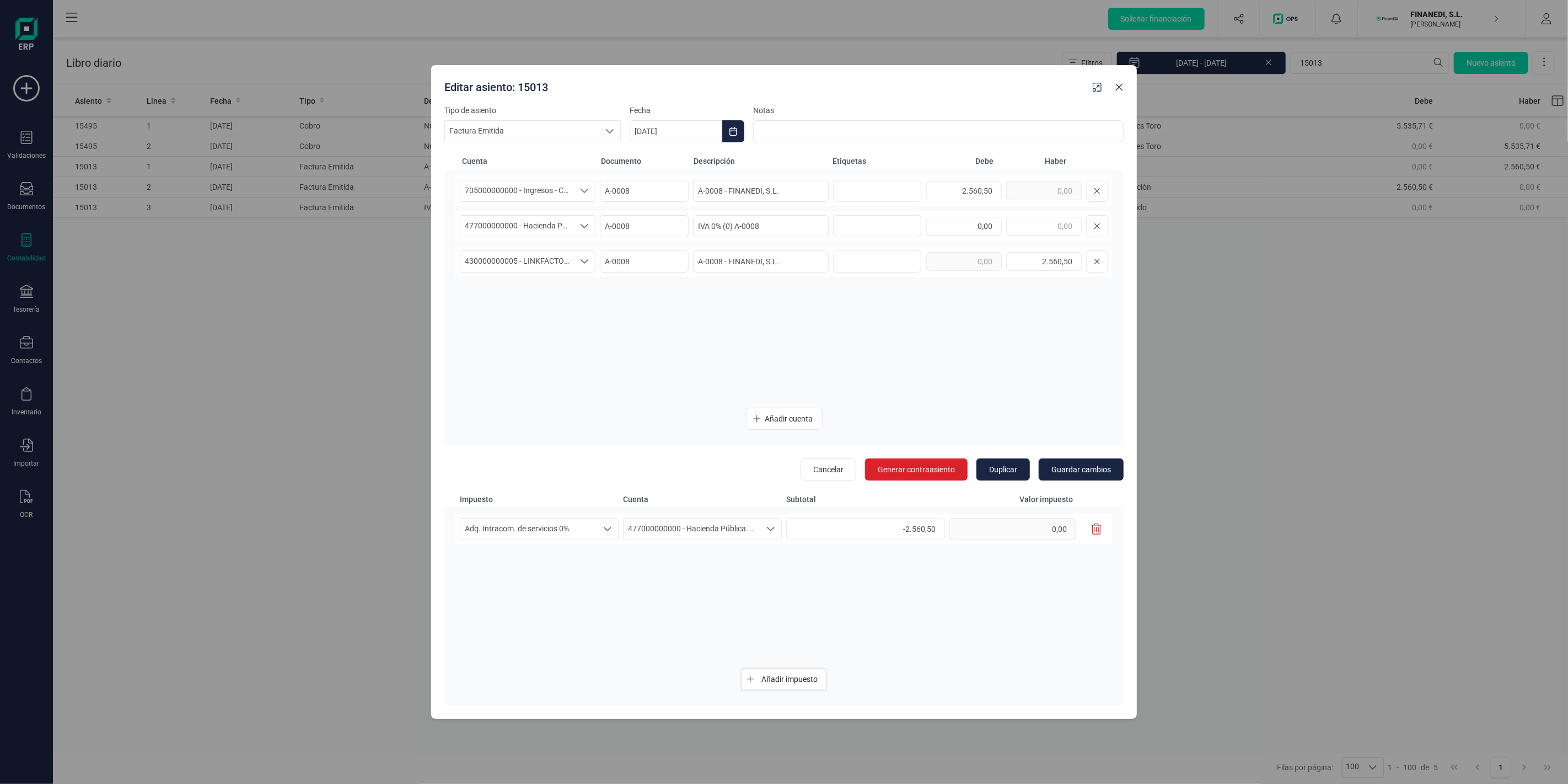
click at [1121, 94] on button "Close" at bounding box center [1119, 87] width 17 height 17
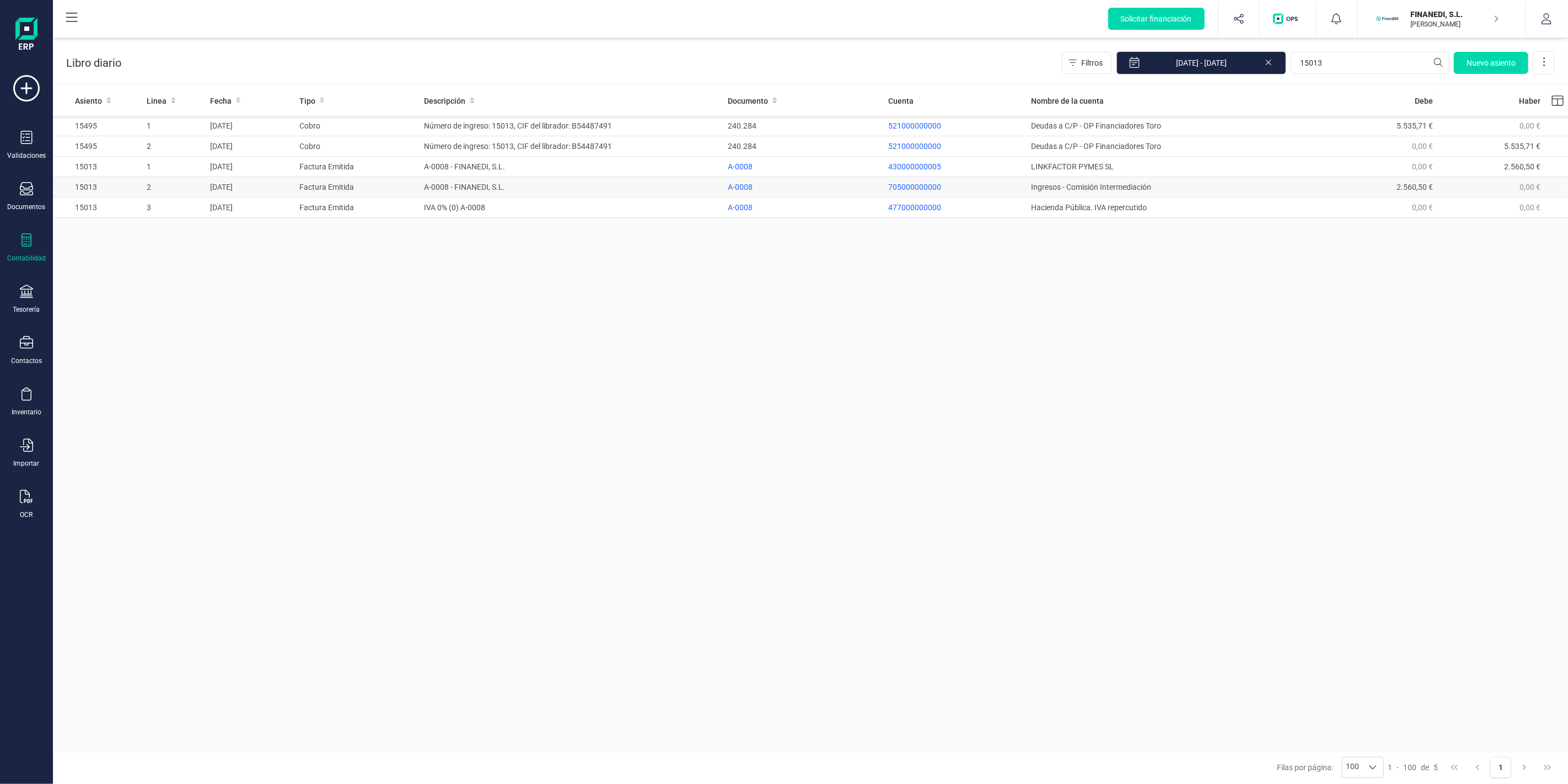
click at [603, 177] on td "A-0008 - FINANEDI, S.L." at bounding box center [571, 187] width 304 height 21
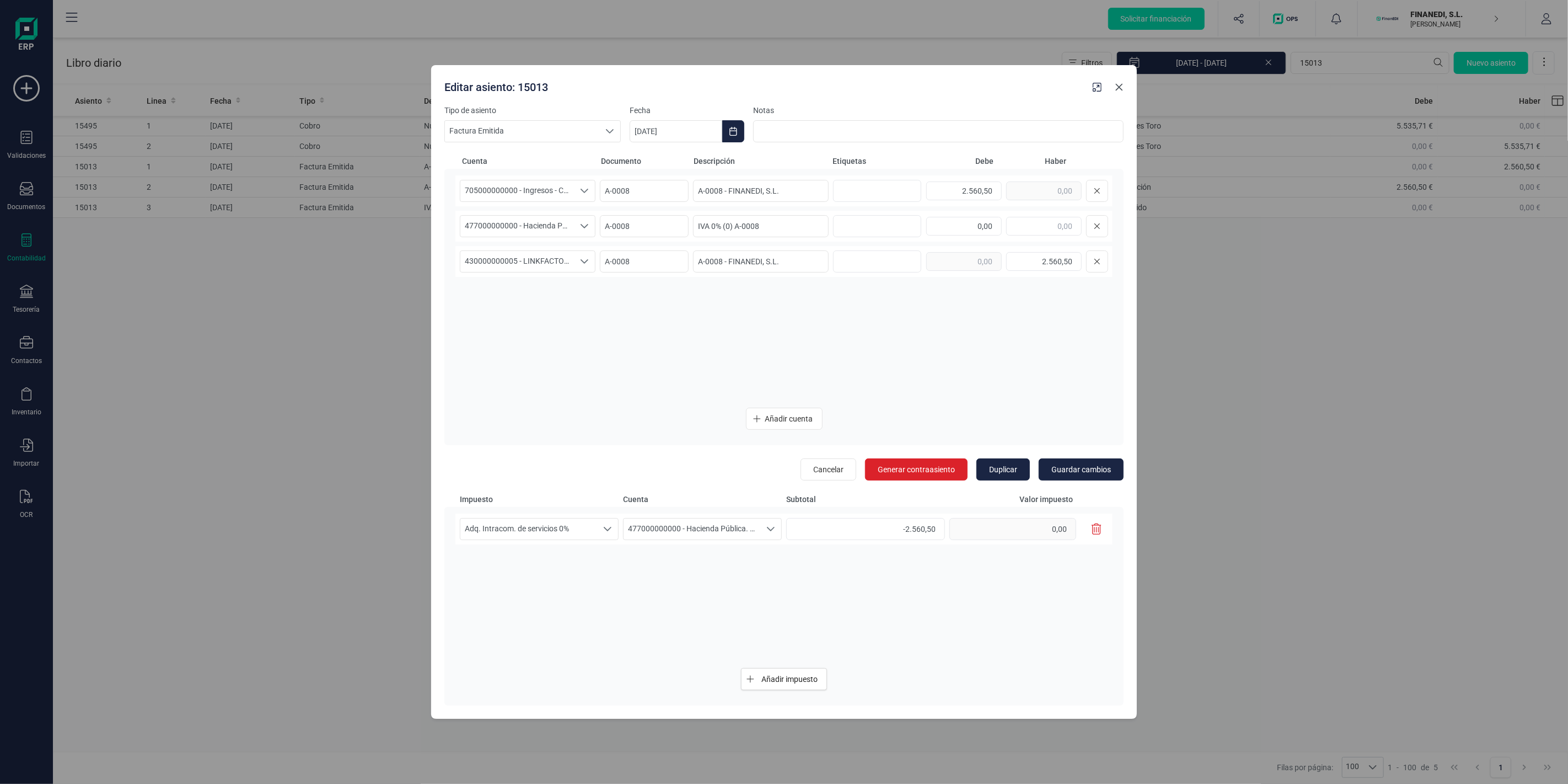
click at [1118, 86] on icon "Close" at bounding box center [1120, 87] width 7 height 7
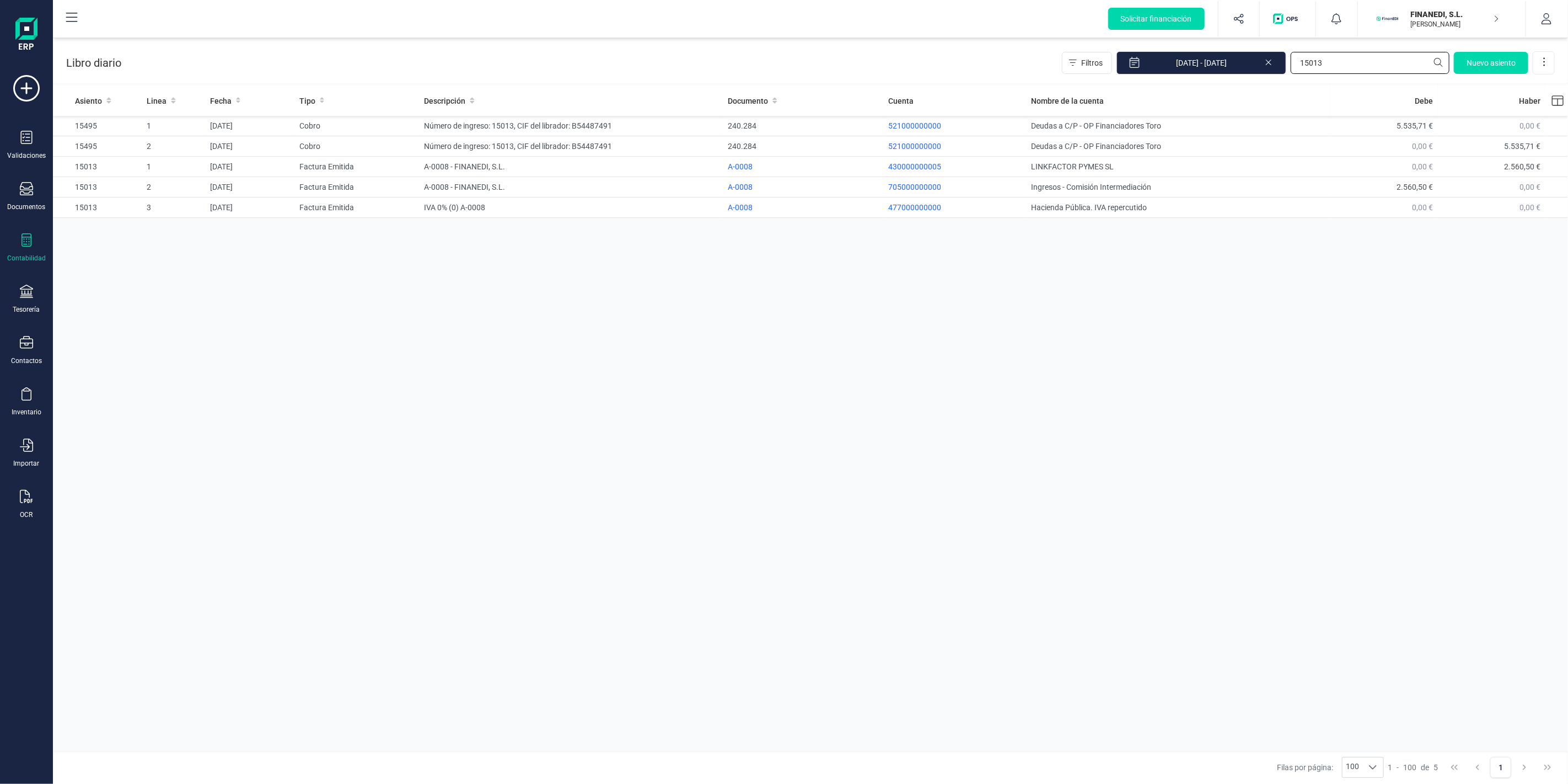
click at [1311, 67] on input "15013" at bounding box center [1370, 62] width 158 height 22
paste input "2877"
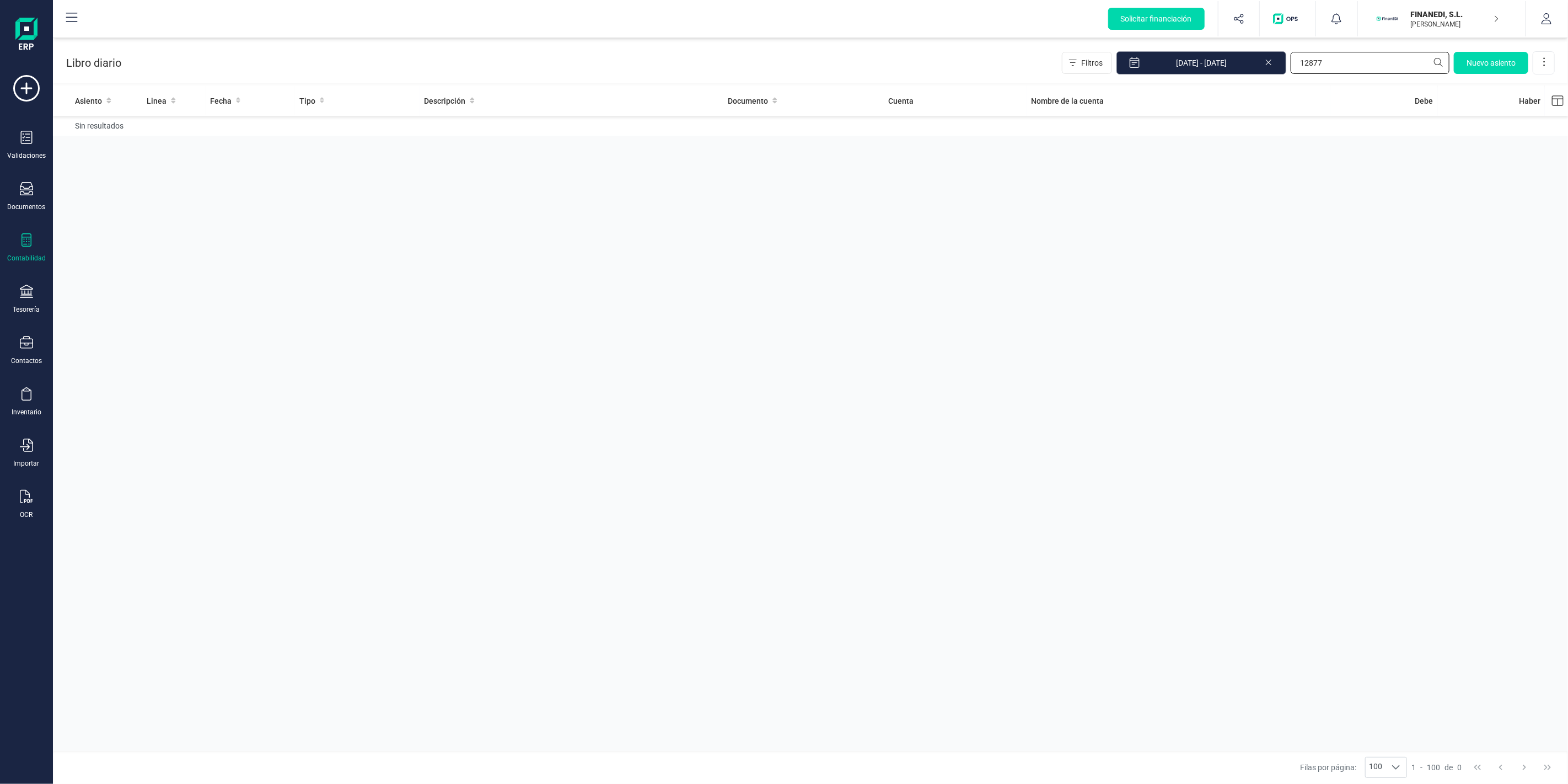
type input "12877"
click at [1263, 64] on div "[DATE] - [DATE]" at bounding box center [1201, 62] width 170 height 23
click at [1271, 62] on icon at bounding box center [1268, 61] width 9 height 11
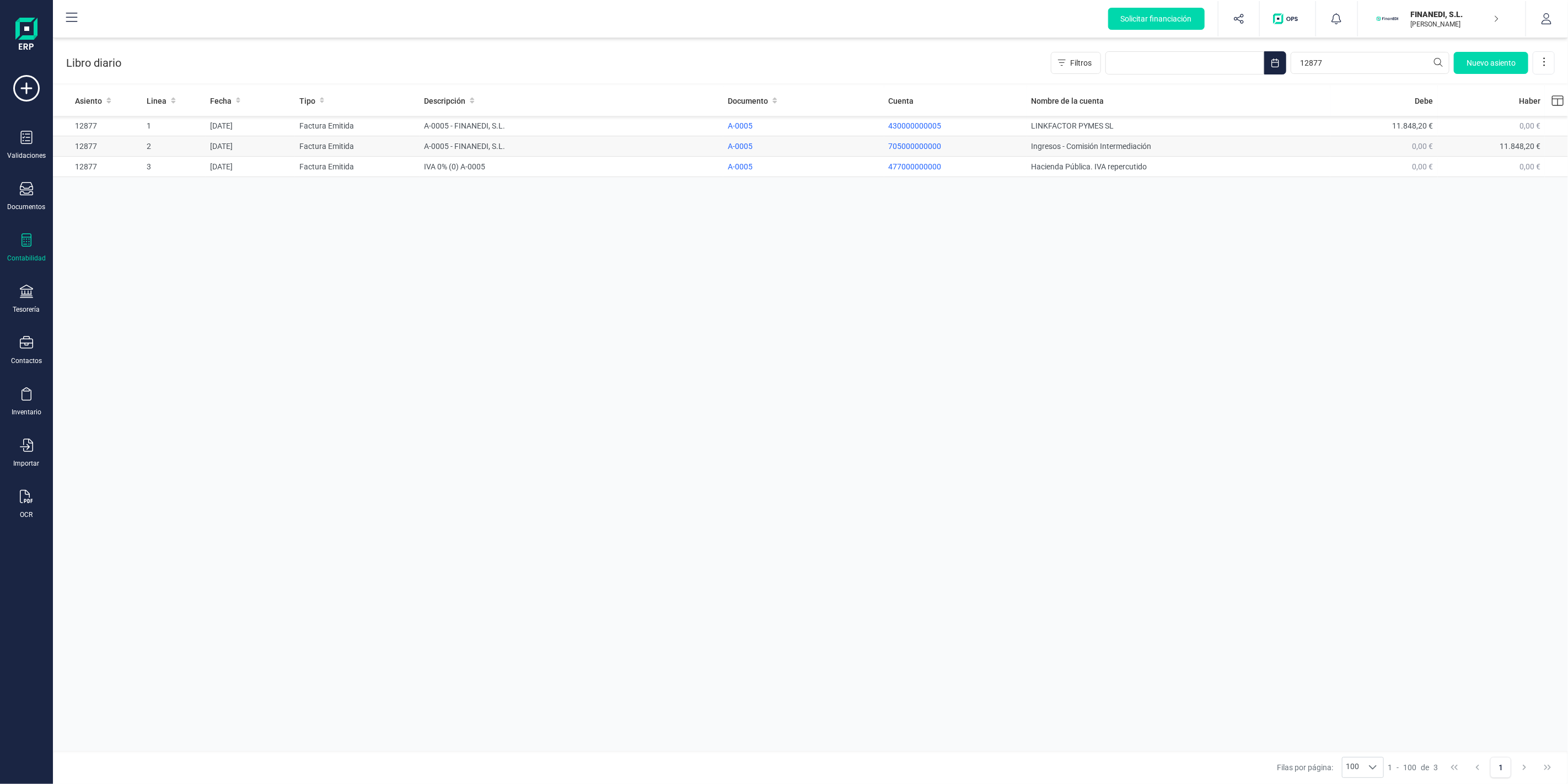
click at [637, 142] on td "A-0005 - FINANEDI, S.L." at bounding box center [571, 146] width 304 height 21
click at [1336, 58] on input "12877" at bounding box center [1370, 62] width 158 height 22
paste input "4460"
type input "14460"
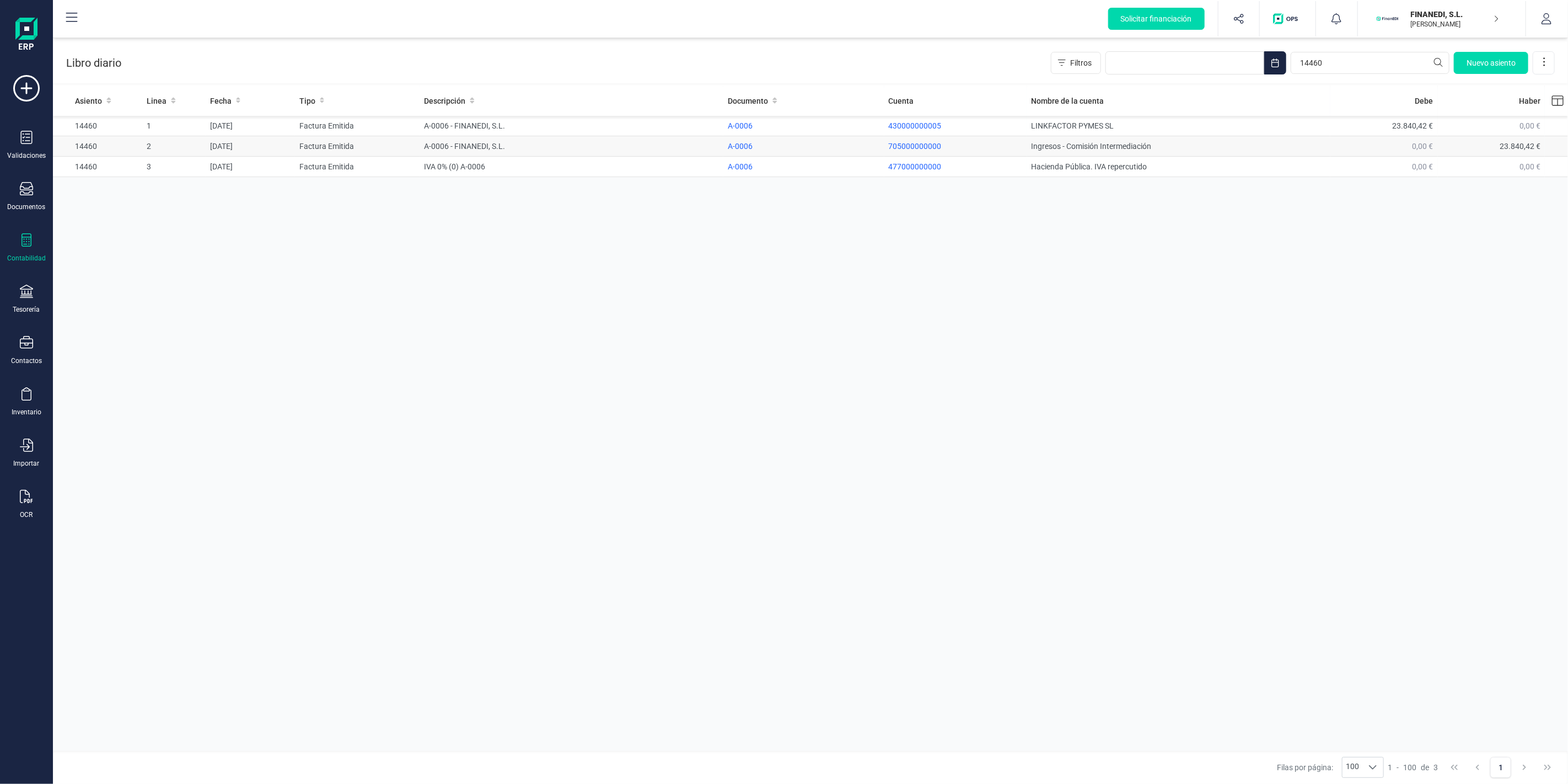
click at [562, 146] on td "A-0006 - FINANEDI, S.L." at bounding box center [571, 146] width 304 height 21
click at [1317, 54] on input "14460" at bounding box center [1370, 62] width 158 height 22
paste input "5014"
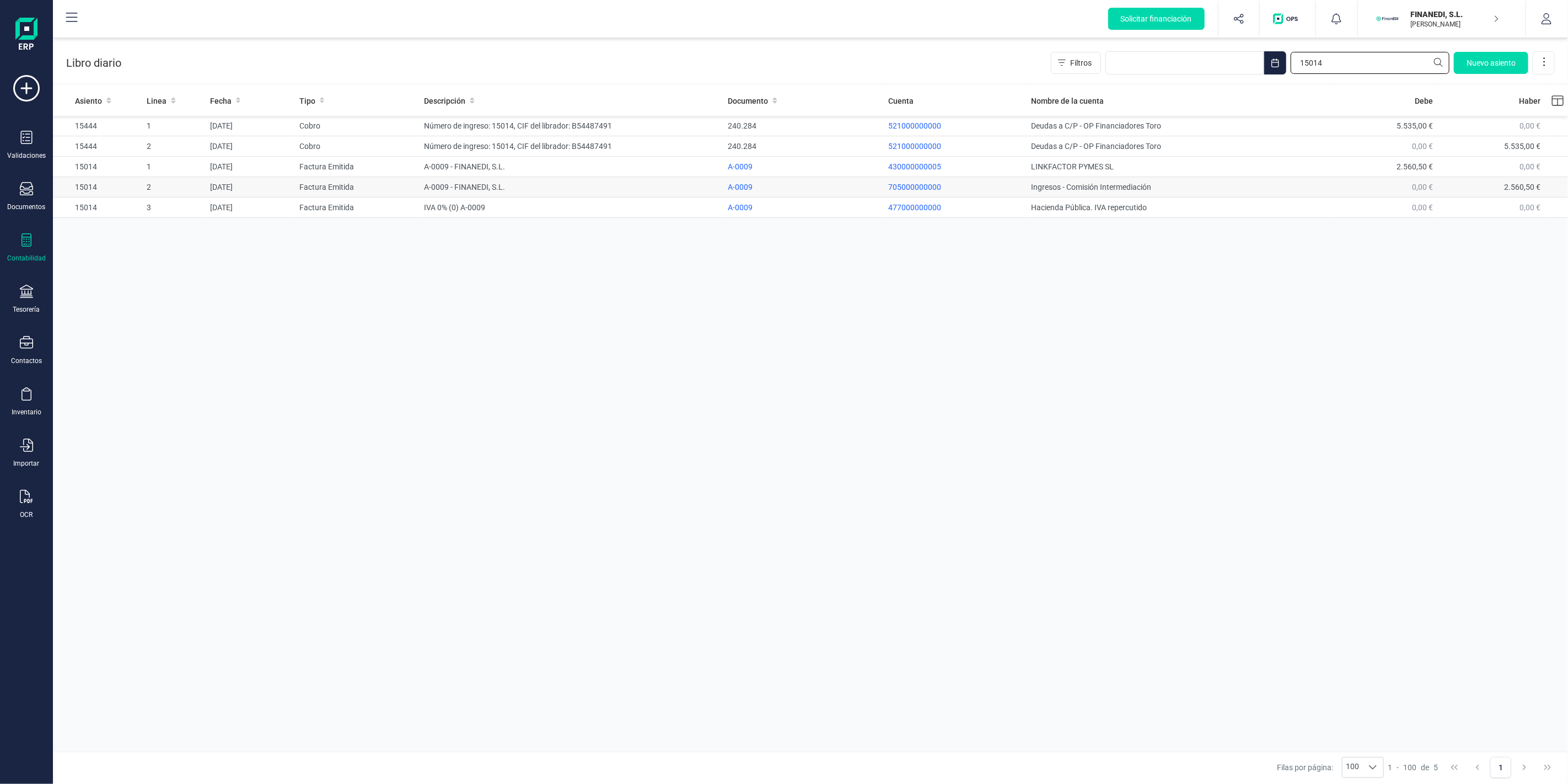
type input "15014"
click at [600, 186] on td "A-0009 - FINANEDI, S.L." at bounding box center [571, 187] width 304 height 21
click at [1307, 60] on input "15014" at bounding box center [1370, 62] width 158 height 22
paste input "09"
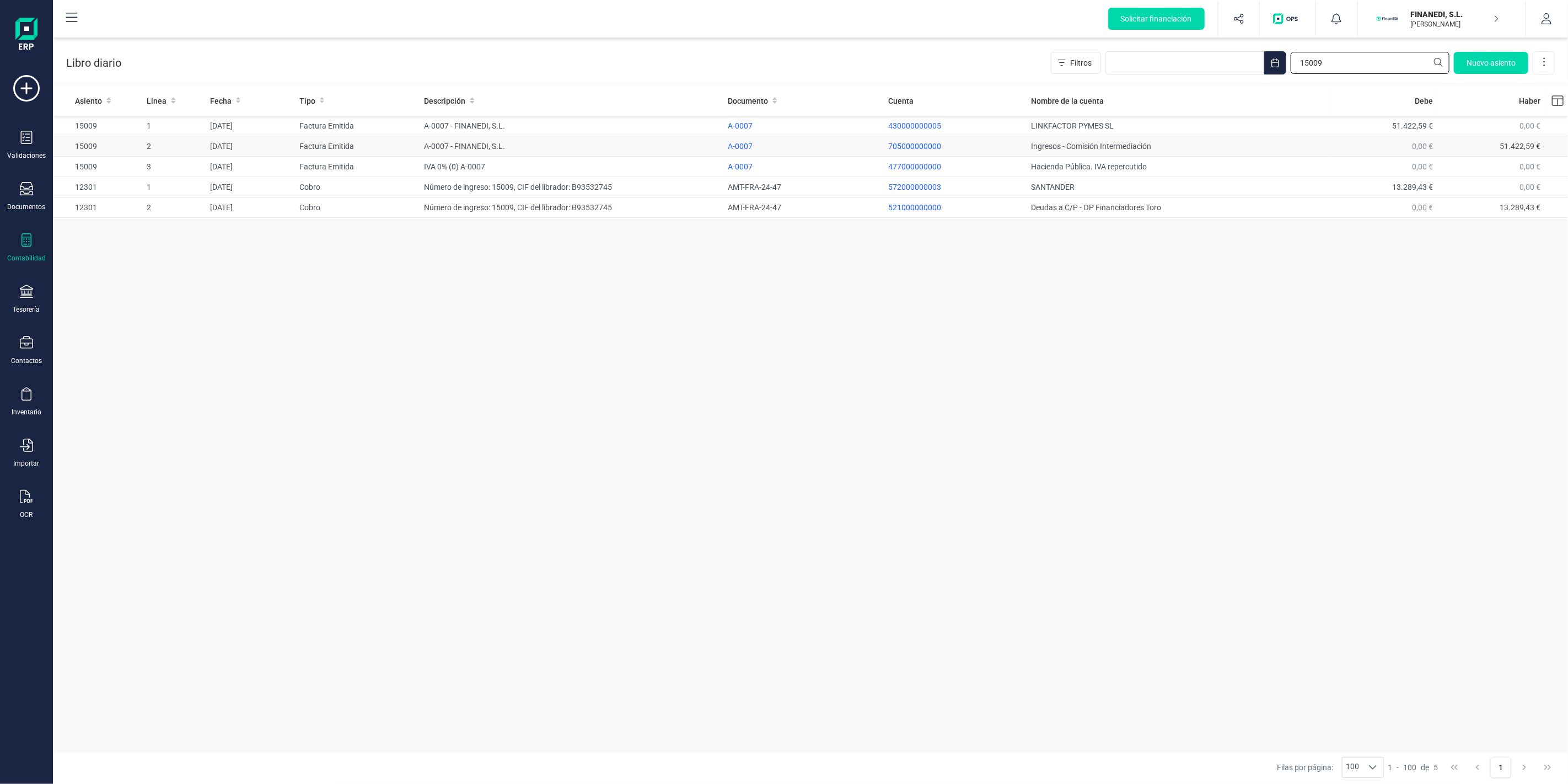
type input "15009"
click at [537, 147] on td "A-0007 - FINANEDI, S.L." at bounding box center [571, 146] width 304 height 21
click at [1336, 58] on input "15009" at bounding box center [1370, 62] width 158 height 22
paste input "334"
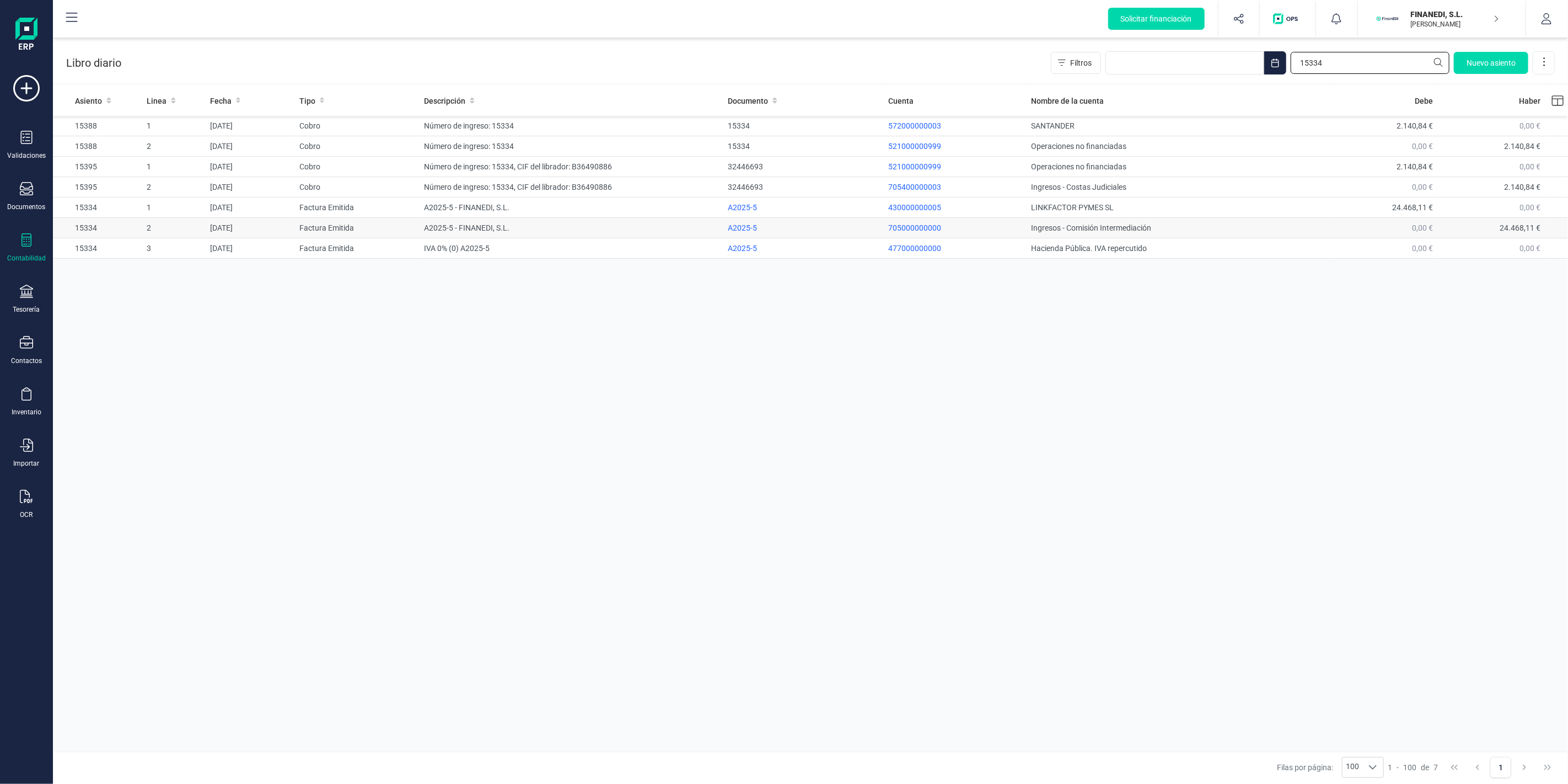
type input "15334"
click at [465, 235] on td "A2025-5 - FINANEDI, S.L." at bounding box center [571, 229] width 304 height 21
click at [1338, 64] on input "15334" at bounding box center [1370, 62] width 158 height 22
paste input "2745"
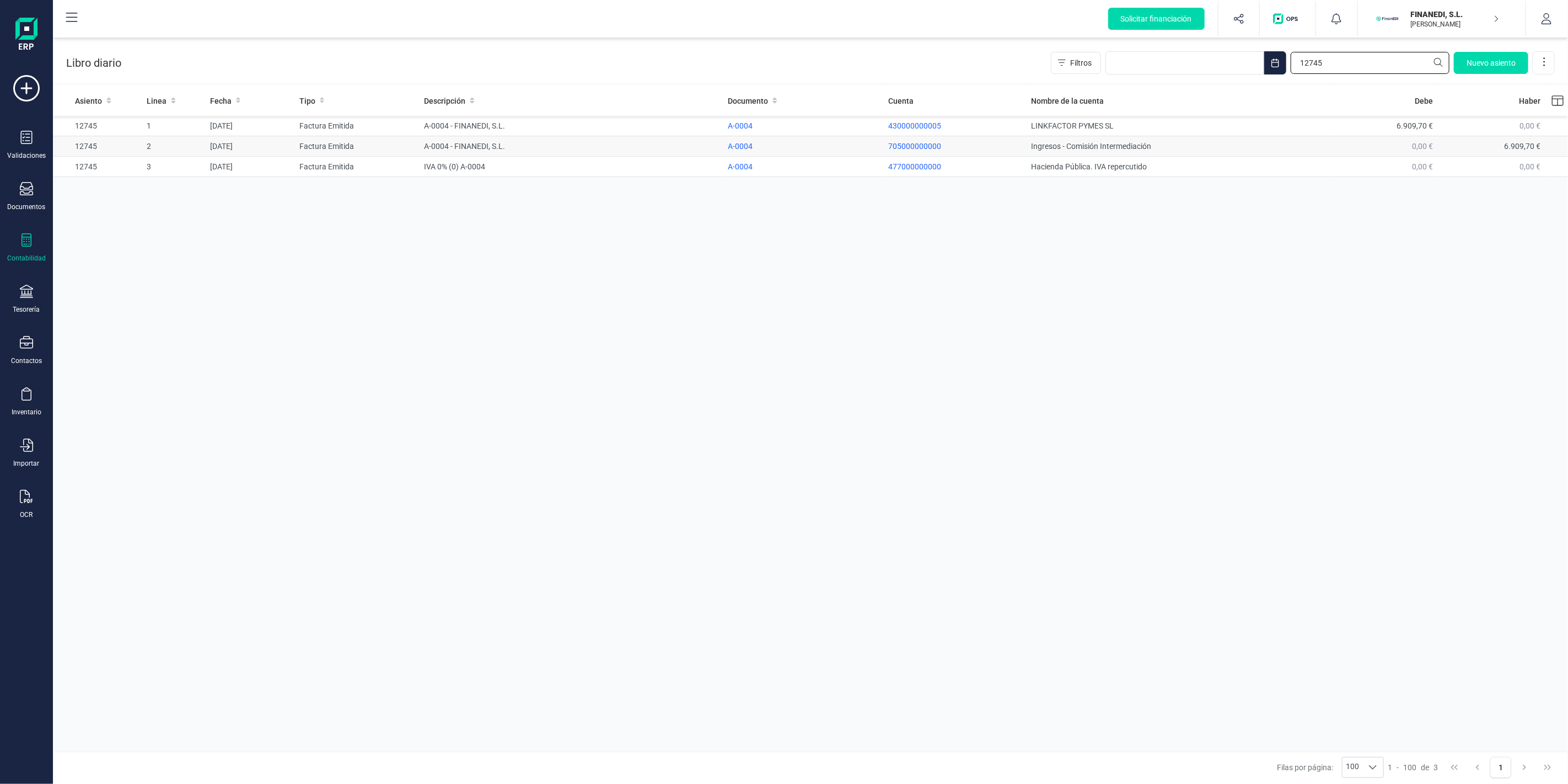
type input "12745"
click at [509, 148] on td "A-0004 - FINANEDI, S.L." at bounding box center [571, 146] width 304 height 21
click at [1351, 49] on div "Libro diario Filtros 12745 Nuevo asiento" at bounding box center [810, 61] width 1515 height 45
click at [1344, 61] on input "12745" at bounding box center [1370, 62] width 158 height 22
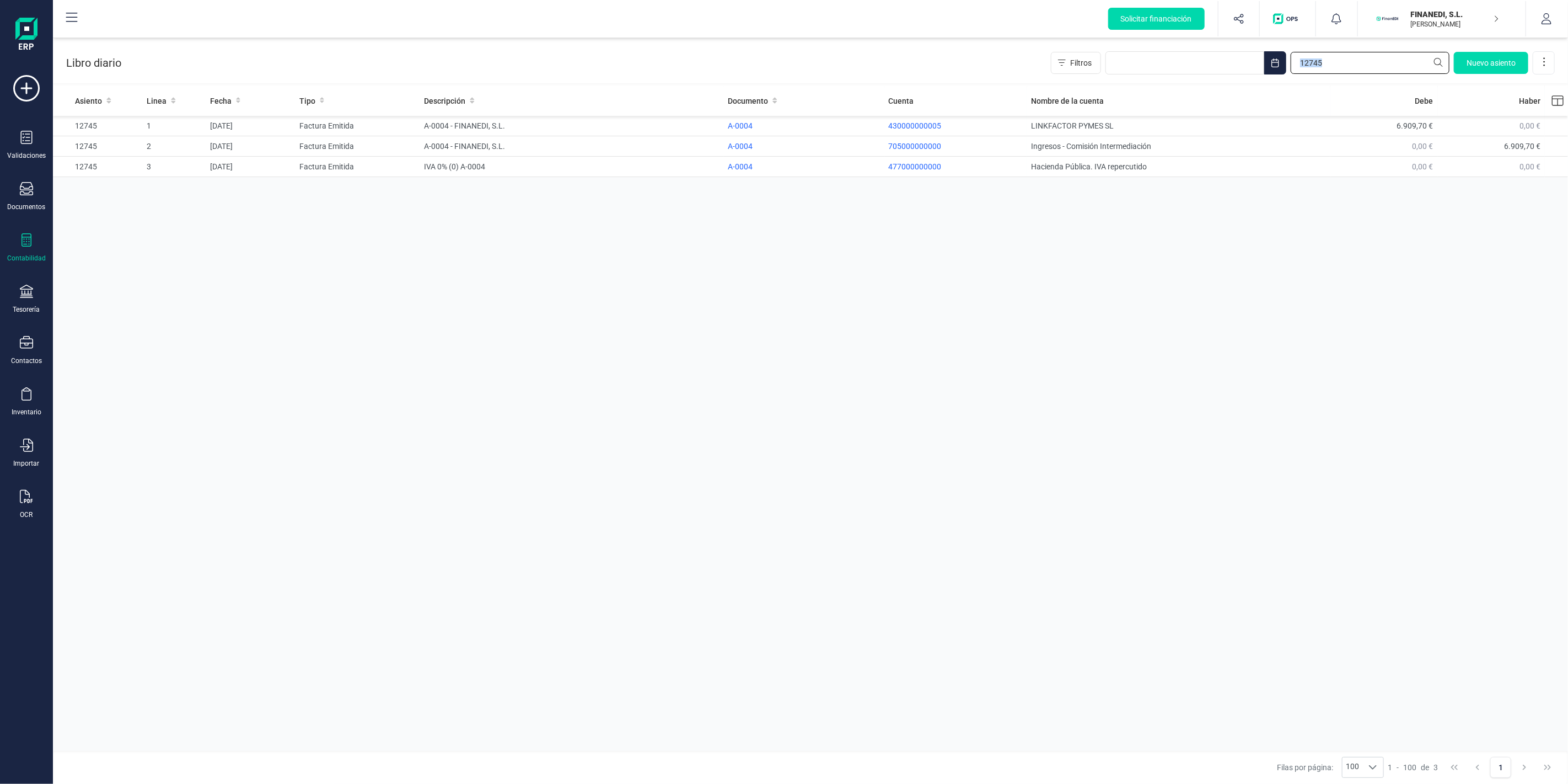
click at [1344, 61] on input "12745" at bounding box center [1370, 62] width 158 height 22
click at [1299, 60] on input "12745" at bounding box center [1370, 62] width 158 height 22
click at [1300, 60] on input "12745" at bounding box center [1370, 62] width 158 height 22
click at [1311, 62] on input "12745" at bounding box center [1370, 62] width 158 height 22
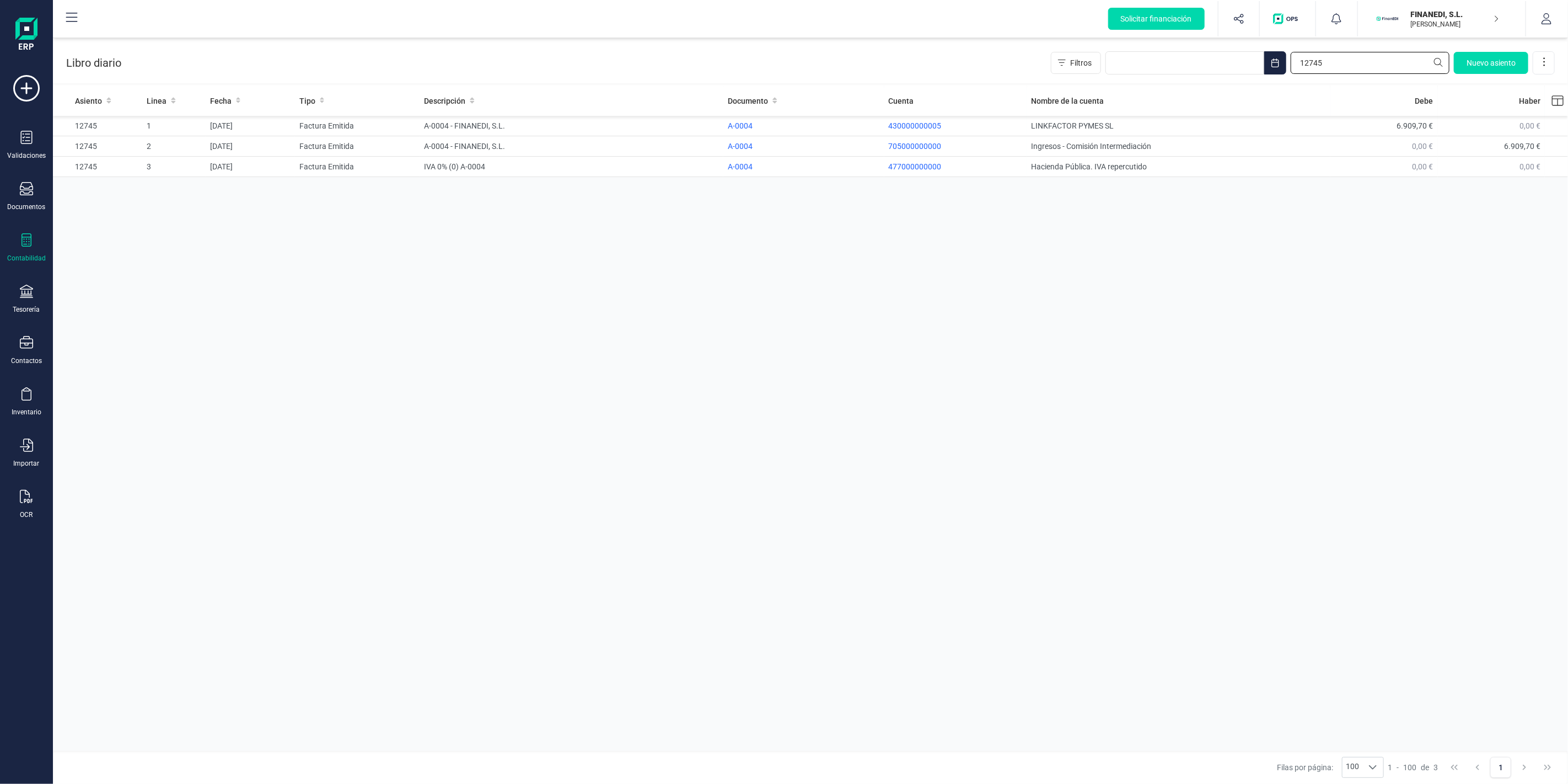
click at [1311, 62] on input "12745" at bounding box center [1370, 62] width 158 height 22
paste input "5517"
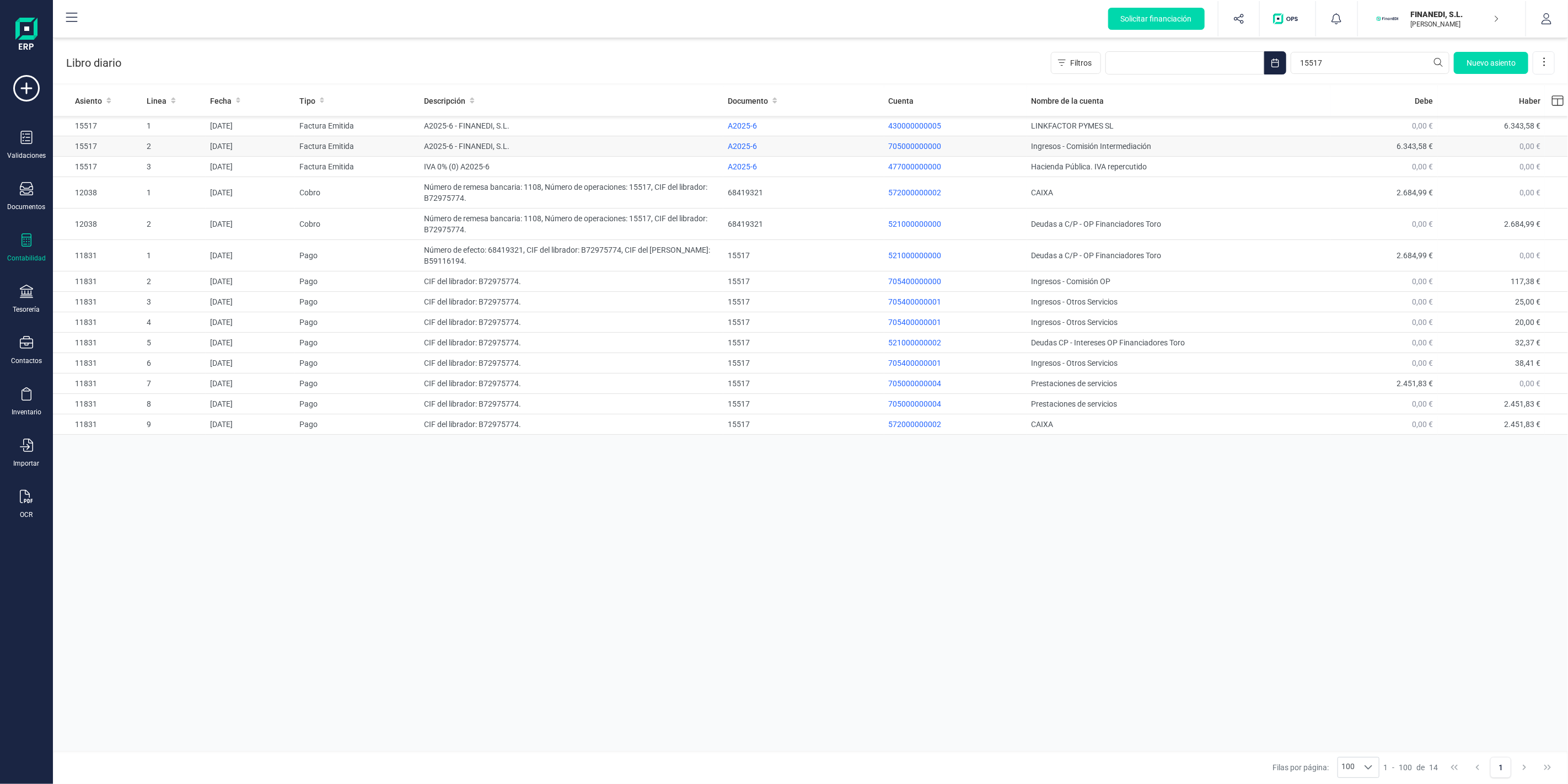
click at [559, 145] on td "A2025-6 - FINANEDI, S.L." at bounding box center [571, 146] width 304 height 21
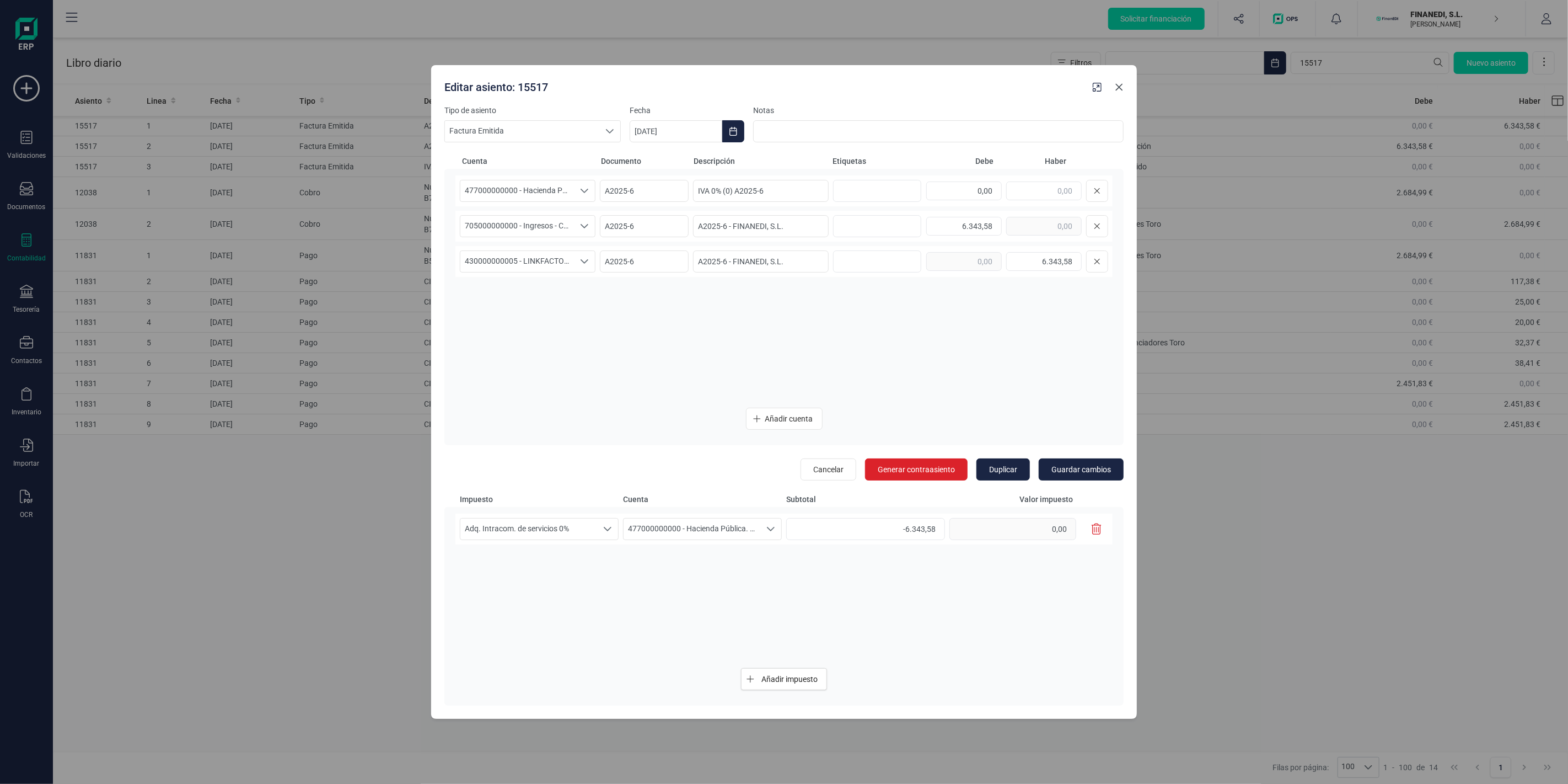
click at [1127, 83] on button "Close" at bounding box center [1119, 87] width 17 height 17
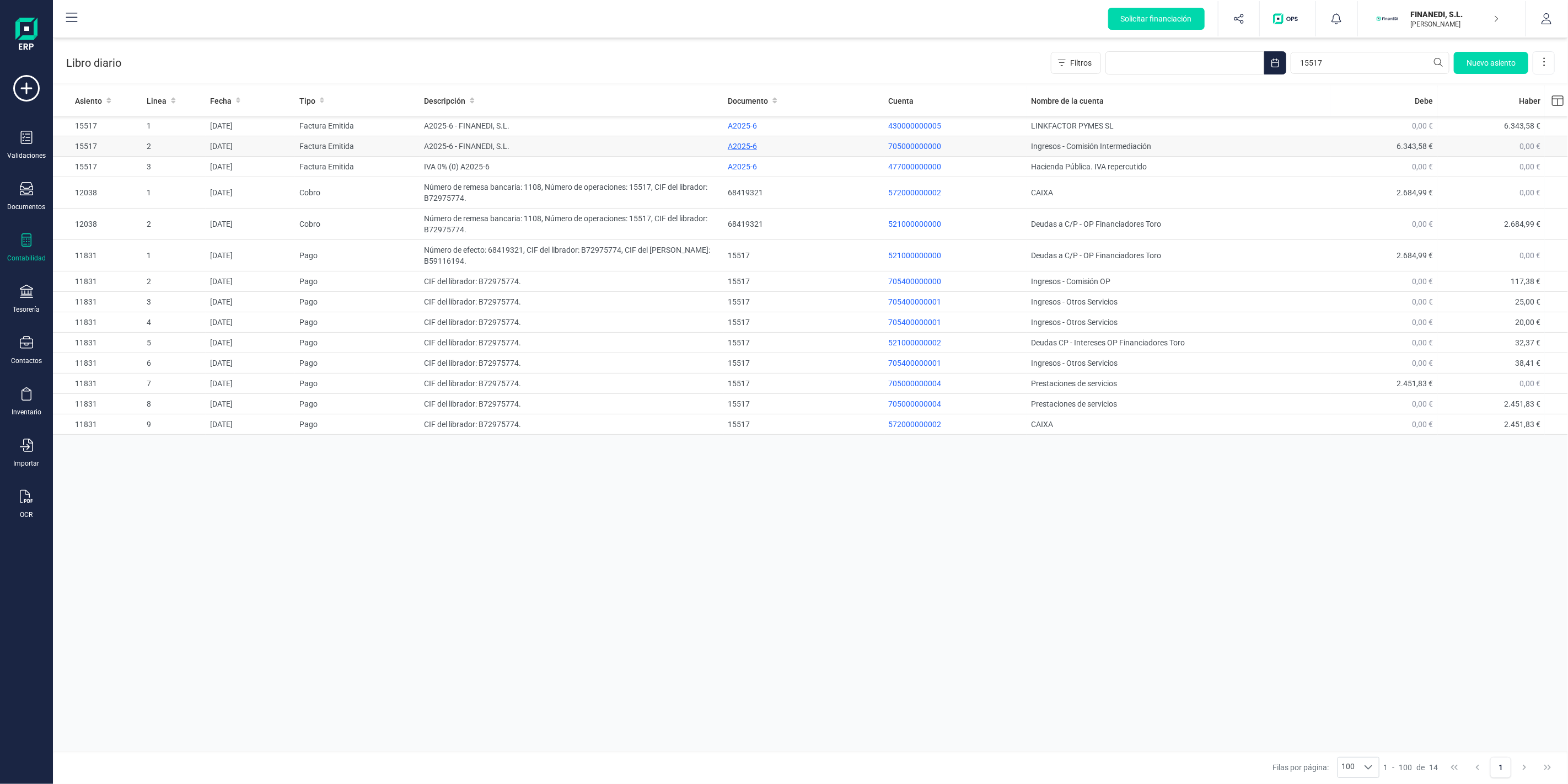
click at [753, 140] on div "A2025-6" at bounding box center [804, 146] width 152 height 11
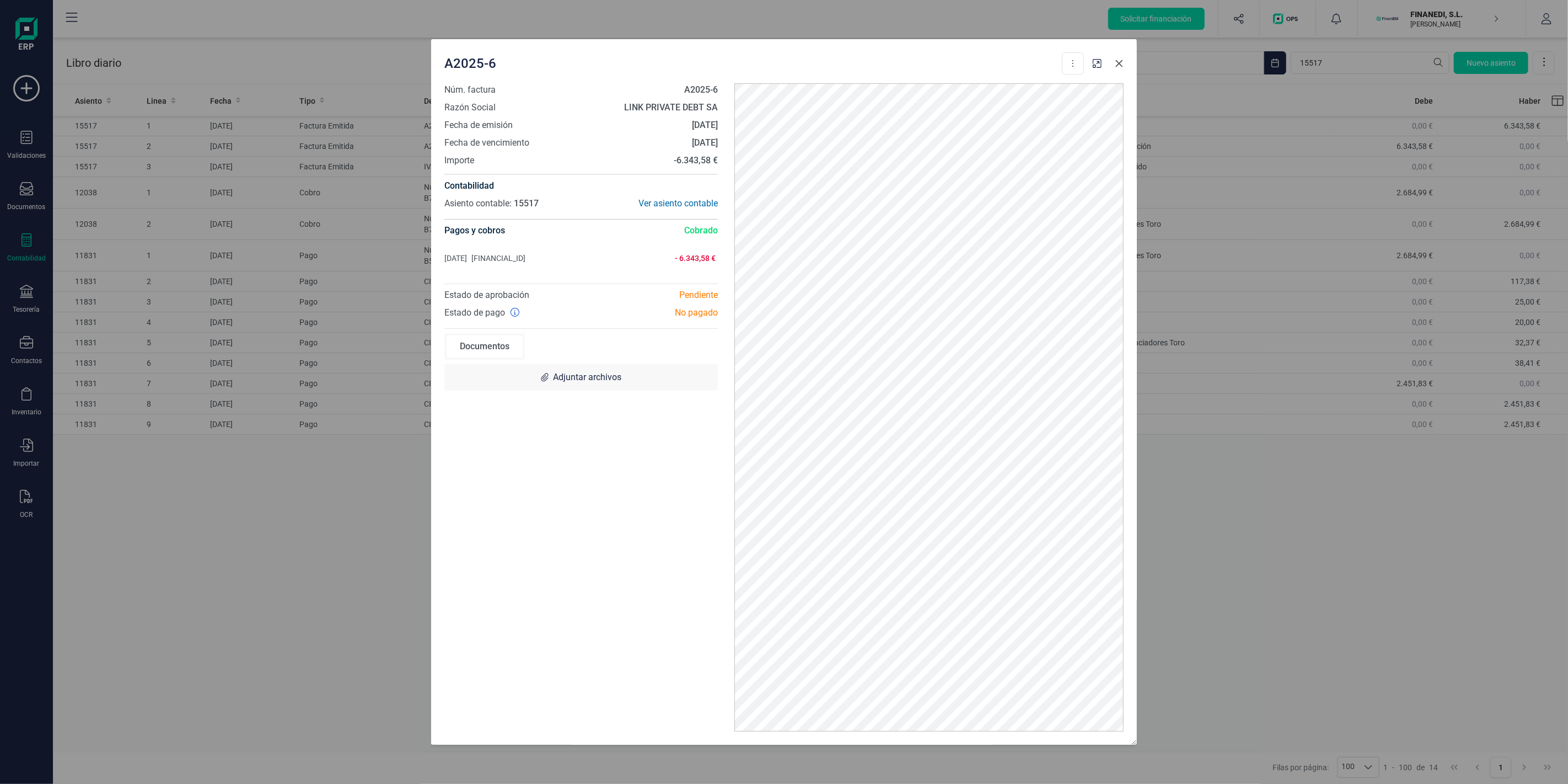
click at [1122, 62] on icon "Close" at bounding box center [1120, 63] width 9 height 9
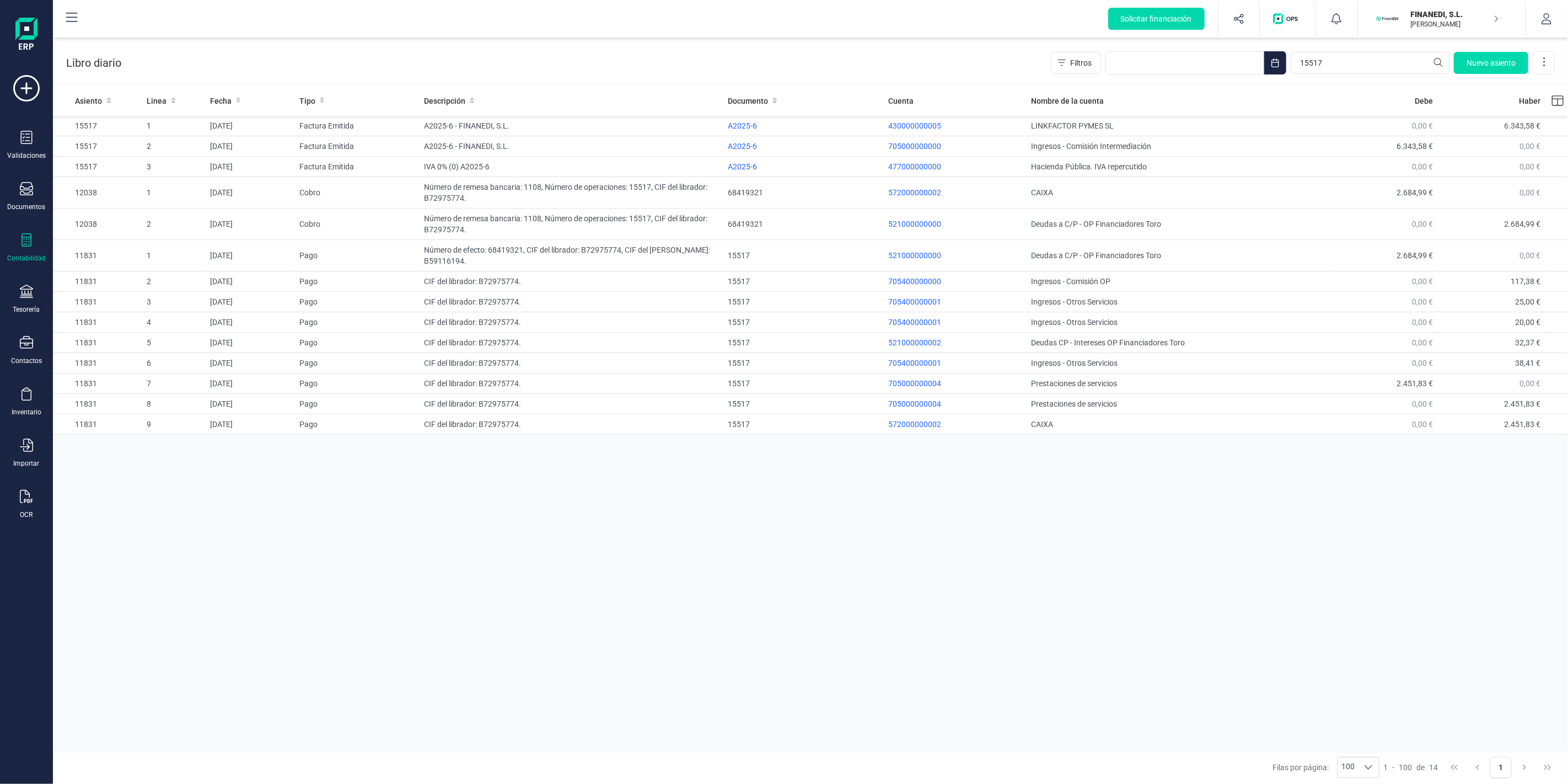
click at [1358, 48] on div "Libro diario Filtros 15517 Nuevo asiento" at bounding box center [810, 61] width 1515 height 45
click at [1345, 63] on input "15517" at bounding box center [1370, 62] width 158 height 22
paste input "49"
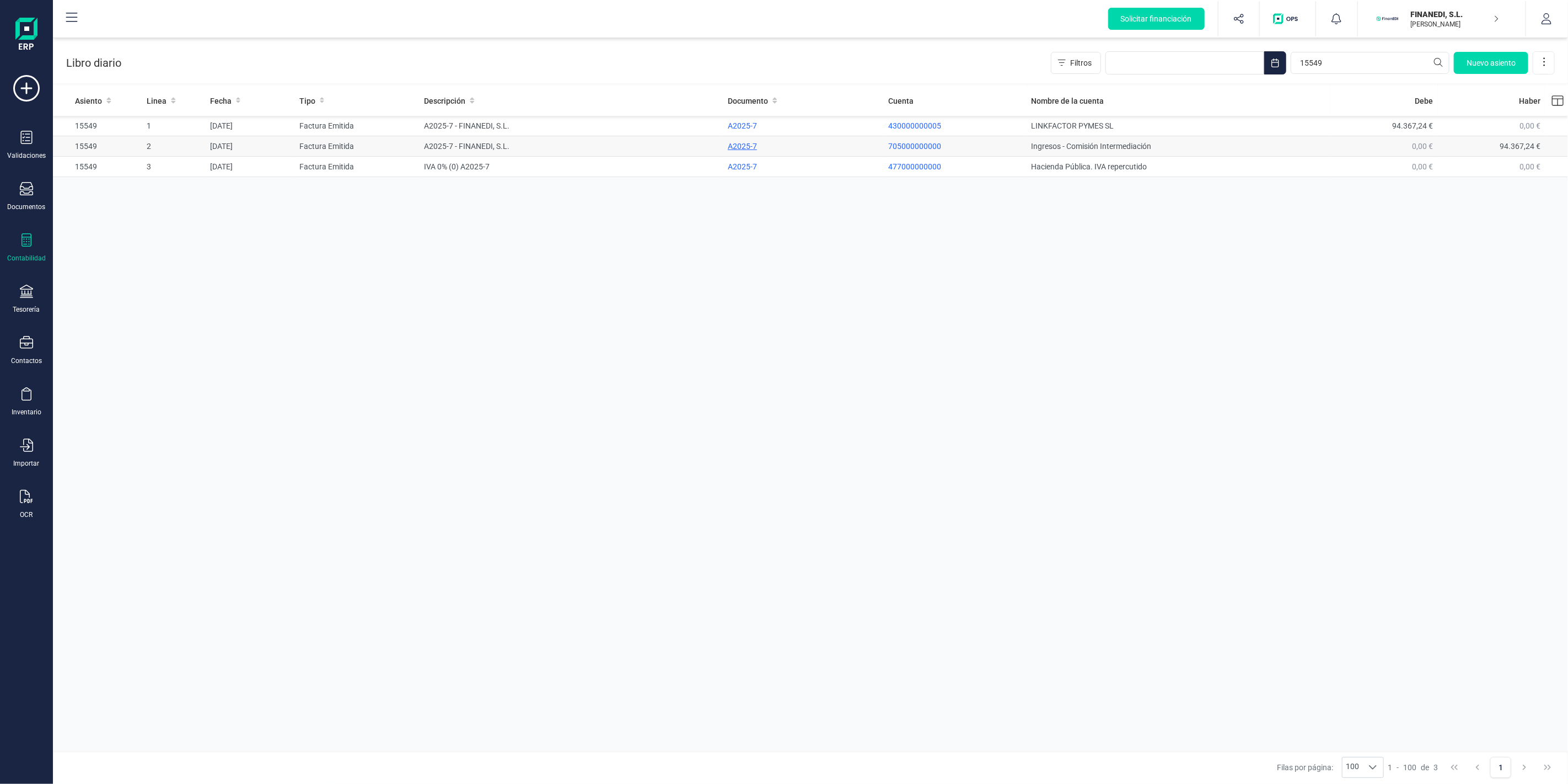
drag, startPoint x: 753, startPoint y: 144, endPoint x: 777, endPoint y: 141, distance: 24.2
click at [753, 144] on div "A2025-7" at bounding box center [804, 146] width 152 height 11
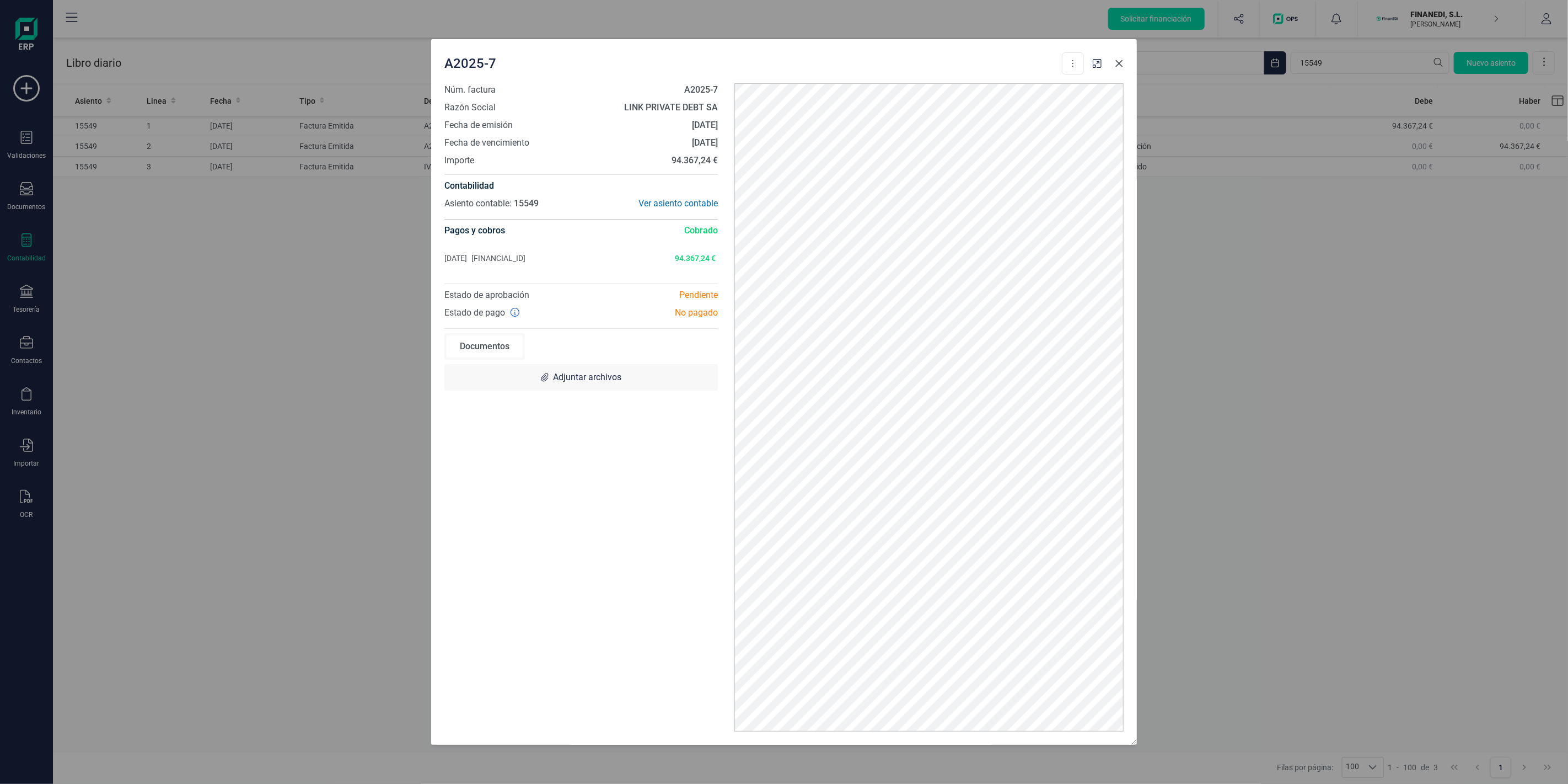
click at [1118, 62] on icon "Close" at bounding box center [1120, 63] width 7 height 7
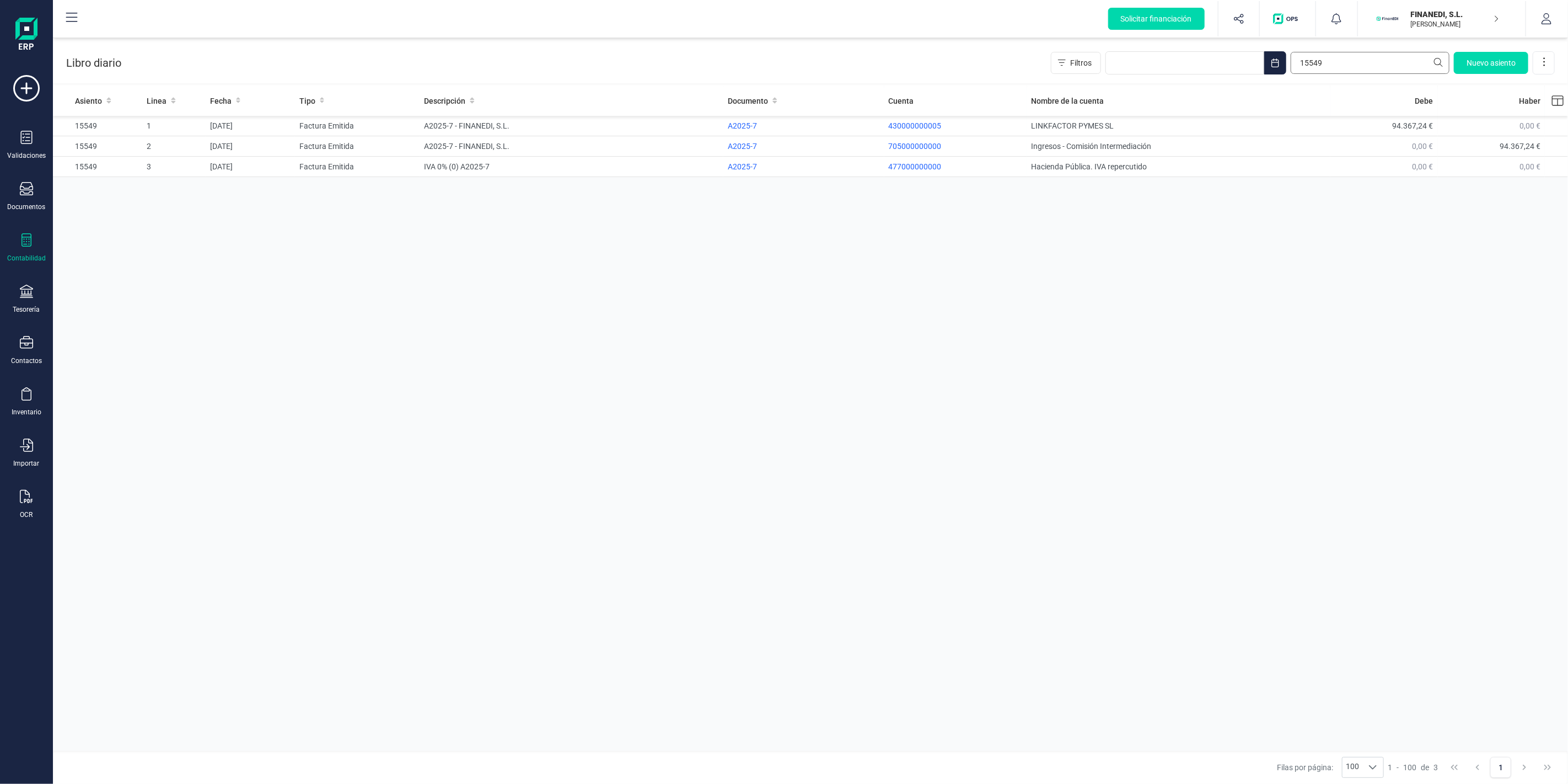
drag, startPoint x: 1350, startPoint y: 77, endPoint x: 1349, endPoint y: 72, distance: 5.1
click at [1350, 77] on div "Libro diario Filtros 15549 Nuevo asiento" at bounding box center [810, 61] width 1515 height 45
click at [1352, 55] on input "15549" at bounding box center [1370, 62] width 158 height 22
paste input "279"
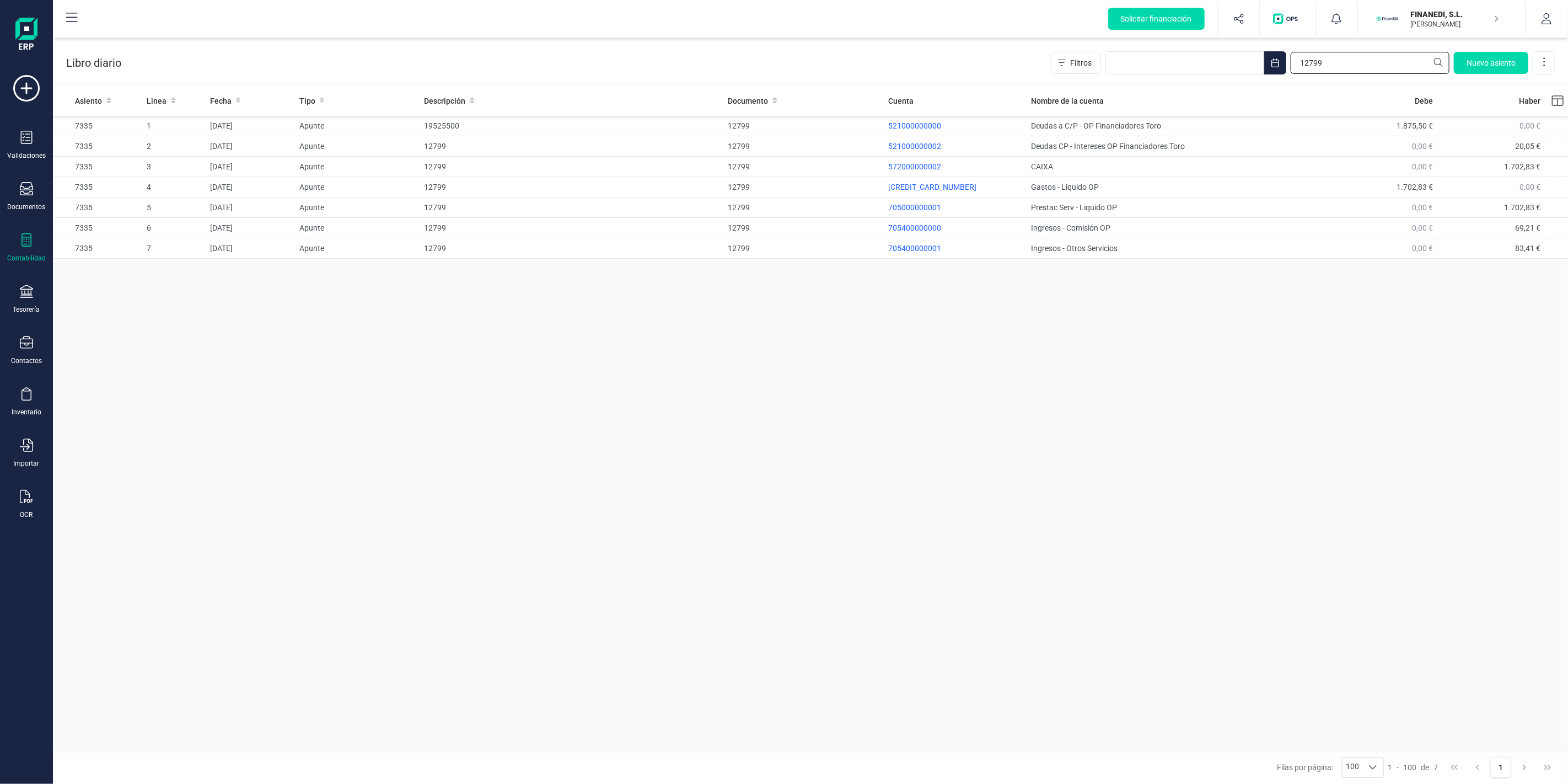
click at [1339, 59] on input "12799" at bounding box center [1370, 62] width 158 height 22
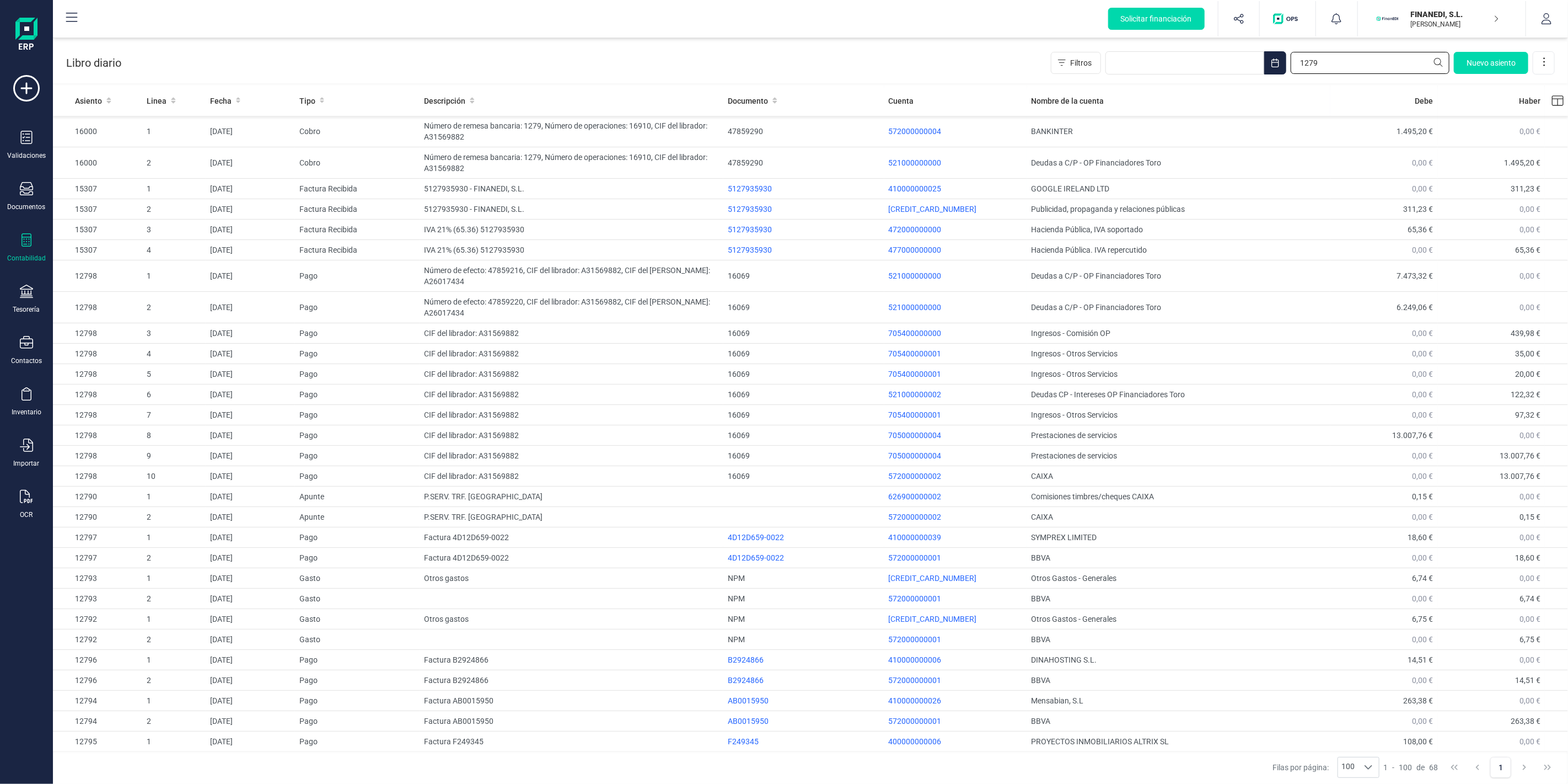
type input "12799"
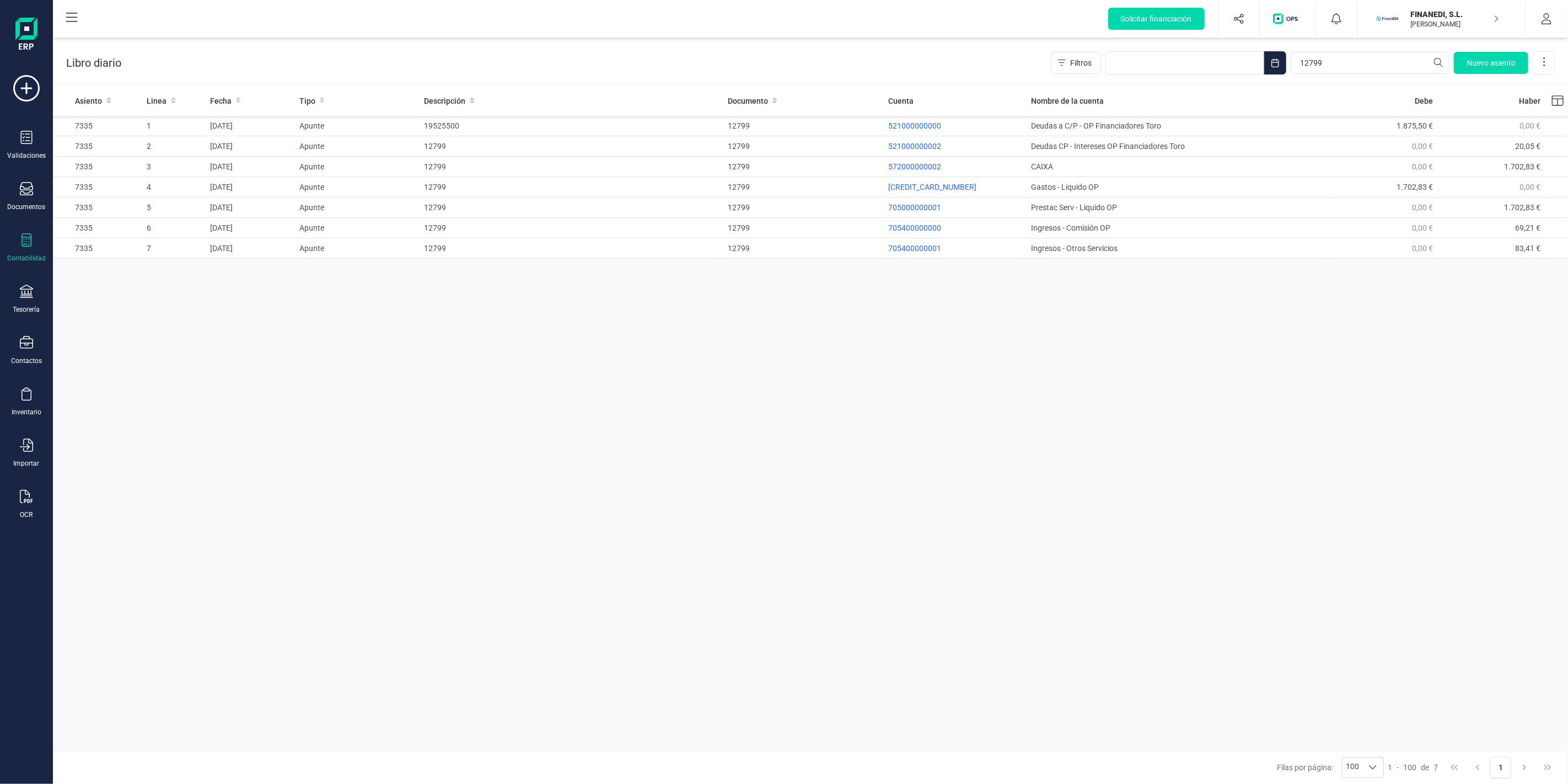
click at [867, 411] on div "Asiento Linea Fecha Tipo Descripción Documento Cuenta Nombre de la cuenta Debe …" at bounding box center [810, 419] width 1515 height 668
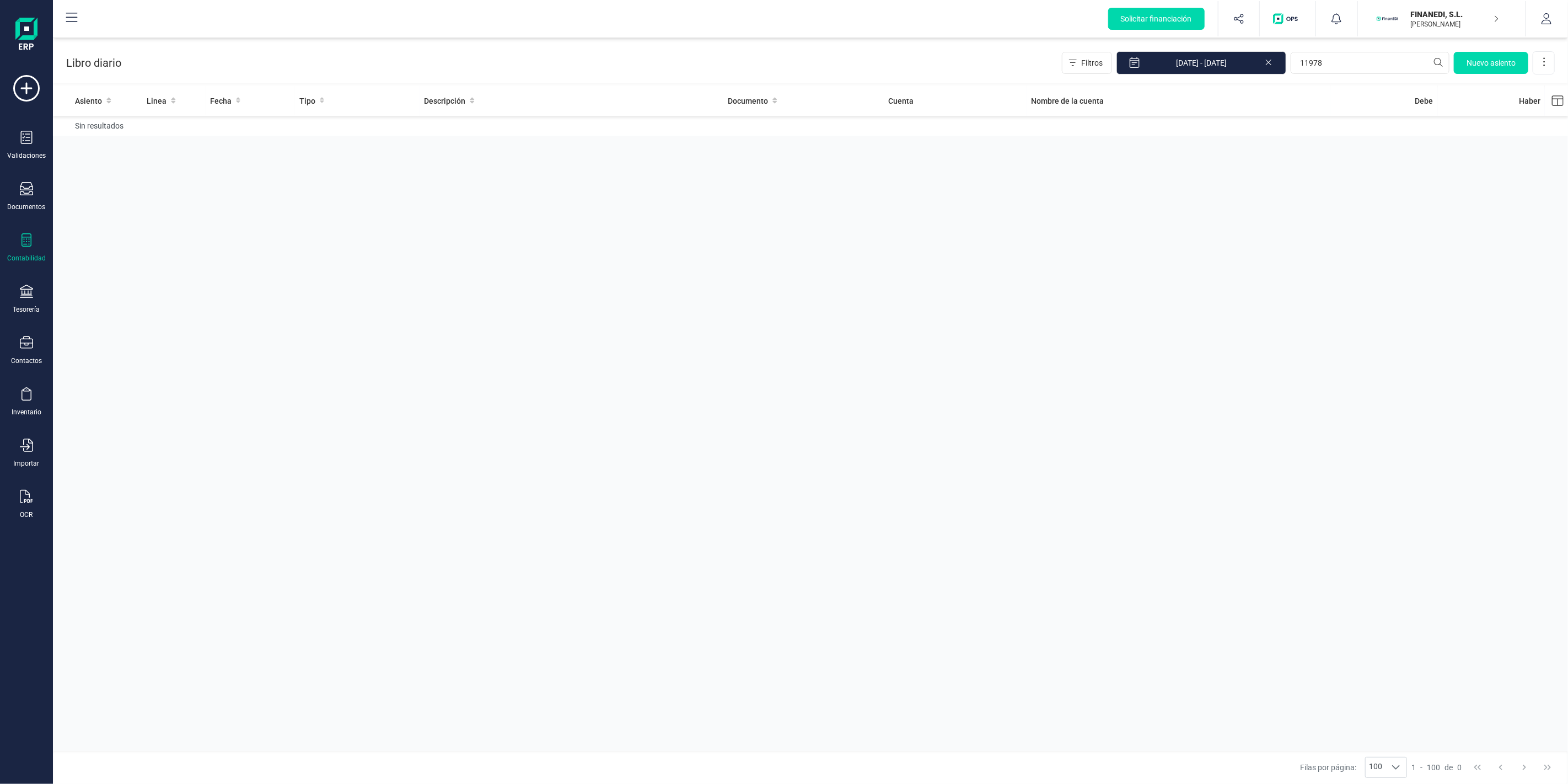
type input "11978"
click at [1270, 62] on icon at bounding box center [1268, 61] width 9 height 11
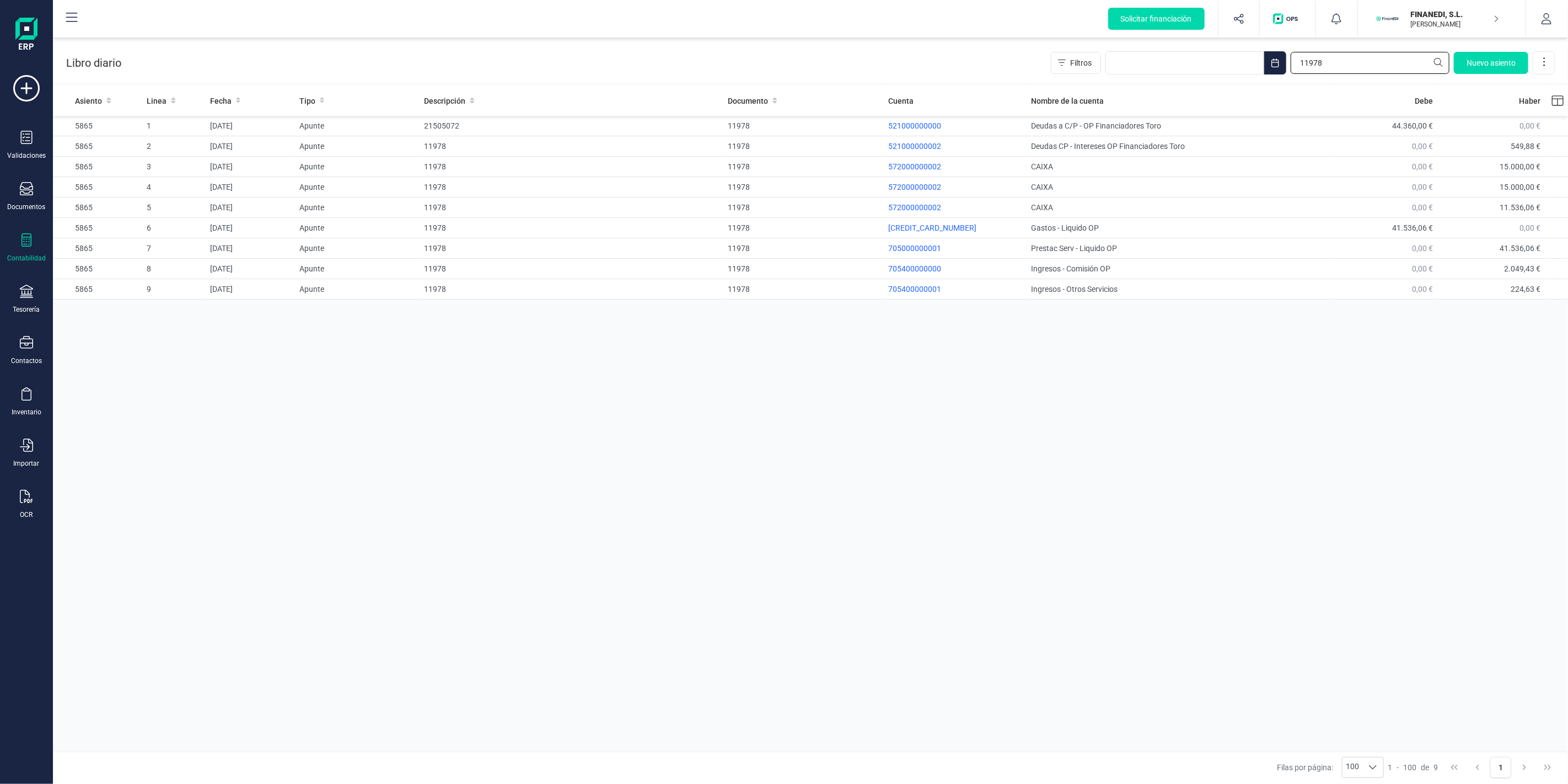
click at [1326, 62] on input "11978" at bounding box center [1370, 62] width 158 height 22
click at [32, 193] on icon at bounding box center [26, 188] width 13 height 13
click at [35, 249] on div "Contabilidad" at bounding box center [26, 248] width 44 height 29
click at [104, 179] on span "Detalle de impuestos" at bounding box center [139, 185] width 106 height 13
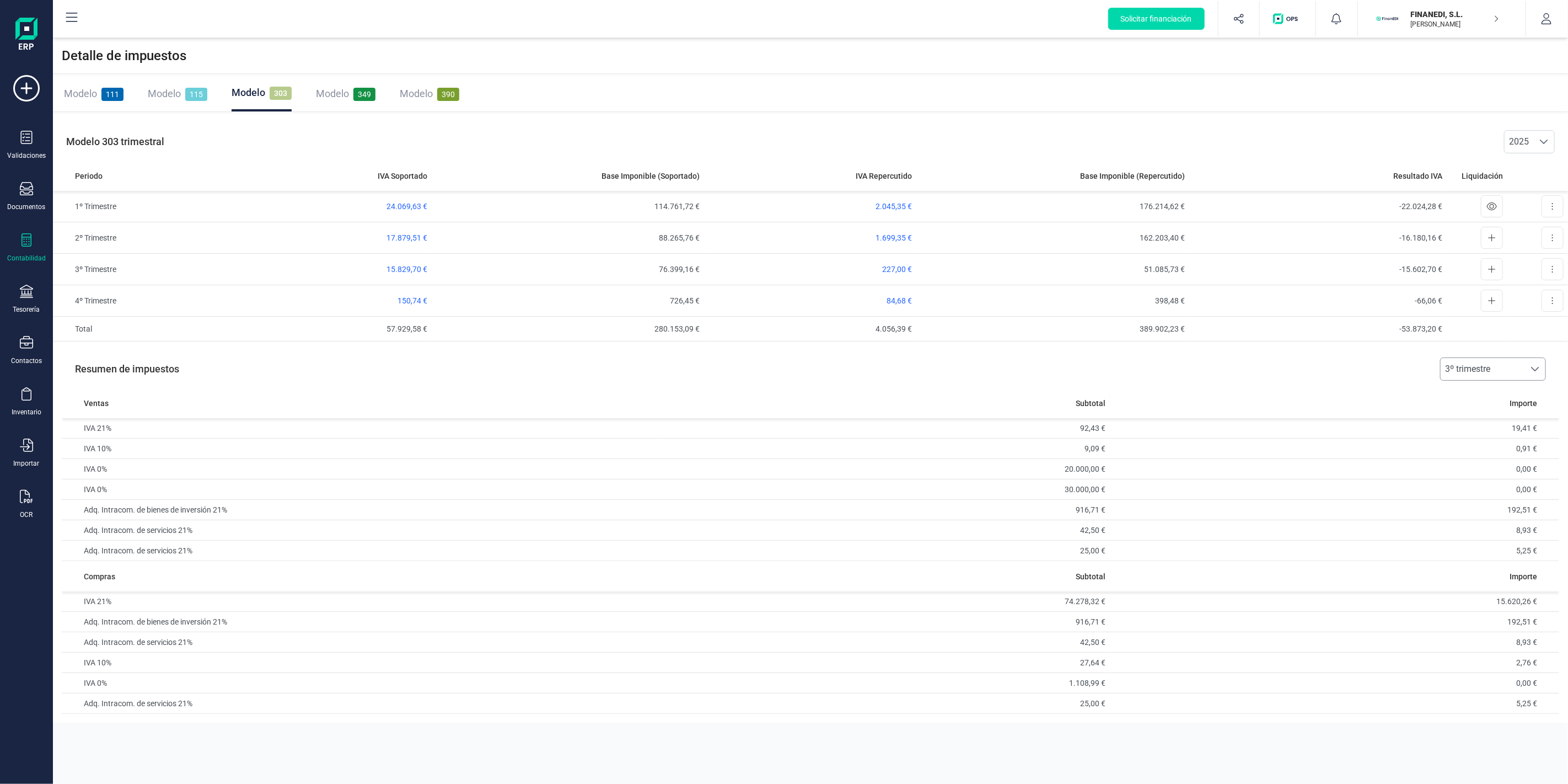
click at [1478, 370] on span "3º trimestre" at bounding box center [1482, 368] width 84 height 22
click at [1481, 394] on li "2025" at bounding box center [1493, 395] width 106 height 22
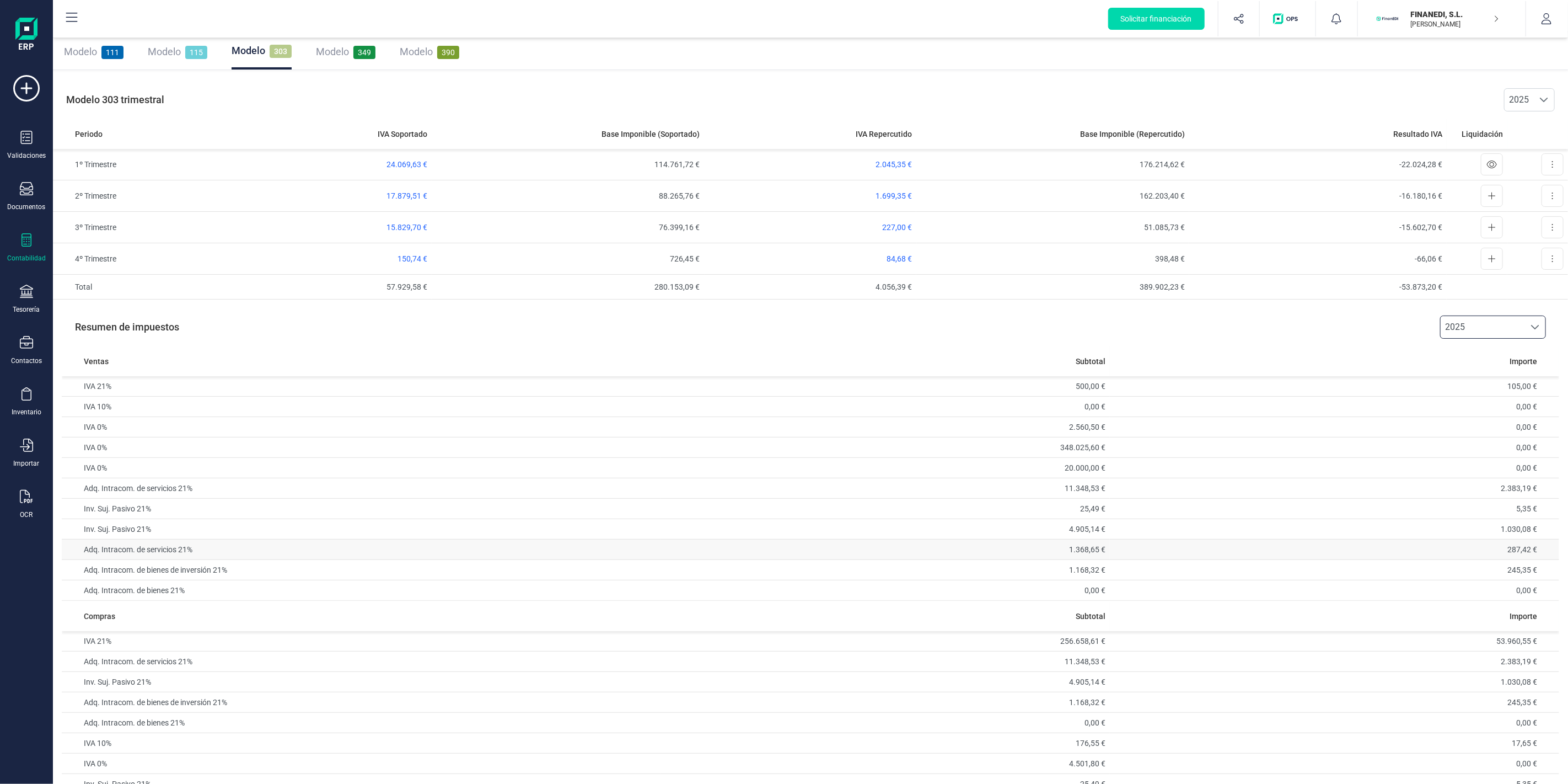
scroll to position [83, 0]
